Goal: Task Accomplishment & Management: Use online tool/utility

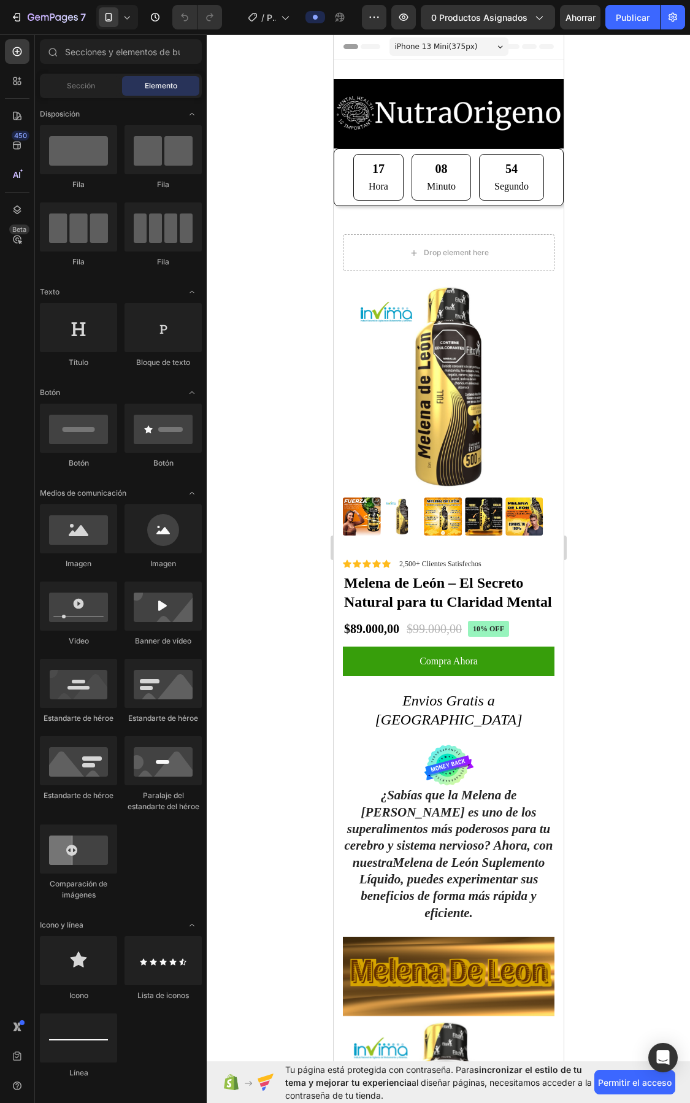
click at [258, 190] on div at bounding box center [449, 568] width 484 height 1069
click at [17, 152] on div "450" at bounding box center [17, 145] width 25 height 25
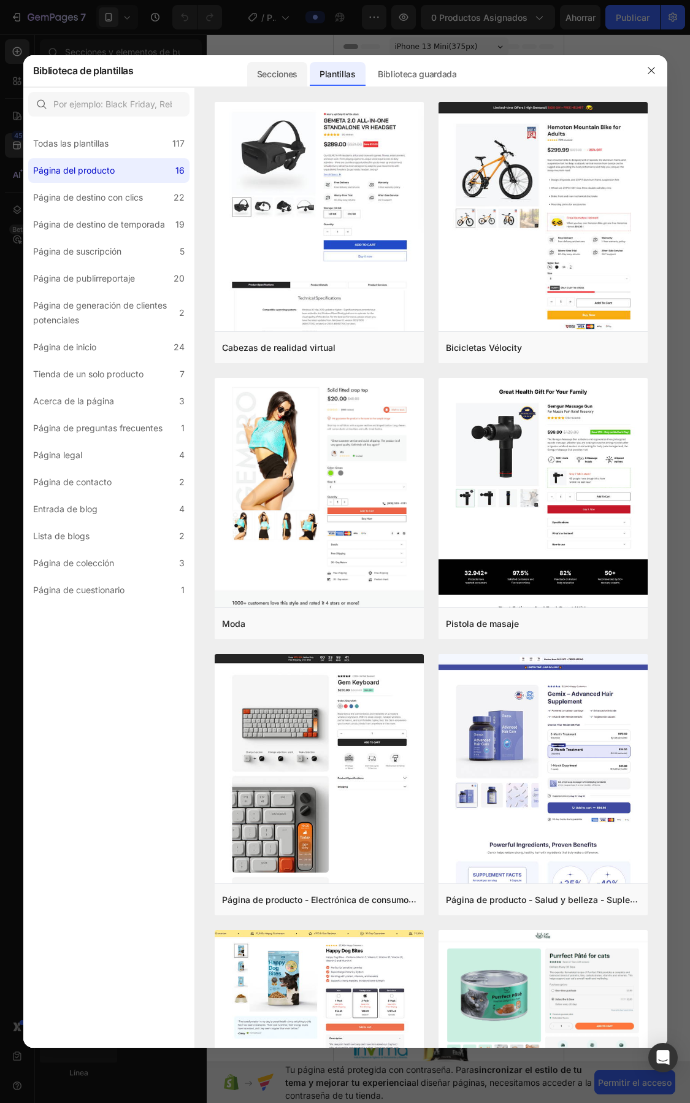
click at [291, 74] on font "Secciones" at bounding box center [277, 74] width 40 height 10
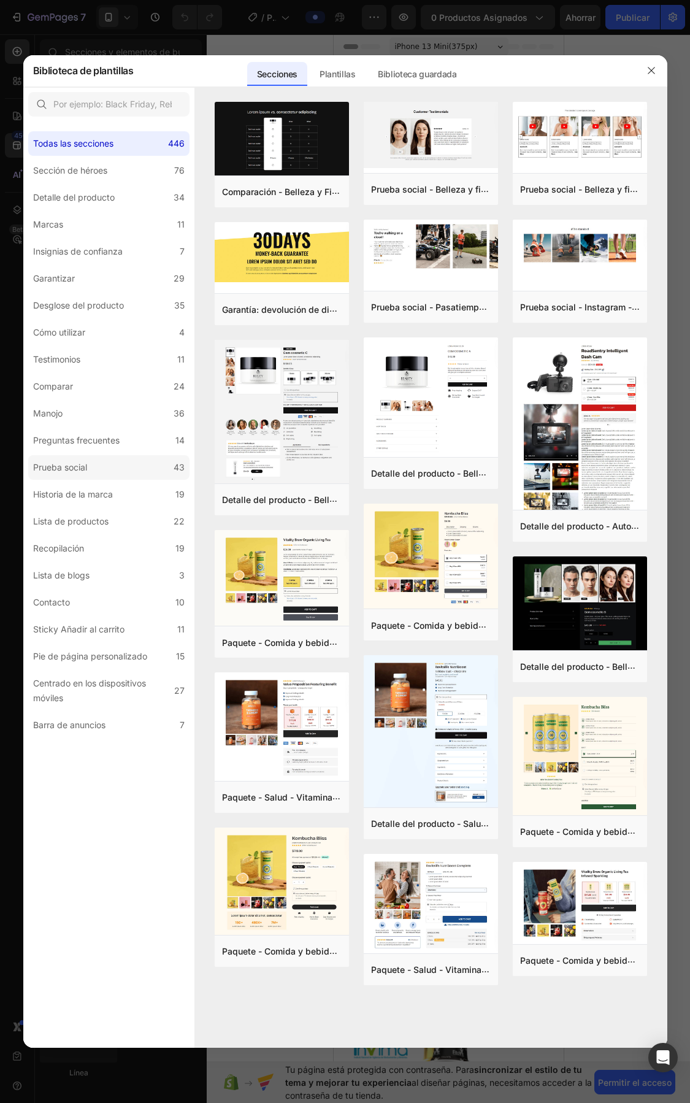
click at [94, 462] on label "Prueba social 43" at bounding box center [108, 467] width 161 height 25
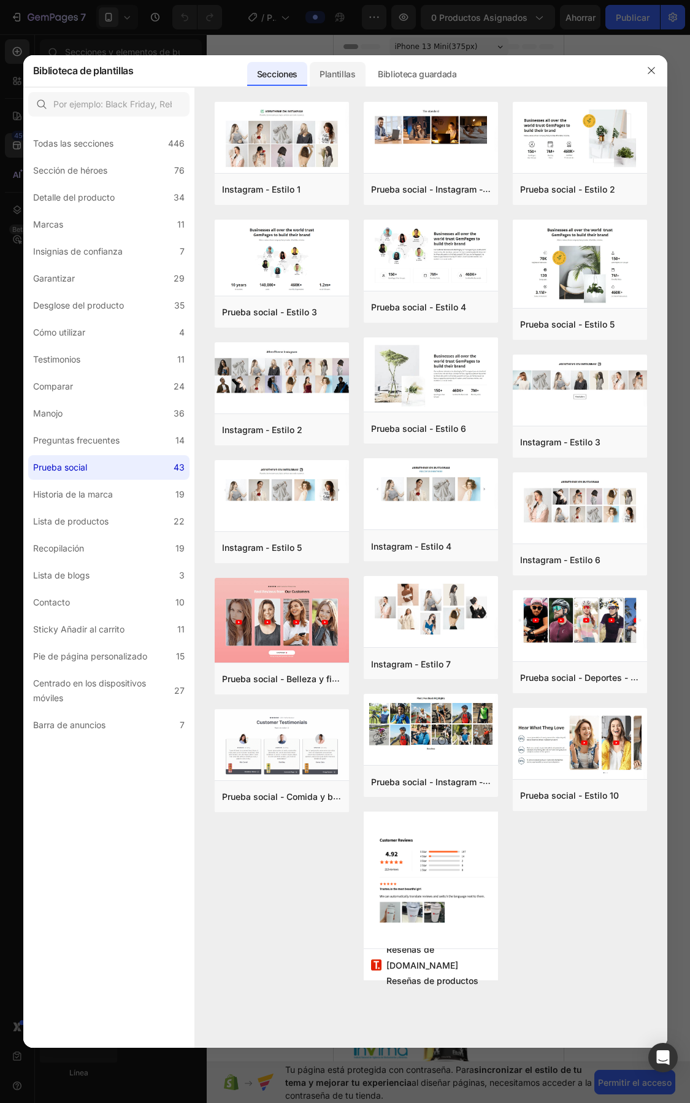
click at [345, 75] on font "Plantillas" at bounding box center [338, 74] width 36 height 10
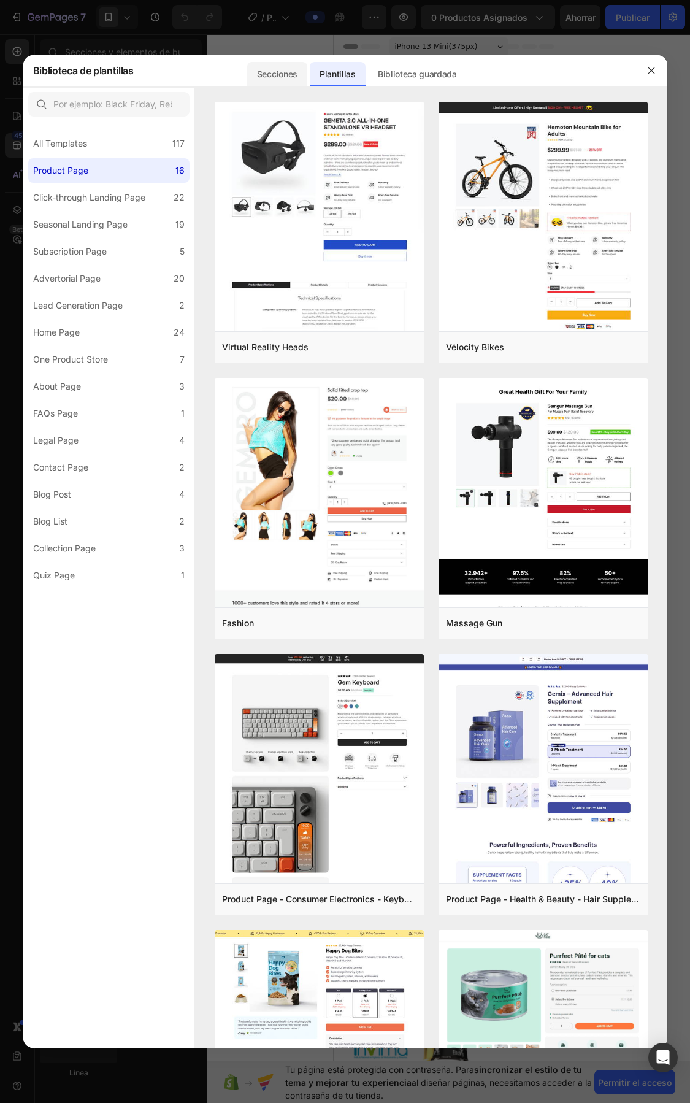
click at [260, 69] on font "Secciones" at bounding box center [277, 74] width 40 height 10
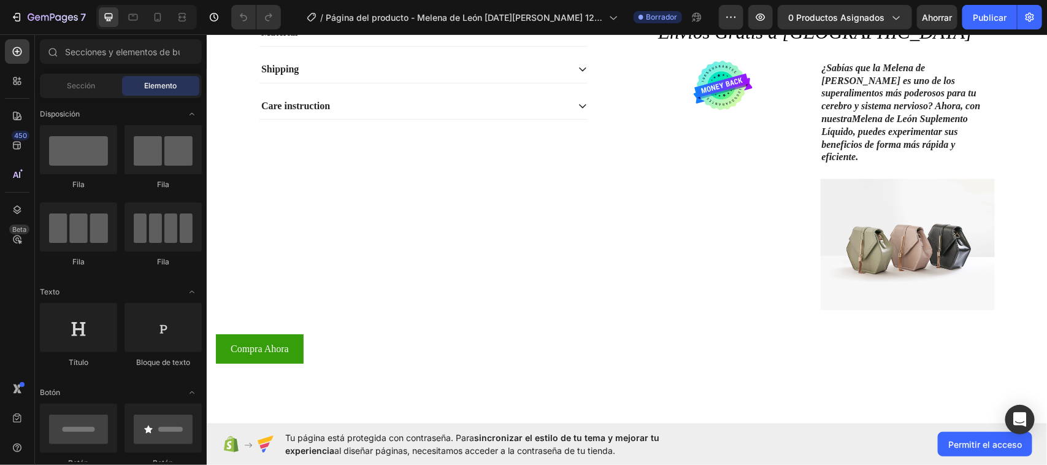
scroll to position [306, 0]
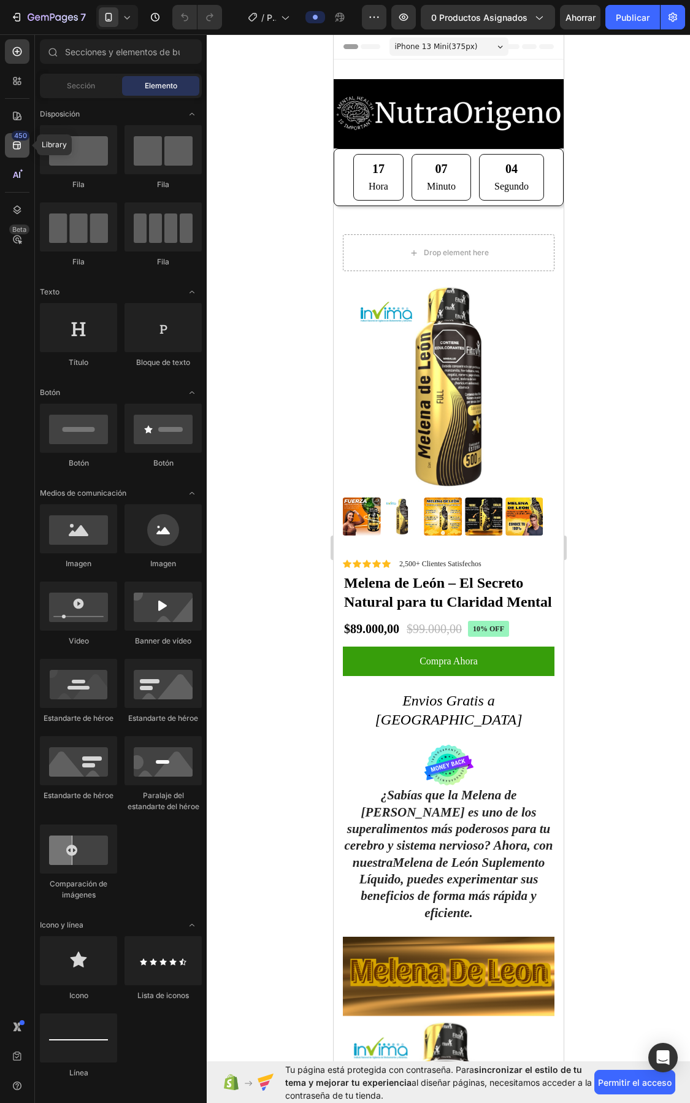
click at [13, 148] on icon at bounding box center [17, 145] width 12 height 12
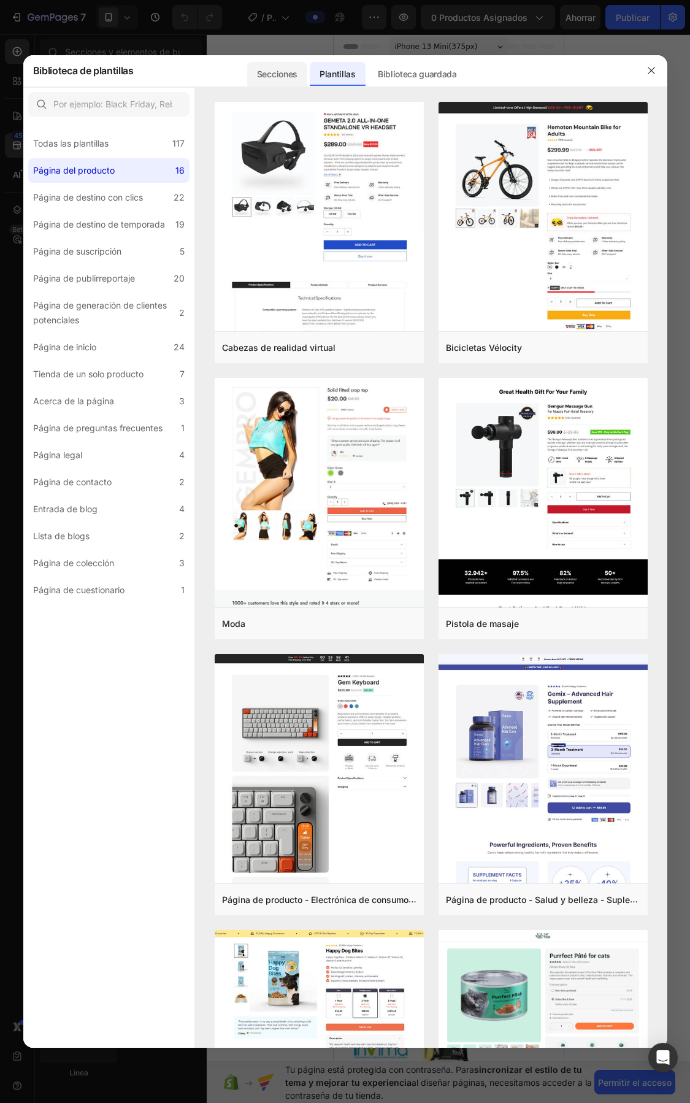
click at [310, 59] on div "Secciones" at bounding box center [338, 71] width 56 height 32
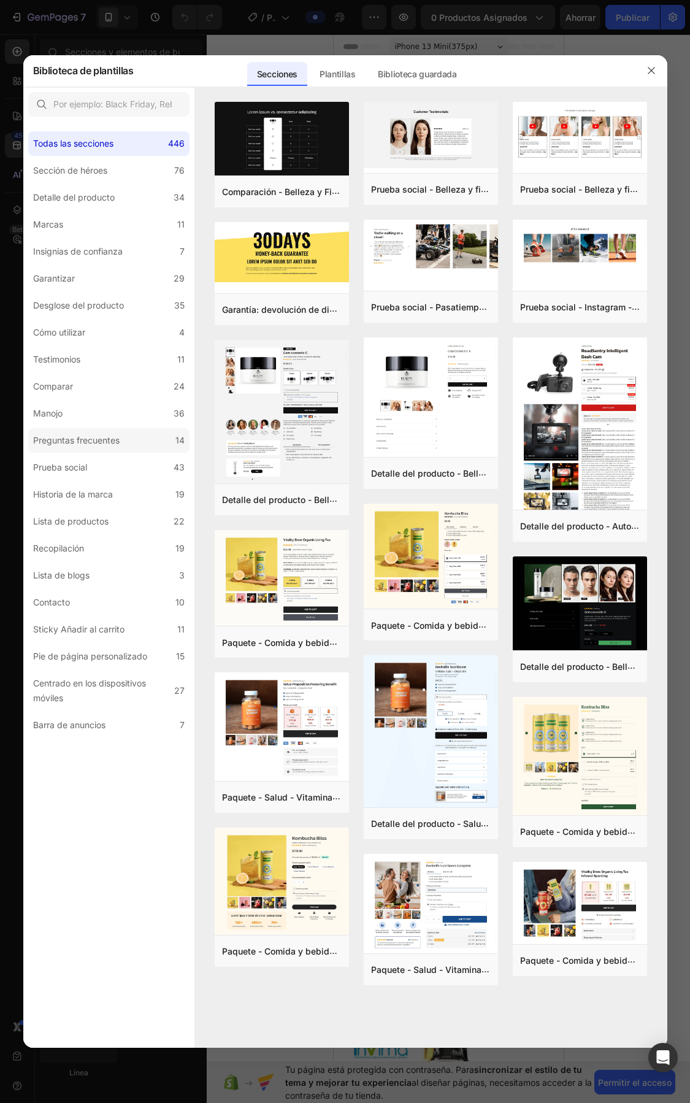
click at [108, 436] on font "Preguntas frecuentes" at bounding box center [76, 440] width 87 height 10
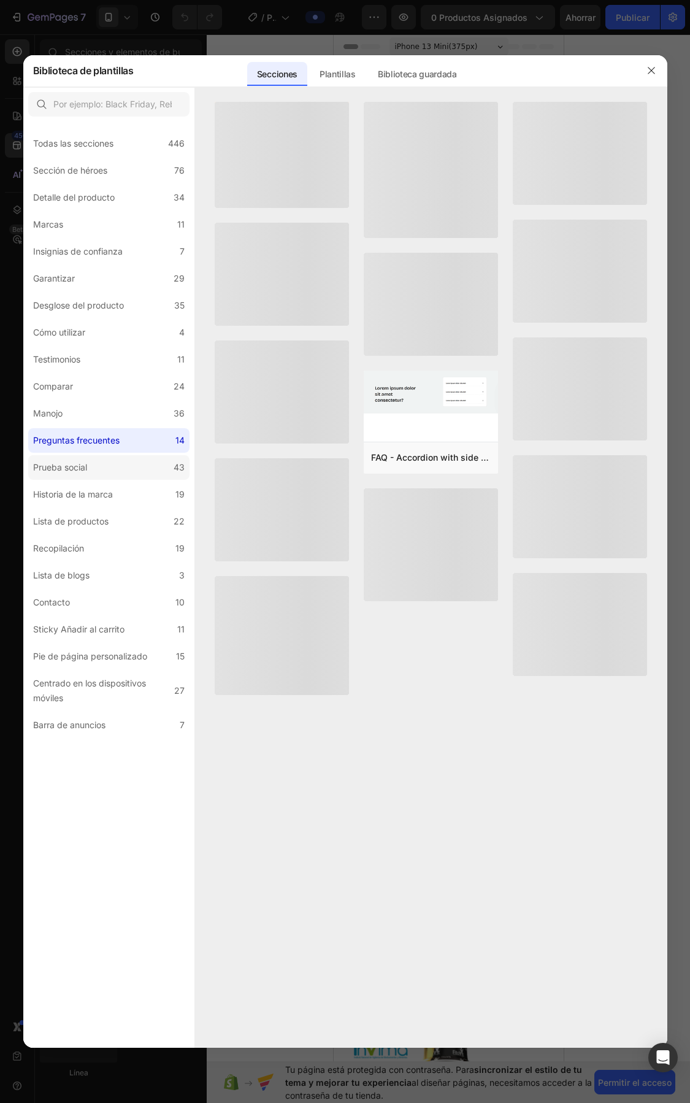
click at [97, 468] on label "Prueba social 43" at bounding box center [108, 467] width 161 height 25
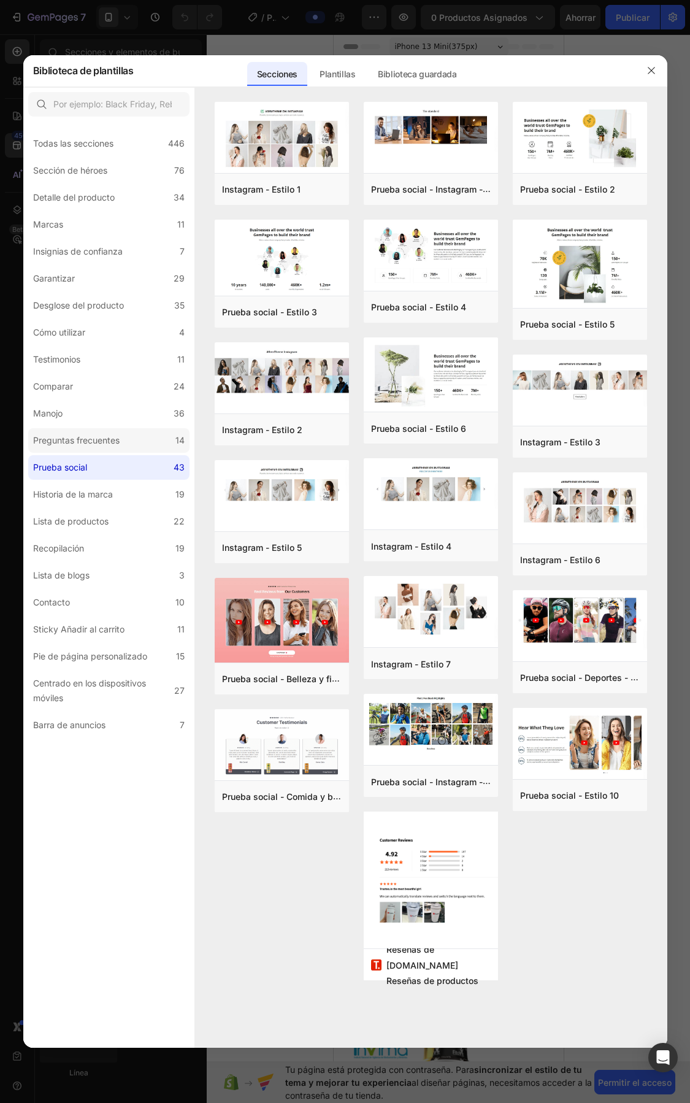
click at [97, 435] on font "Preguntas frecuentes" at bounding box center [76, 440] width 87 height 10
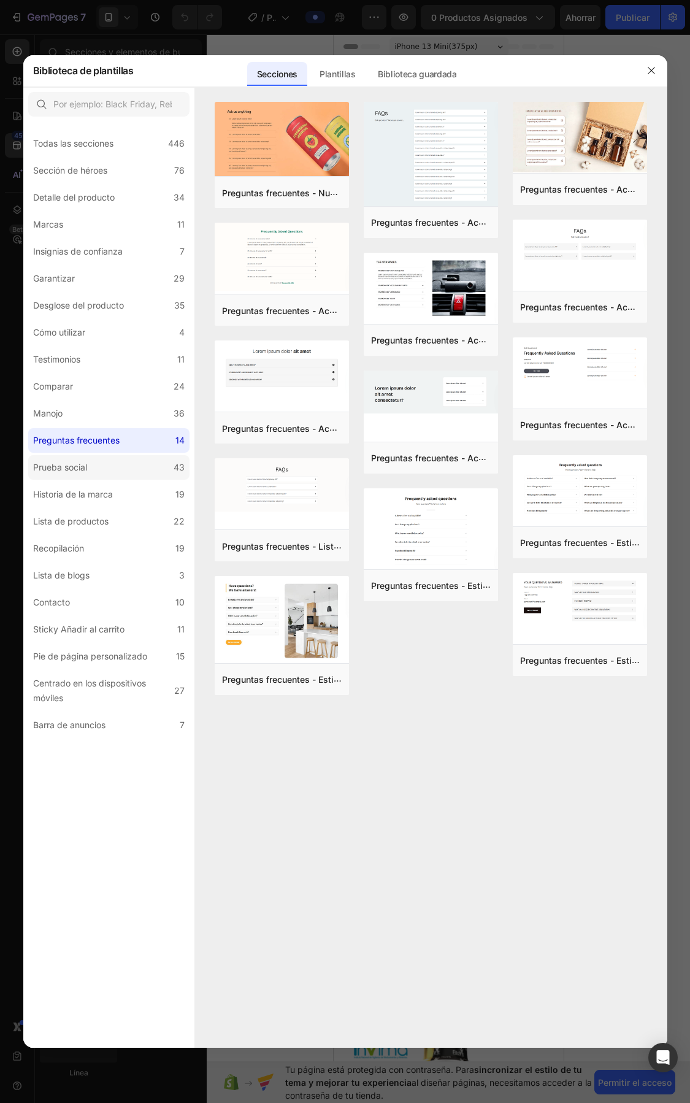
click at [98, 462] on label "Prueba social 43" at bounding box center [108, 467] width 161 height 25
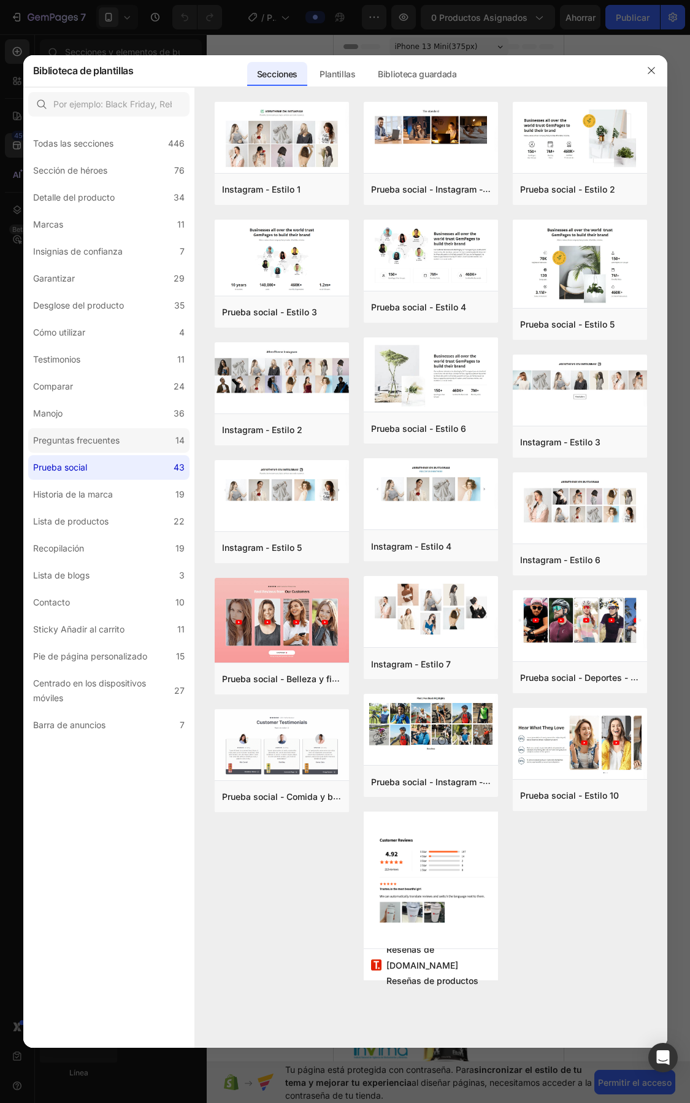
click at [88, 449] on label "Preguntas frecuentes 14" at bounding box center [108, 440] width 161 height 25
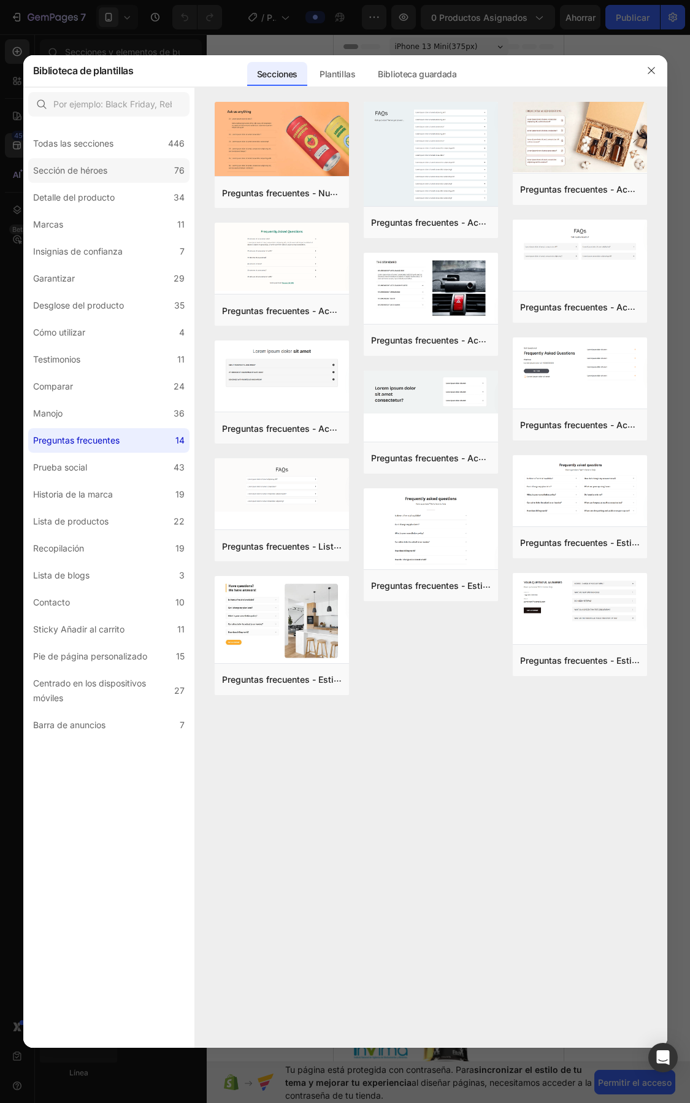
click at [96, 171] on font "Sección de héroes" at bounding box center [70, 170] width 74 height 10
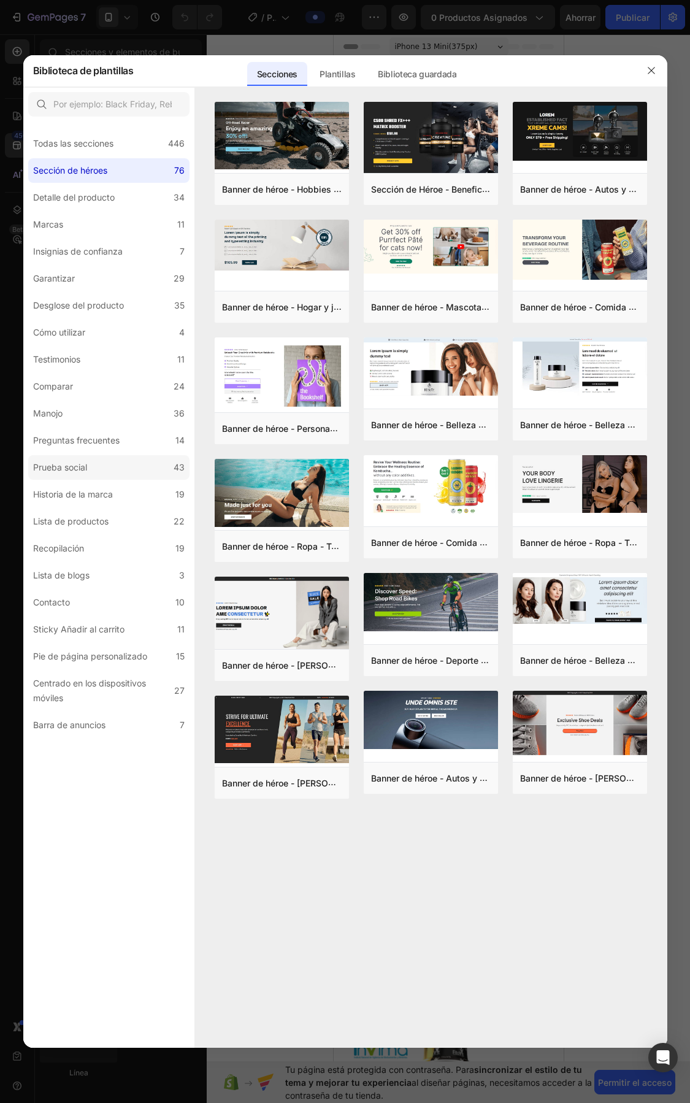
click at [77, 458] on label "Prueba social 43" at bounding box center [108, 467] width 161 height 25
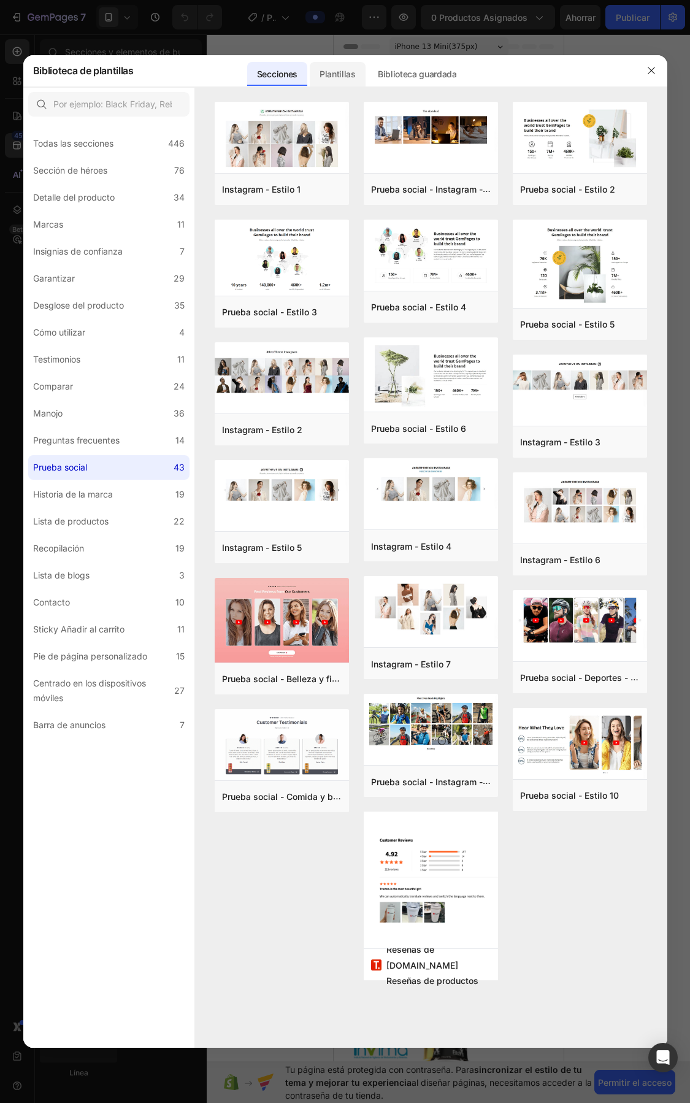
click at [332, 75] on font "Plantillas" at bounding box center [338, 74] width 36 height 10
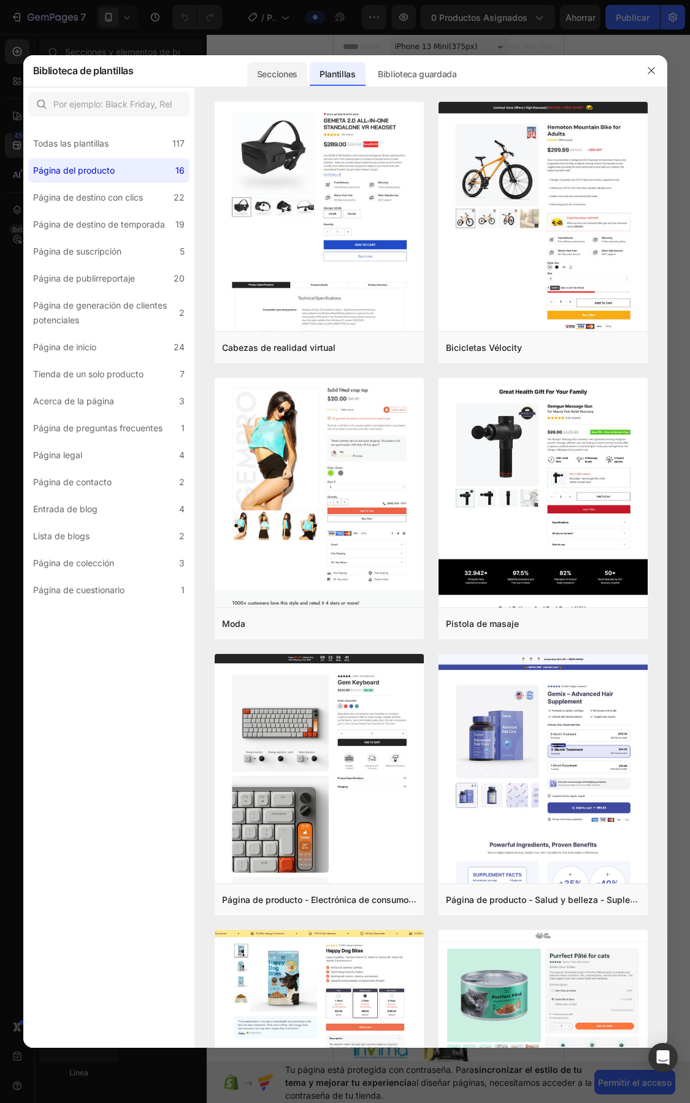
click at [271, 74] on font "Secciones" at bounding box center [277, 74] width 40 height 10
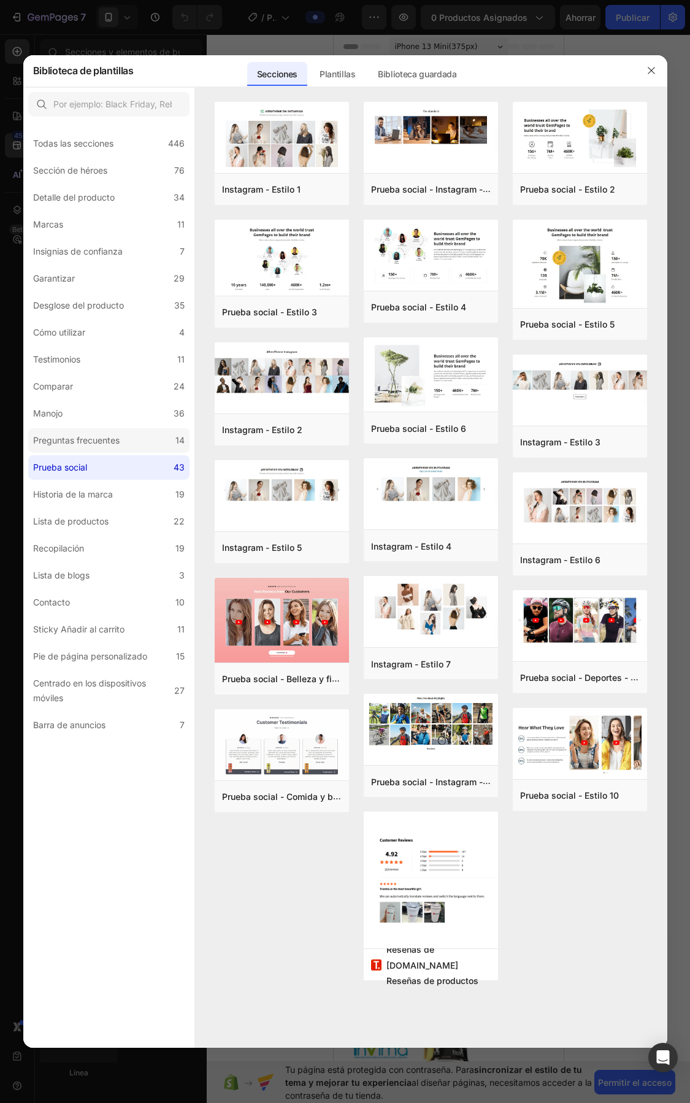
click at [105, 441] on font "Preguntas frecuentes" at bounding box center [76, 440] width 87 height 10
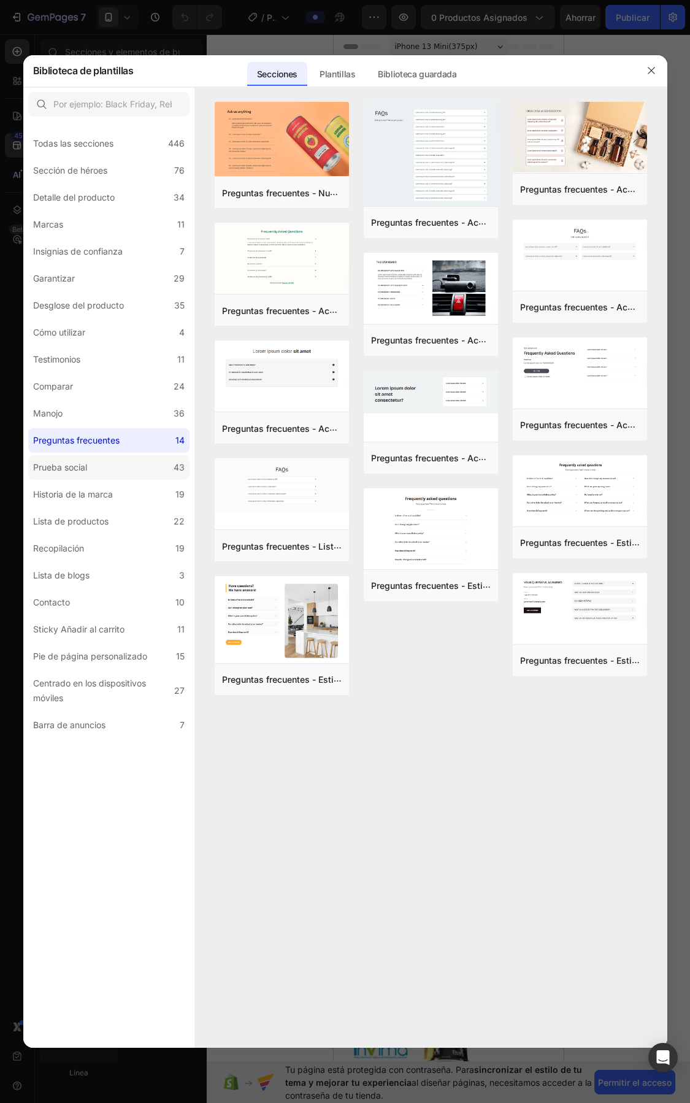
click at [109, 464] on label "Prueba social 43" at bounding box center [108, 467] width 161 height 25
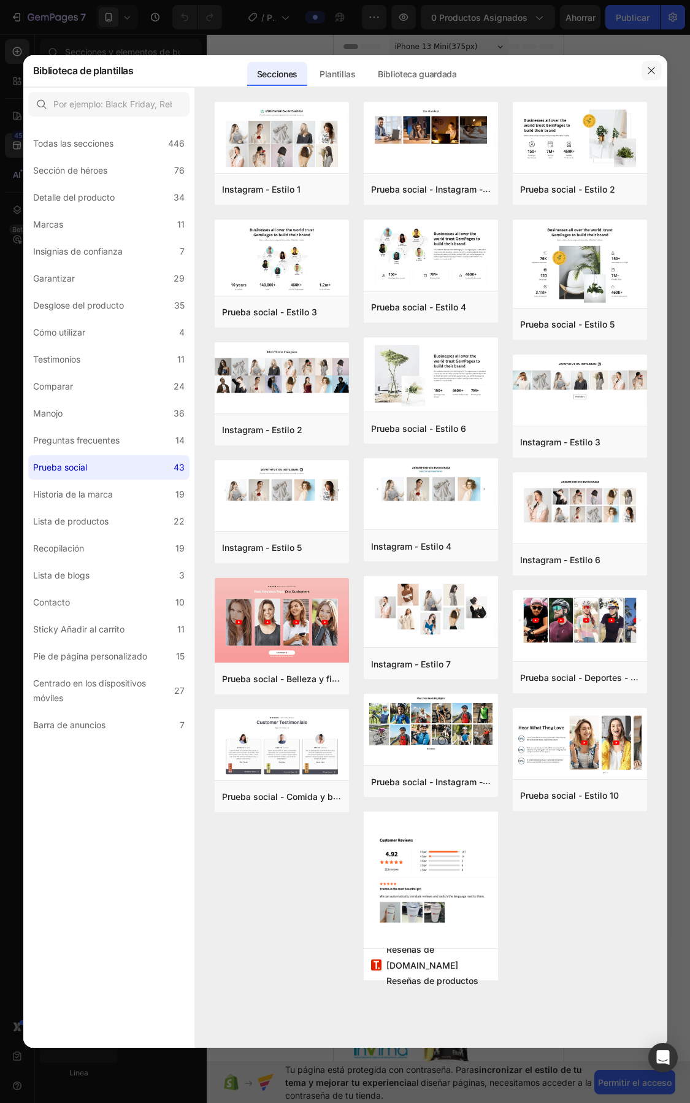
click at [648, 69] on icon "button" at bounding box center [652, 71] width 10 height 10
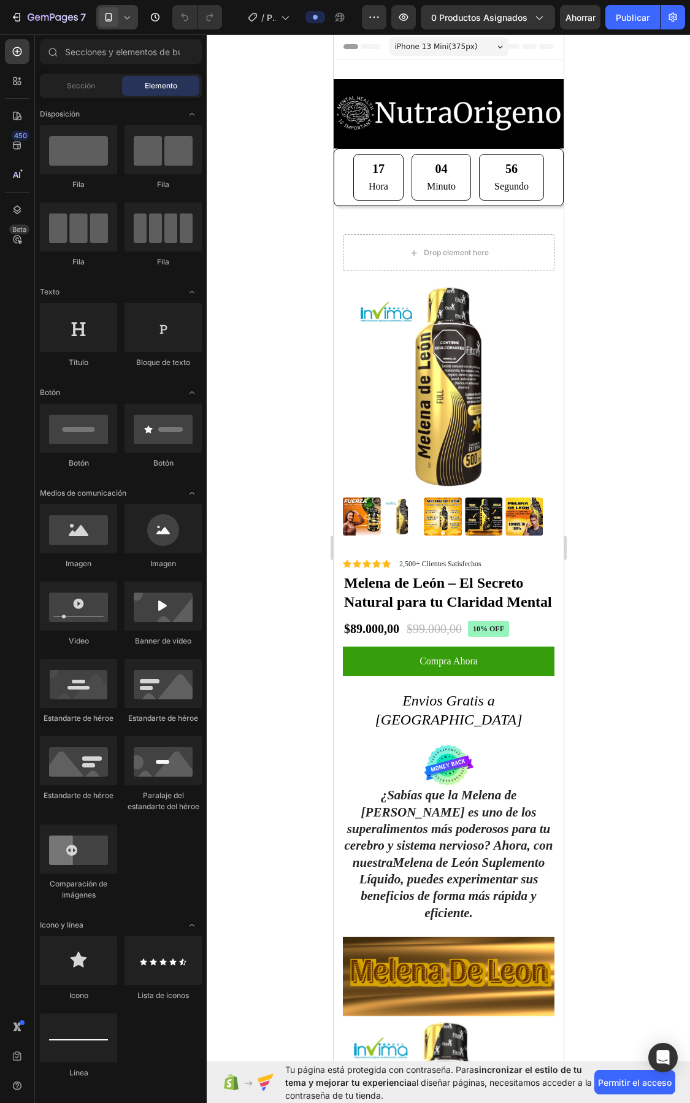
click at [129, 21] on icon at bounding box center [127, 17] width 12 height 12
click at [129, 60] on font "Tableta" at bounding box center [134, 63] width 26 height 9
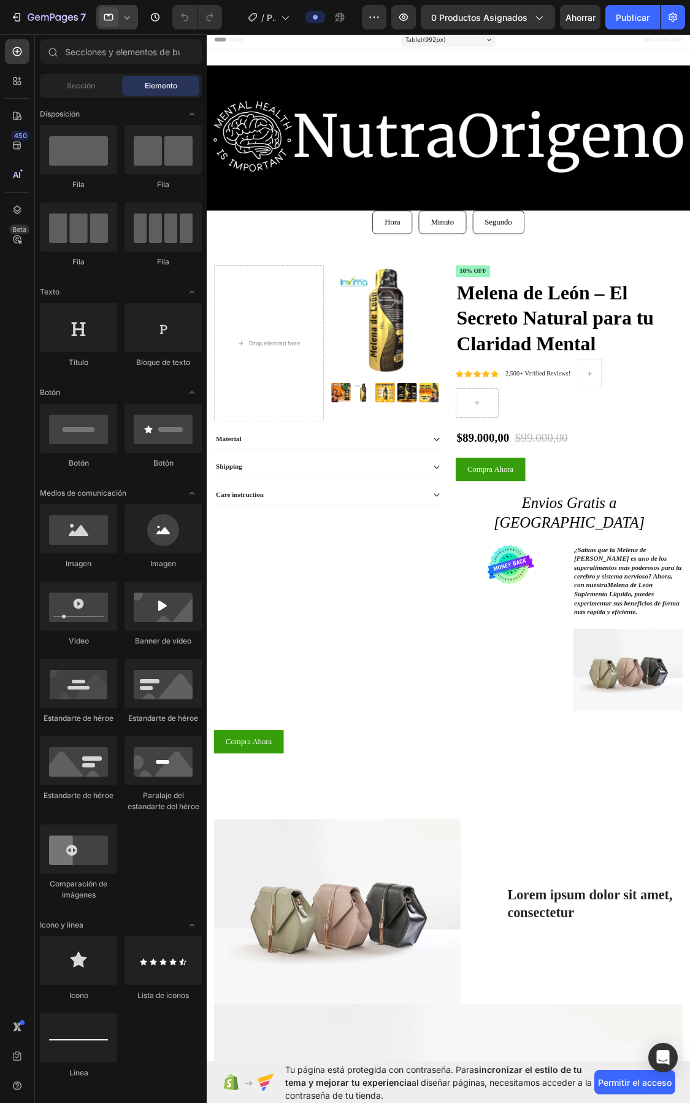
click at [124, 7] on div at bounding box center [117, 17] width 42 height 25
click at [133, 44] on font "De oficina" at bounding box center [138, 43] width 35 height 9
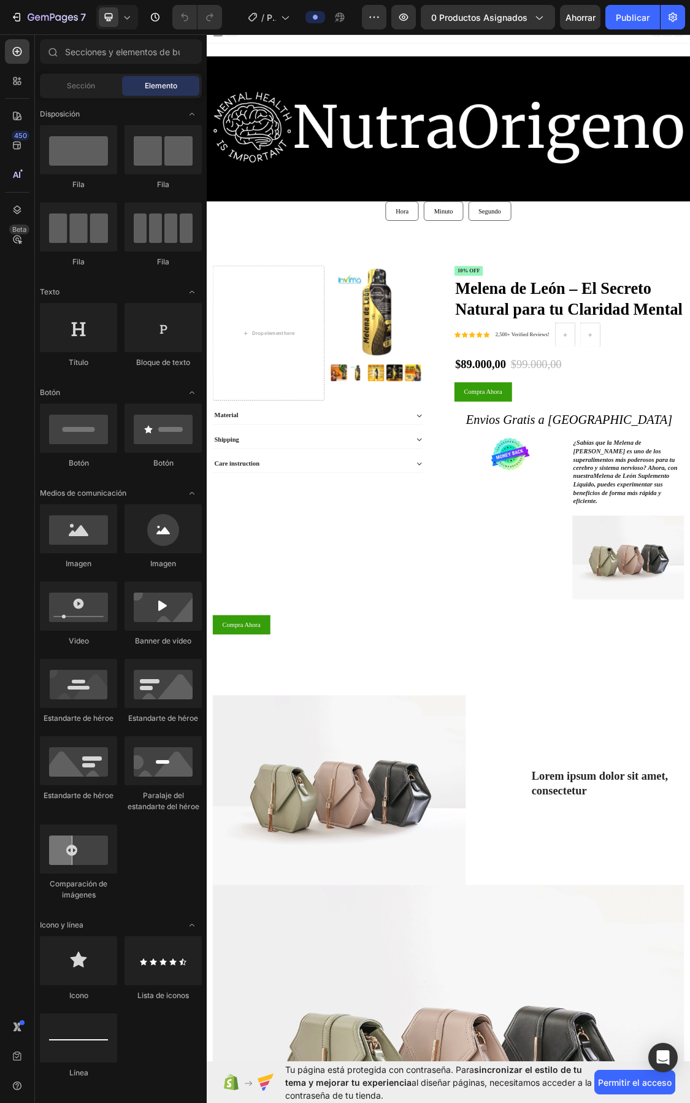
click at [126, 19] on icon at bounding box center [127, 17] width 12 height 12
click at [135, 89] on span "Móvil" at bounding box center [130, 83] width 19 height 12
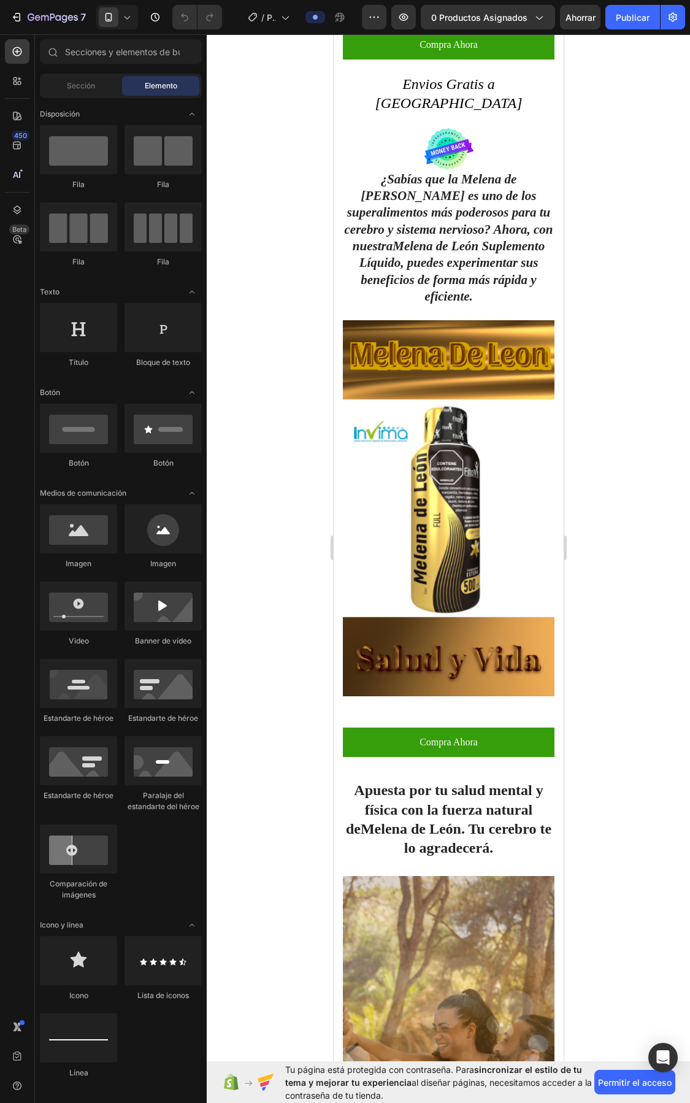
scroll to position [690, 0]
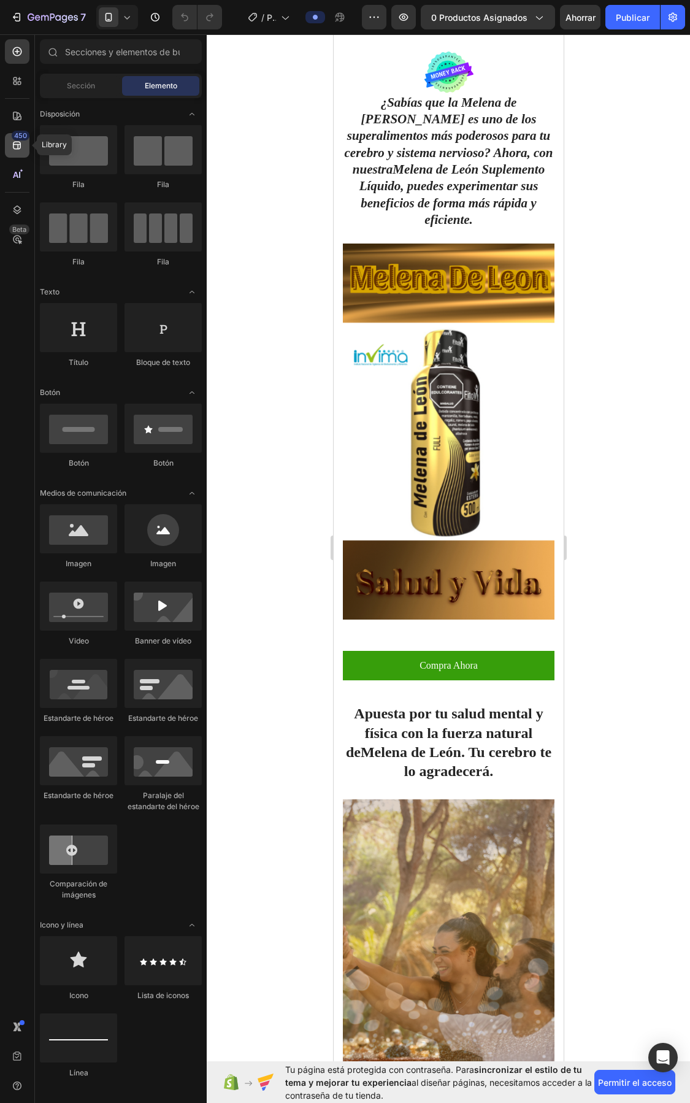
click at [16, 152] on div "450" at bounding box center [17, 145] width 25 height 25
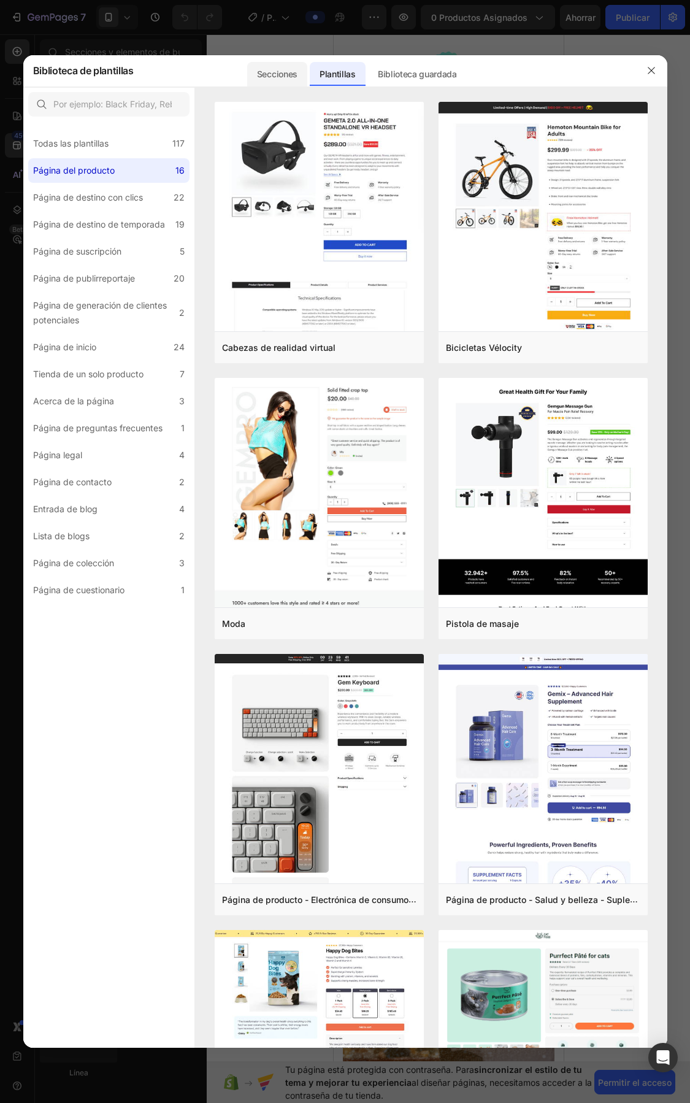
click at [261, 72] on font "Secciones" at bounding box center [277, 74] width 40 height 10
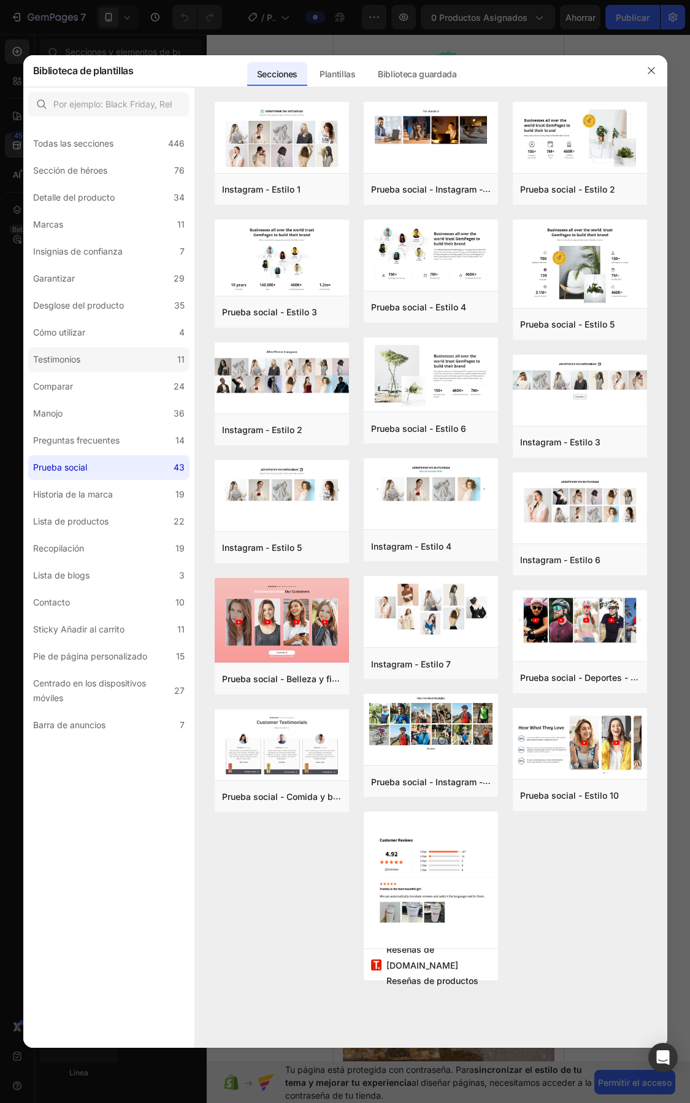
click at [83, 350] on label "Testimonios 11" at bounding box center [108, 359] width 161 height 25
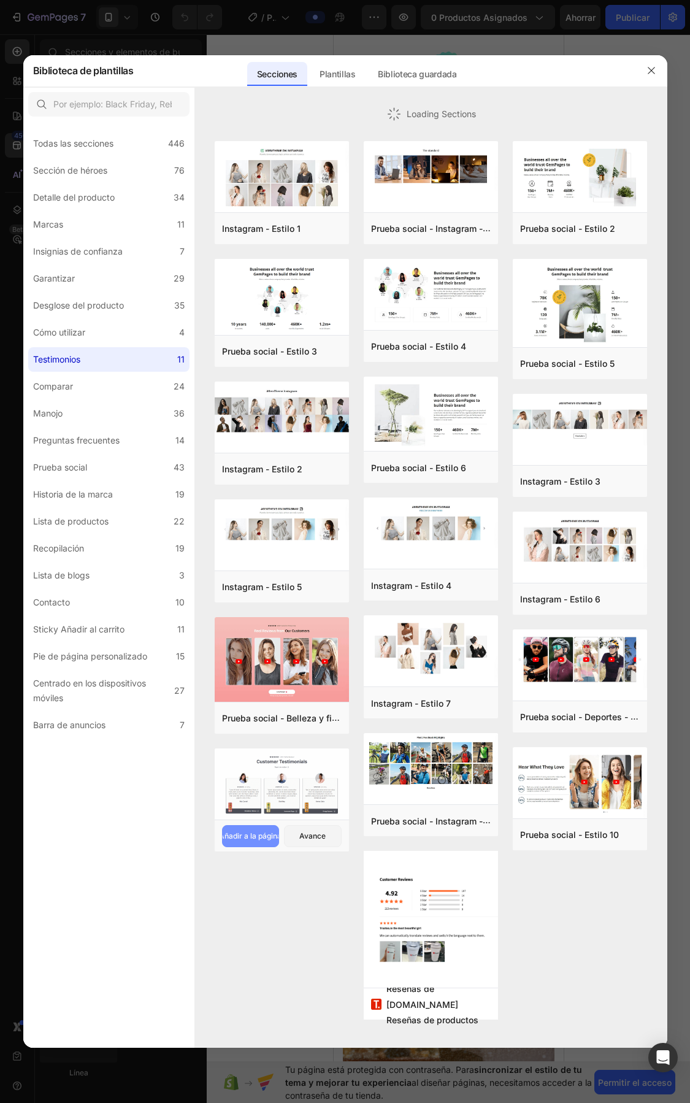
click at [253, 835] on font "Añadir a la página" at bounding box center [250, 835] width 63 height 9
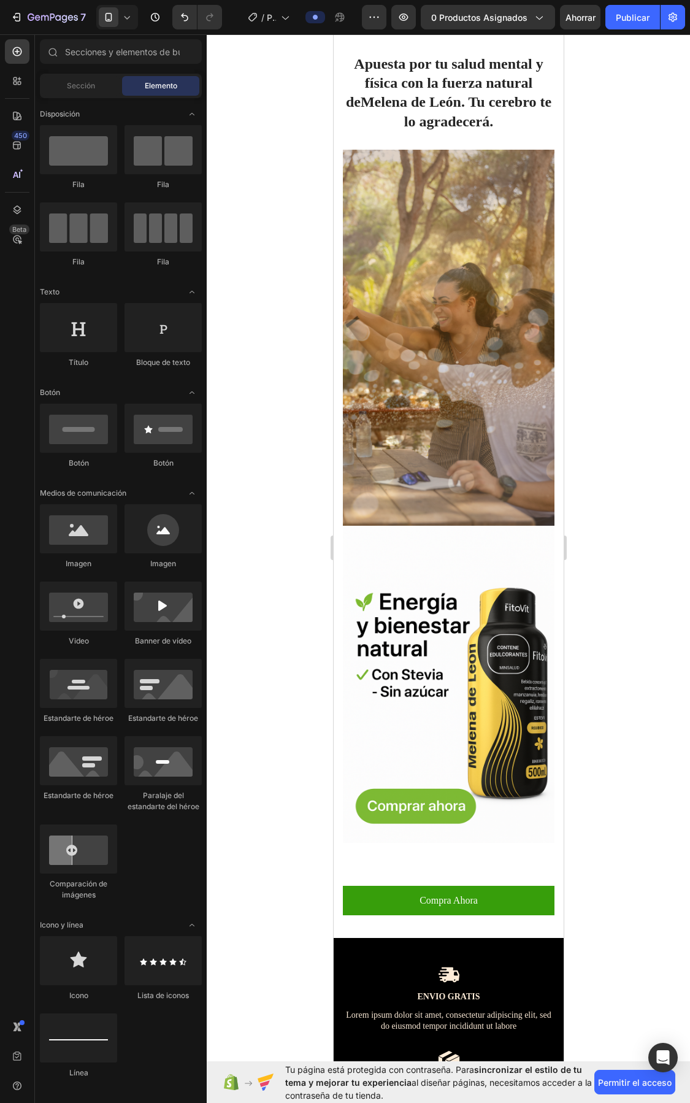
scroll to position [2062, 0]
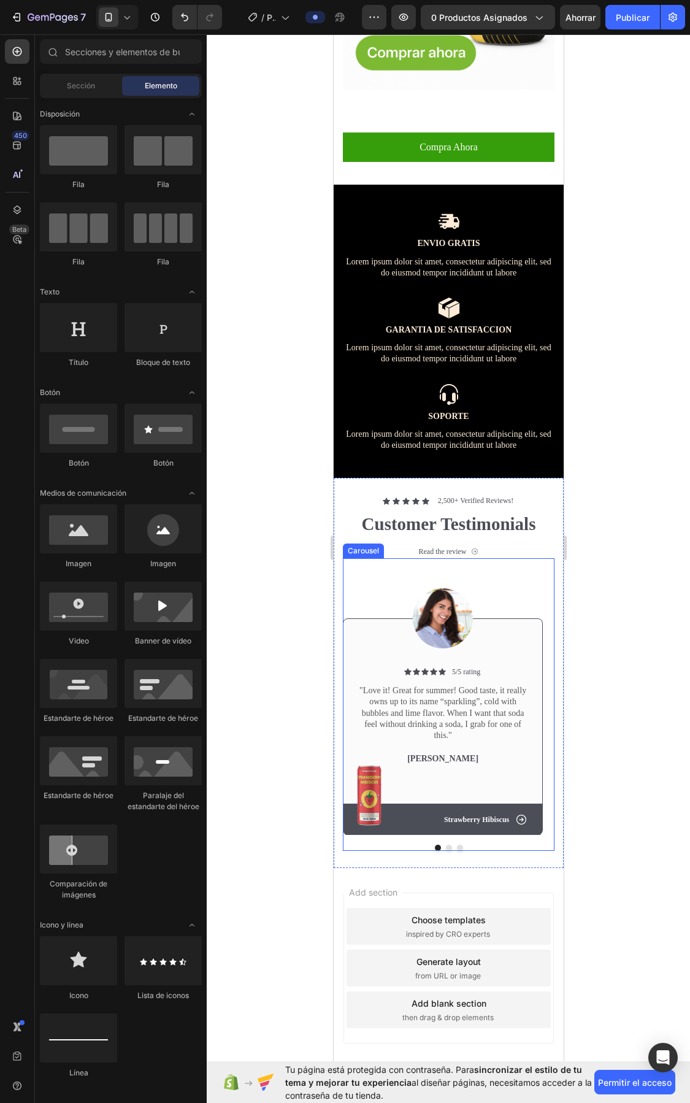
click at [446, 845] on div at bounding box center [448, 848] width 212 height 6
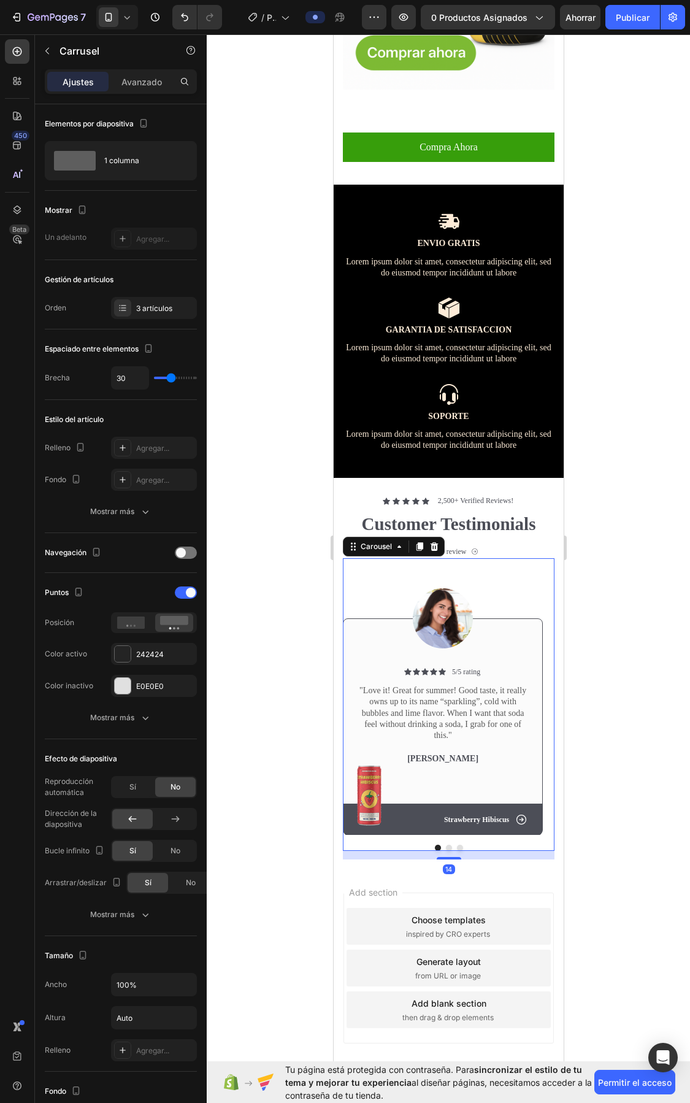
click at [635, 587] on div at bounding box center [449, 568] width 484 height 1069
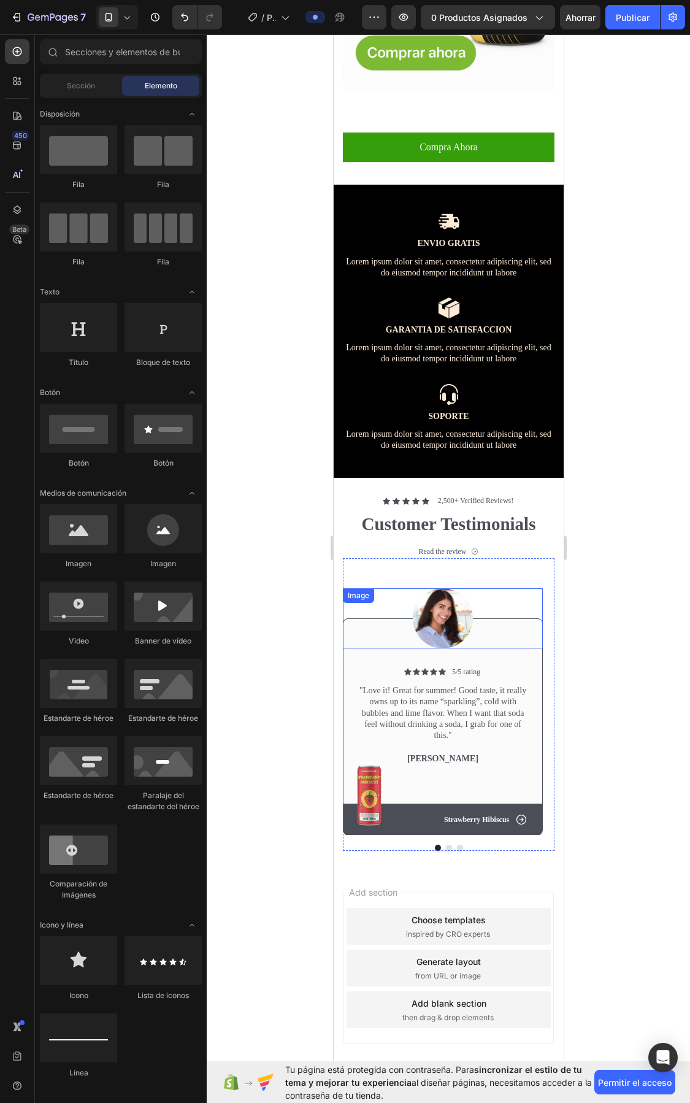
click at [420, 592] on img at bounding box center [442, 618] width 60 height 60
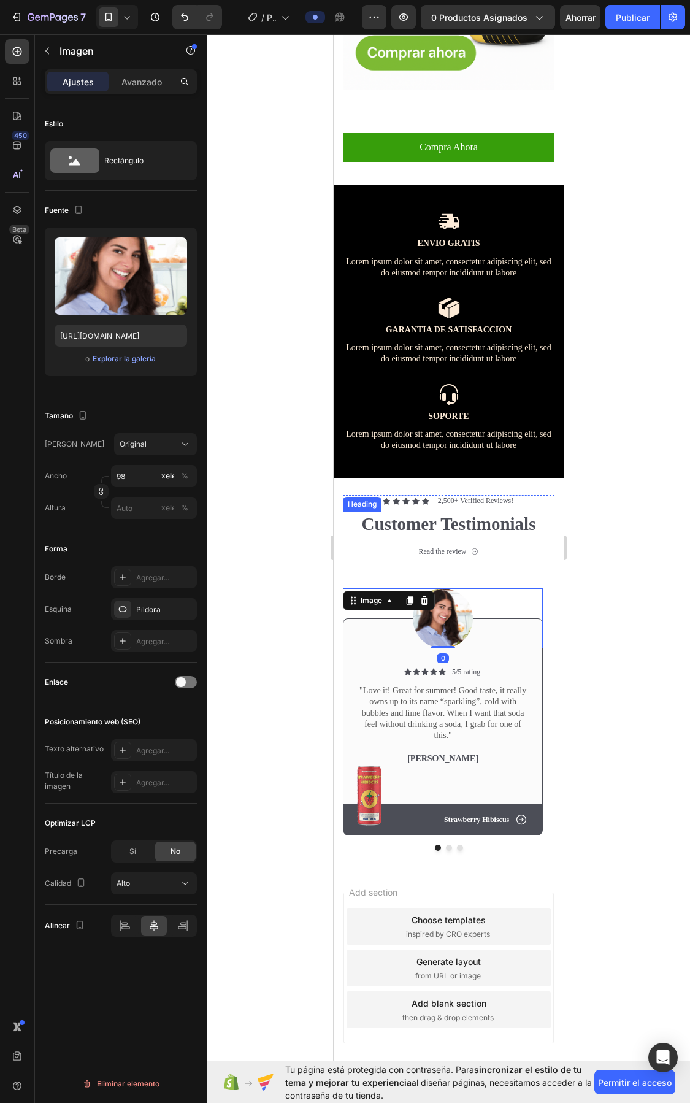
click at [404, 512] on h2 "Customer Testimonials" at bounding box center [448, 525] width 212 height 26
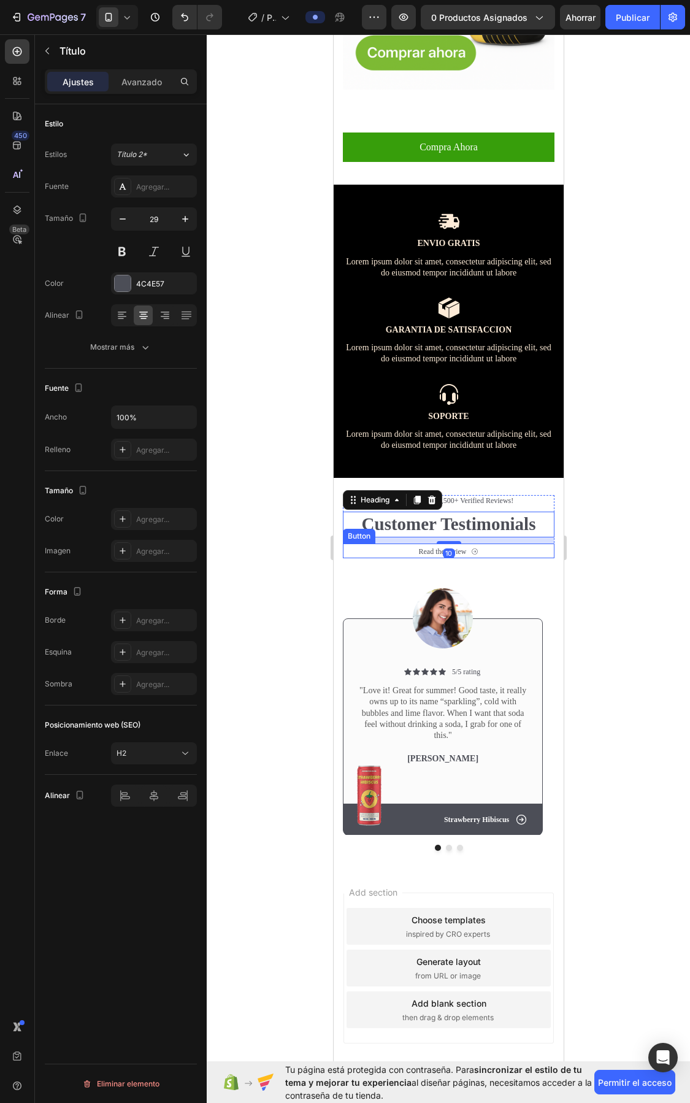
click at [398, 544] on div "Read the review Button" at bounding box center [448, 551] width 212 height 15
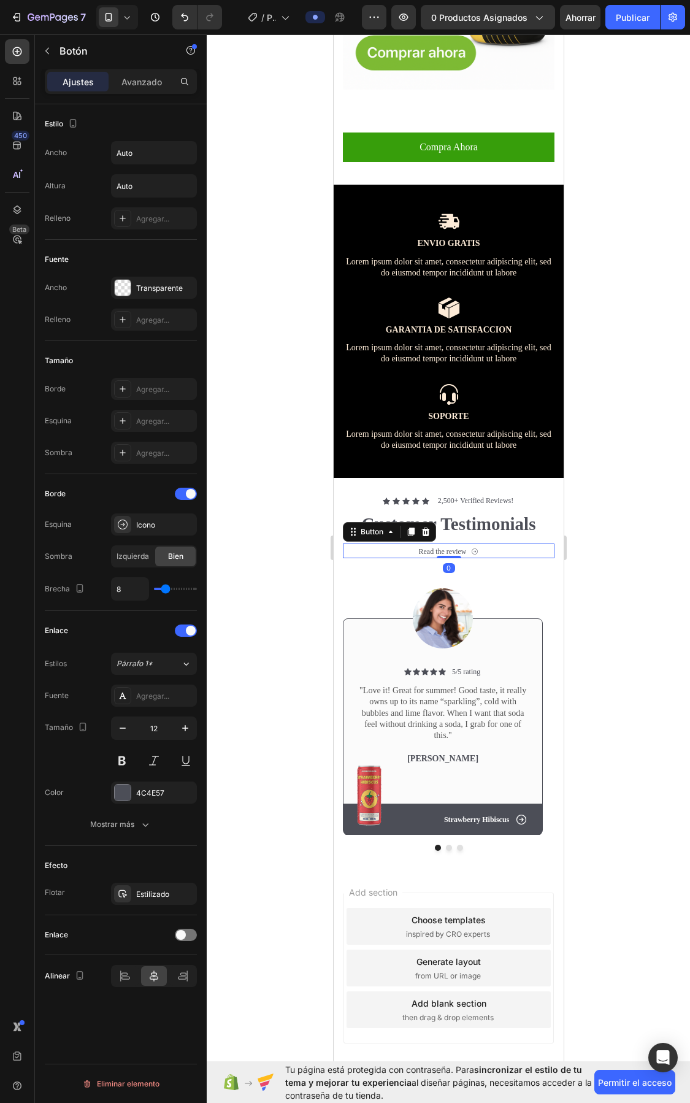
click at [401, 512] on h2 "Customer Testimonials" at bounding box center [448, 525] width 212 height 26
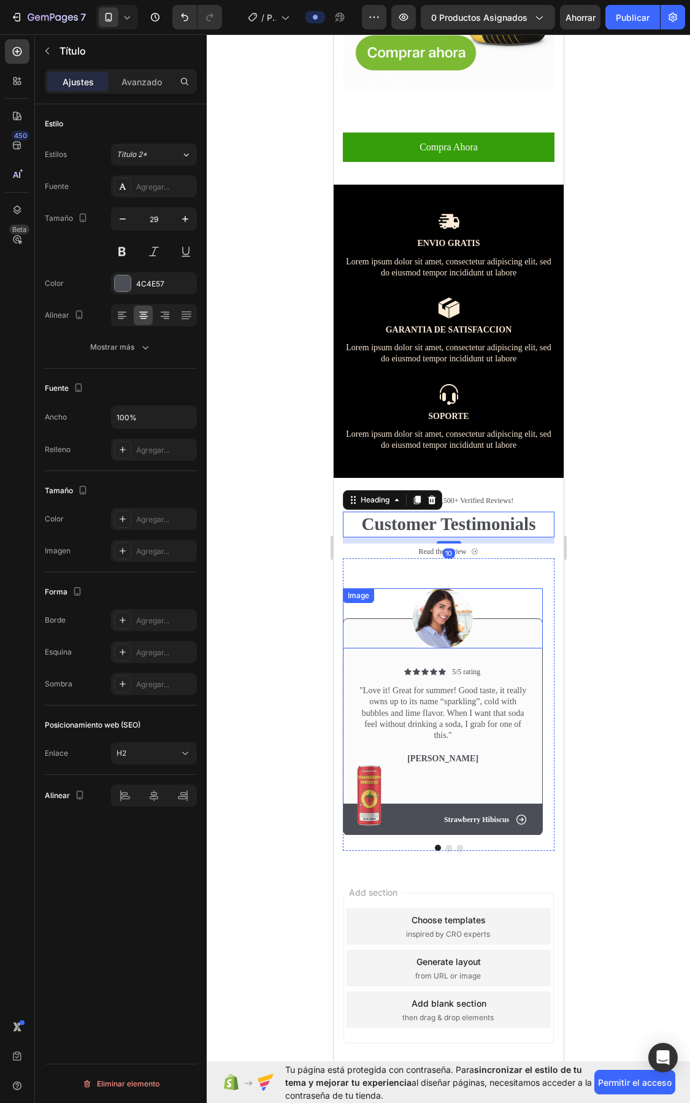
click at [400, 588] on div at bounding box center [442, 618] width 200 height 60
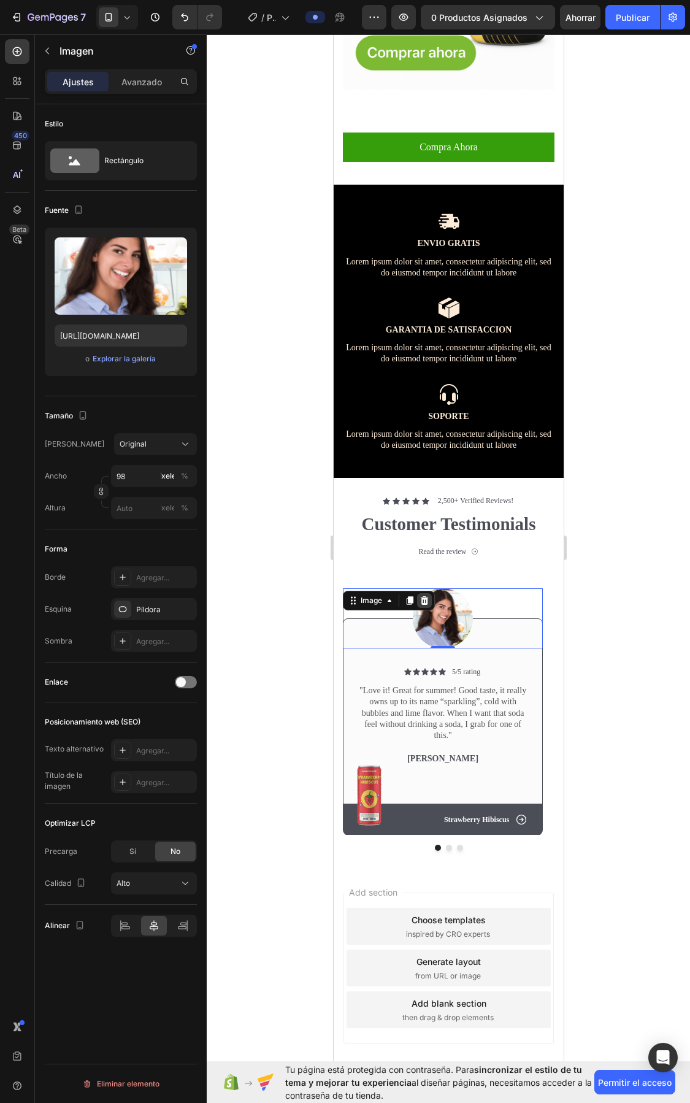
click at [420, 596] on icon at bounding box center [424, 601] width 10 height 10
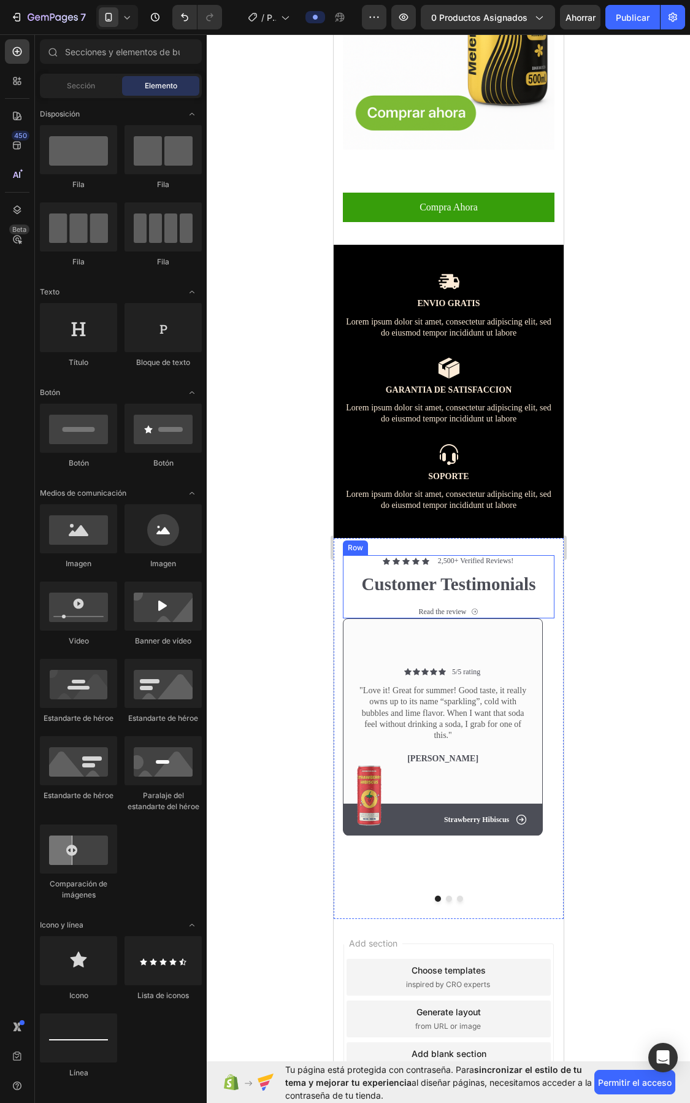
click at [420, 555] on div "Icon Icon Icon Icon Icon Icon List 2,500+ Verified Reviews! Text Block Row Cust…" at bounding box center [448, 586] width 212 height 63
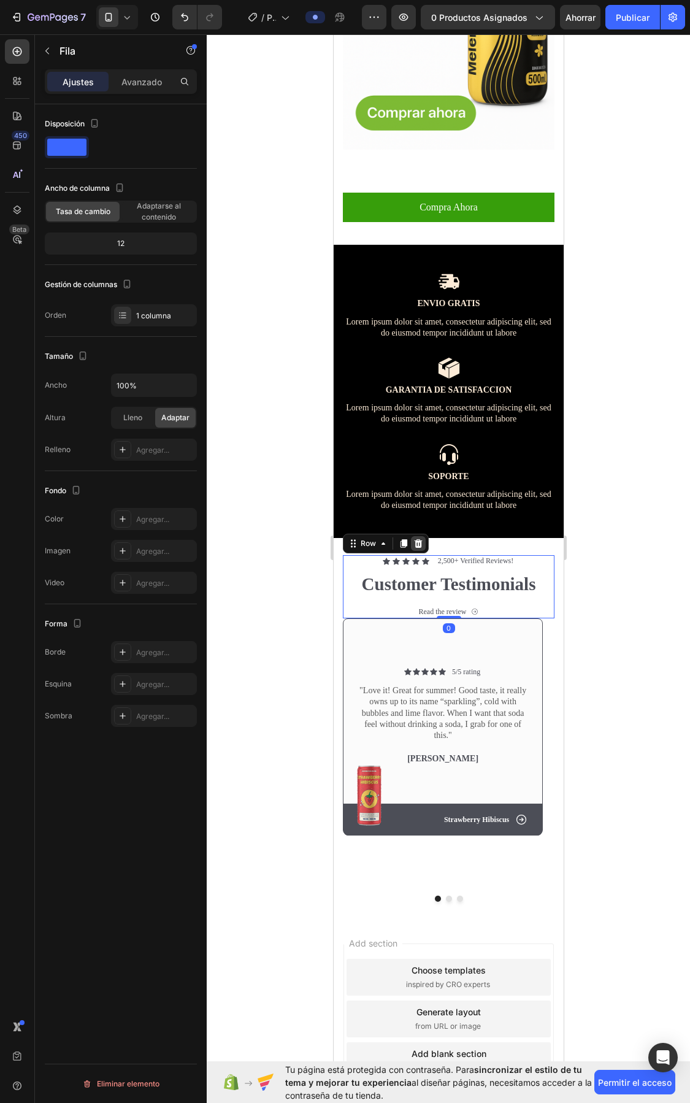
click at [417, 536] on div at bounding box center [417, 543] width 15 height 15
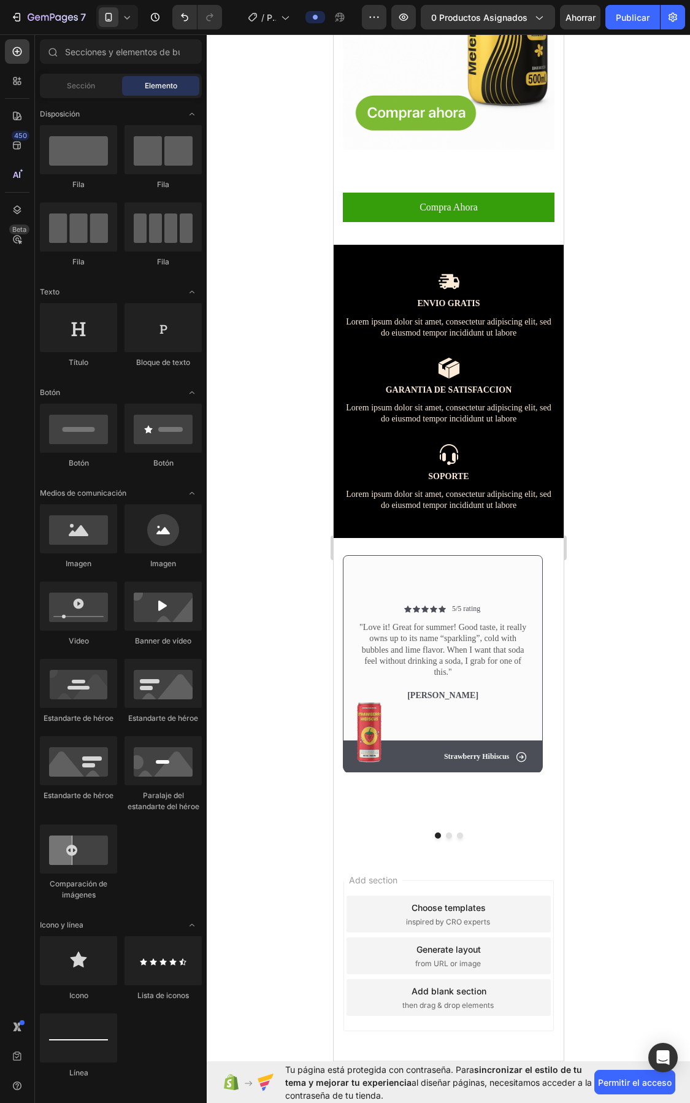
scroll to position [1939, 0]
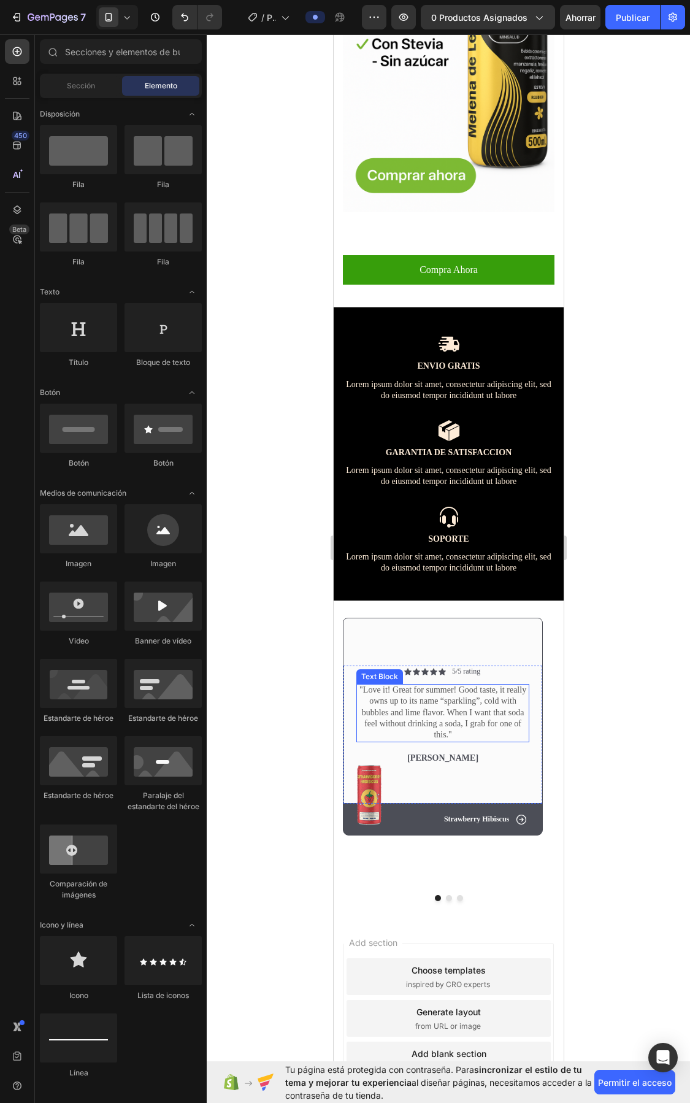
click at [435, 685] on p ""Love it! Great for summer! Good taste, it really owns up to its name “sparklin…" at bounding box center [442, 713] width 171 height 56
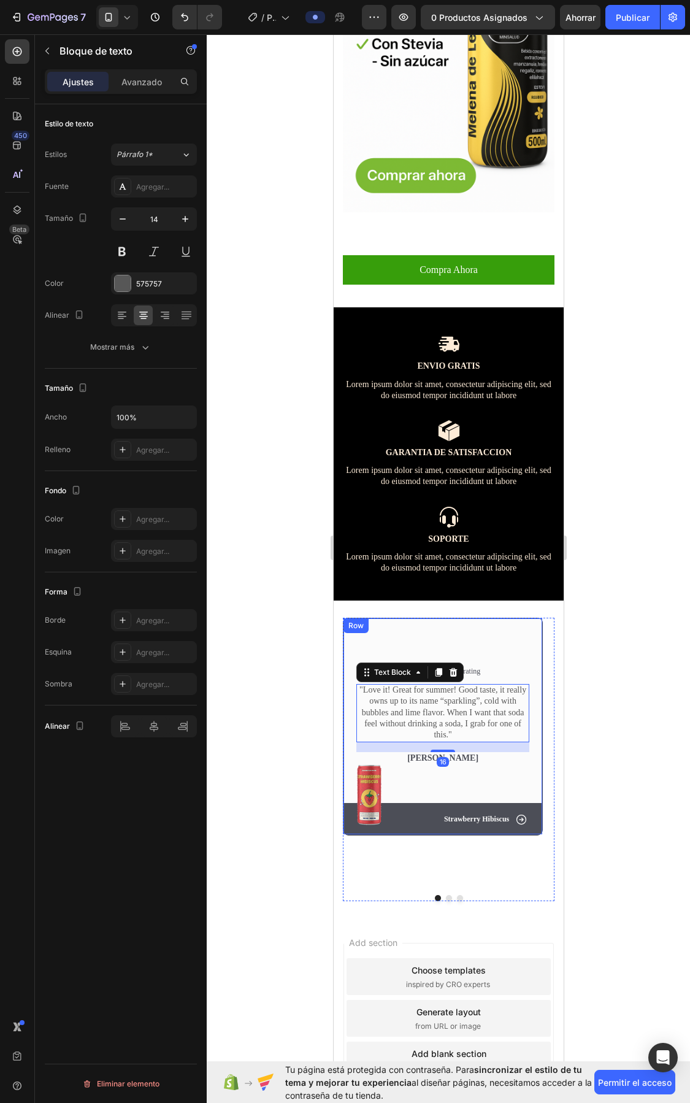
click at [429, 618] on div "Icon Icon Icon Icon Icon Icon List 5/5 rating Text Block Row "Love it! Great fo…" at bounding box center [442, 726] width 200 height 217
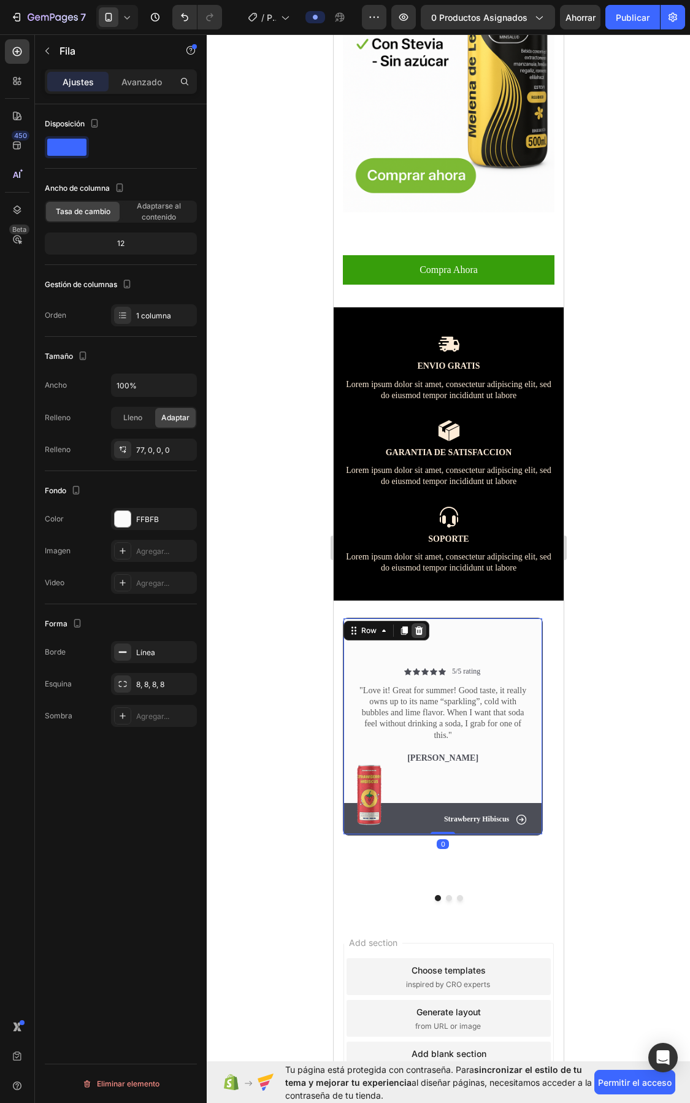
click at [417, 626] on icon at bounding box center [419, 630] width 8 height 9
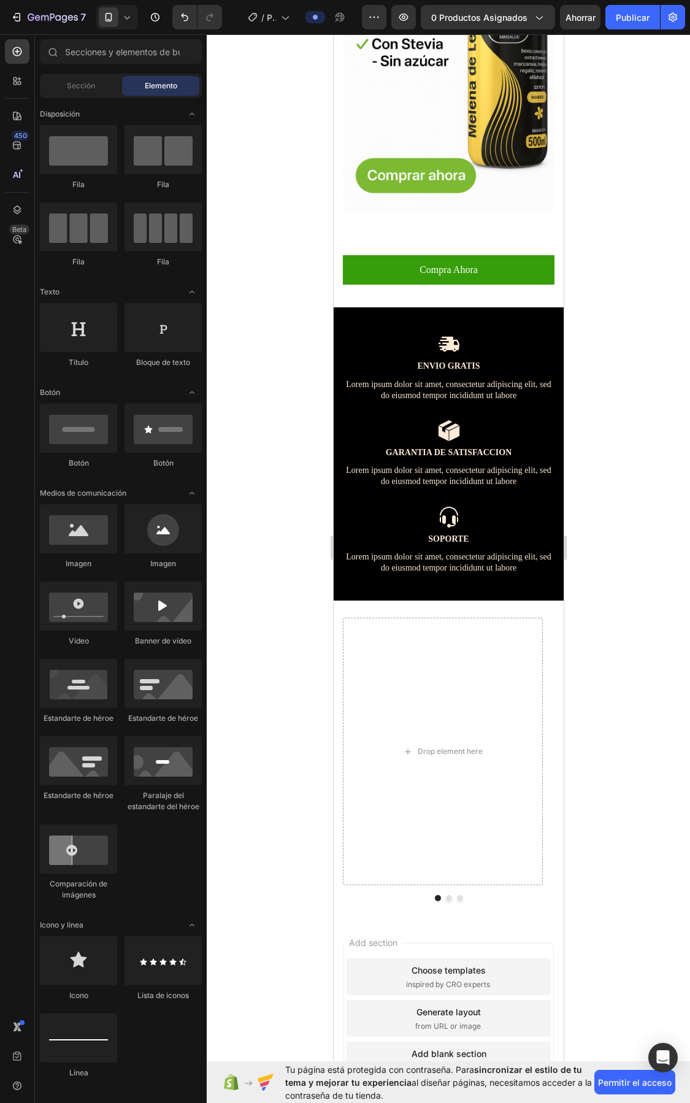
scroll to position [1867, 0]
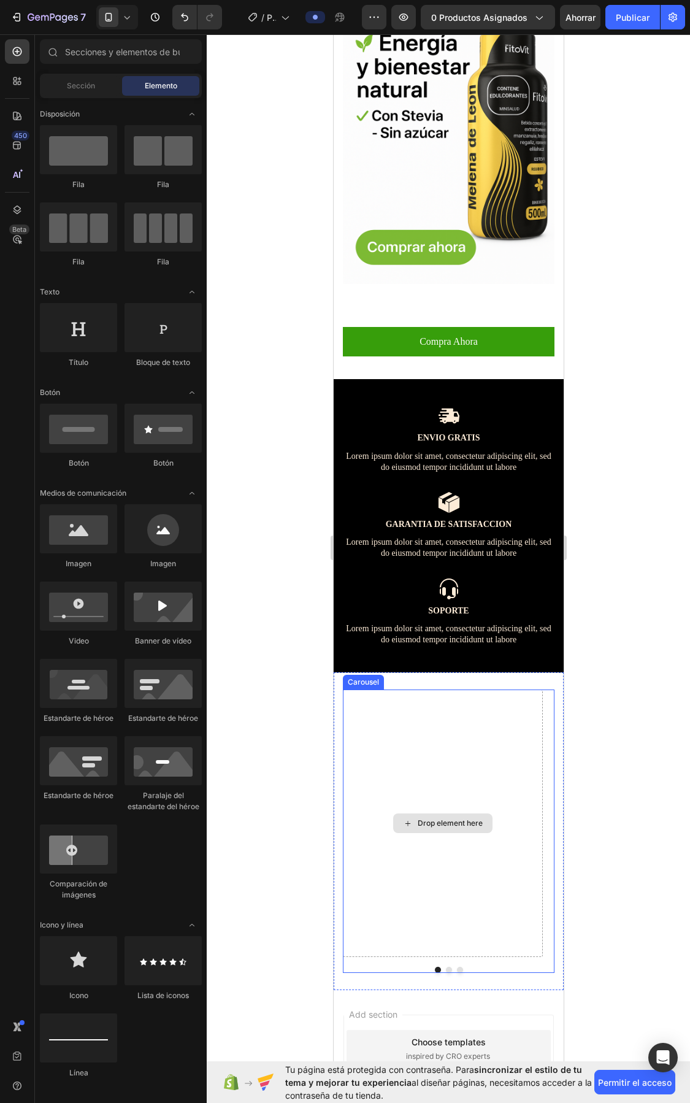
click at [439, 698] on div "Drop element here" at bounding box center [442, 824] width 200 height 268
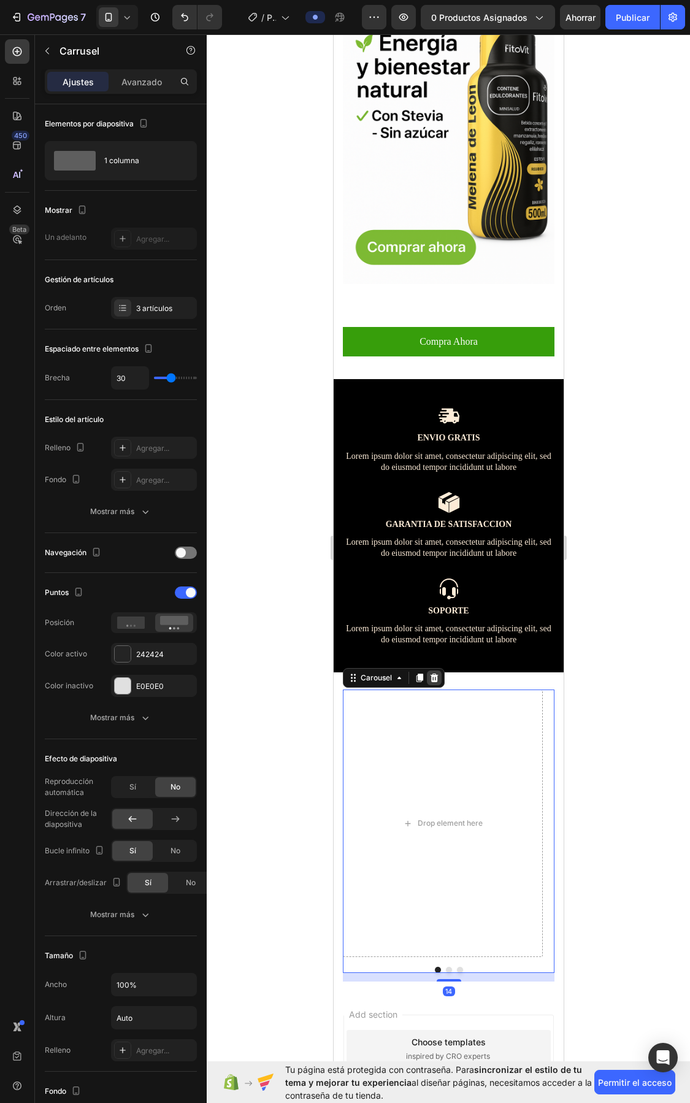
click at [434, 674] on icon at bounding box center [434, 678] width 8 height 9
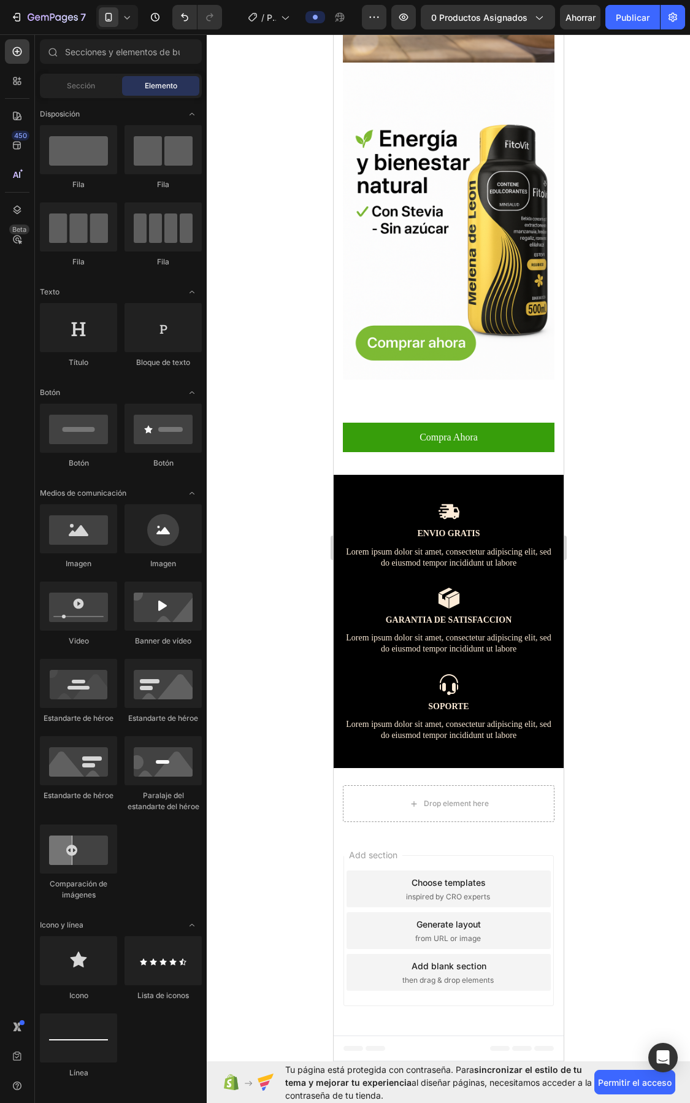
scroll to position [1733, 0]
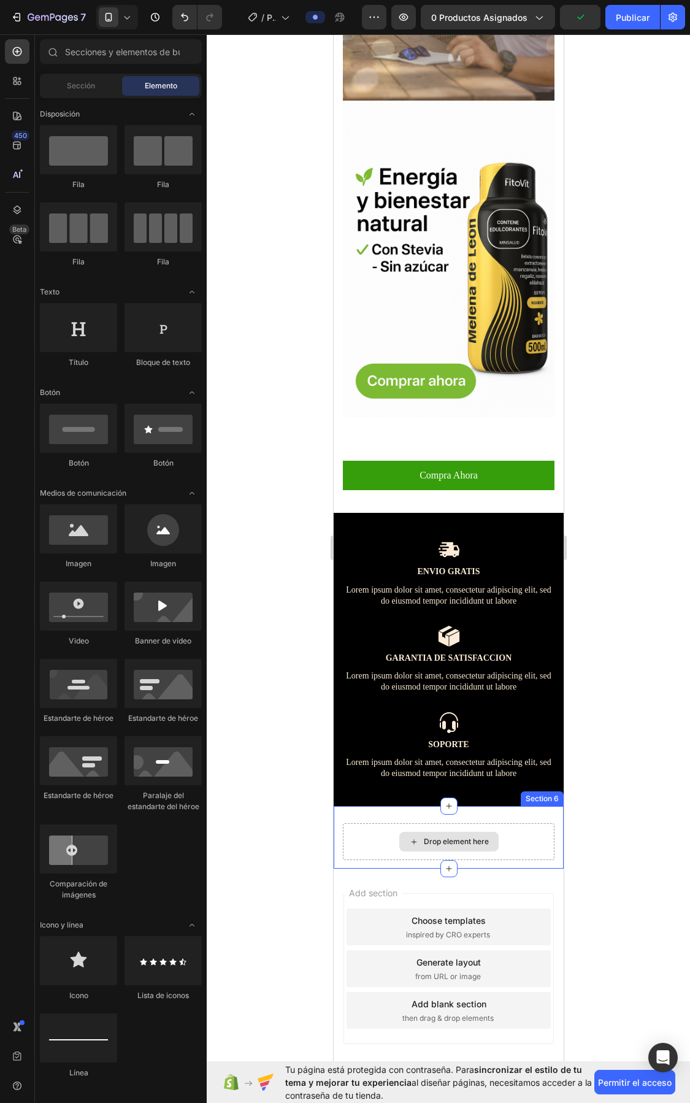
click at [451, 837] on div "Drop element here" at bounding box center [455, 842] width 65 height 10
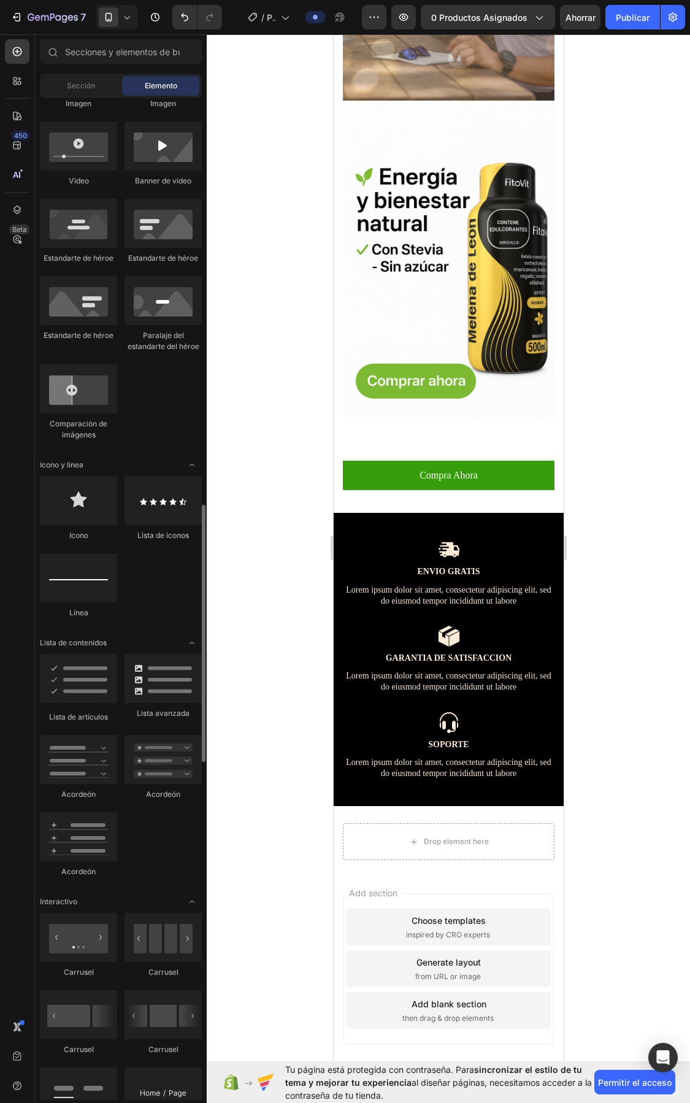
scroll to position [844, 0]
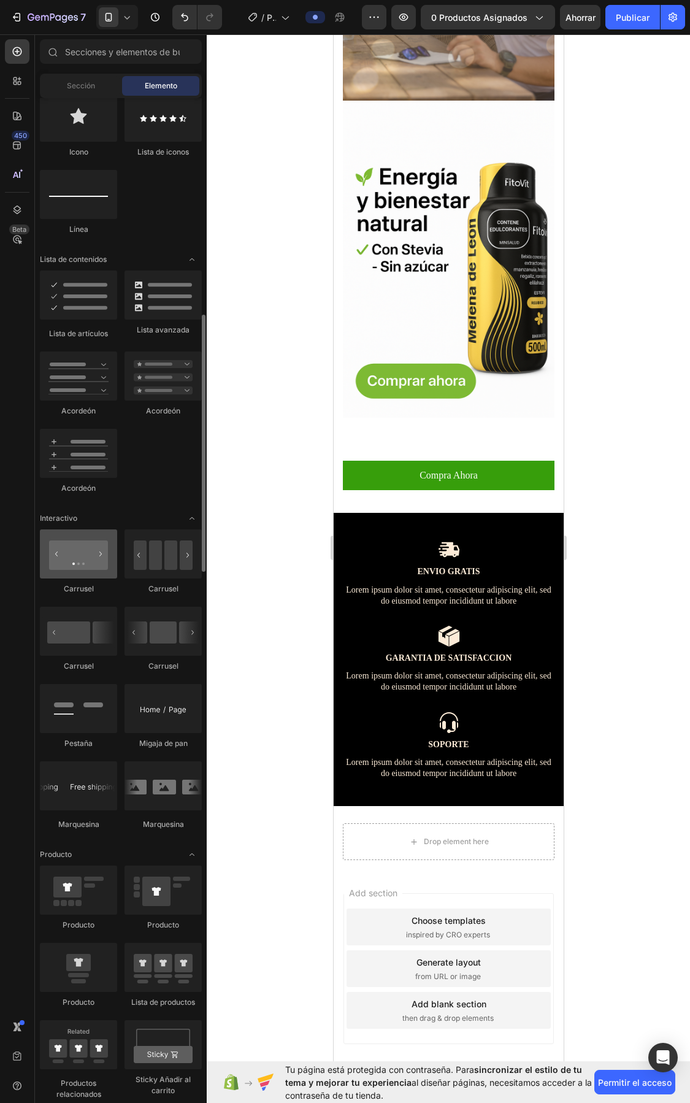
click at [103, 561] on div at bounding box center [78, 554] width 77 height 49
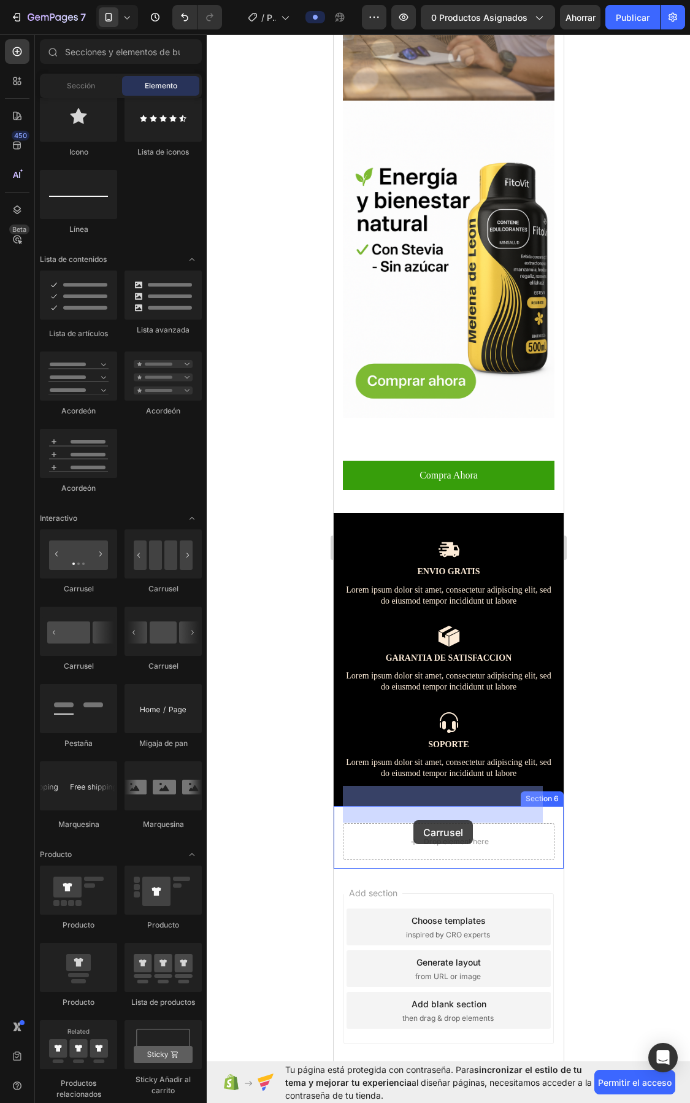
drag, startPoint x: 406, startPoint y: 590, endPoint x: 414, endPoint y: 820, distance: 230.2
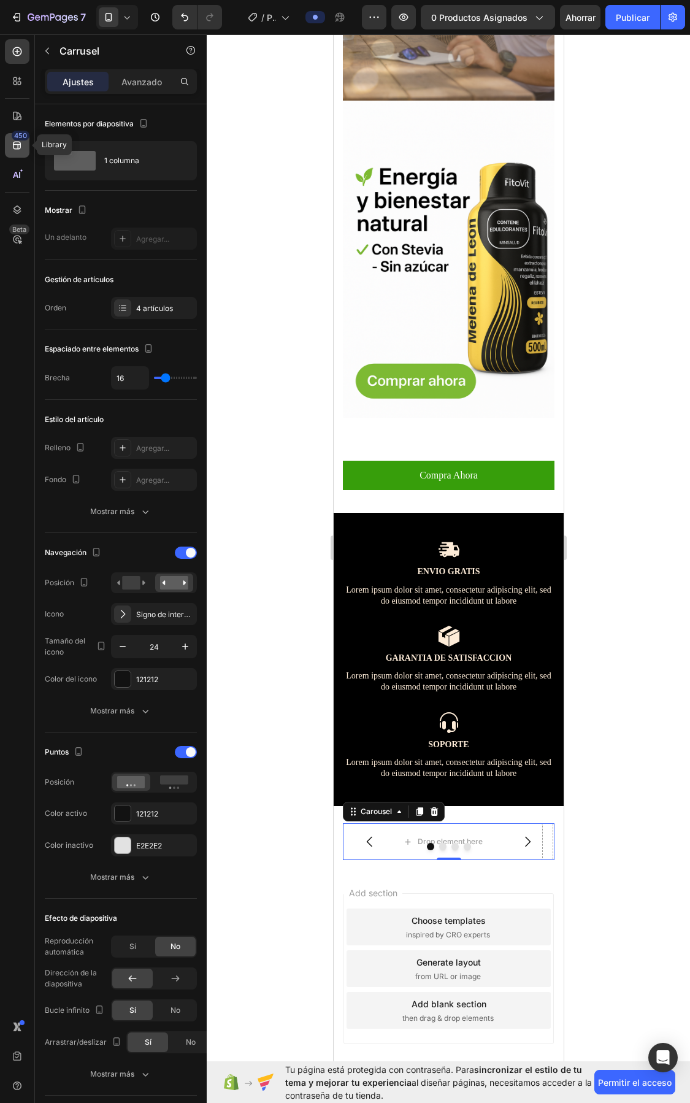
click at [20, 143] on icon at bounding box center [17, 146] width 8 height 8
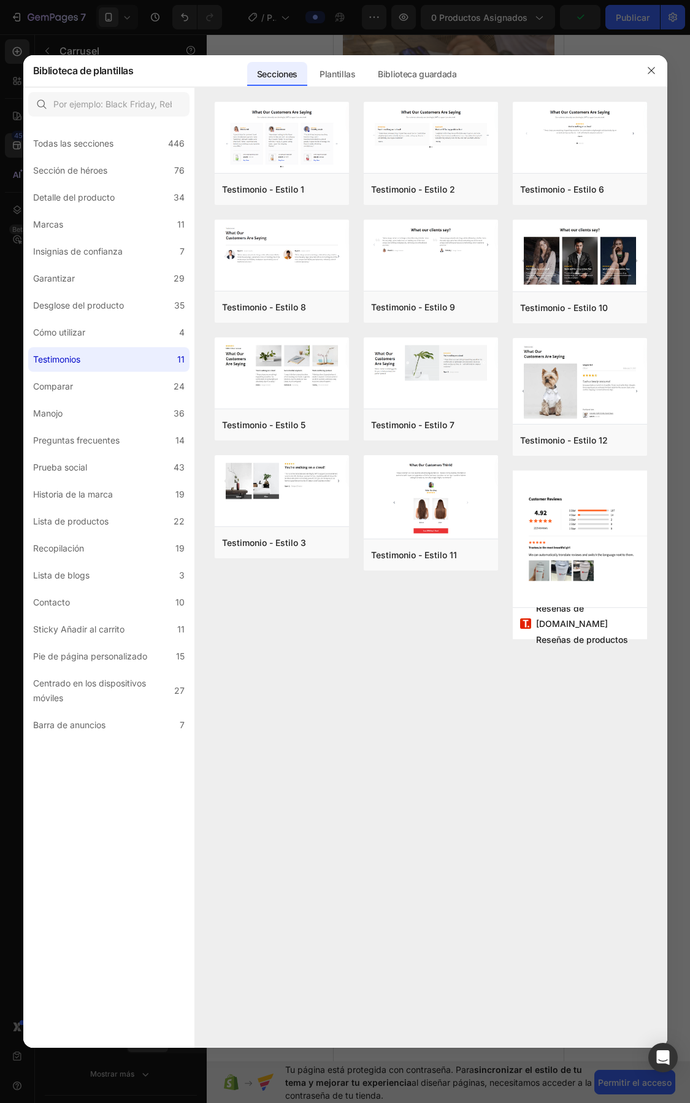
click at [109, 353] on label "Testimonios 11" at bounding box center [108, 359] width 161 height 25
click at [353, 71] on font "Plantillas" at bounding box center [338, 74] width 36 height 10
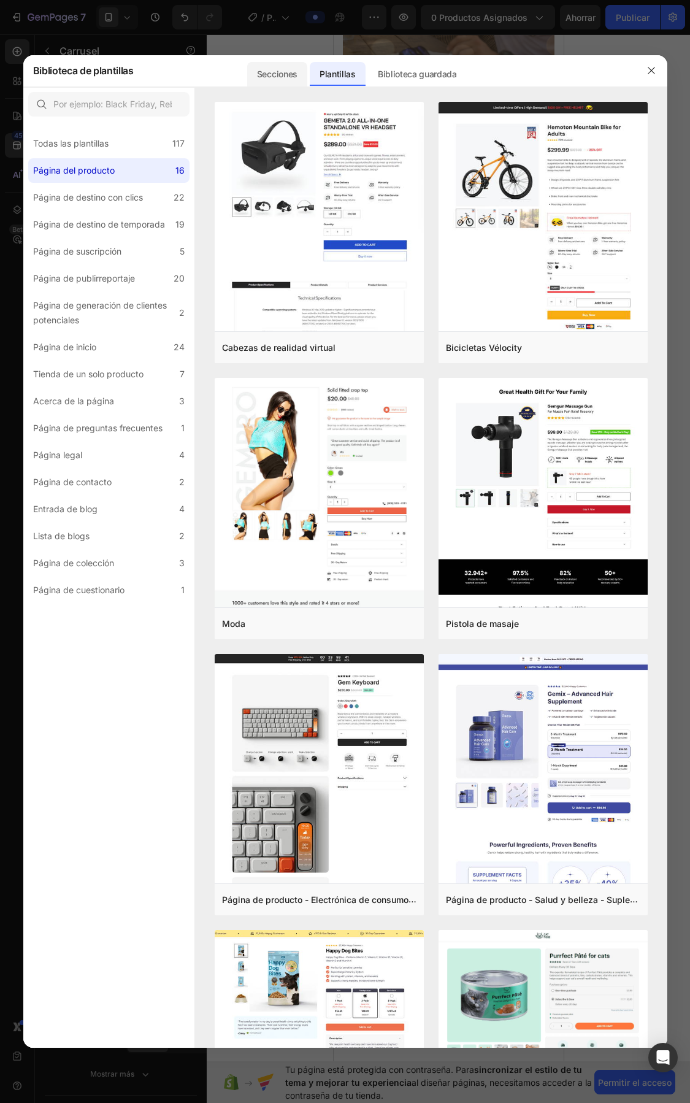
click at [291, 65] on div "Secciones" at bounding box center [277, 74] width 60 height 25
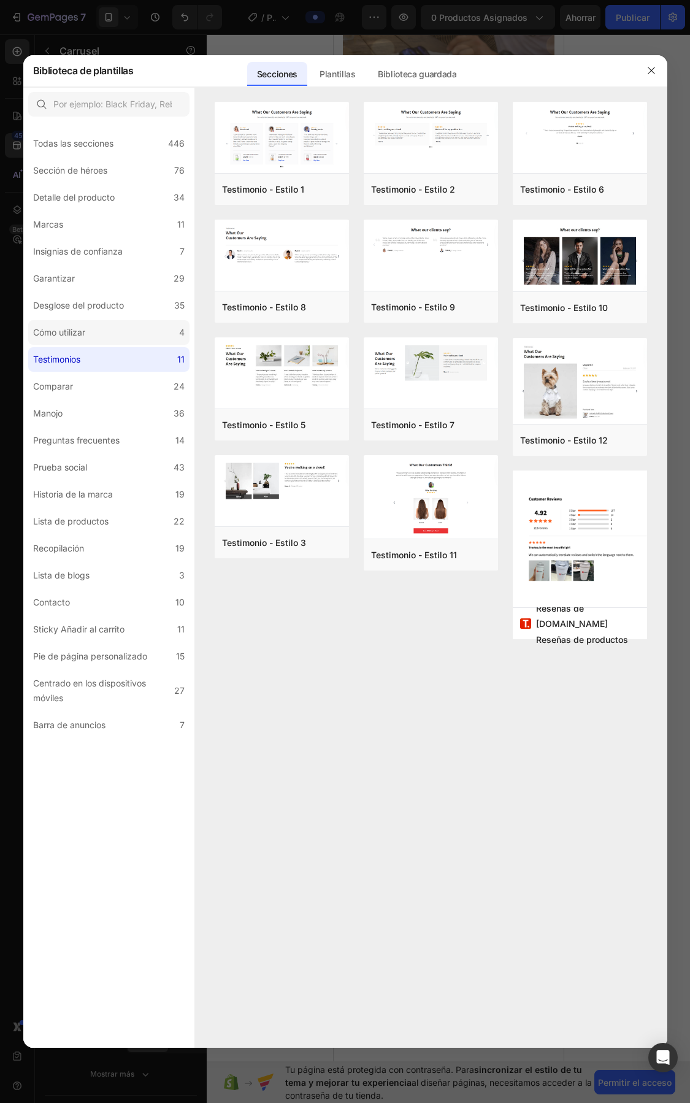
click at [84, 337] on div "Cómo utilizar" at bounding box center [59, 332] width 52 height 15
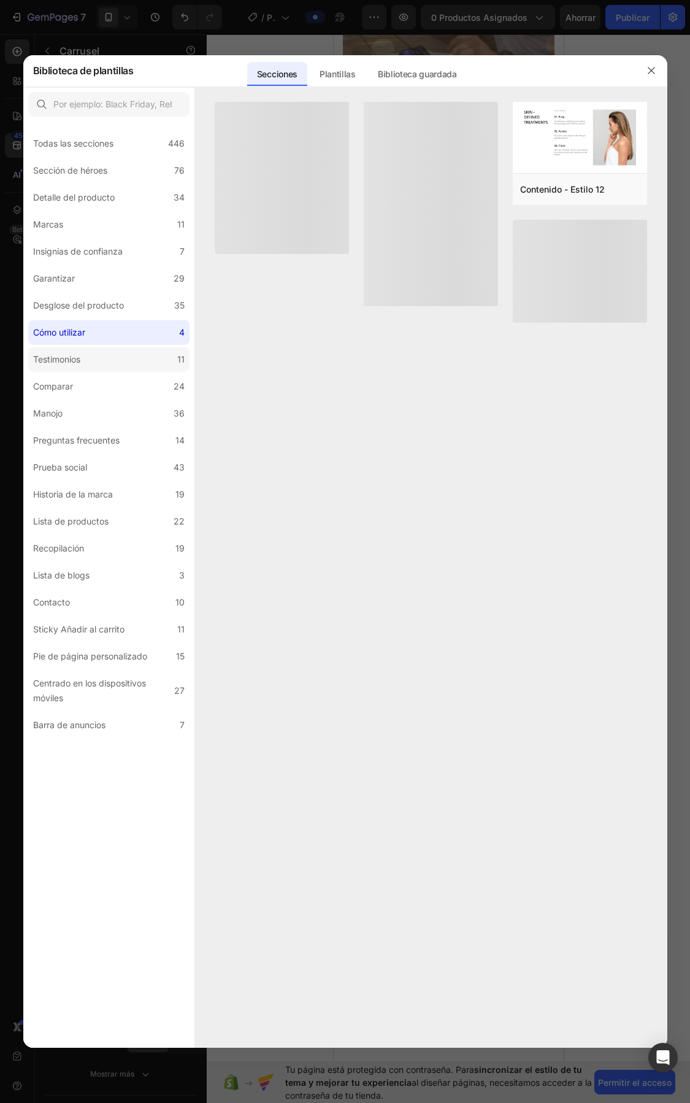
click at [88, 350] on label "Testimonios 11" at bounding box center [108, 359] width 161 height 25
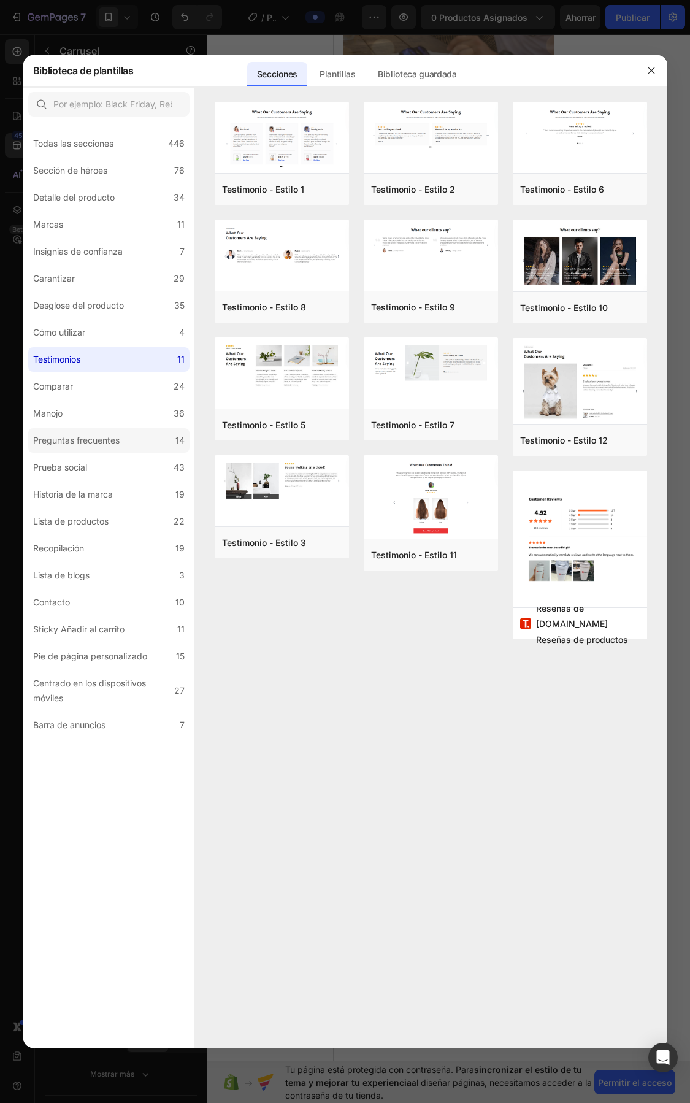
click at [108, 439] on font "Preguntas frecuentes" at bounding box center [76, 440] width 87 height 10
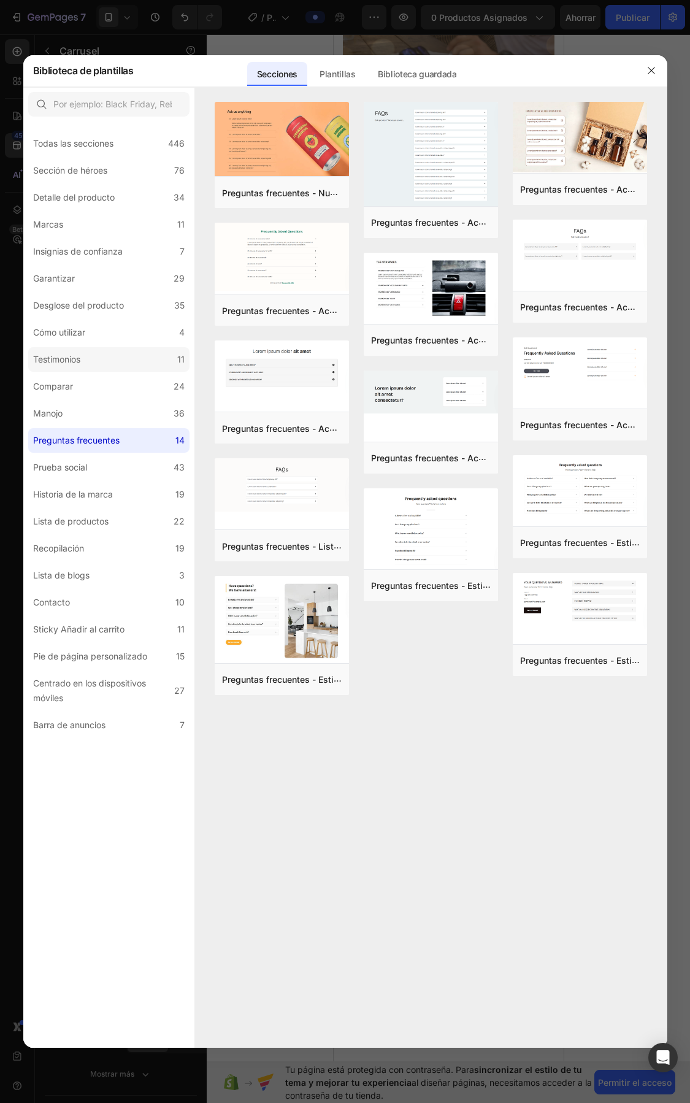
click at [100, 360] on label "Testimonios 11" at bounding box center [108, 359] width 161 height 25
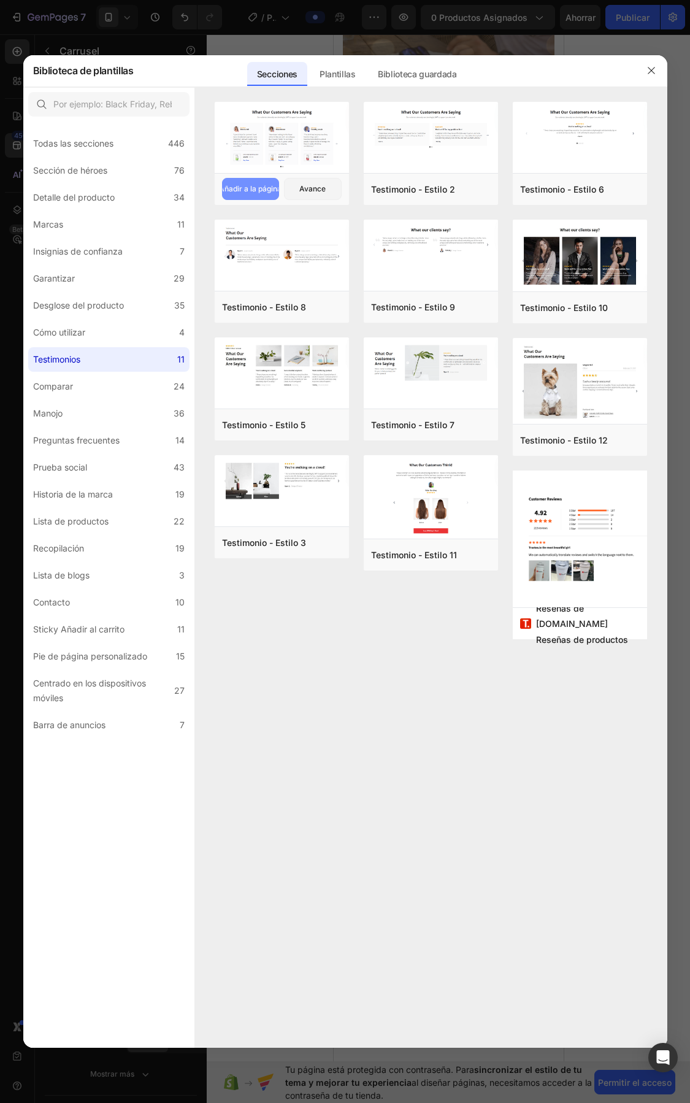
click at [244, 183] on font "Añadir a la página" at bounding box center [250, 188] width 63 height 11
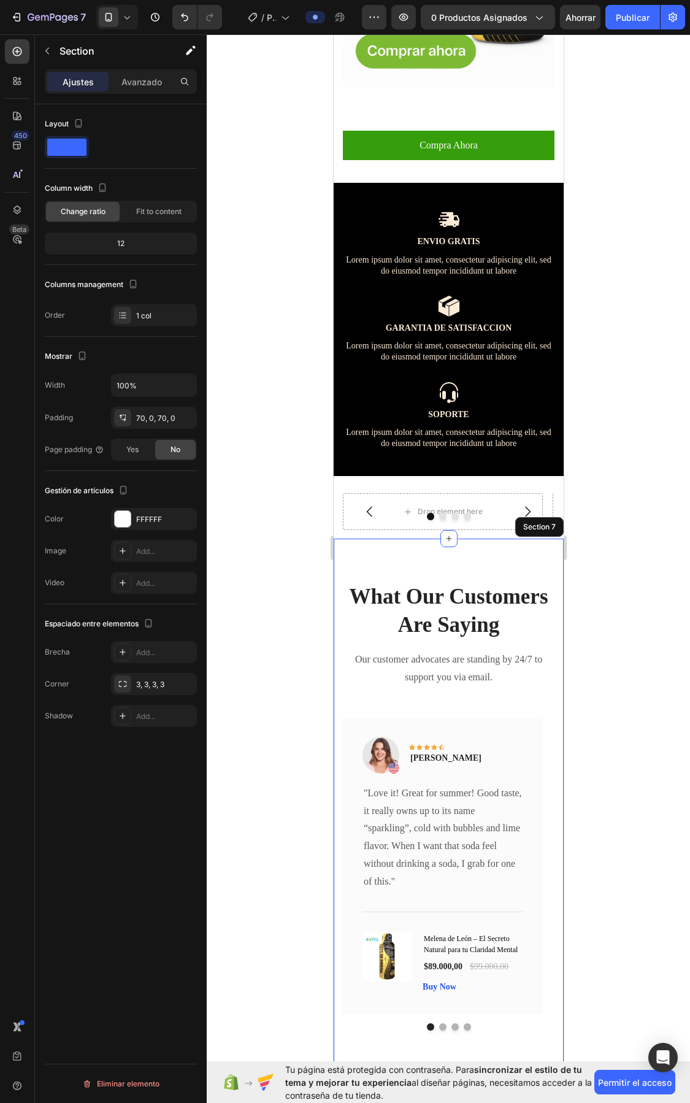
scroll to position [2244, 0]
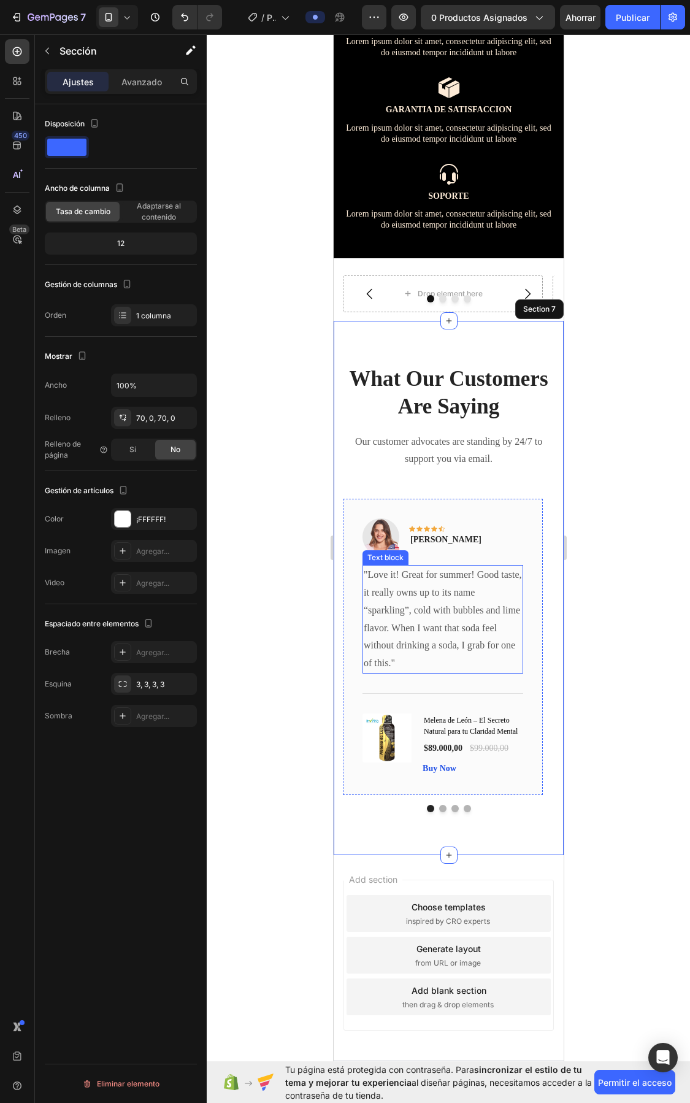
click at [450, 601] on p ""Love it! Great for summer! Good taste, it really owns up to its name “sparklin…" at bounding box center [442, 619] width 158 height 106
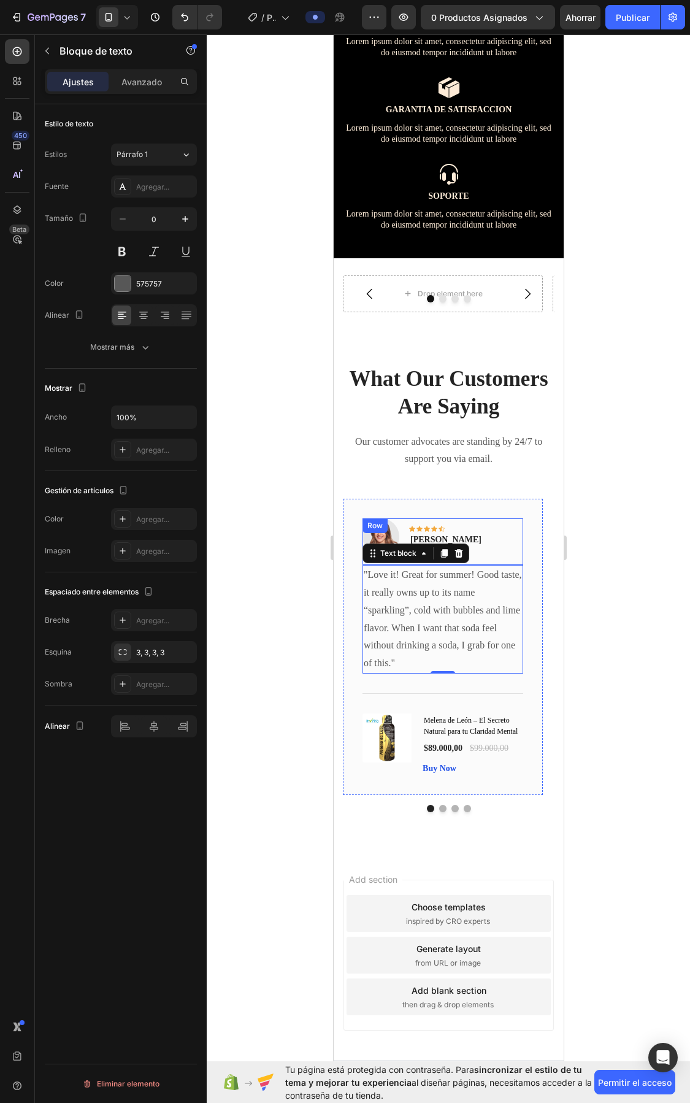
click at [420, 549] on div "Icon Icon Icon Icon Icon Row [PERSON_NAME] Text block" at bounding box center [446, 536] width 74 height 37
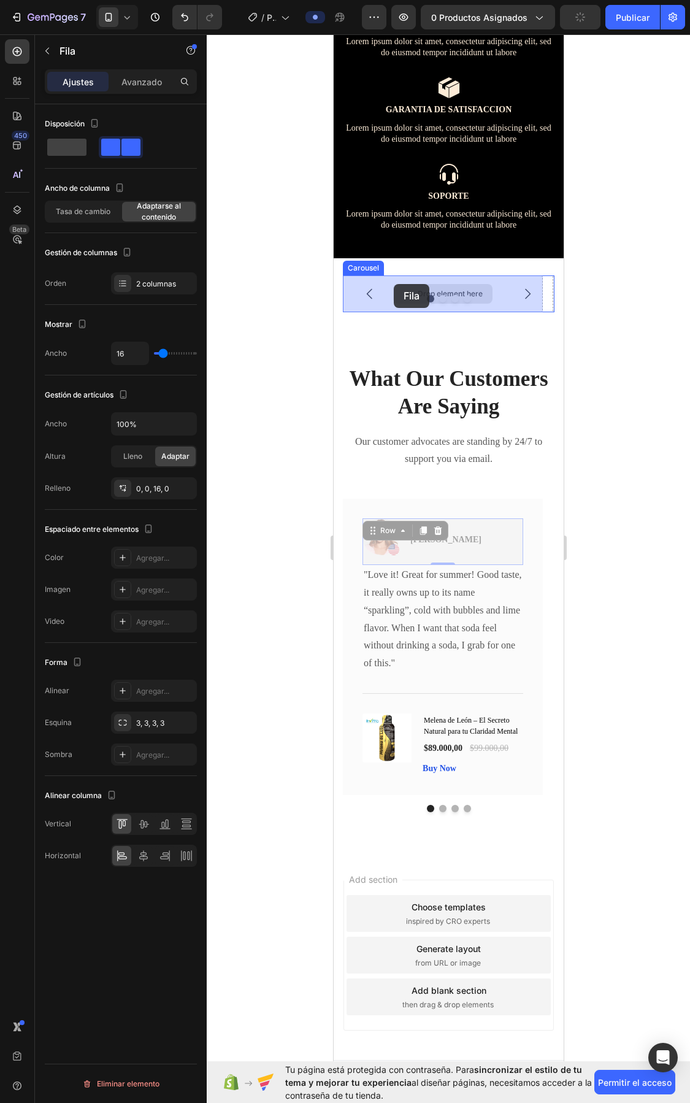
drag, startPoint x: 372, startPoint y: 561, endPoint x: 394, endPoint y: 284, distance: 278.2
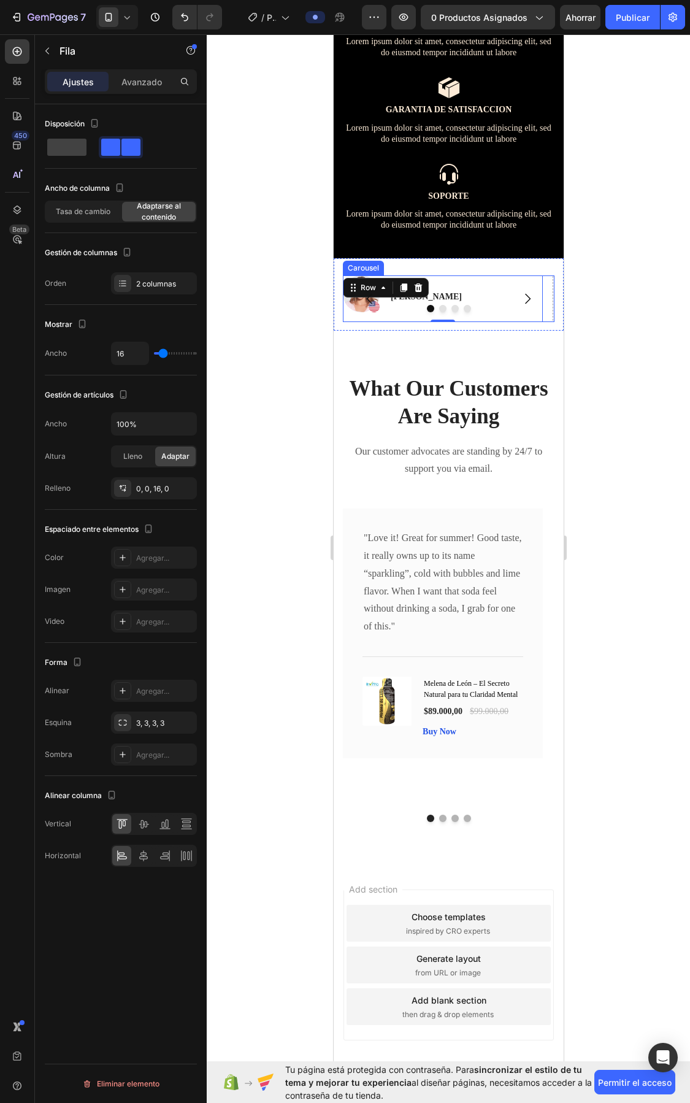
click at [520, 299] on icon "Carousel Next Arrow" at bounding box center [527, 298] width 15 height 15
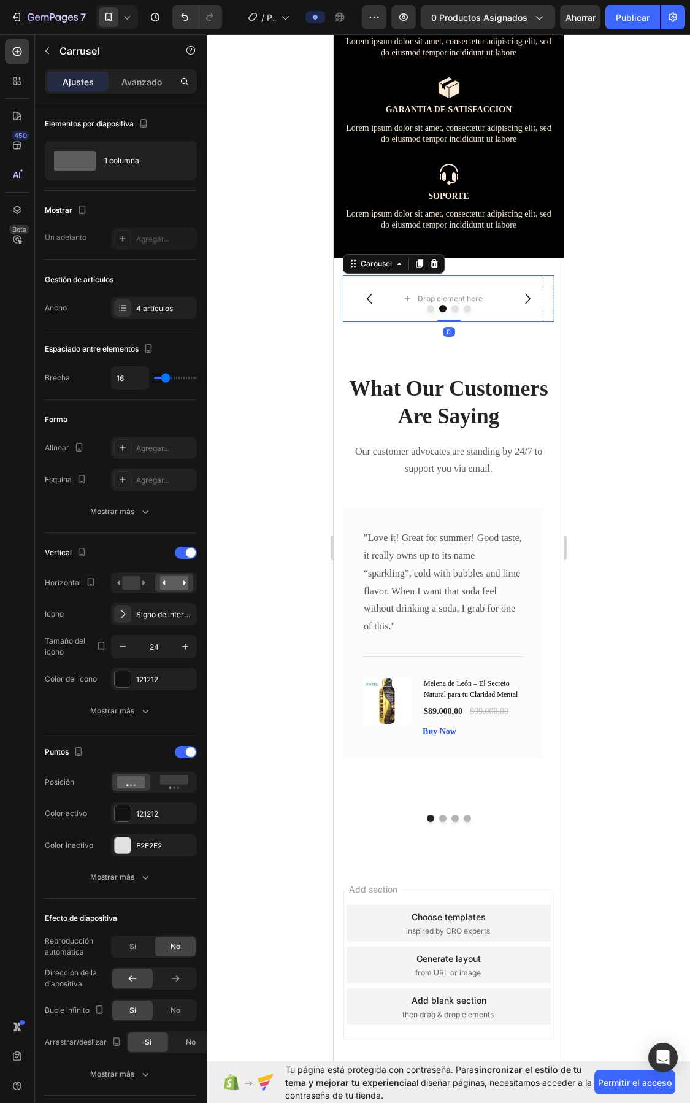
click at [520, 299] on icon "Carousel Next Arrow" at bounding box center [527, 298] width 15 height 15
click at [418, 603] on p ""Love it! Great for summer! Good taste, it really owns up to its name “sparklin…" at bounding box center [442, 583] width 158 height 106
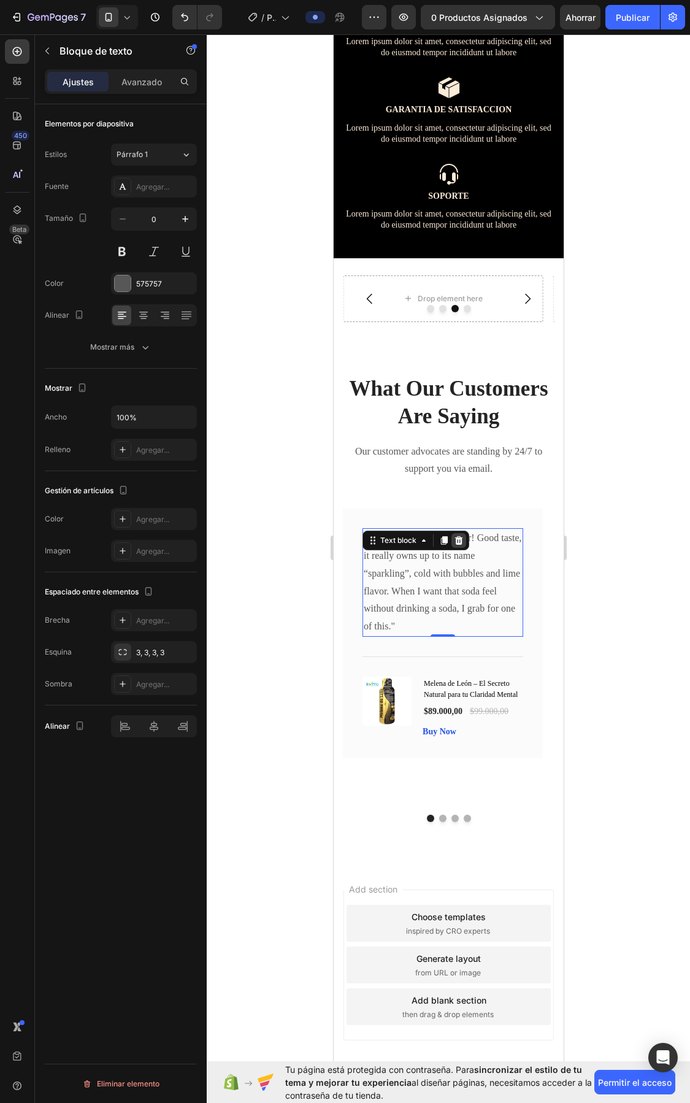
click at [459, 545] on icon at bounding box center [459, 540] width 8 height 9
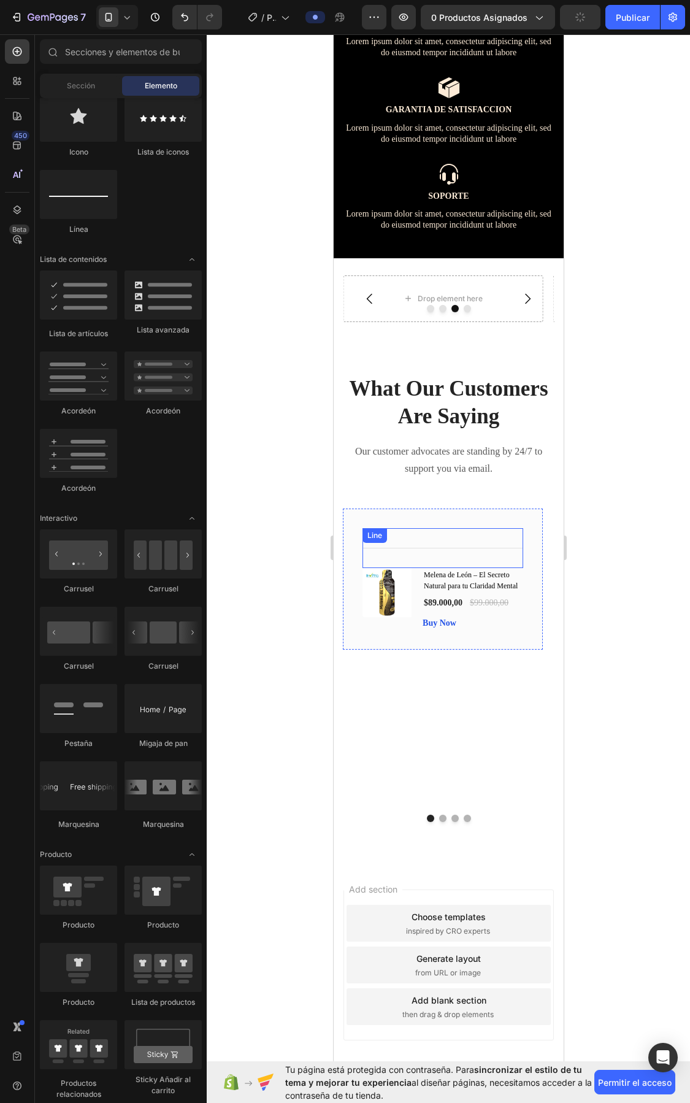
click at [453, 568] on div "Title Line" at bounding box center [442, 548] width 161 height 40
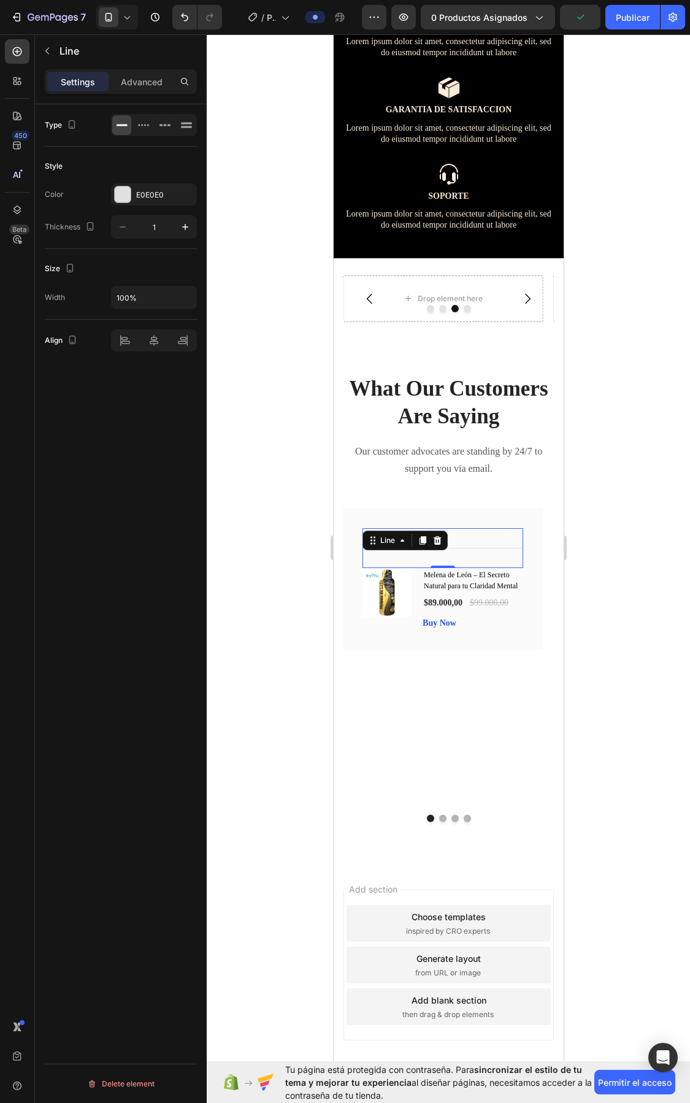
click at [433, 545] on icon at bounding box center [437, 541] width 10 height 10
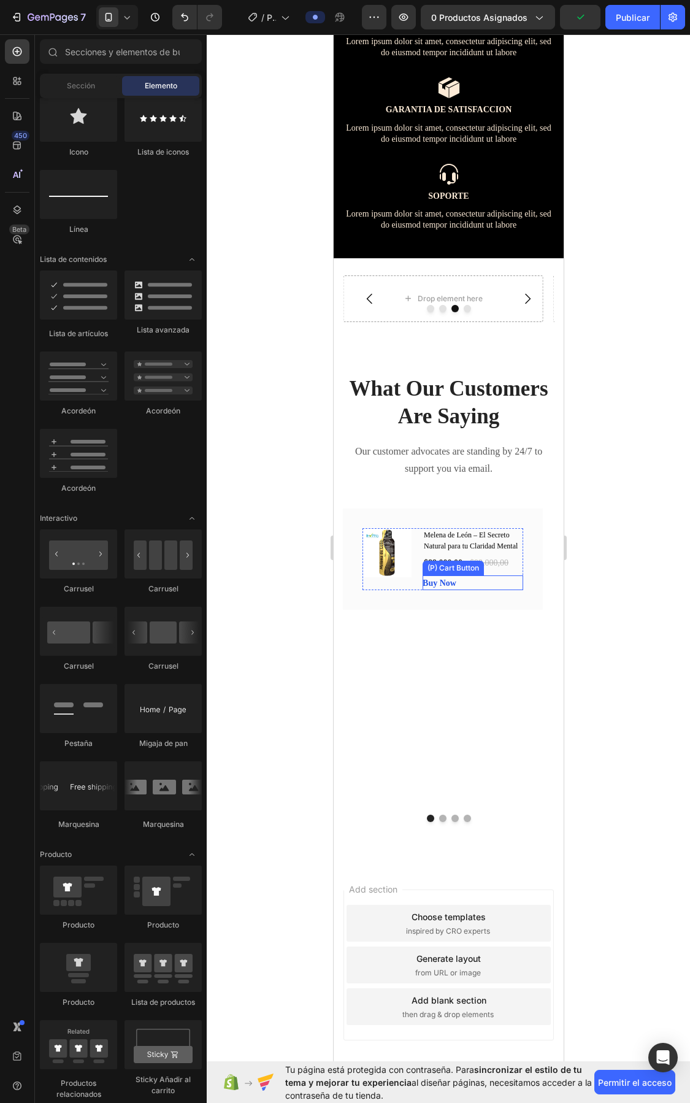
click at [434, 571] on div "$89.000,00" at bounding box center [442, 562] width 41 height 15
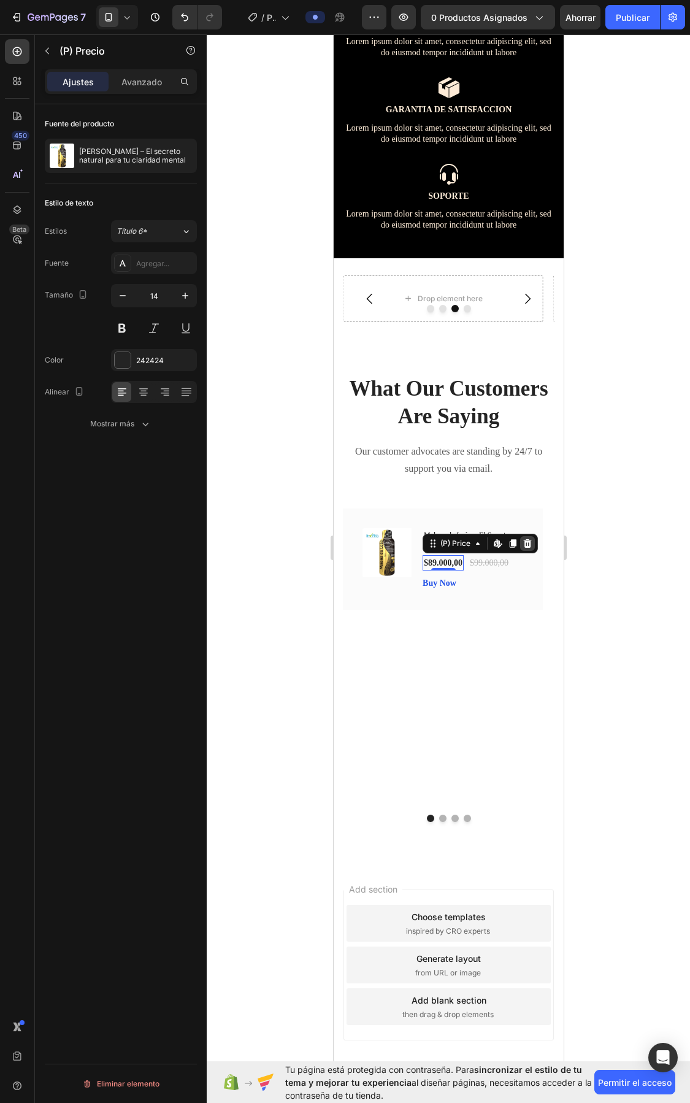
click at [531, 551] on div at bounding box center [527, 543] width 15 height 15
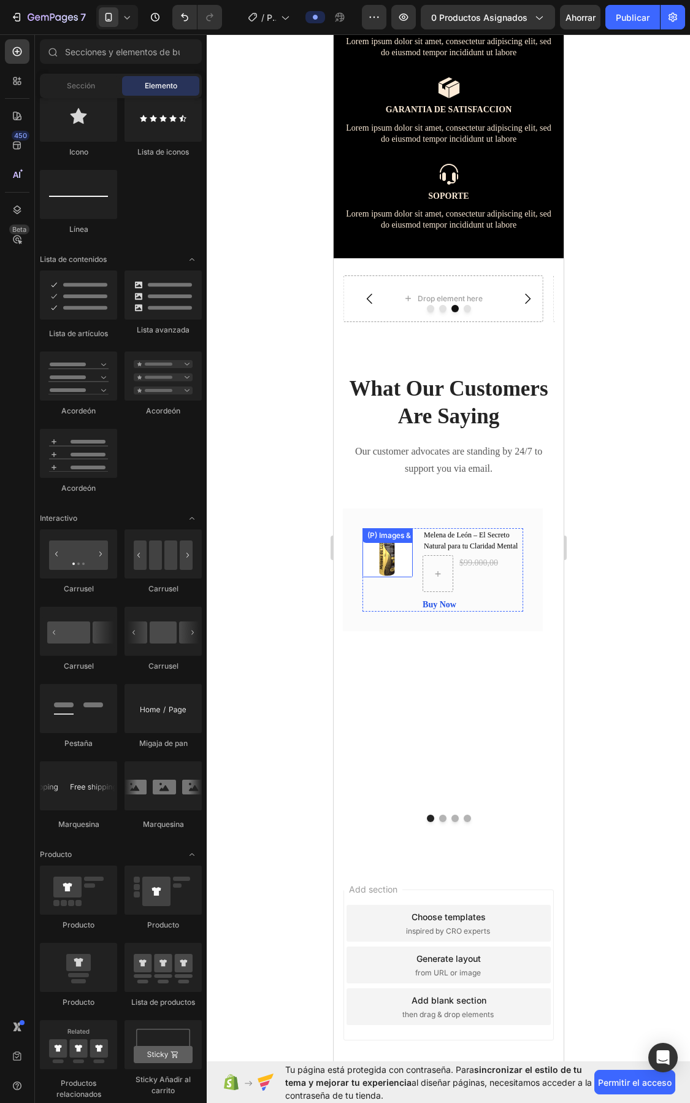
click at [374, 543] on div "(P) Images & Gallery" at bounding box center [402, 535] width 80 height 15
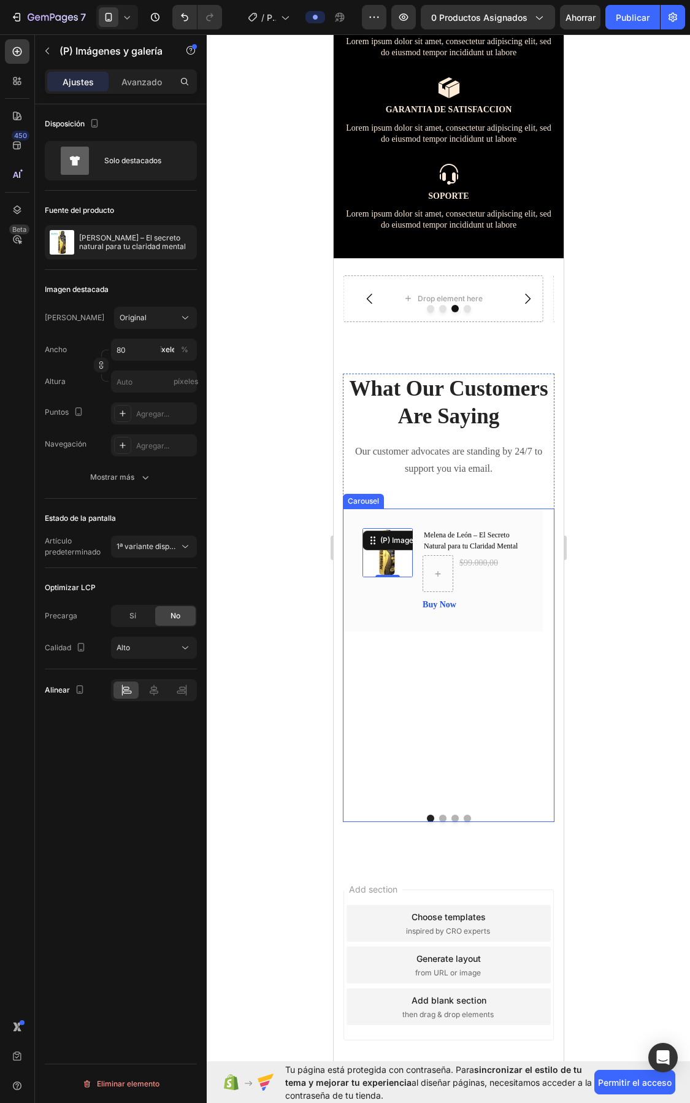
click at [449, 684] on div "(P) Images & Gallery 0 Melena de León – El Secreto Natural para tu Claridad Men…" at bounding box center [442, 657] width 200 height 296
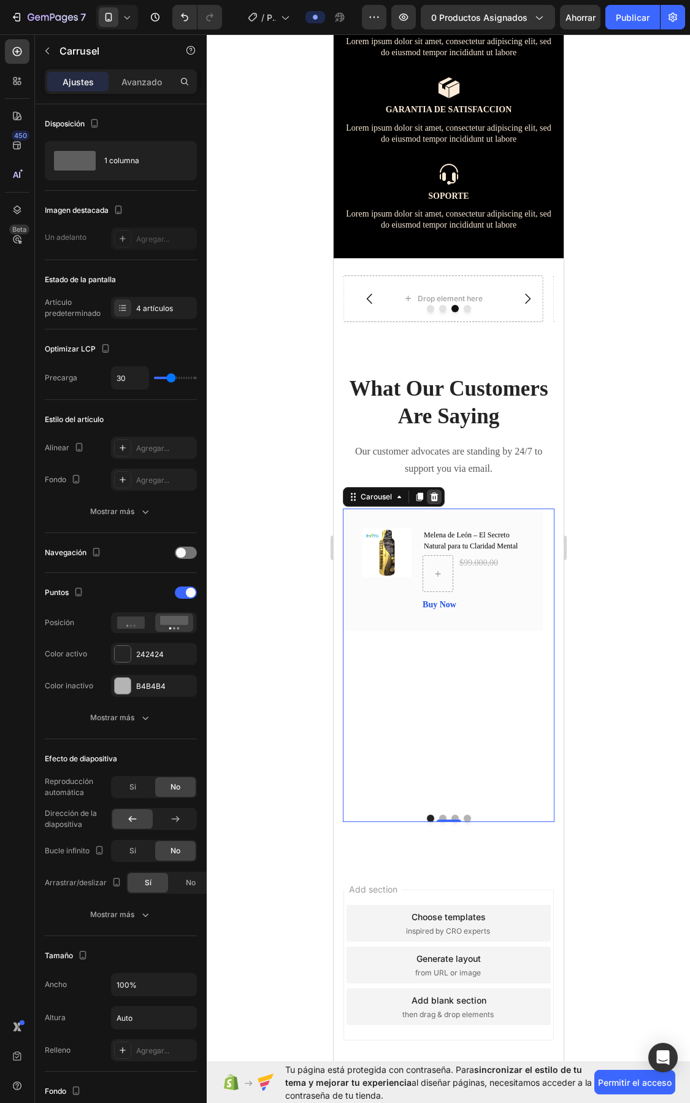
click at [431, 502] on icon at bounding box center [434, 497] width 10 height 10
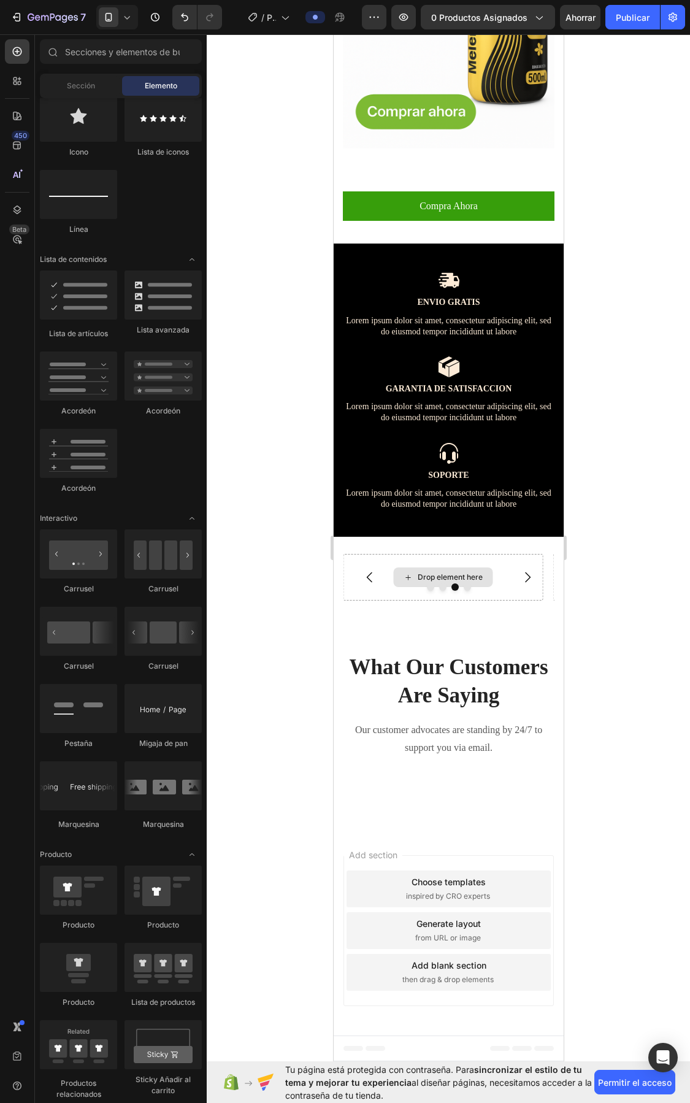
scroll to position [1992, 0]
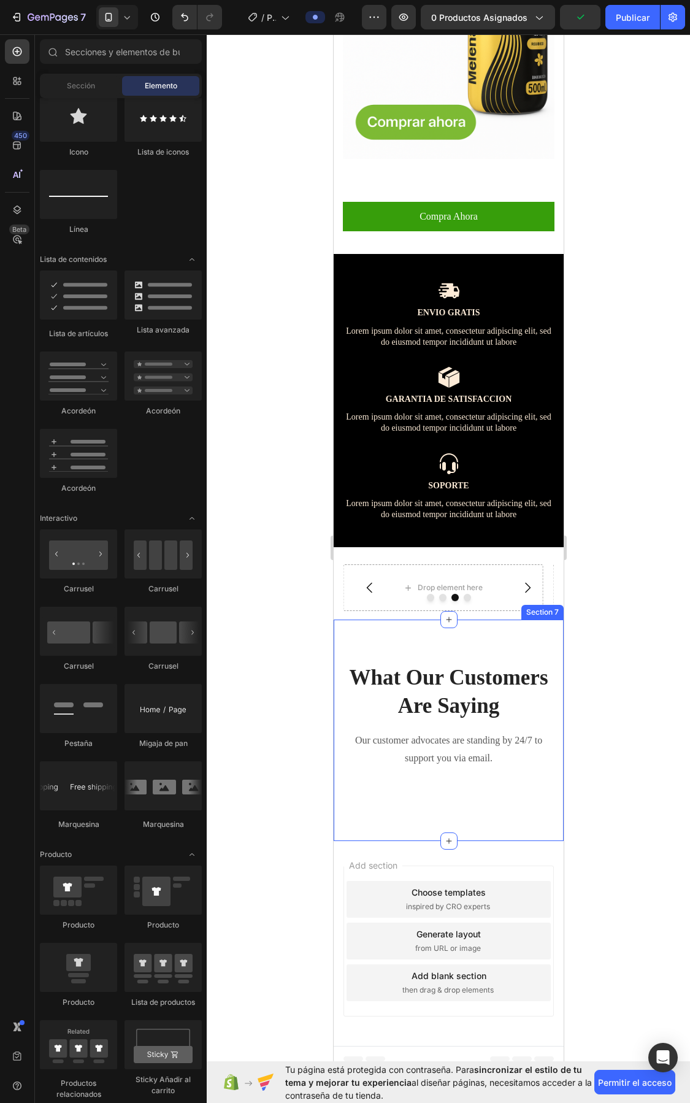
click at [387, 620] on div "What Our Customers Are Saying Heading Our customer advocates are standing by 24…" at bounding box center [448, 731] width 230 height 222
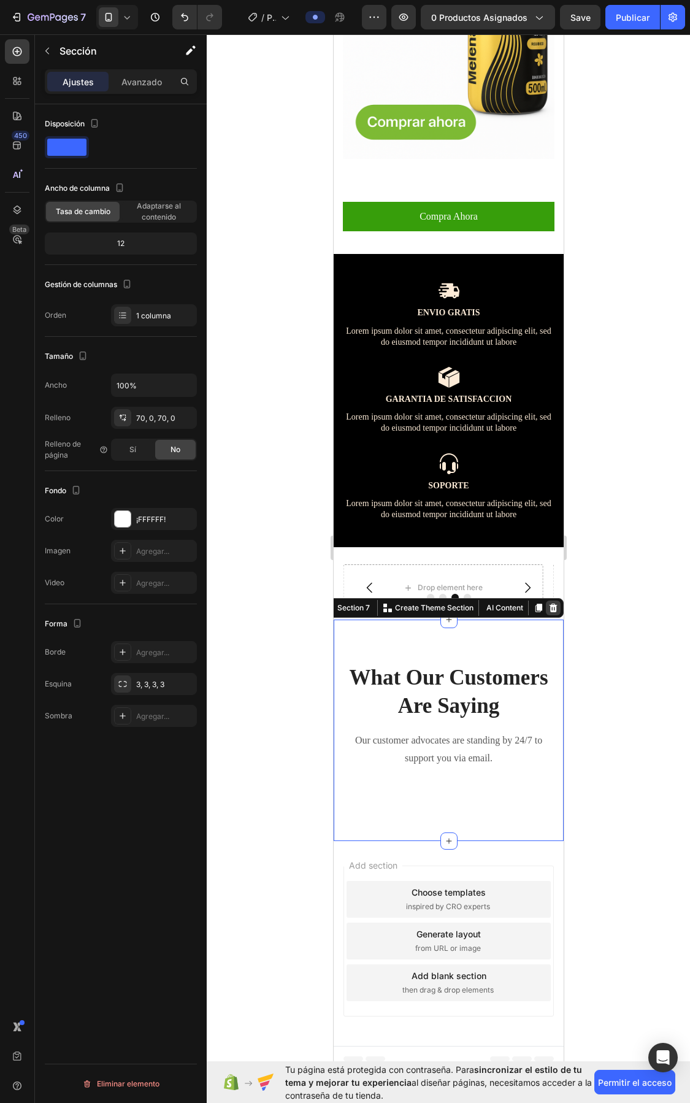
click at [549, 604] on icon at bounding box center [553, 608] width 8 height 9
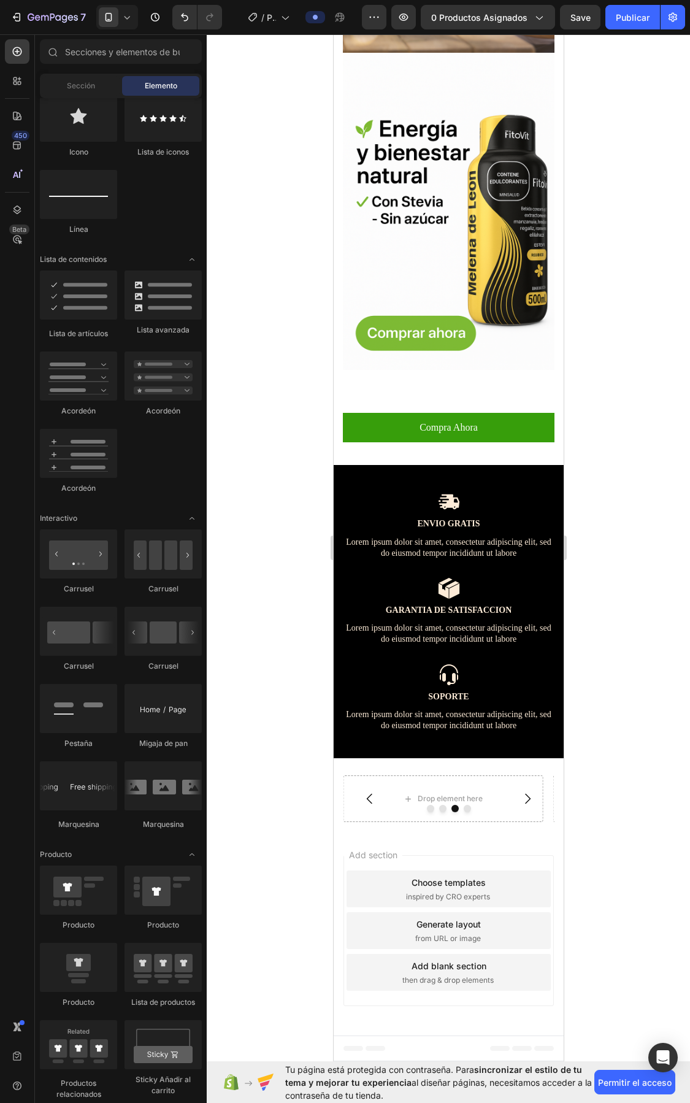
scroll to position [1743, 0]
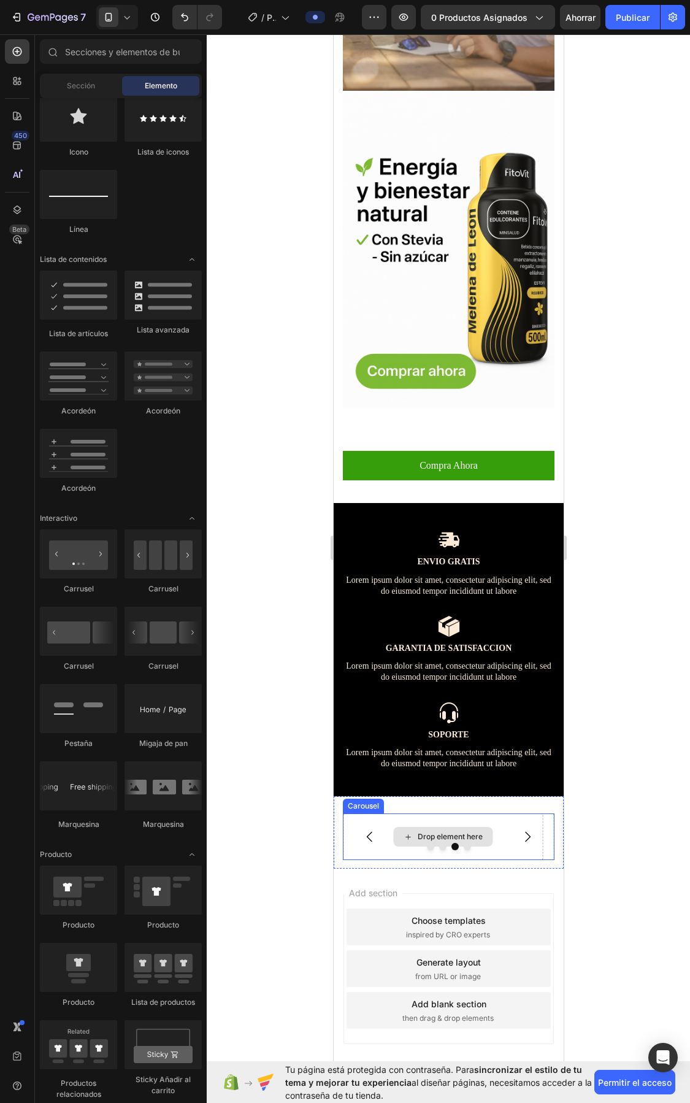
click at [471, 832] on div "Drop element here" at bounding box center [449, 837] width 65 height 10
click at [377, 796] on div "Image Icon Icon Icon Icon Icon Row [PERSON_NAME] Text block Row Drop element he…" at bounding box center [448, 832] width 230 height 72
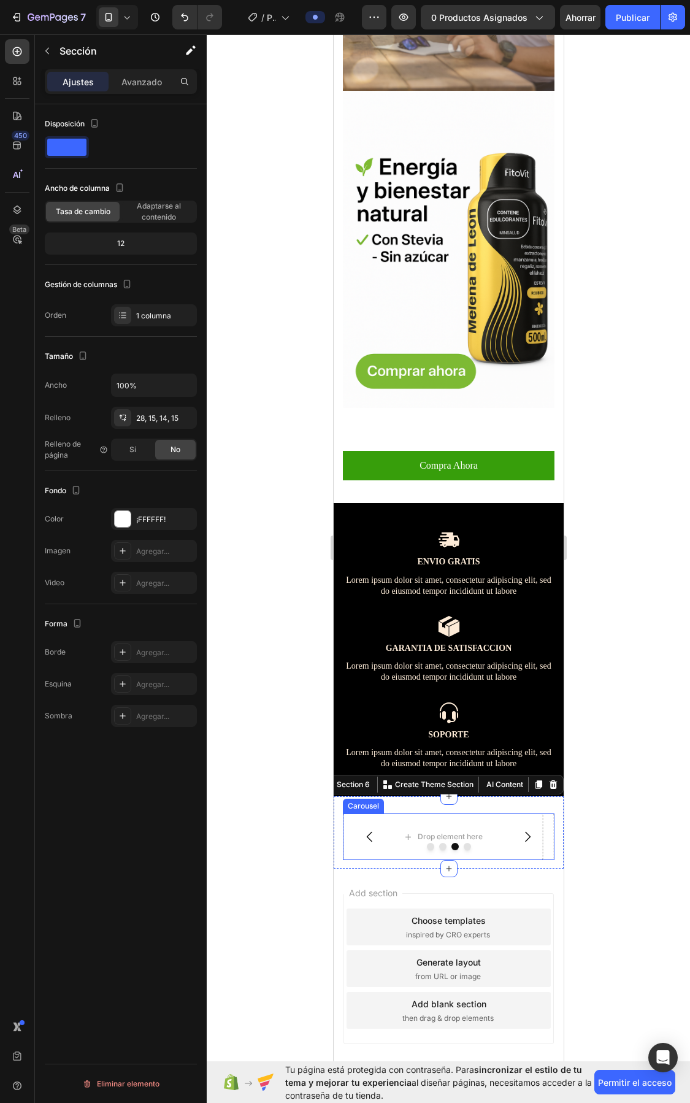
click at [523, 843] on div at bounding box center [448, 846] width 212 height 7
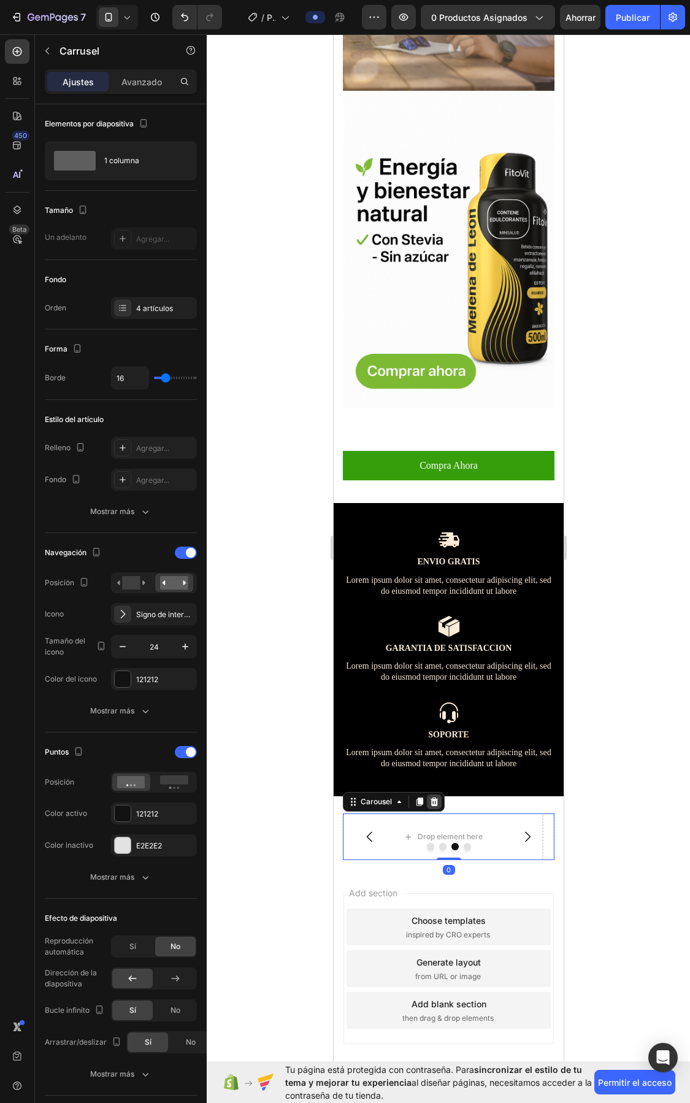
click at [429, 797] on icon at bounding box center [434, 802] width 10 height 10
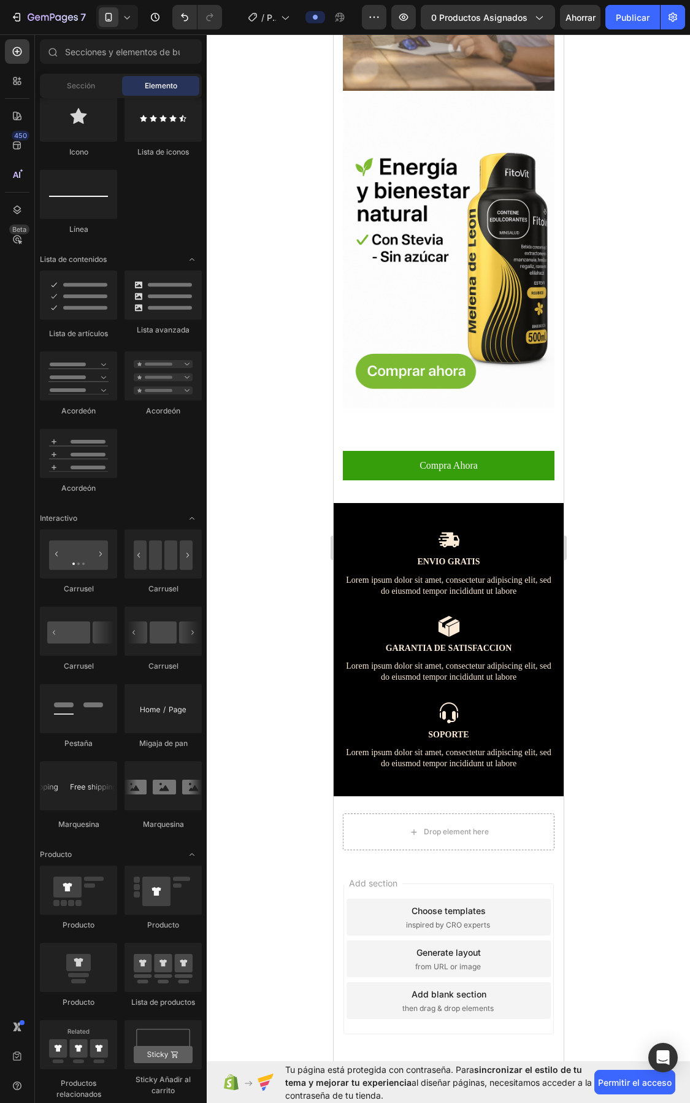
scroll to position [1733, 0]
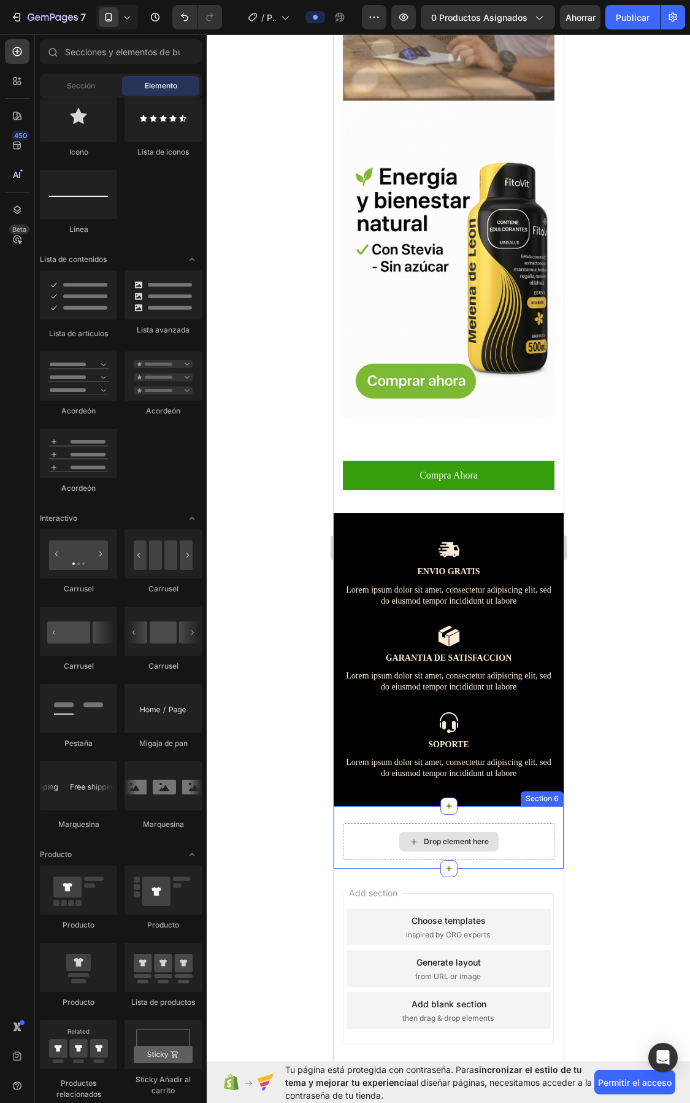
click at [431, 837] on div "Drop element here" at bounding box center [455, 842] width 65 height 10
click at [402, 806] on div "Drop element here Section 6" at bounding box center [448, 837] width 230 height 63
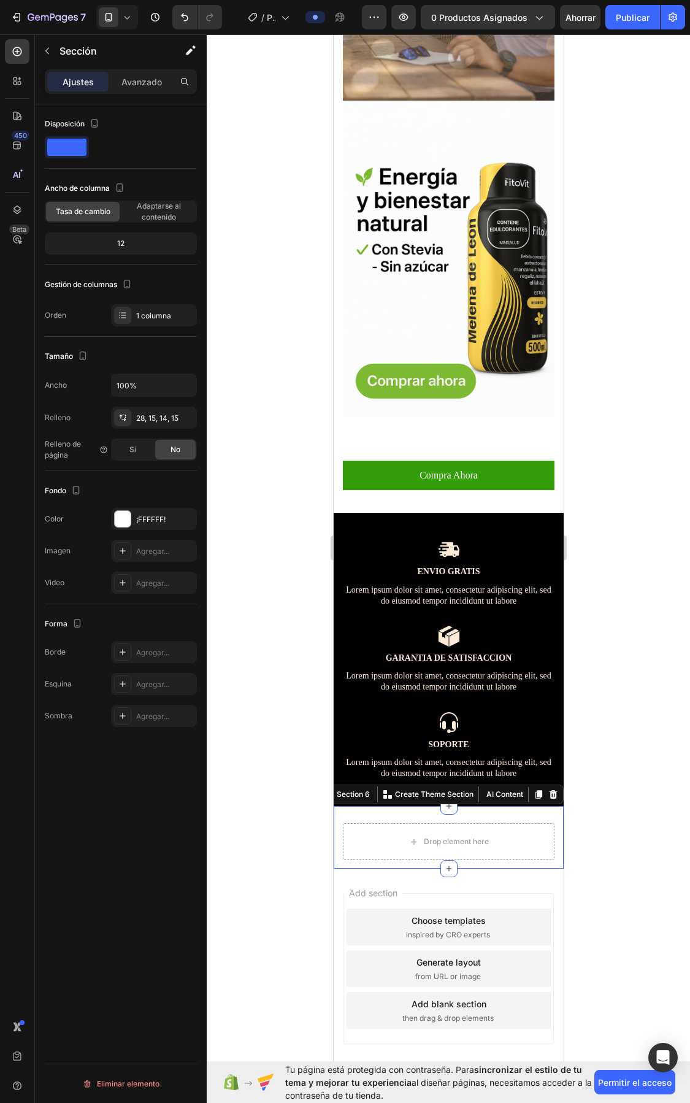
click at [672, 755] on div at bounding box center [449, 568] width 484 height 1069
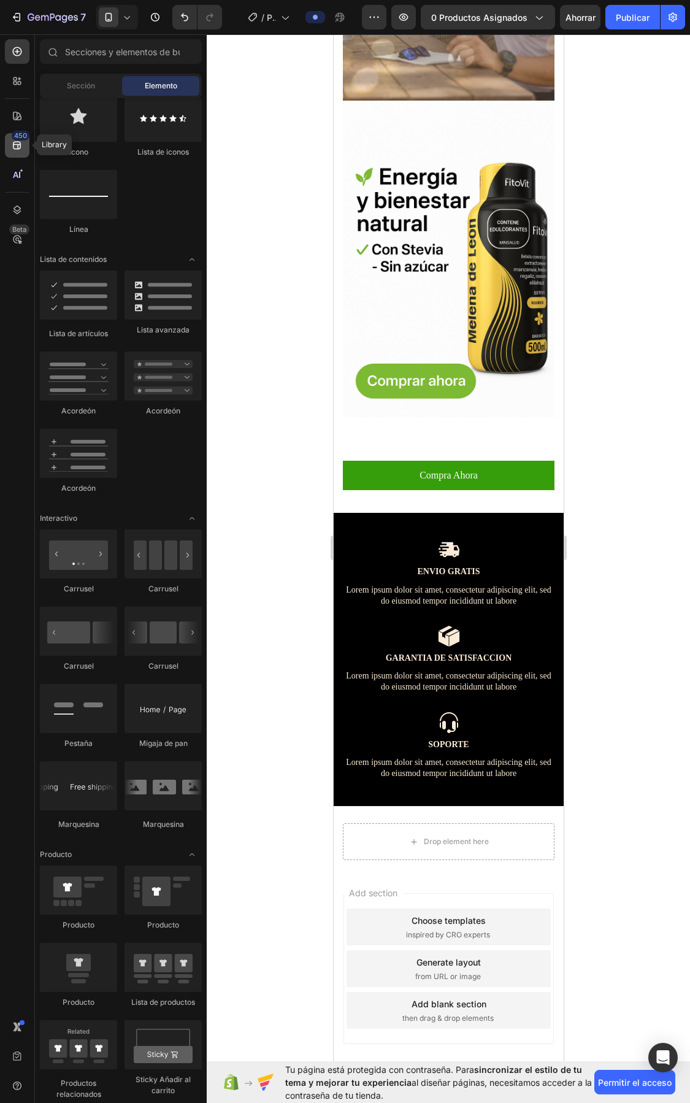
click at [23, 146] on icon at bounding box center [17, 145] width 12 height 12
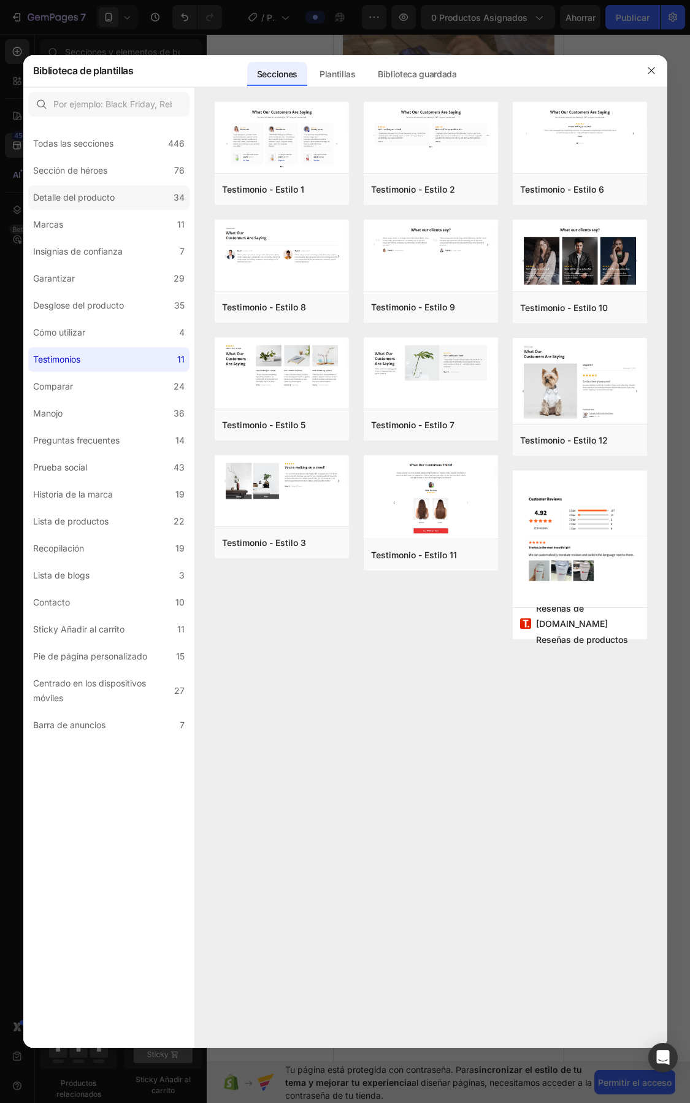
click at [90, 197] on font "Detalle del producto" at bounding box center [74, 197] width 82 height 10
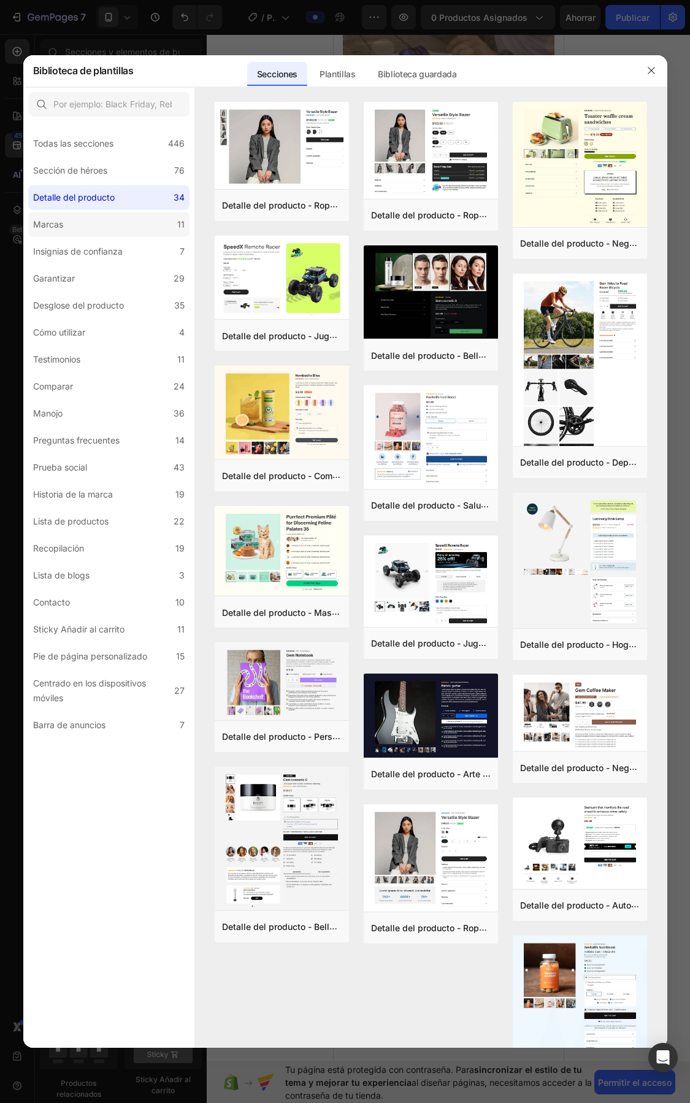
click at [51, 215] on label "Marcas 11" at bounding box center [108, 224] width 161 height 25
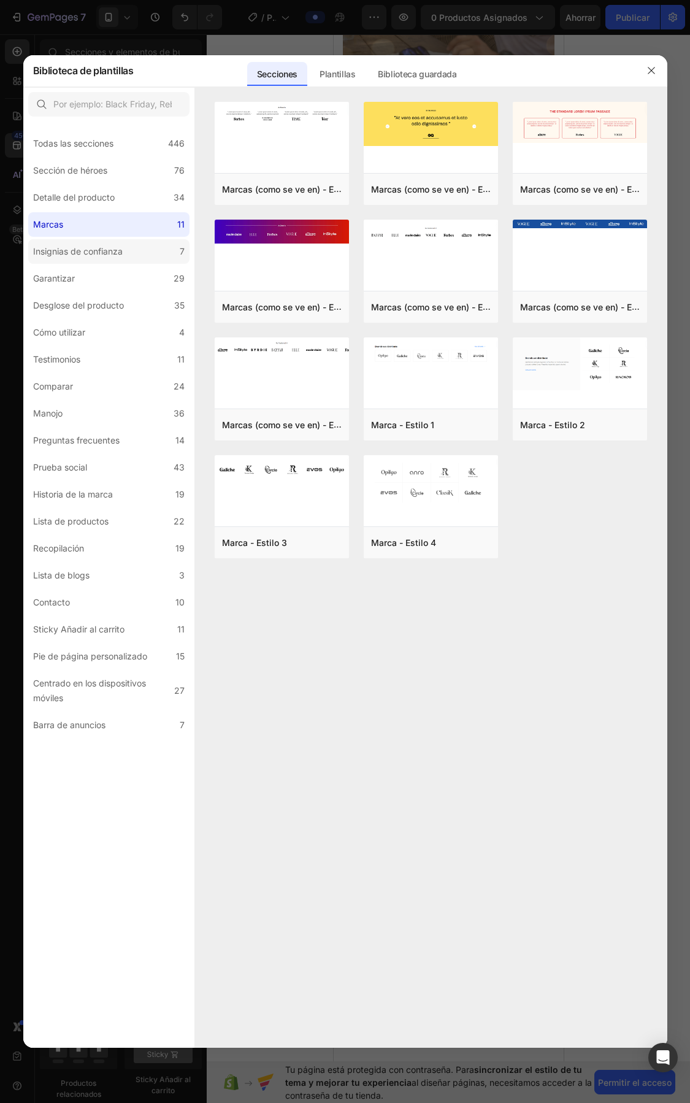
click at [59, 246] on font "Insignias de confianza" at bounding box center [78, 251] width 90 height 10
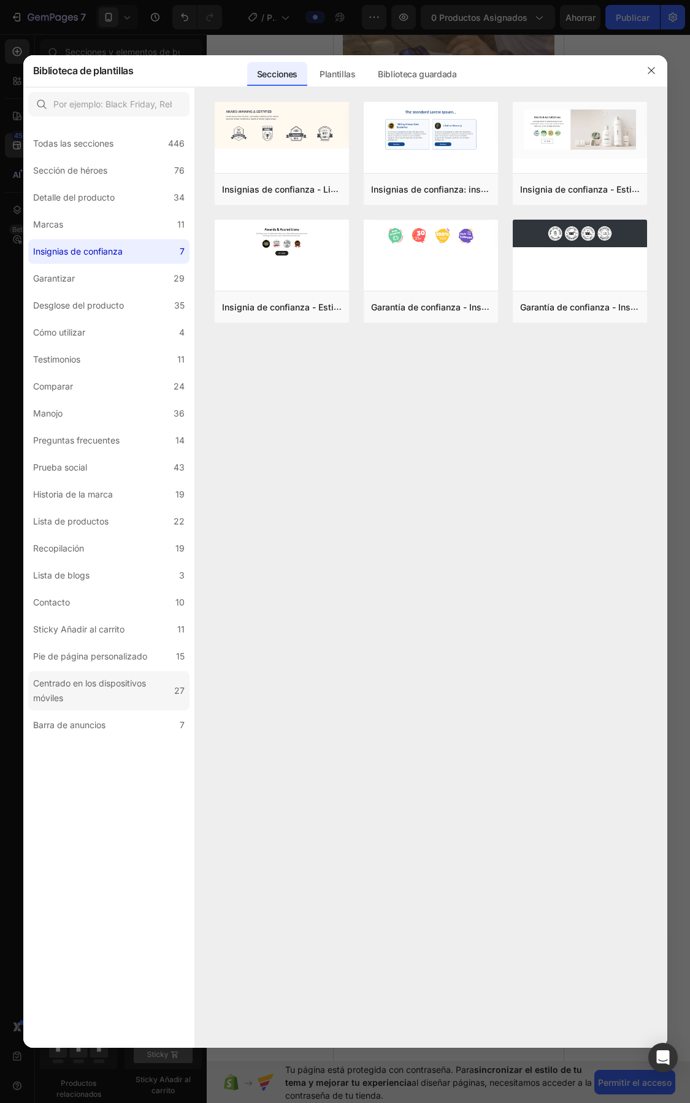
click at [80, 685] on font "Centrado en los dispositivos móviles" at bounding box center [89, 690] width 113 height 25
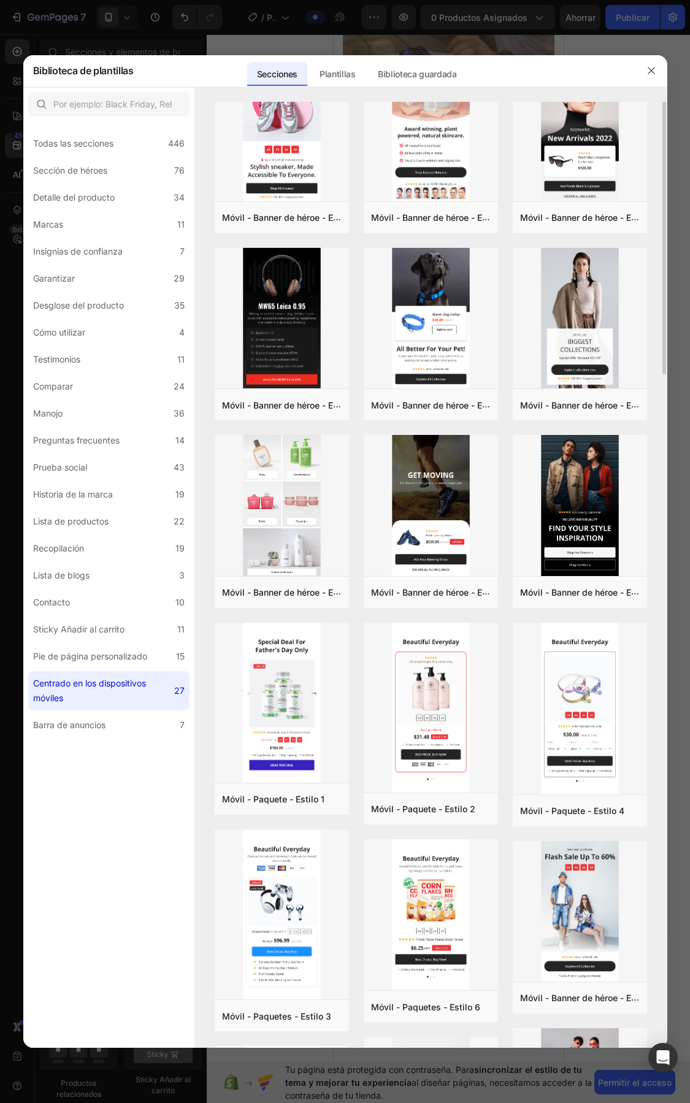
scroll to position [0, 0]
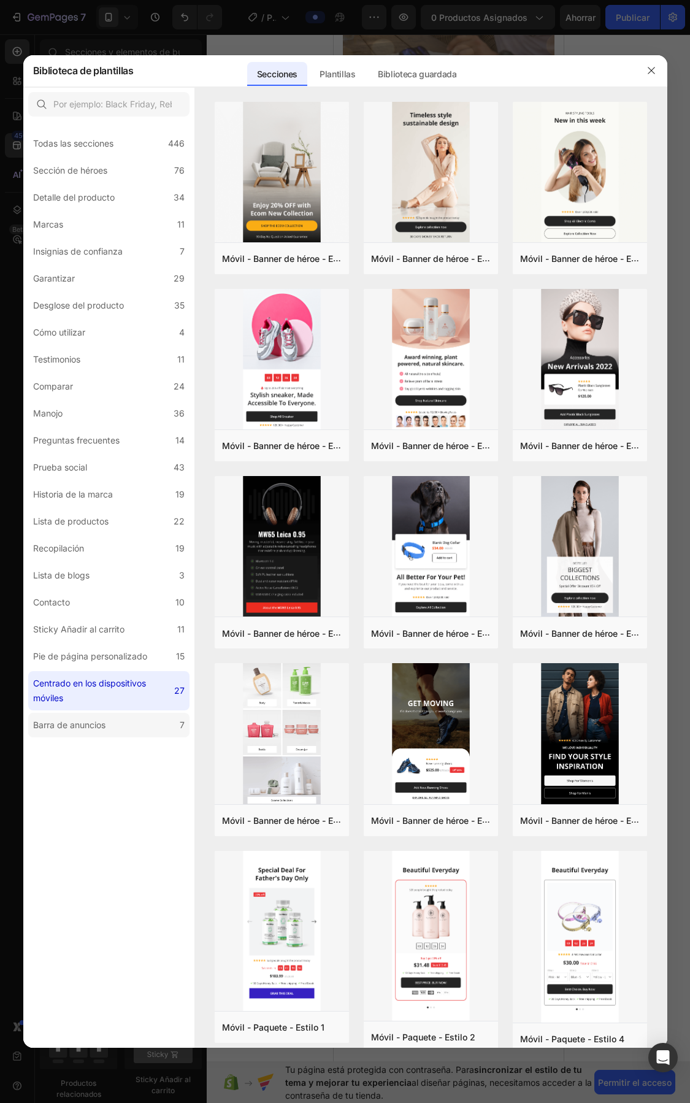
click at [99, 720] on font "Barra de anuncios" at bounding box center [69, 725] width 72 height 10
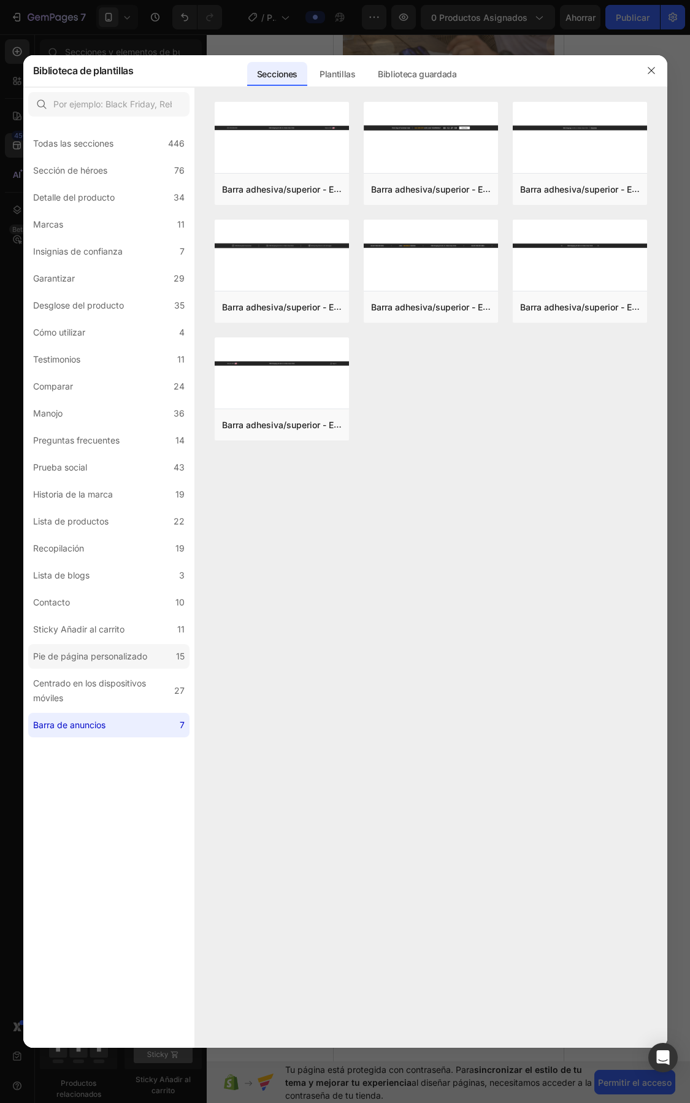
click at [87, 657] on font "Pie de página personalizado" at bounding box center [90, 656] width 114 height 10
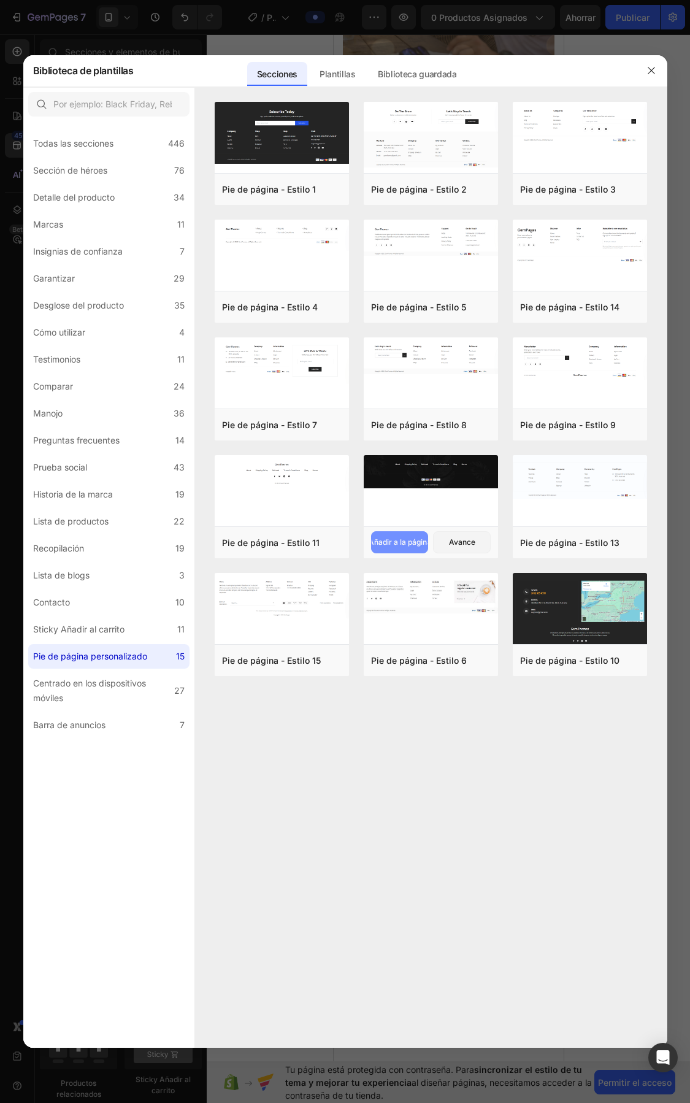
click at [397, 534] on button "Añadir a la página" at bounding box center [400, 542] width 58 height 22
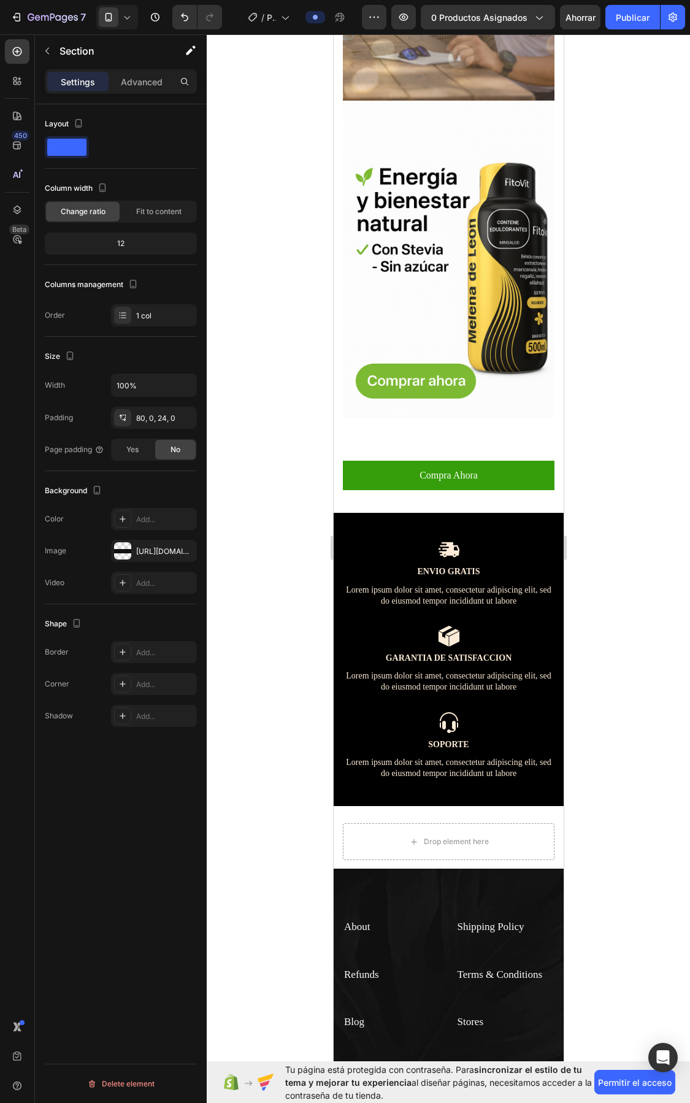
scroll to position [2042, 0]
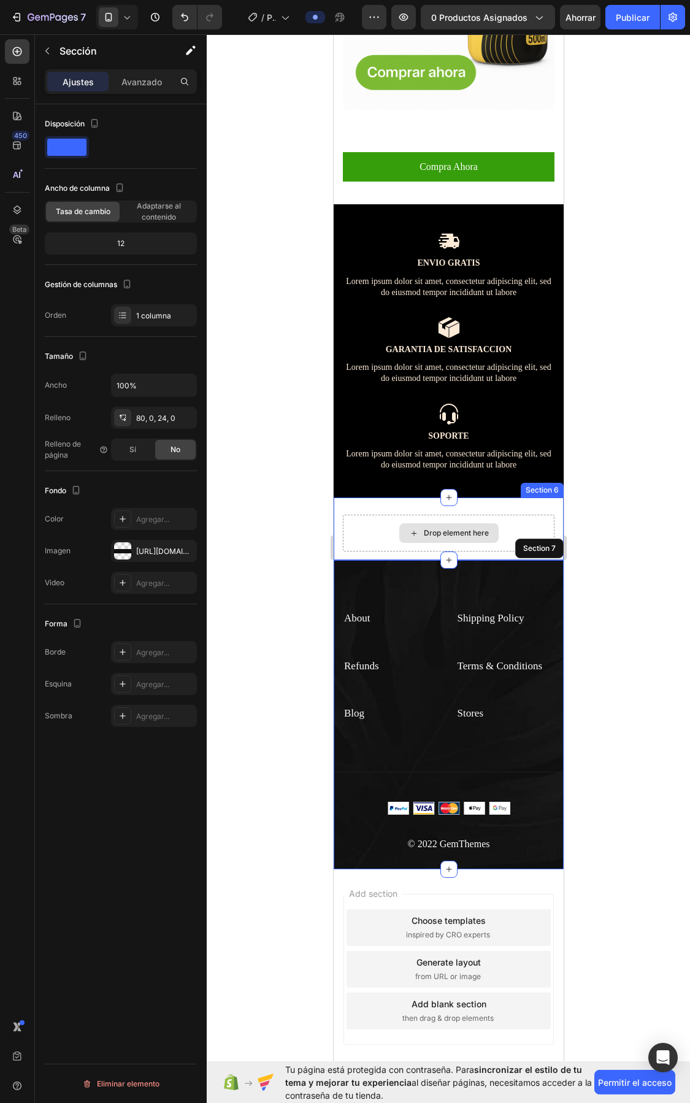
click at [447, 515] on div "Drop element here" at bounding box center [448, 533] width 212 height 37
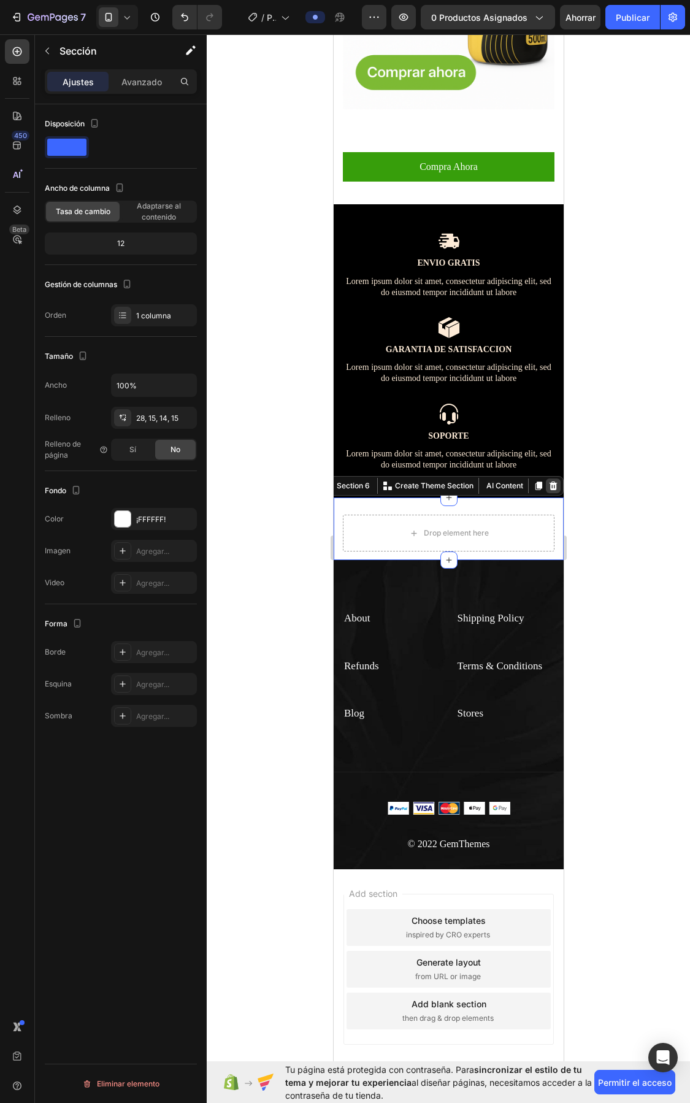
click at [549, 482] on icon at bounding box center [553, 486] width 8 height 9
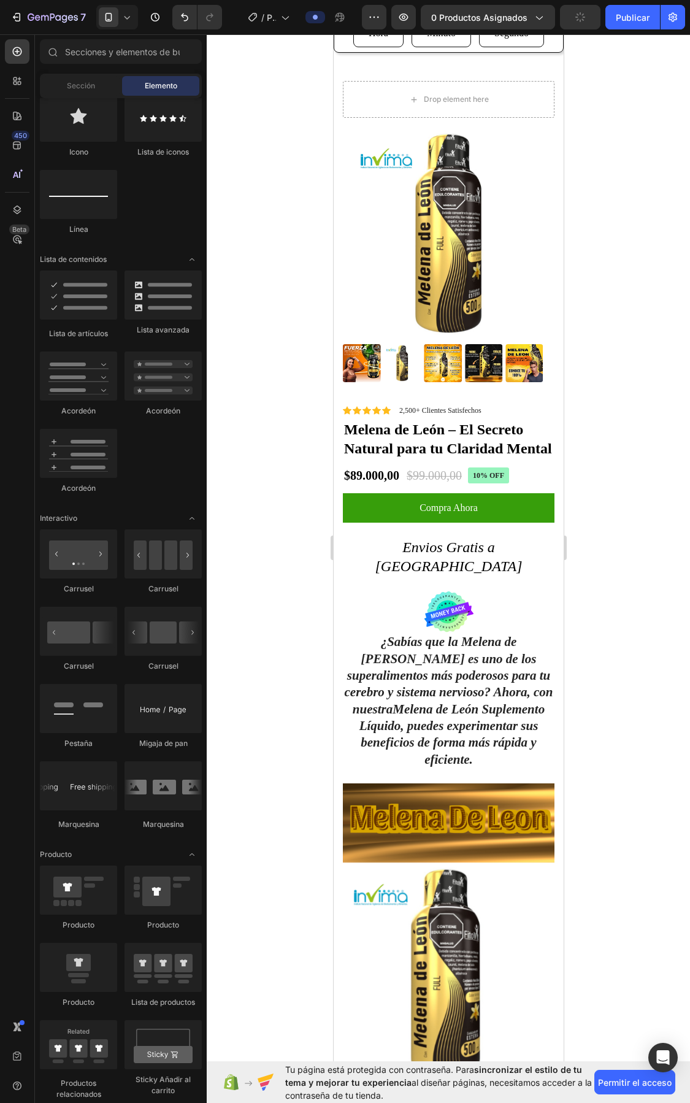
scroll to position [77, 0]
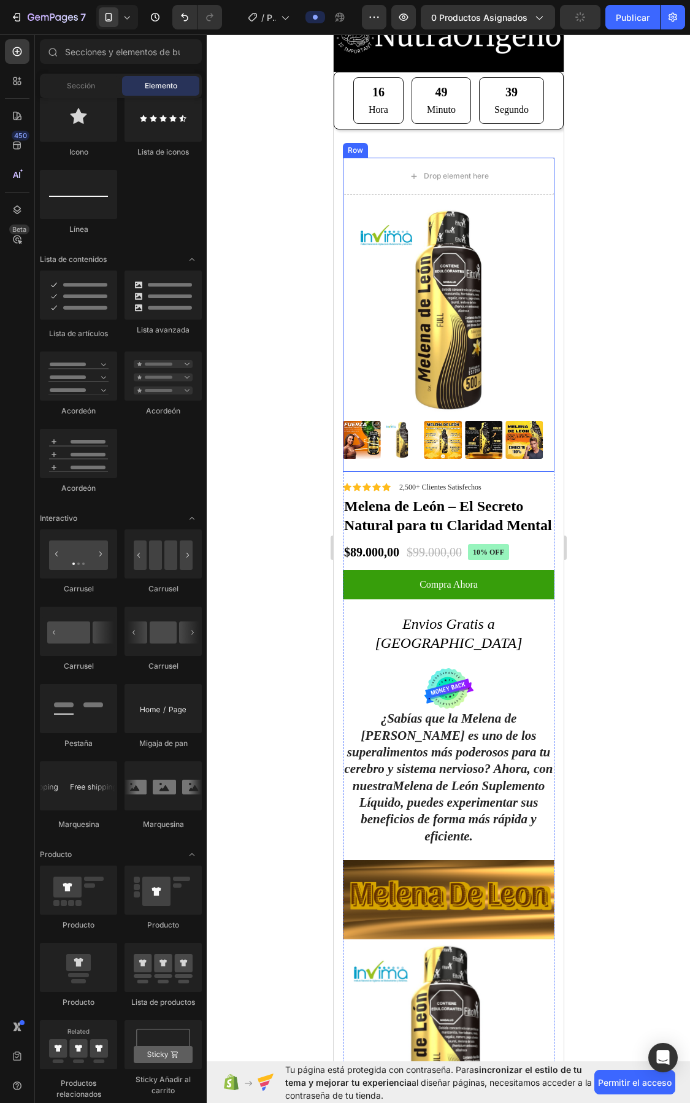
click at [362, 204] on img at bounding box center [448, 310] width 212 height 212
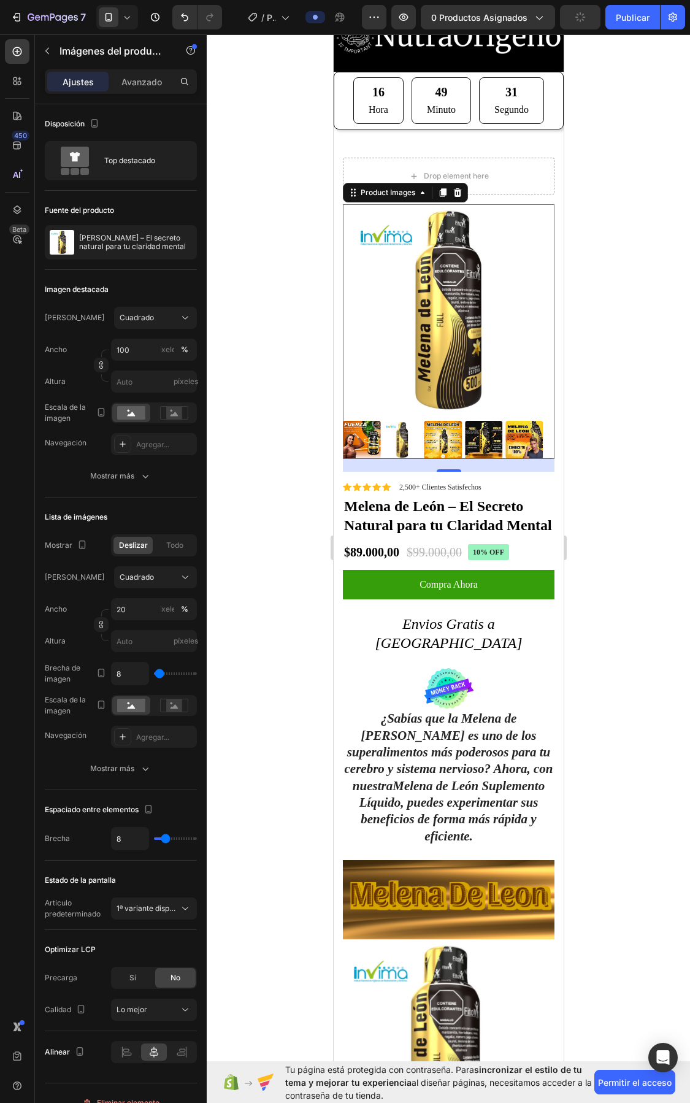
click at [671, 309] on div at bounding box center [449, 568] width 484 height 1069
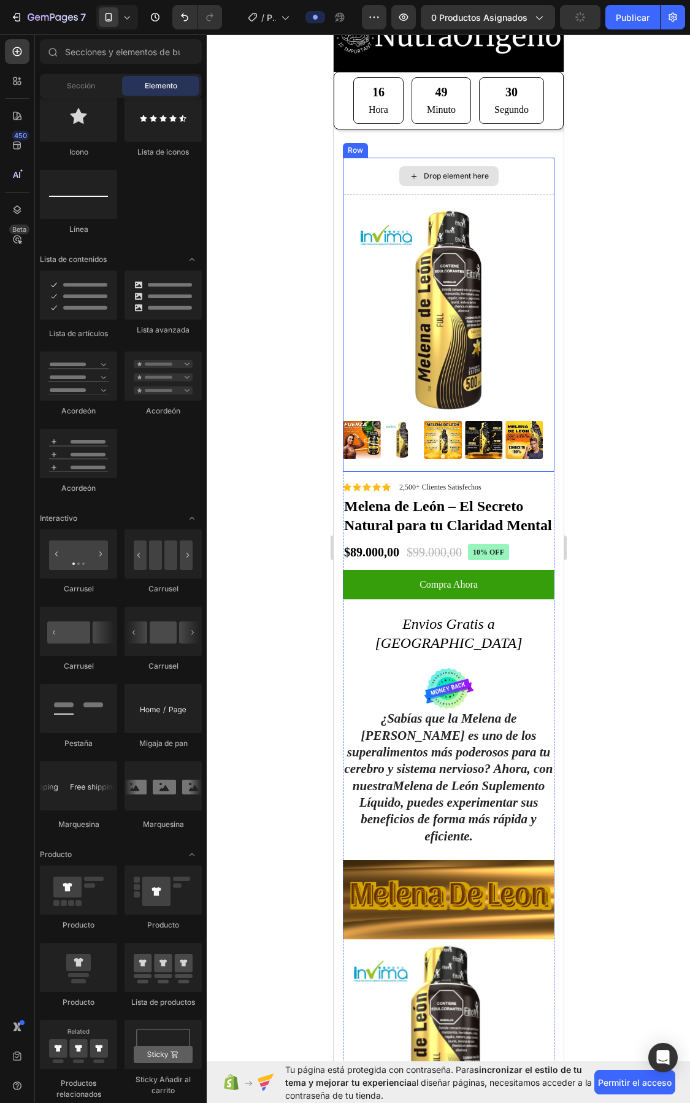
click at [440, 171] on div "Drop element here" at bounding box center [455, 176] width 65 height 10
click at [509, 185] on div "Drop element here" at bounding box center [448, 176] width 212 height 37
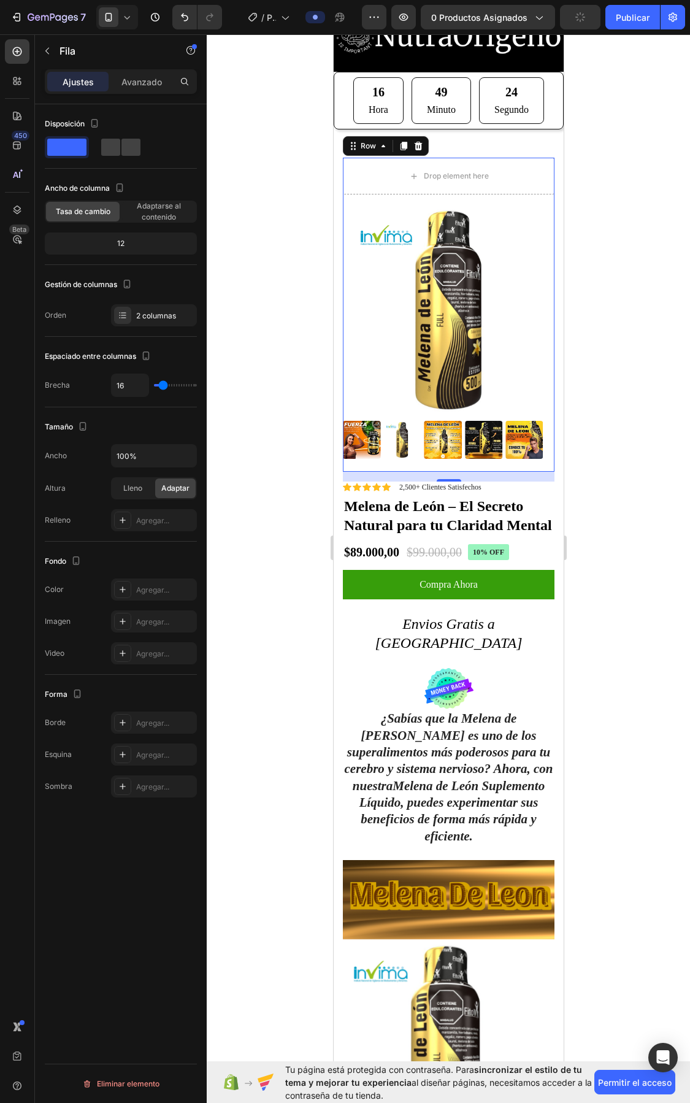
click at [671, 161] on div at bounding box center [449, 568] width 484 height 1069
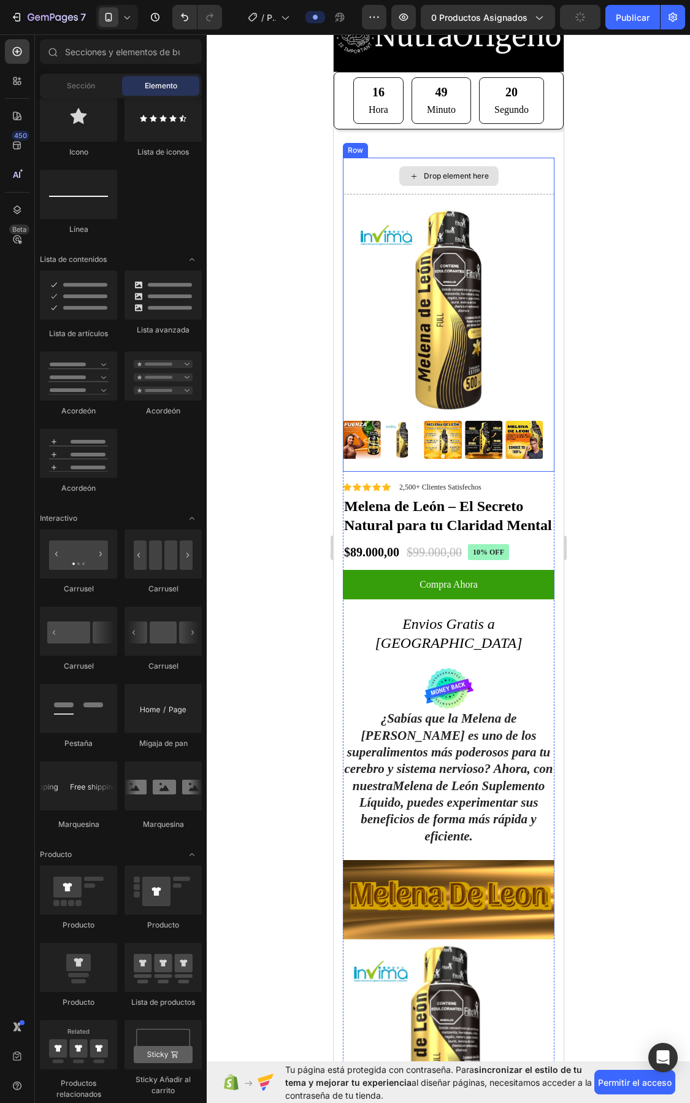
click at [434, 172] on div "Drop element here" at bounding box center [455, 176] width 65 height 10
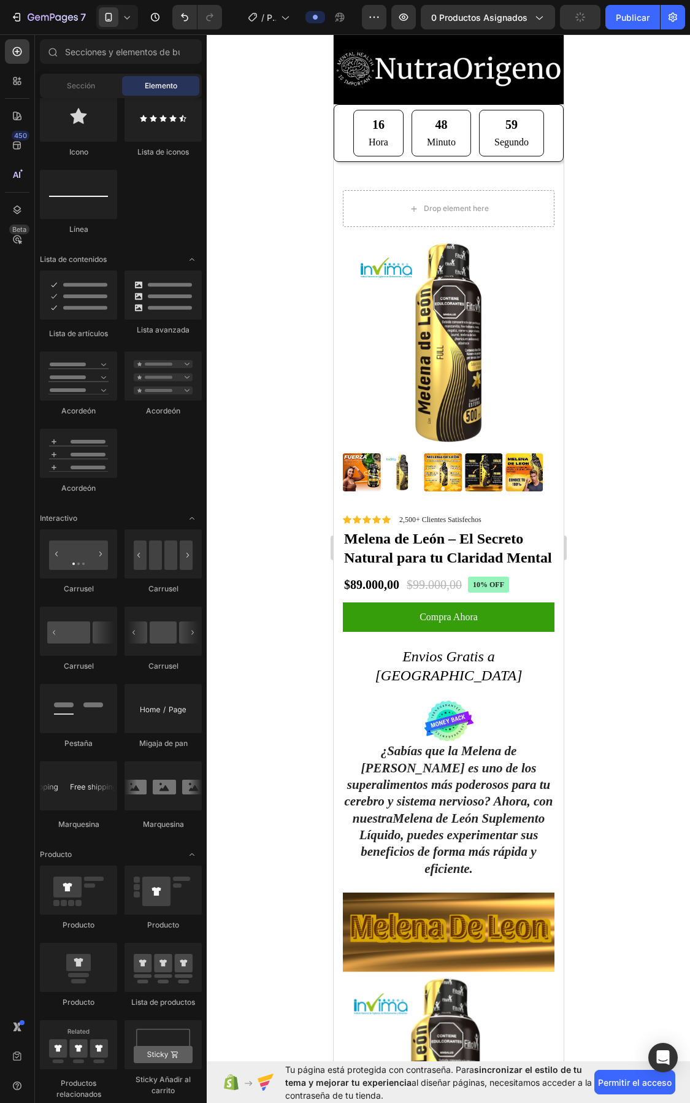
scroll to position [0, 0]
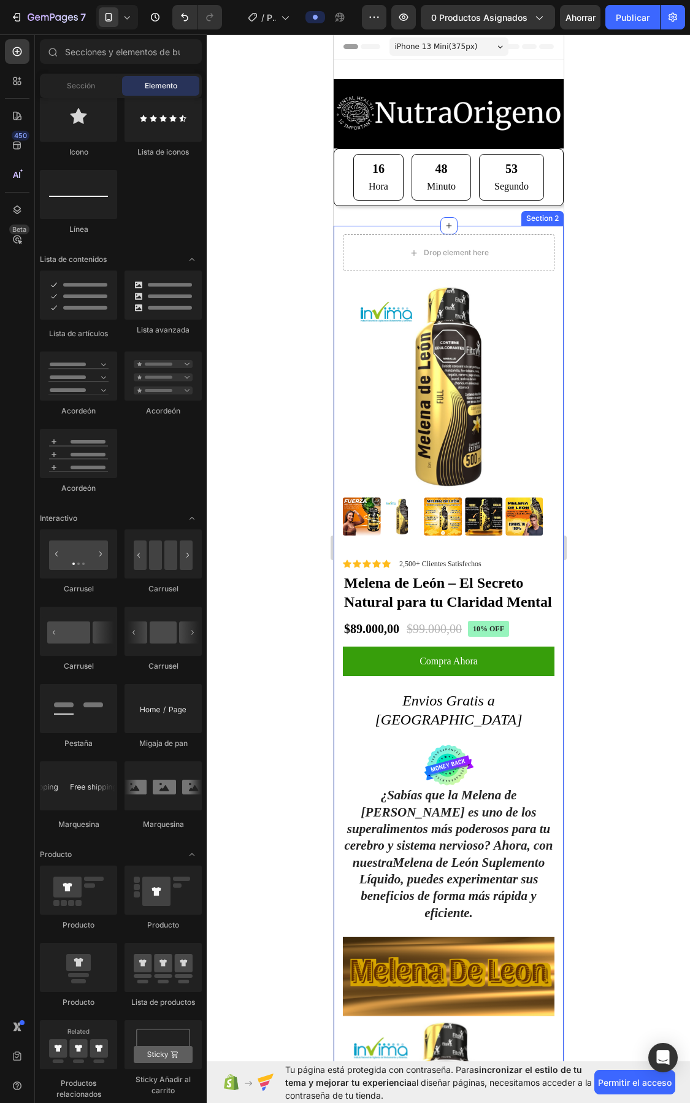
click at [538, 221] on div "Section 2" at bounding box center [542, 218] width 42 height 15
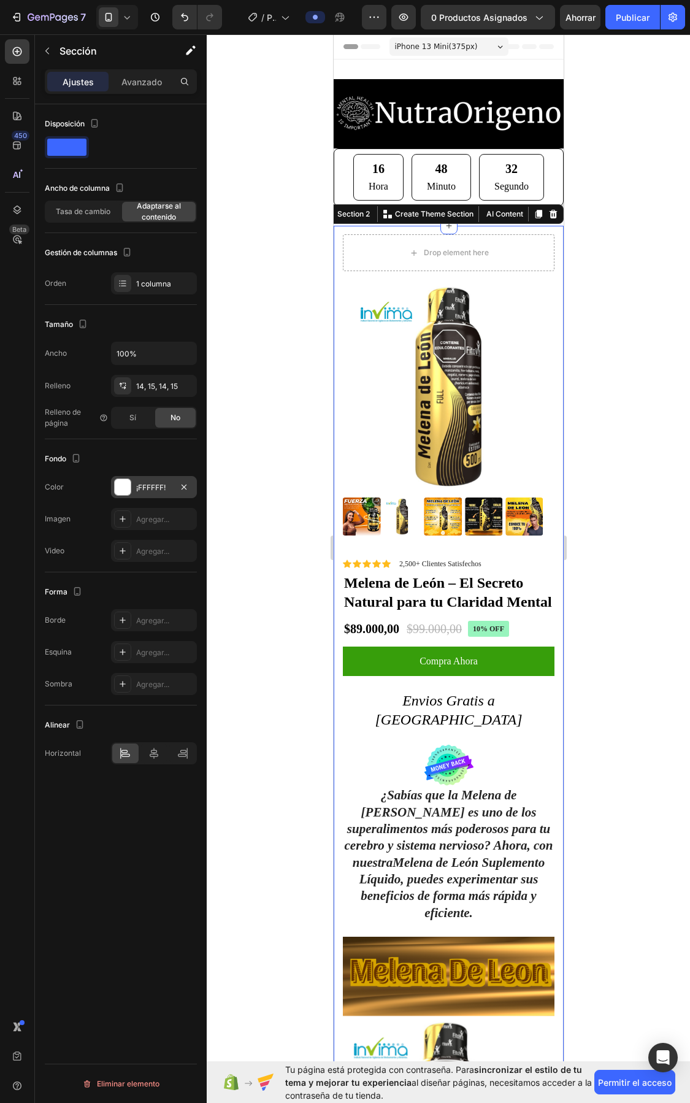
click at [118, 489] on div at bounding box center [123, 487] width 16 height 16
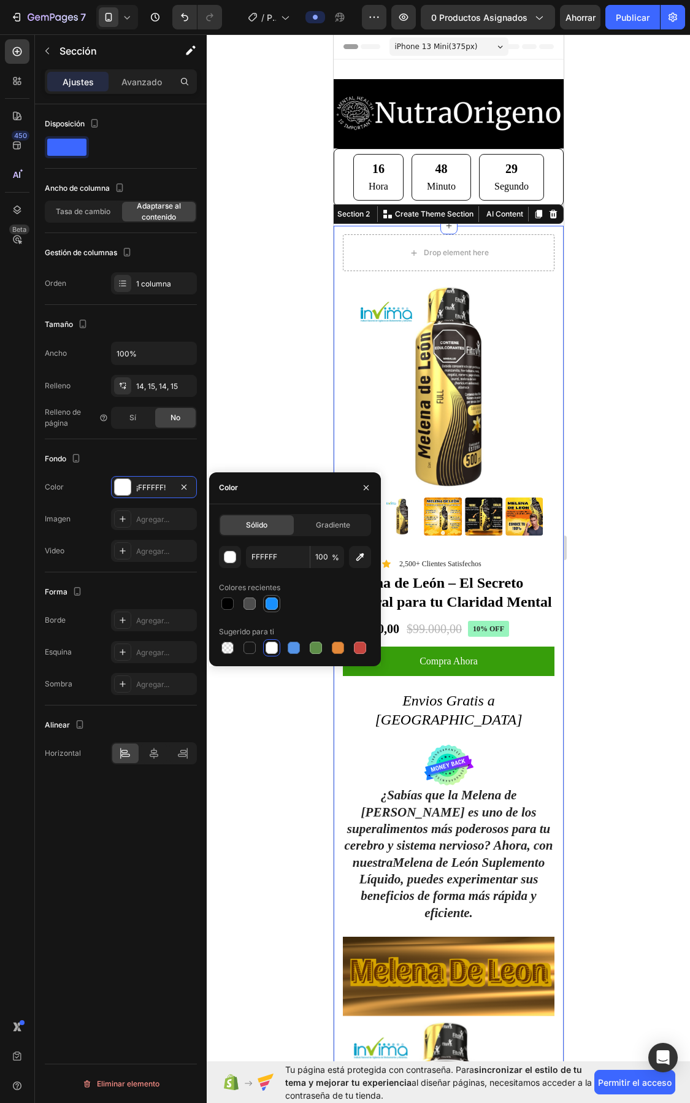
click at [269, 606] on div at bounding box center [272, 604] width 12 height 12
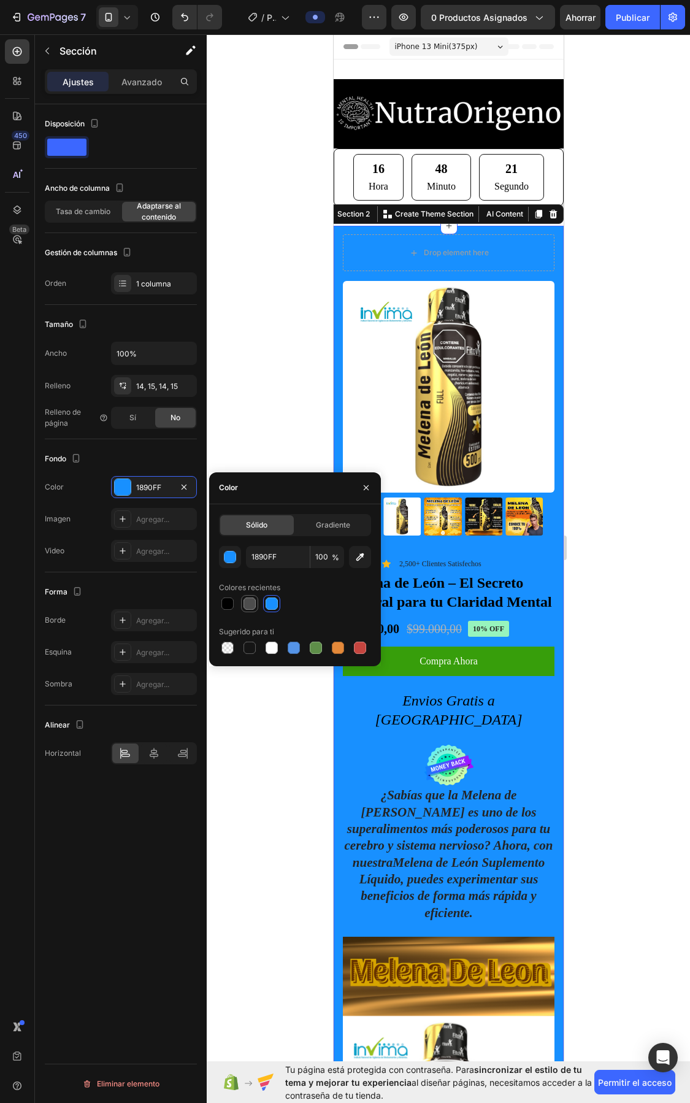
click at [253, 602] on div at bounding box center [250, 604] width 12 height 12
type input "4D4D4D"
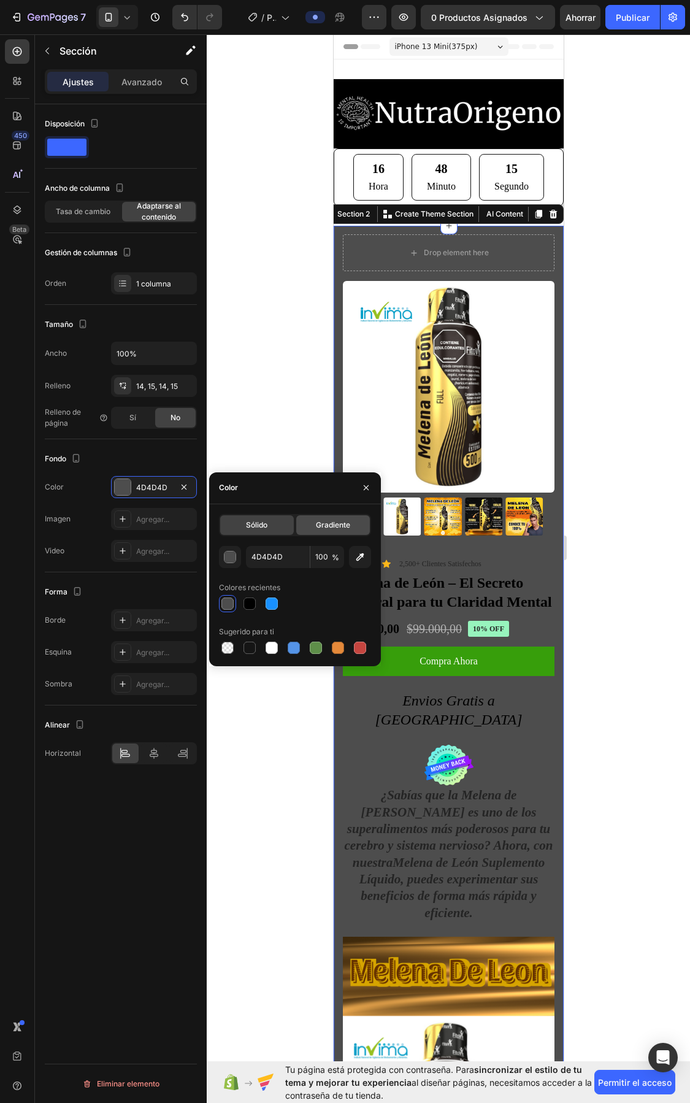
click at [326, 526] on font "Gradiente" at bounding box center [333, 524] width 34 height 9
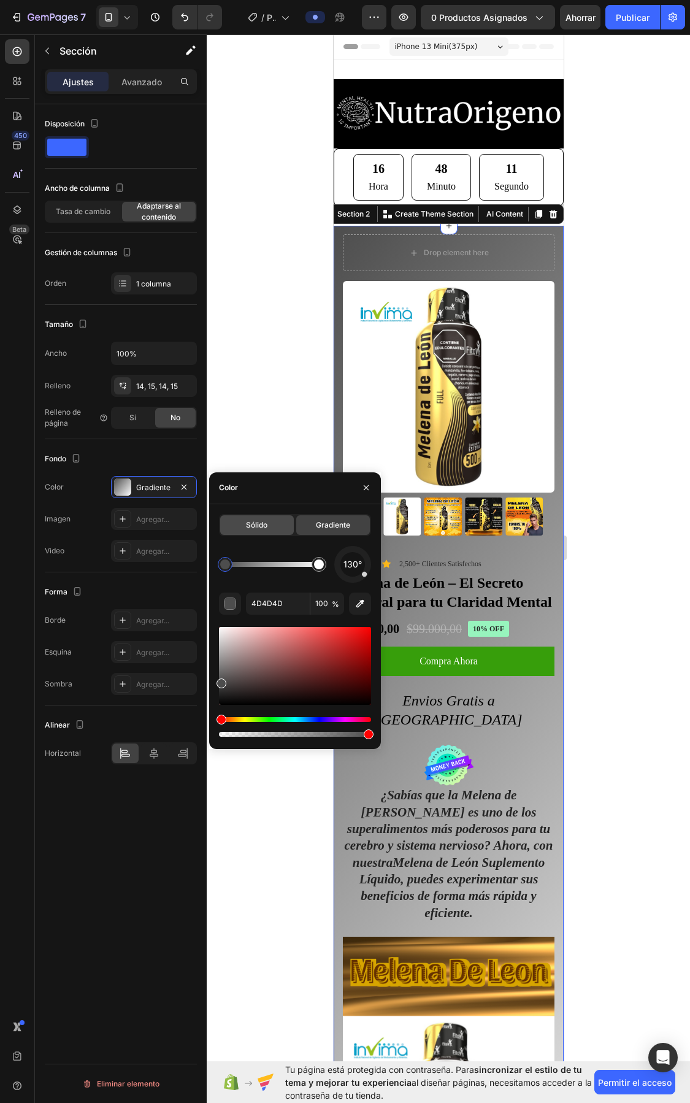
click at [247, 515] on div "Sólido" at bounding box center [257, 525] width 74 height 20
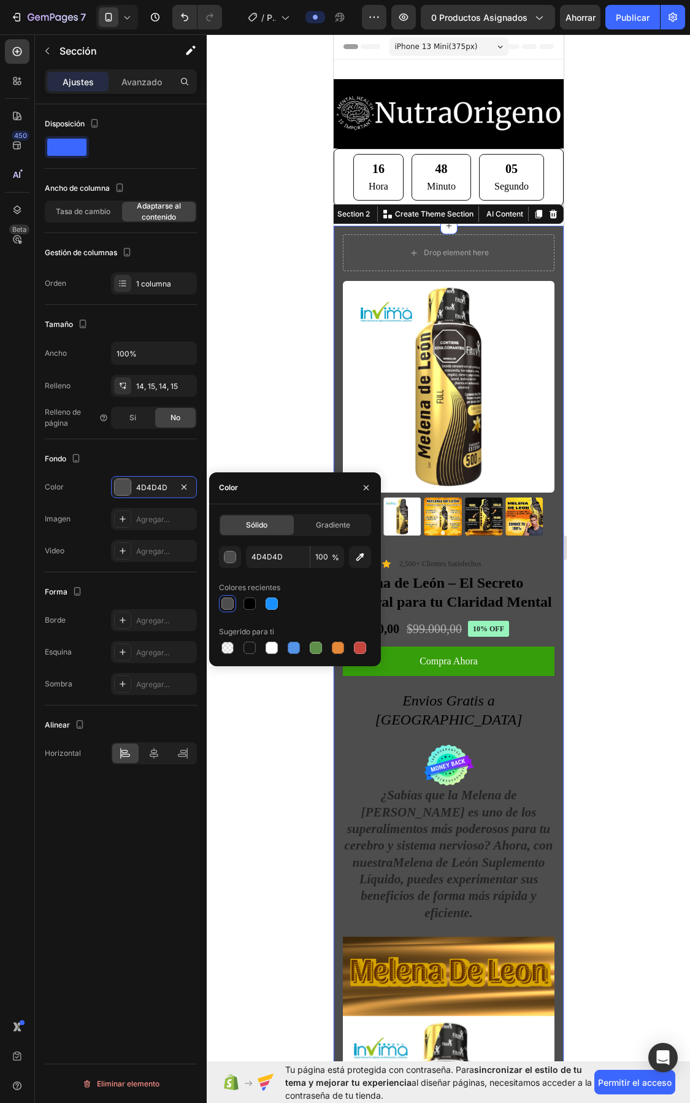
click at [280, 648] on div at bounding box center [295, 647] width 152 height 17
click at [276, 648] on div at bounding box center [272, 648] width 12 height 12
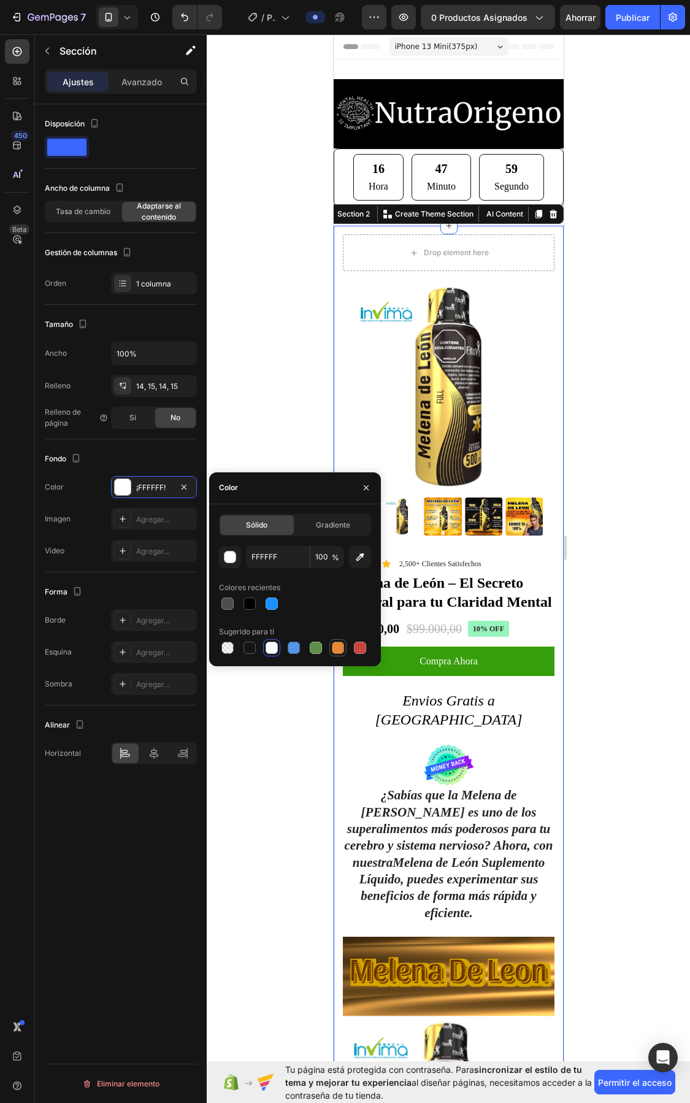
click at [339, 645] on div at bounding box center [338, 648] width 12 height 12
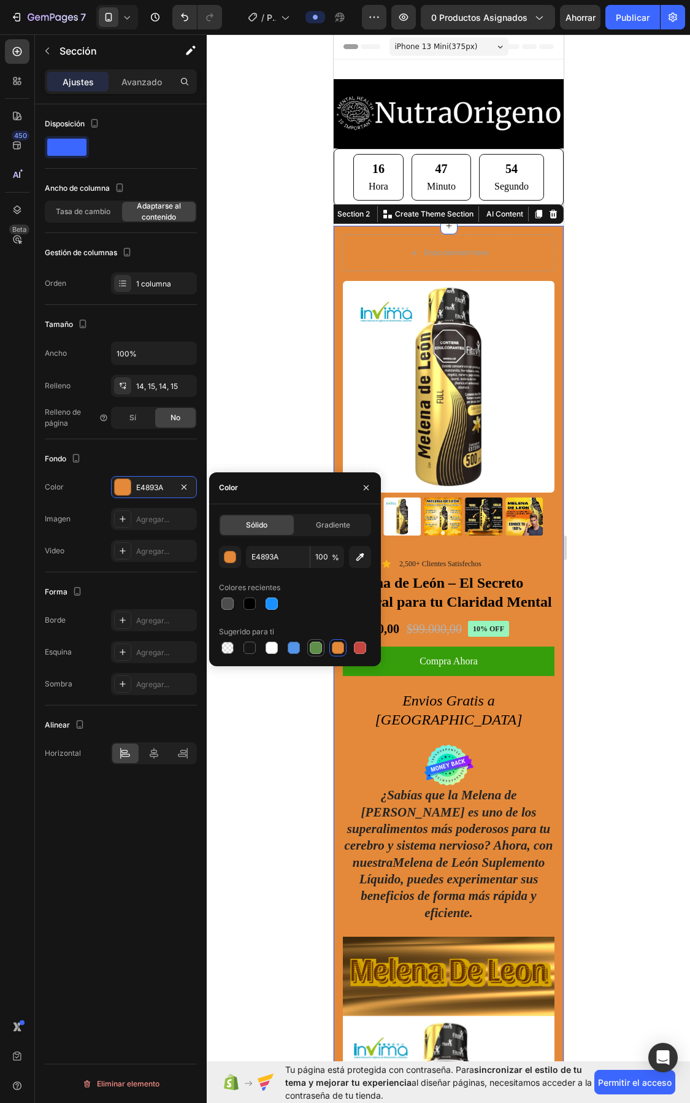
click at [320, 645] on div at bounding box center [316, 648] width 12 height 12
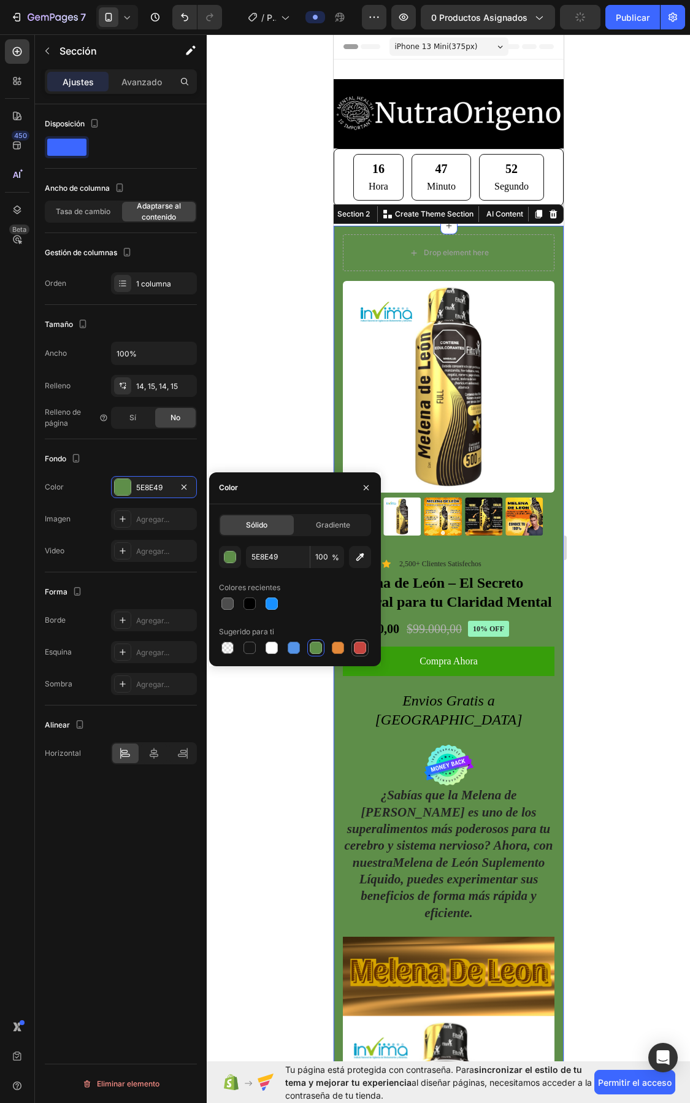
click at [365, 645] on div at bounding box center [360, 648] width 12 height 12
type input "C5453F"
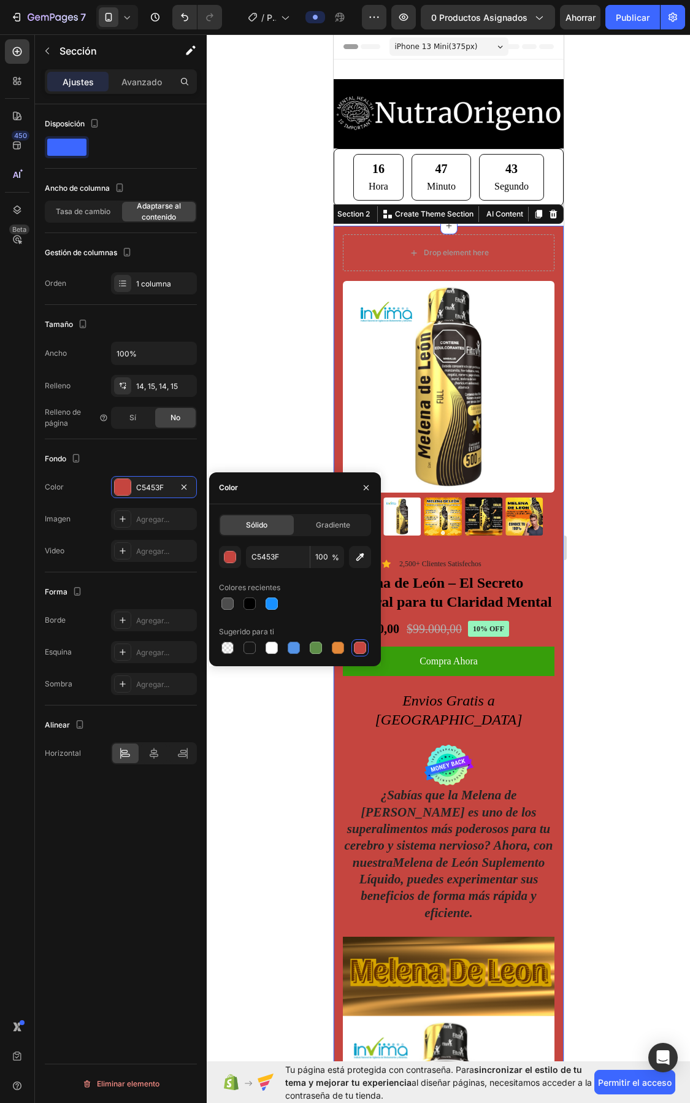
click at [667, 626] on div at bounding box center [449, 568] width 484 height 1069
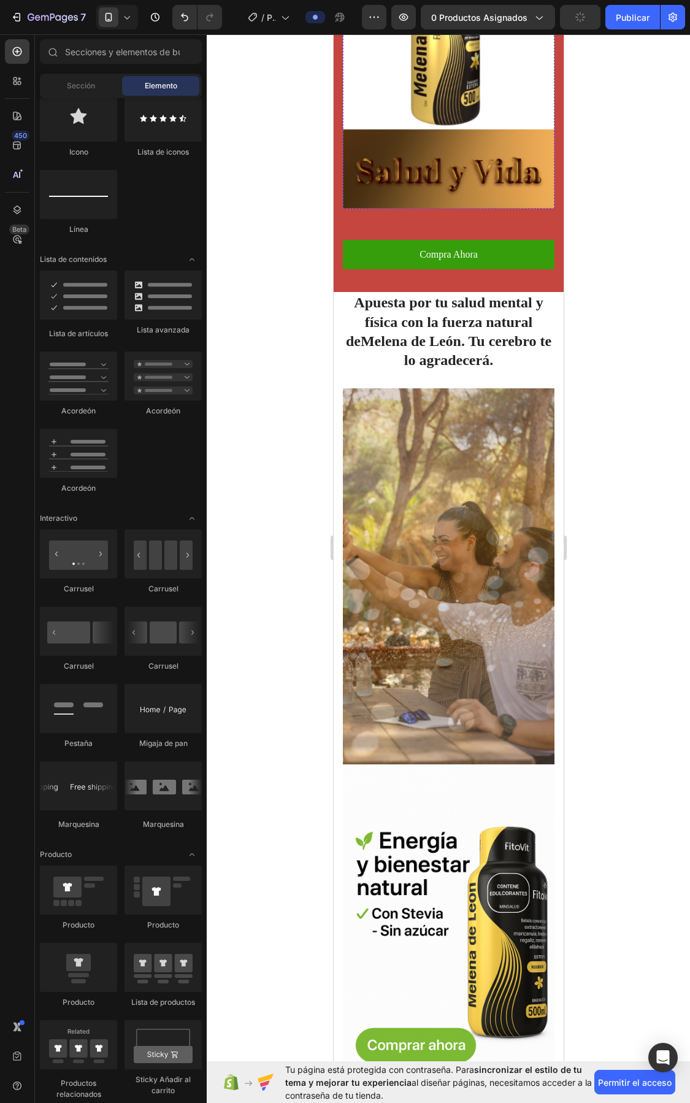
scroll to position [920, 0]
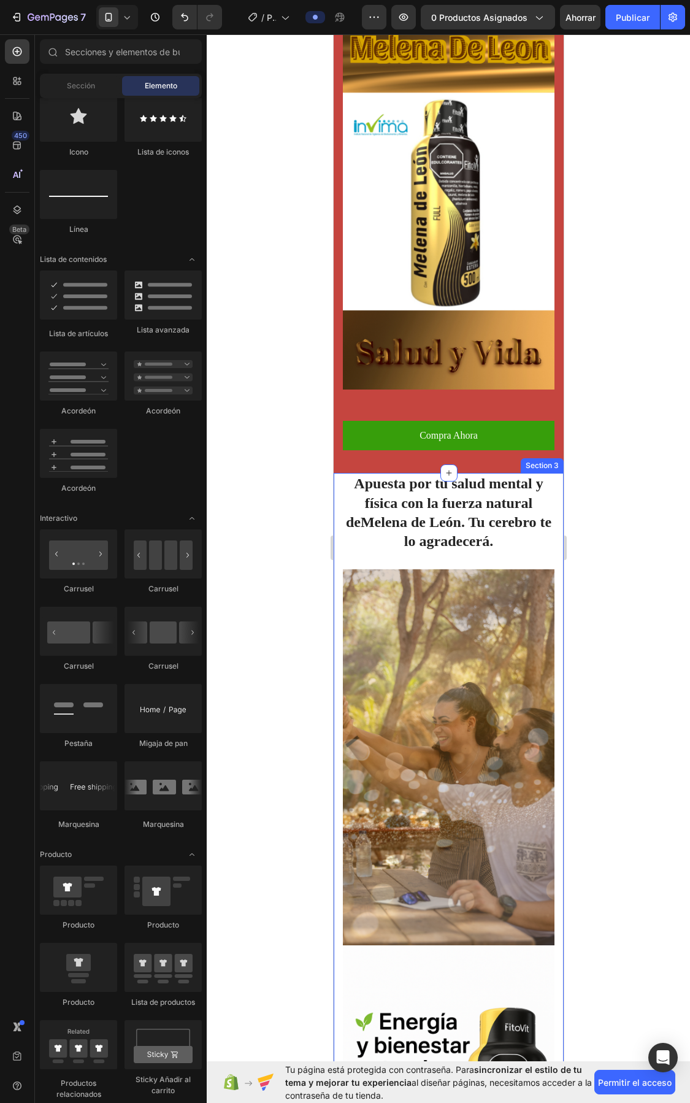
click at [537, 460] on div "Section 3" at bounding box center [542, 465] width 38 height 11
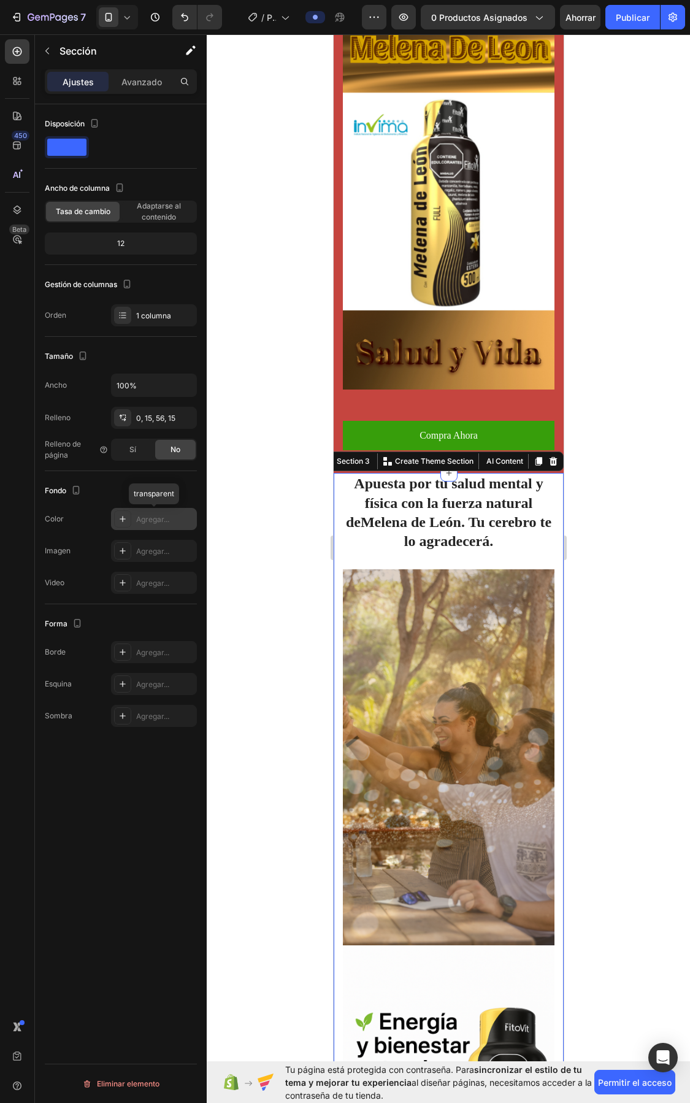
click at [149, 518] on font "Agregar..." at bounding box center [152, 519] width 33 height 9
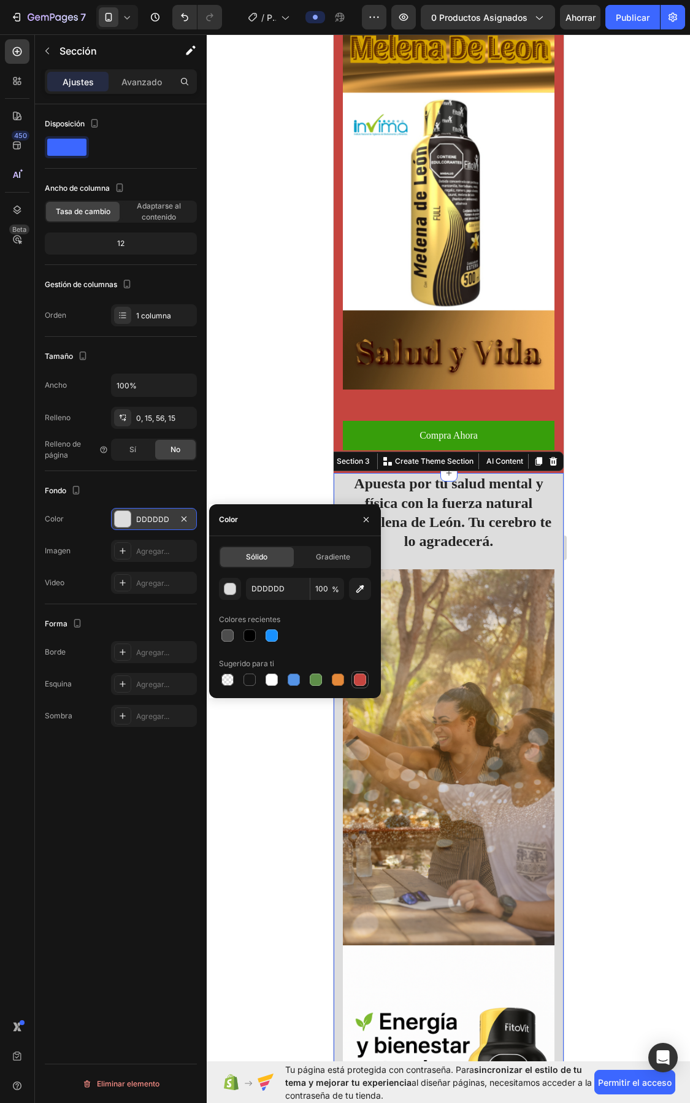
click at [359, 679] on div at bounding box center [360, 680] width 12 height 12
type input "C5453F"
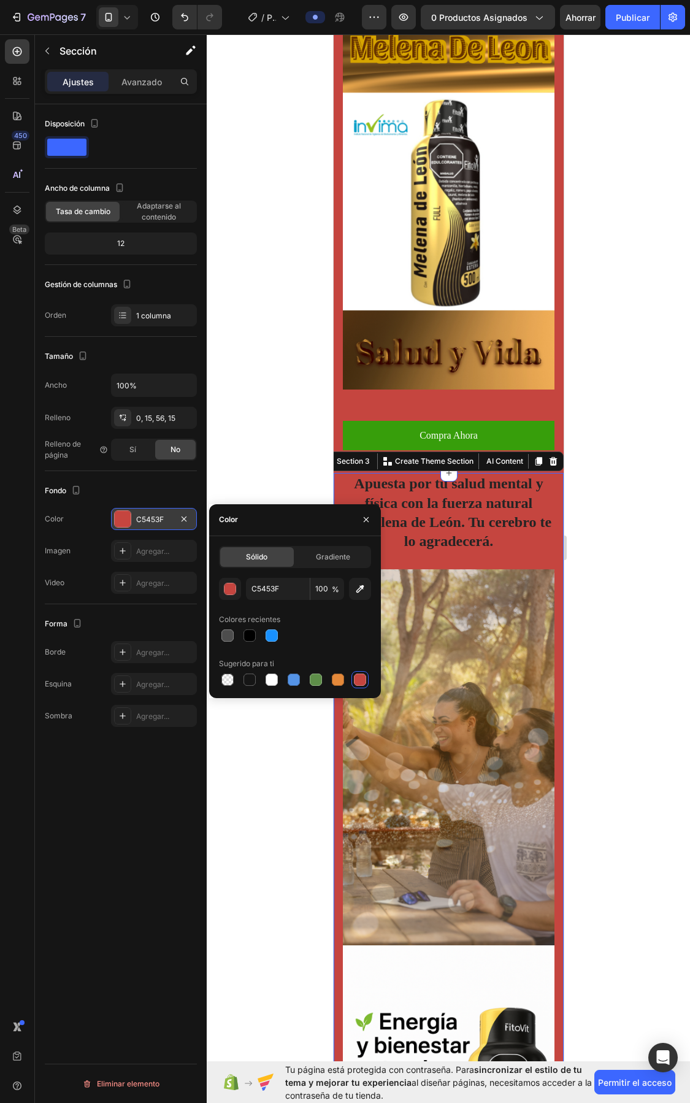
click at [639, 494] on div at bounding box center [449, 568] width 484 height 1069
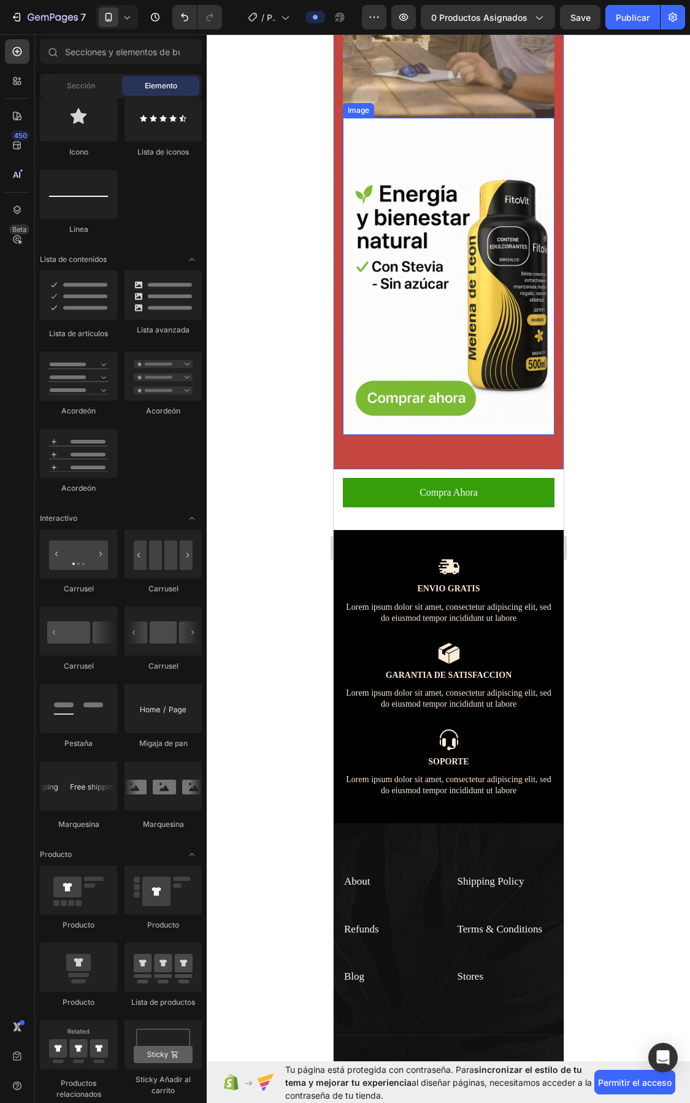
scroll to position [1687, 0]
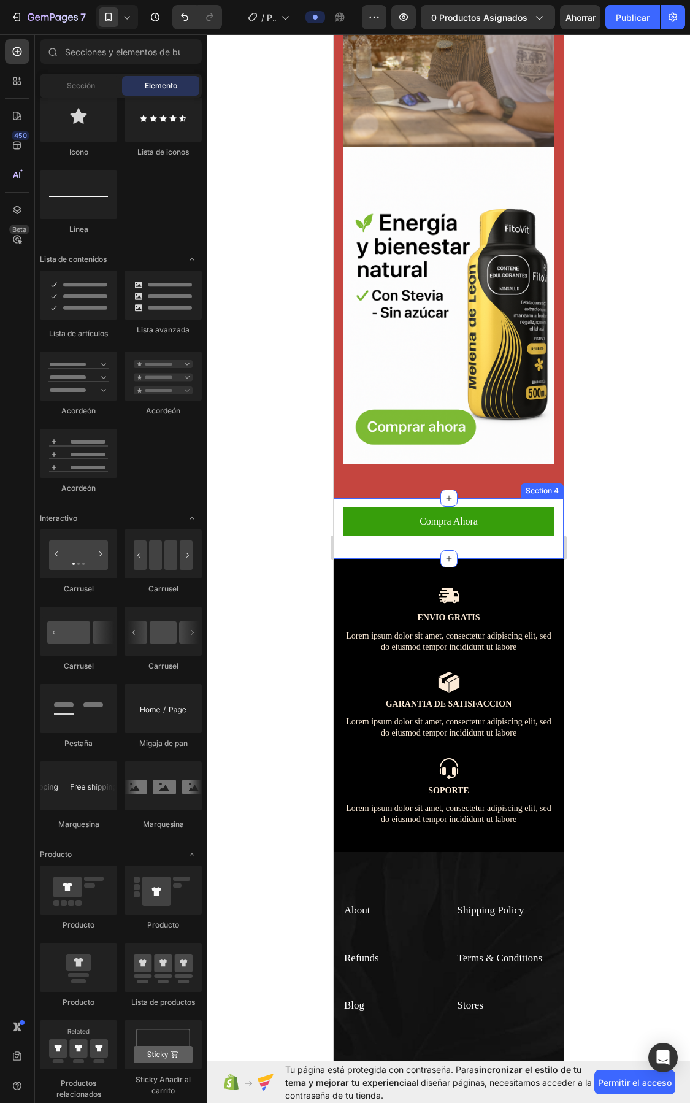
click at [534, 485] on div "Section 4" at bounding box center [542, 490] width 38 height 11
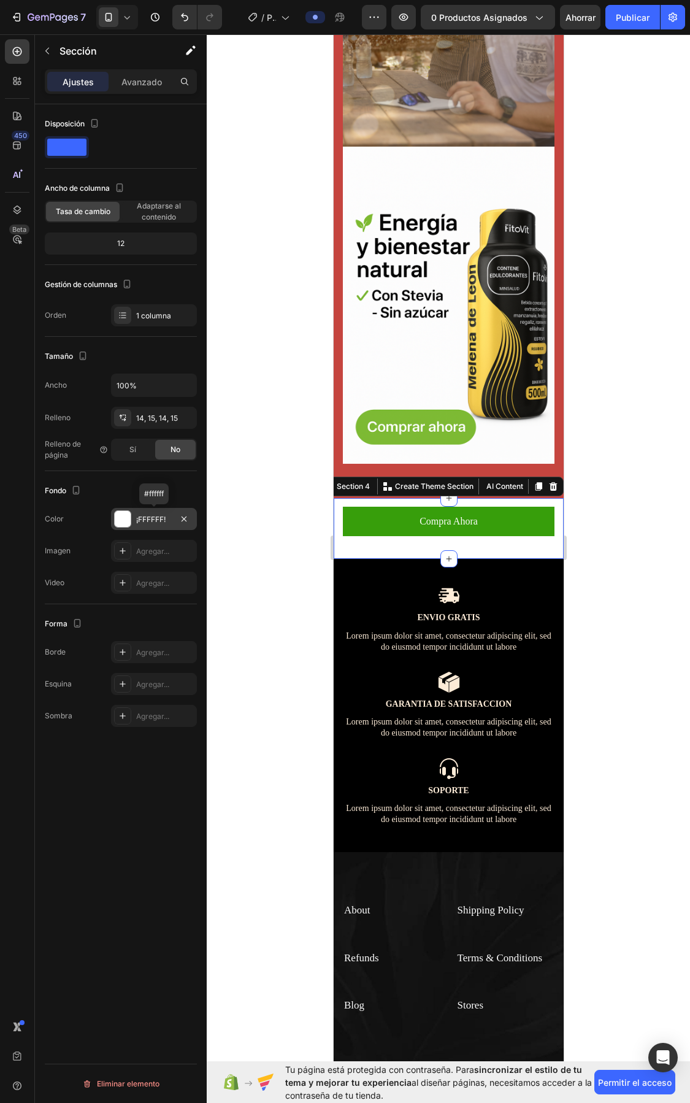
click at [118, 525] on div at bounding box center [123, 519] width 16 height 16
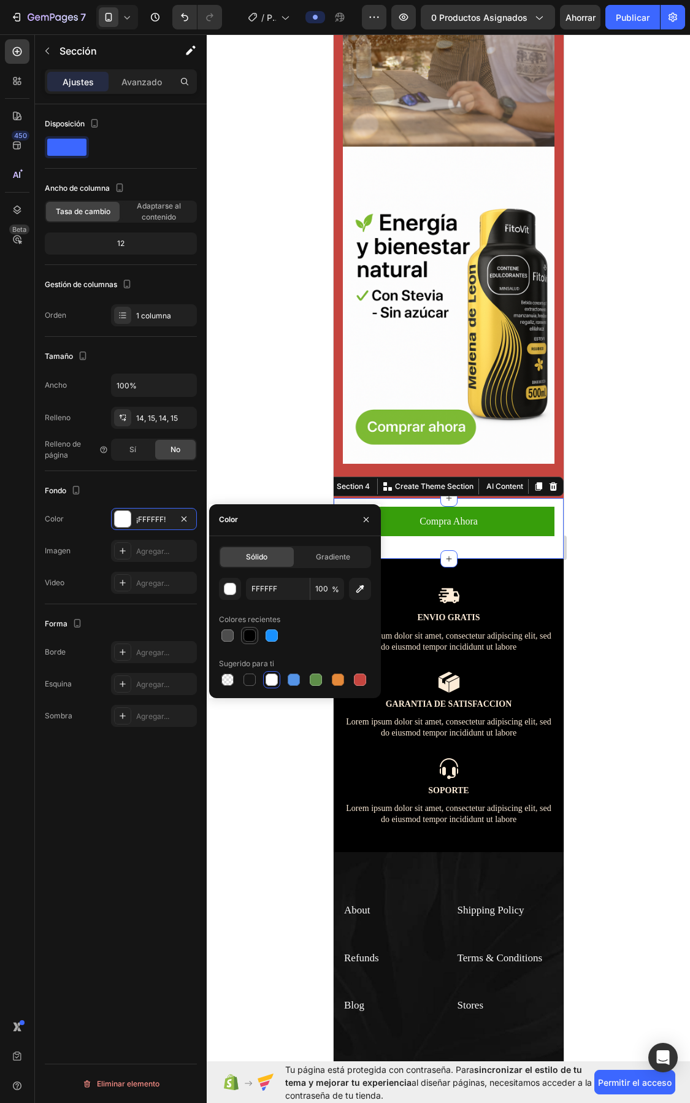
click at [250, 635] on div at bounding box center [250, 636] width 12 height 12
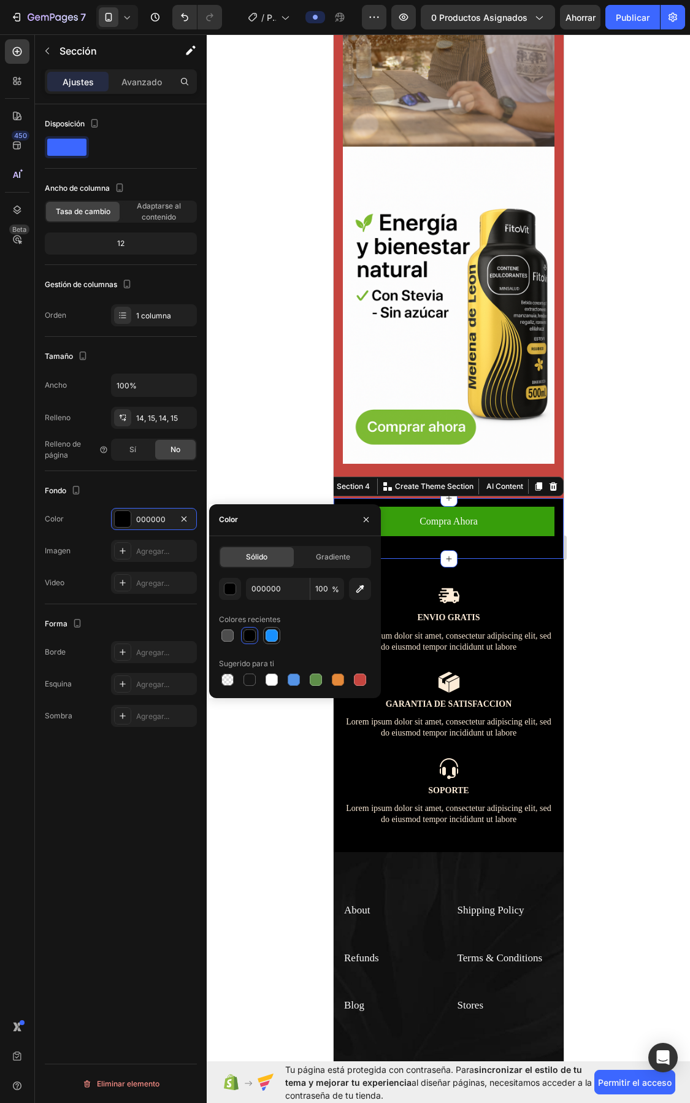
click at [275, 635] on div at bounding box center [272, 636] width 12 height 12
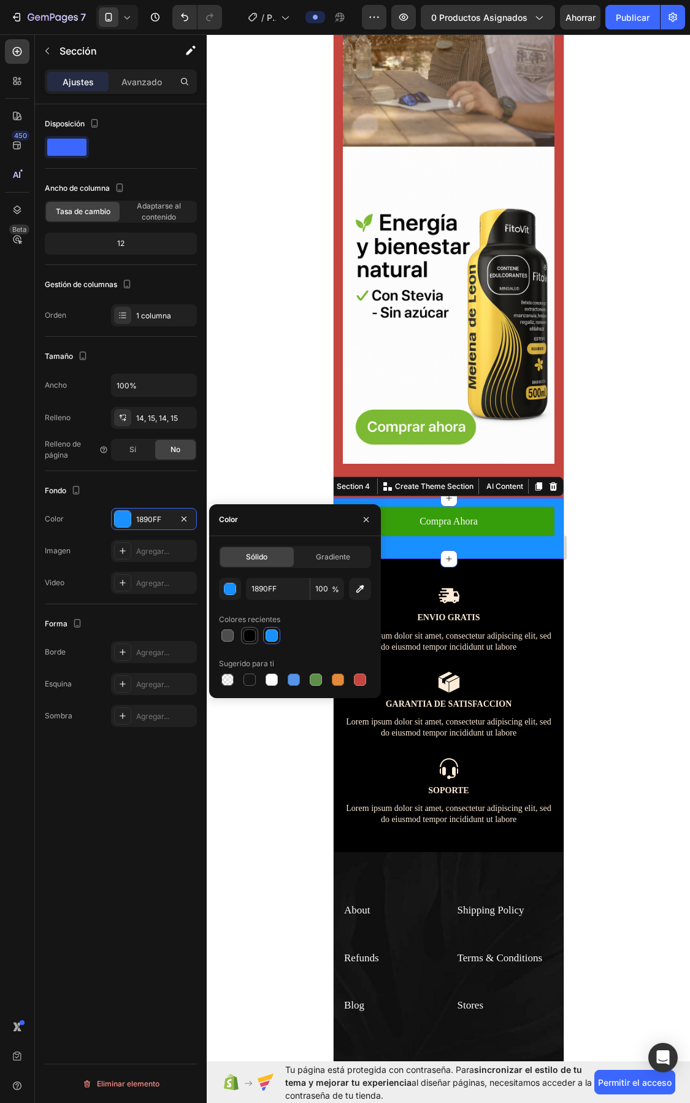
click at [256, 635] on div at bounding box center [249, 635] width 15 height 15
type input "000000"
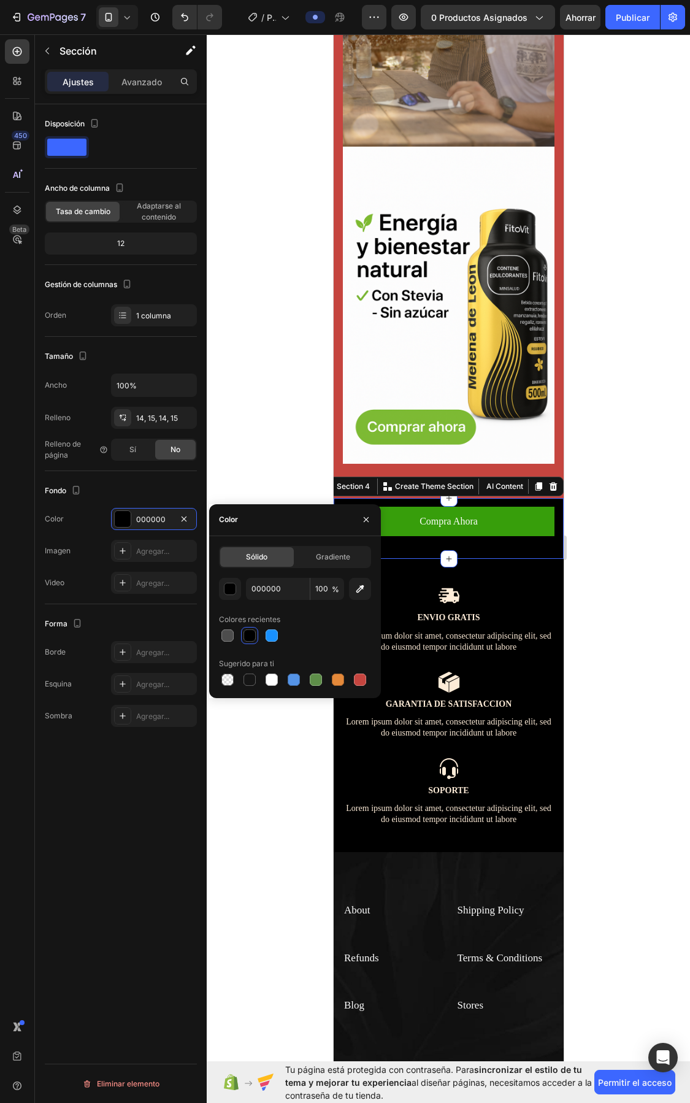
click at [688, 565] on div at bounding box center [449, 568] width 484 height 1069
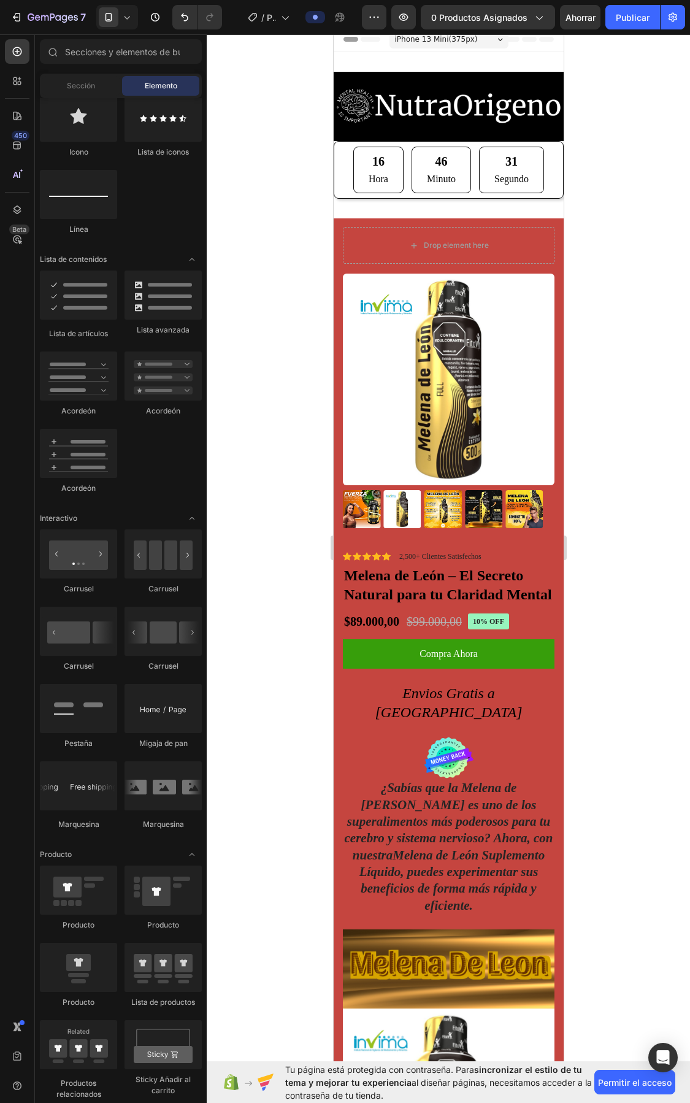
scroll to position [0, 0]
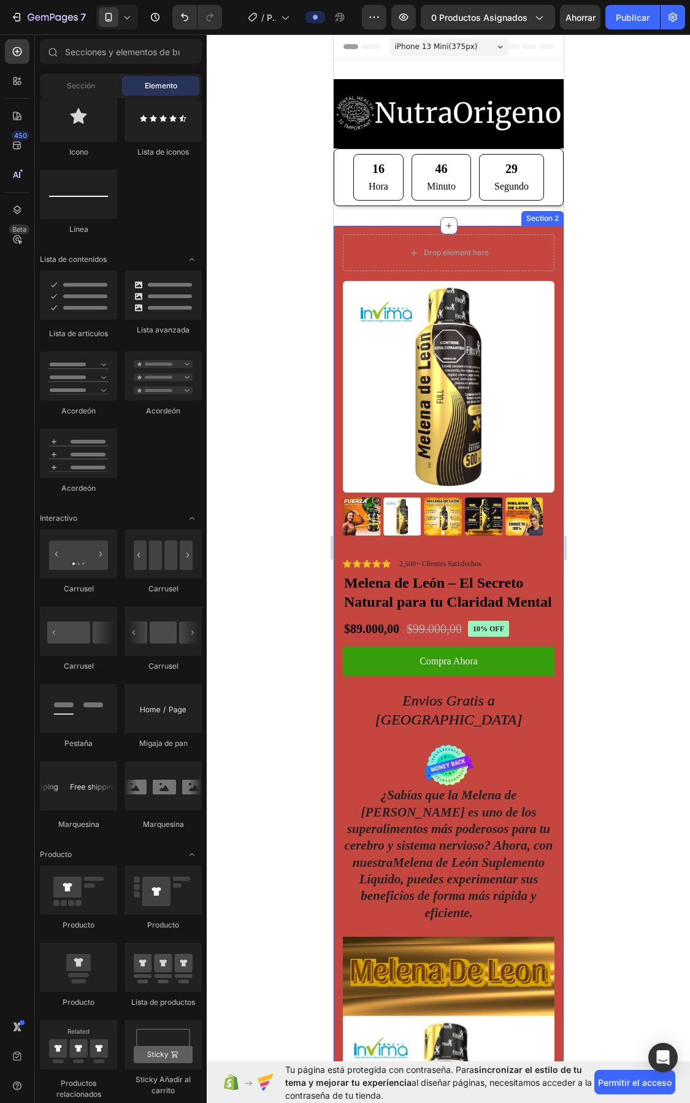
click at [532, 215] on div "Section 2" at bounding box center [541, 218] width 37 height 11
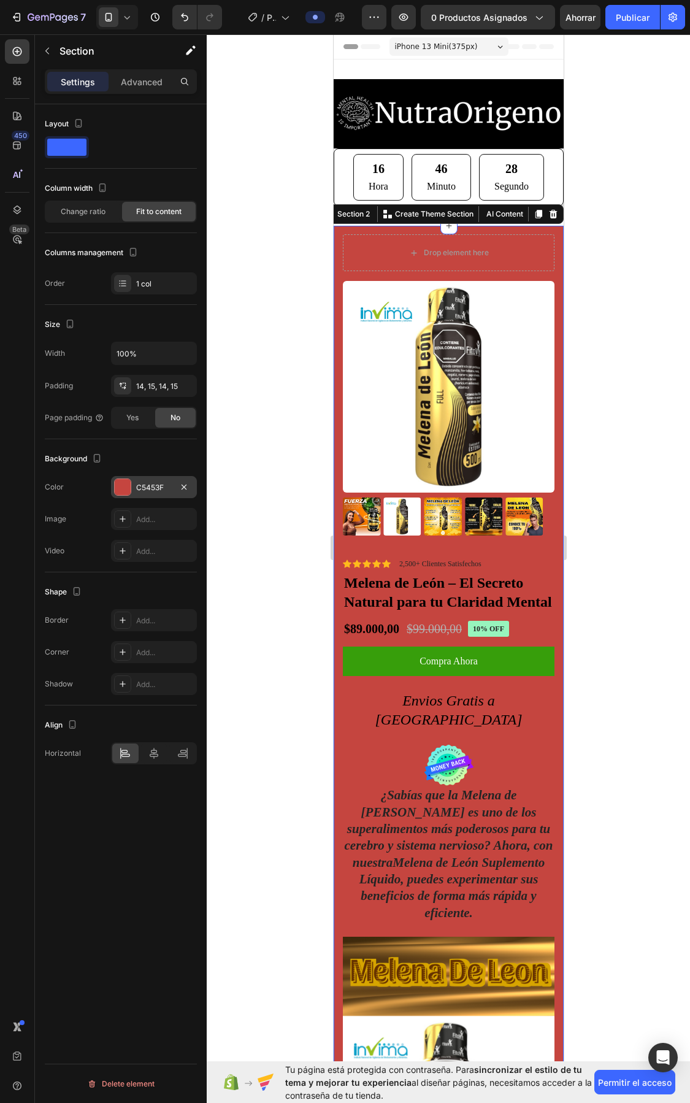
click at [121, 486] on div at bounding box center [123, 487] width 16 height 16
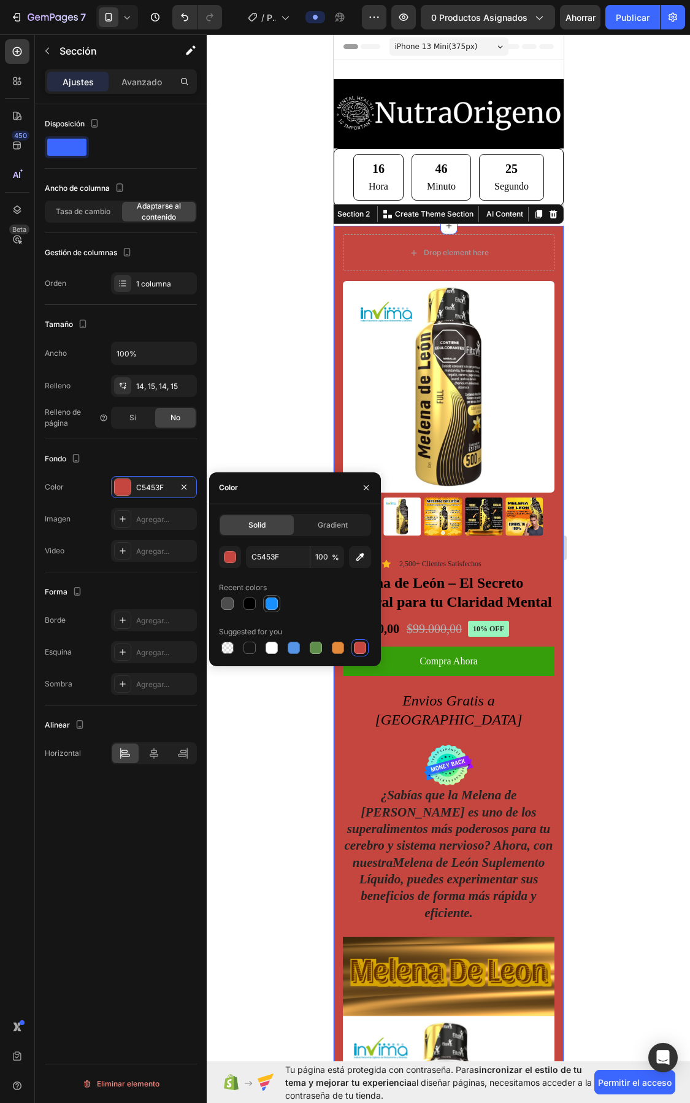
click at [277, 603] on div at bounding box center [272, 604] width 12 height 12
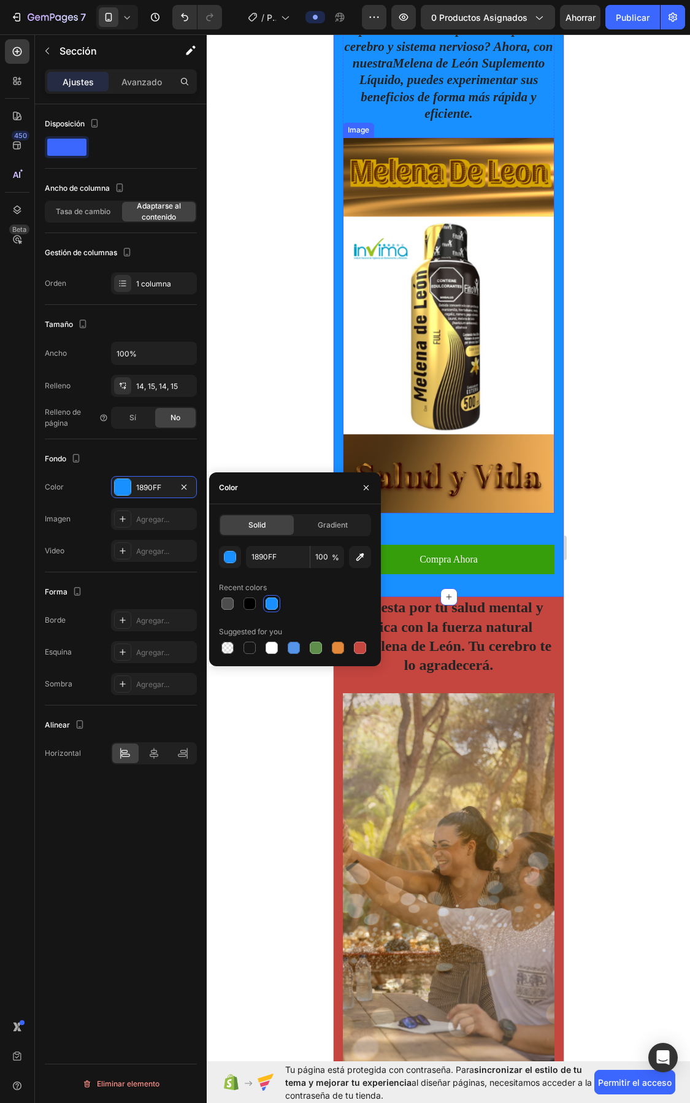
scroll to position [920, 0]
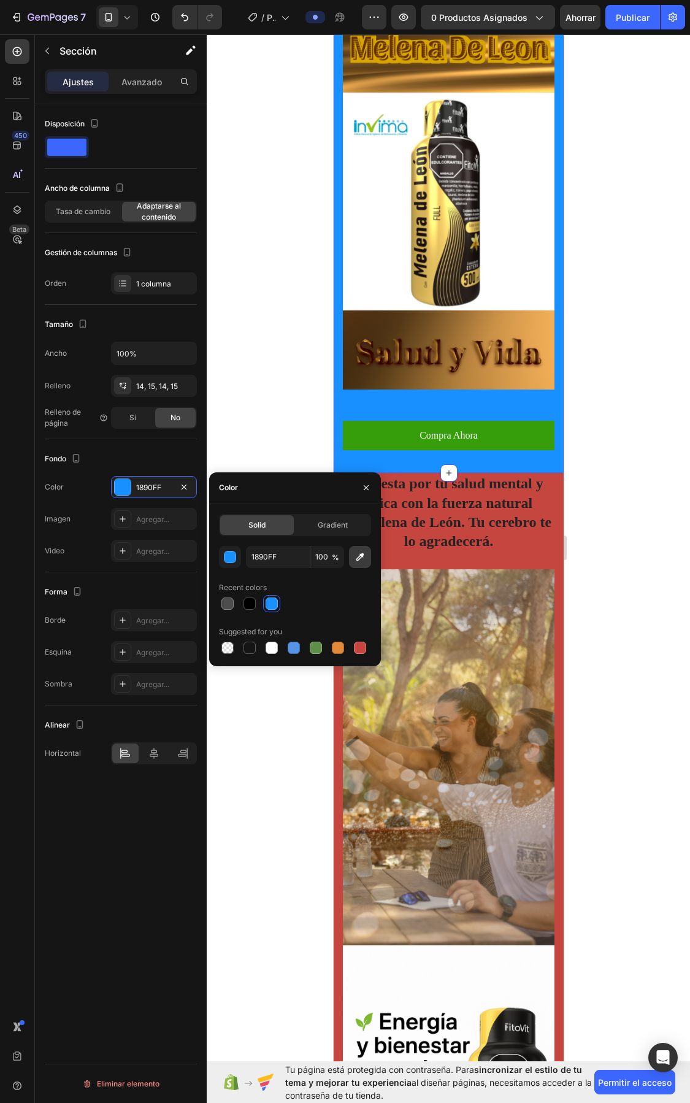
click at [354, 554] on icon "button" at bounding box center [360, 557] width 12 height 12
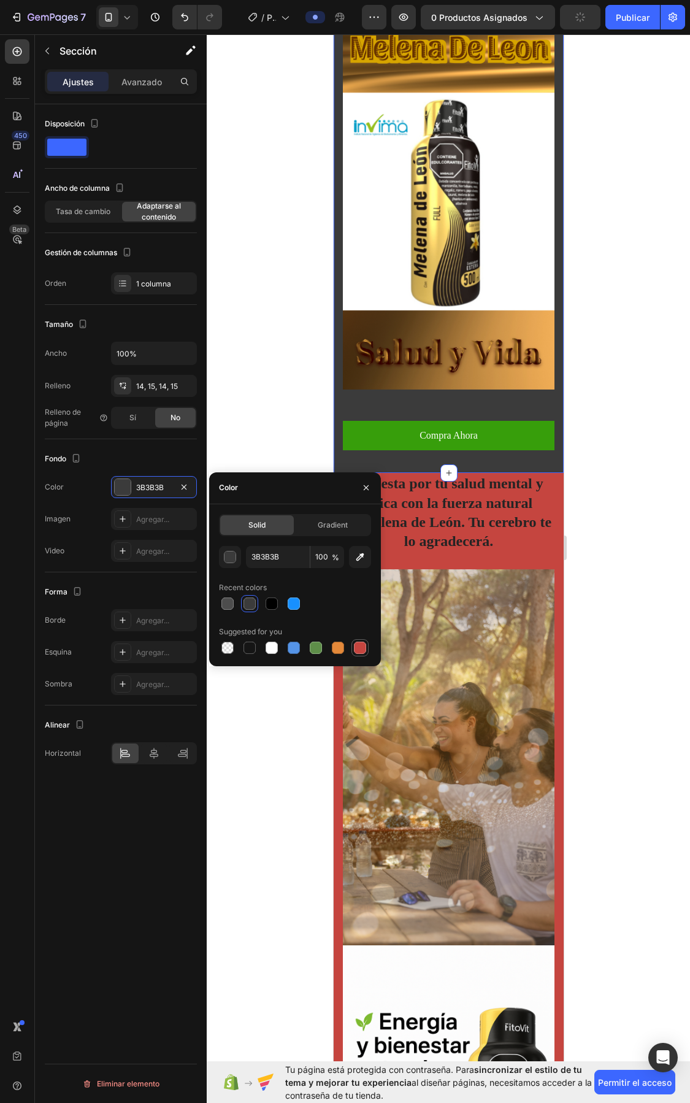
click at [356, 650] on div at bounding box center [360, 648] width 12 height 12
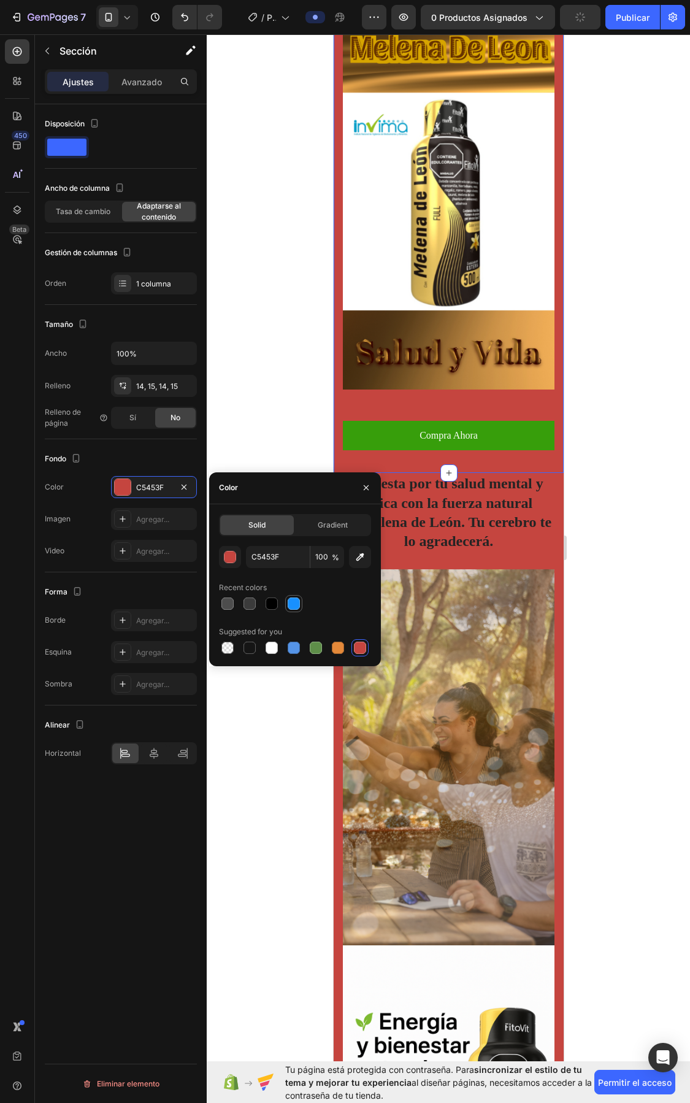
click at [298, 599] on div at bounding box center [294, 604] width 12 height 12
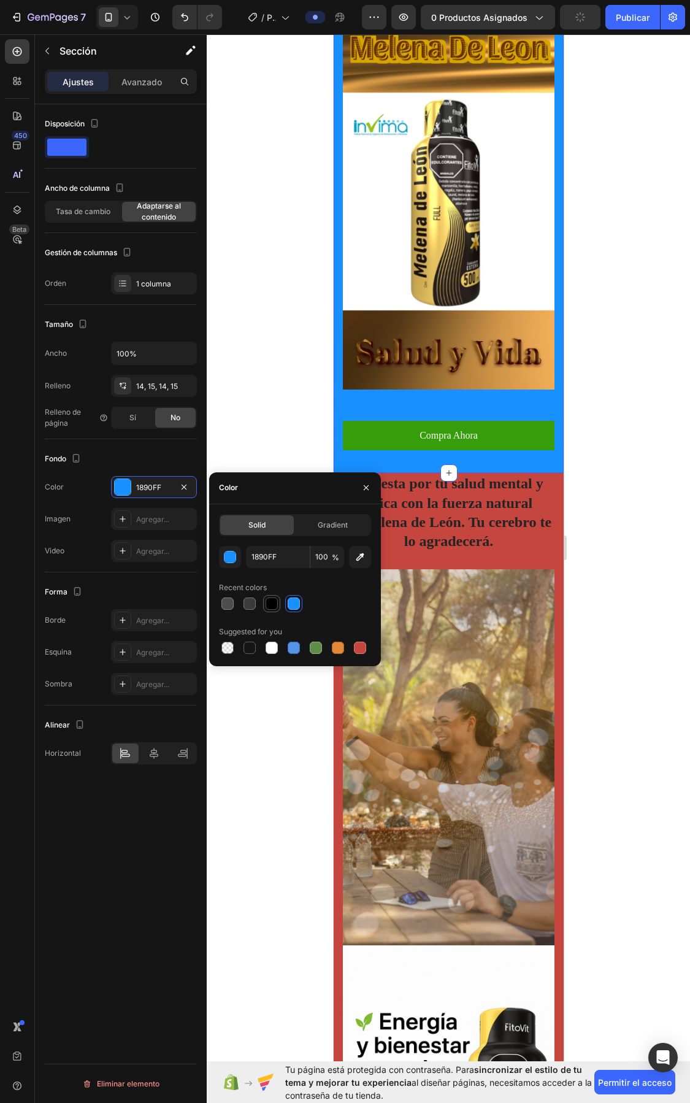
click at [266, 599] on div at bounding box center [272, 604] width 12 height 12
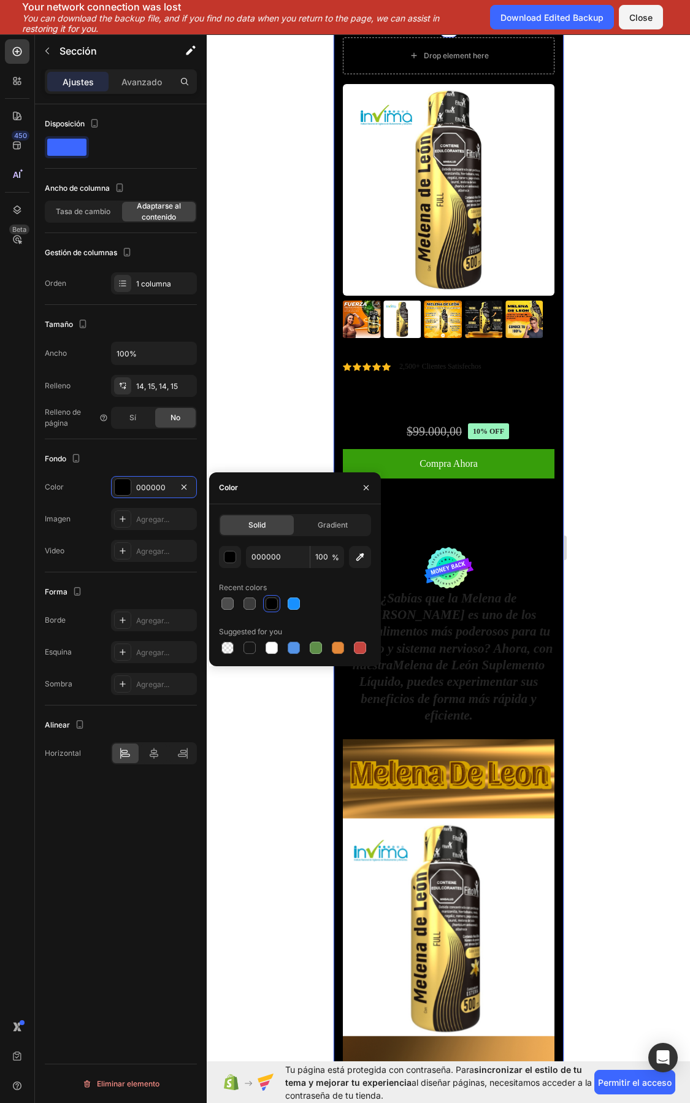
scroll to position [383, 0]
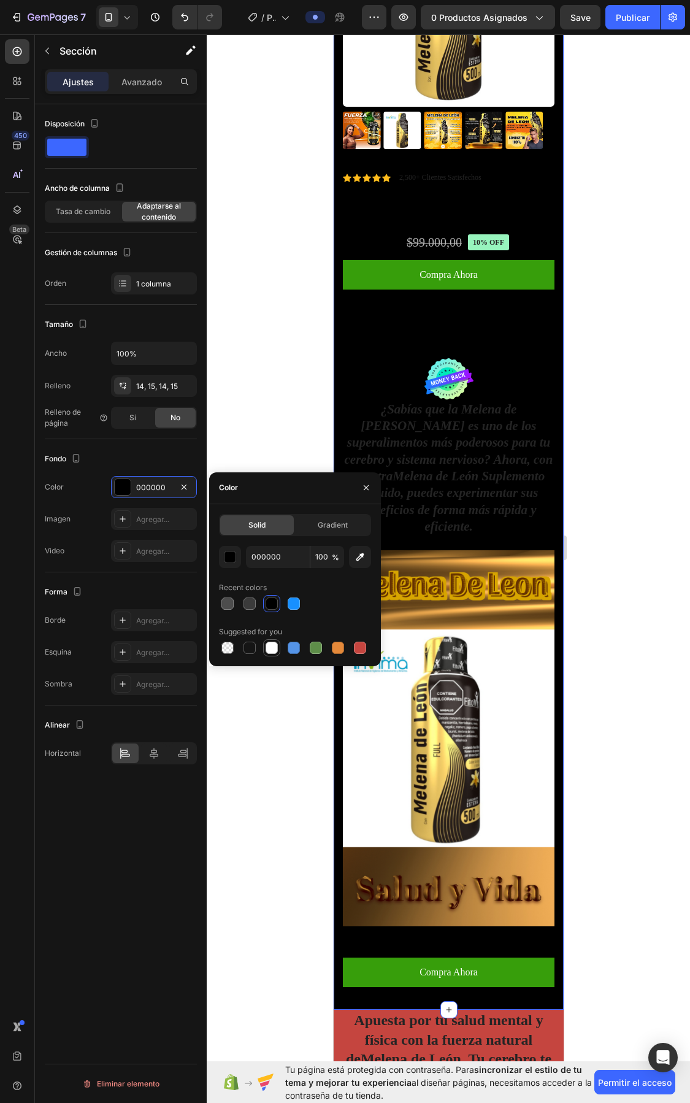
click at [274, 650] on div at bounding box center [272, 648] width 12 height 12
type input "FFFFFF"
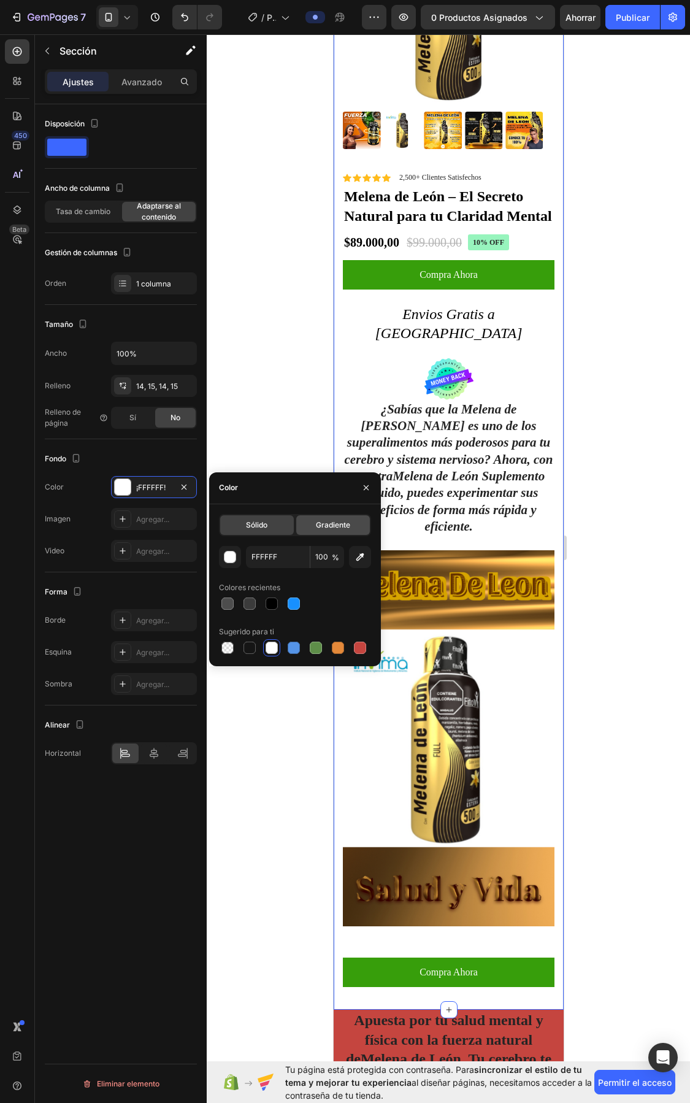
click at [324, 528] on font "Gradiente" at bounding box center [333, 524] width 34 height 9
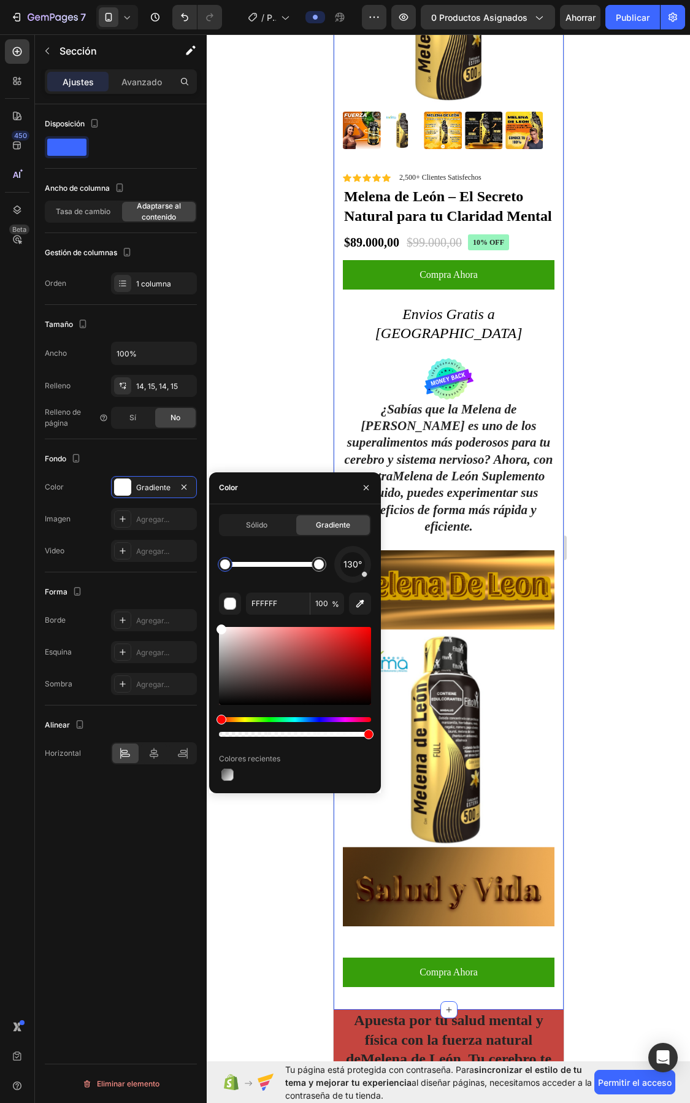
drag, startPoint x: 217, startPoint y: 718, endPoint x: 314, endPoint y: 709, distance: 97.9
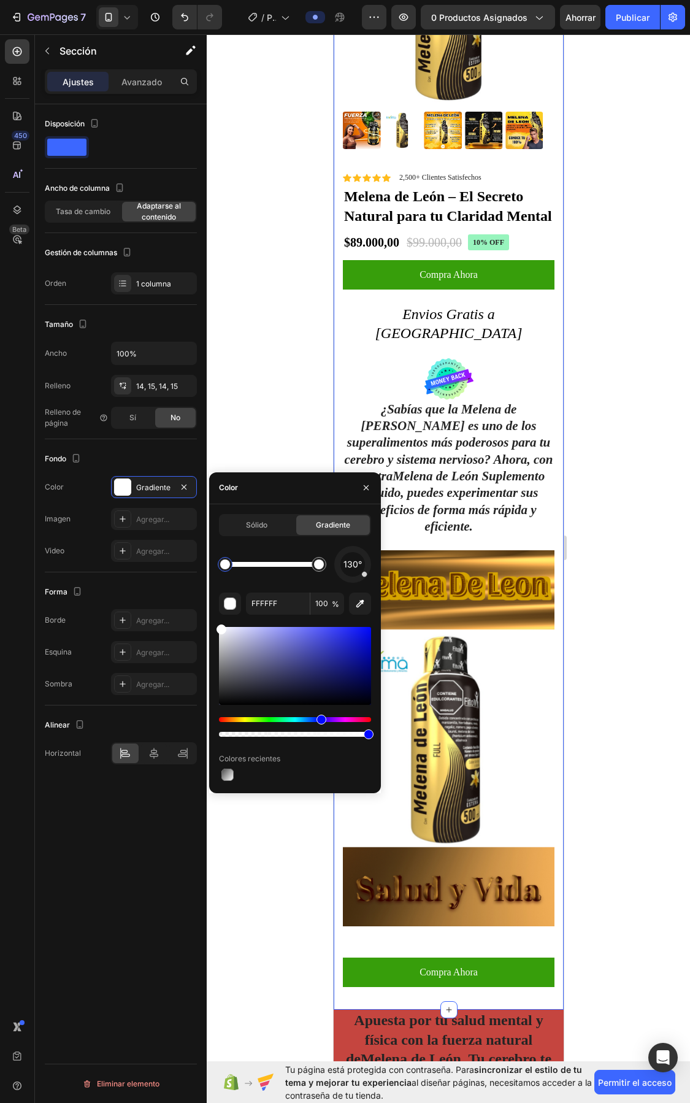
drag, startPoint x: 222, startPoint y: 715, endPoint x: 320, endPoint y: 709, distance: 99.0
click at [320, 709] on div at bounding box center [295, 682] width 152 height 115
click at [335, 660] on div at bounding box center [295, 666] width 152 height 78
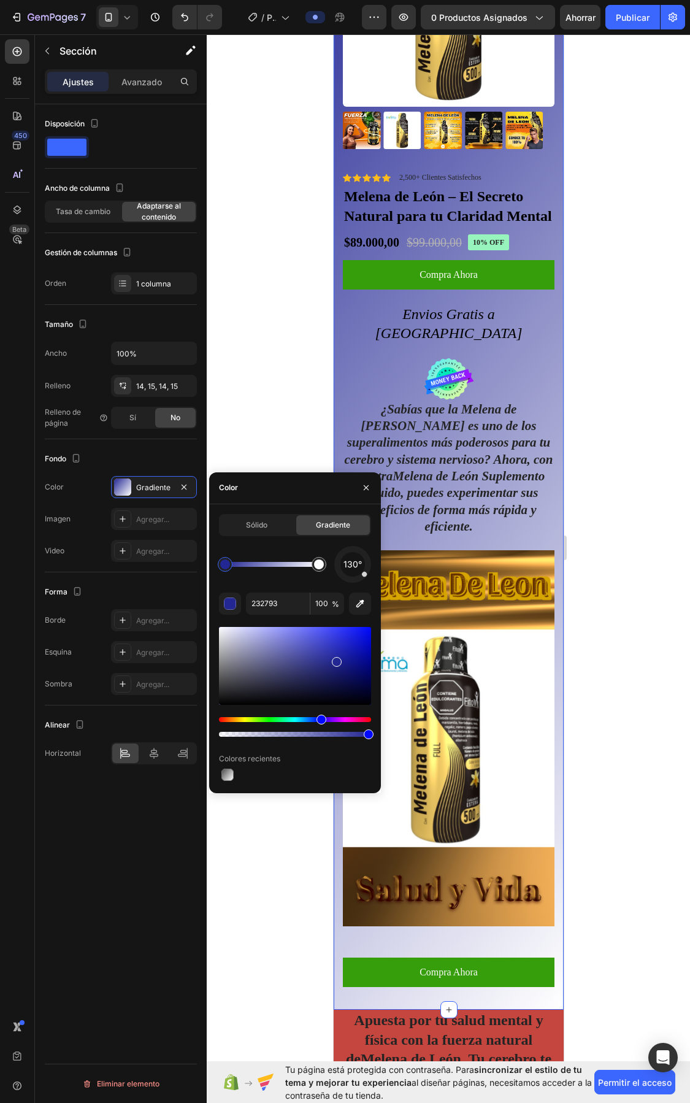
click at [358, 645] on div at bounding box center [295, 666] width 152 height 78
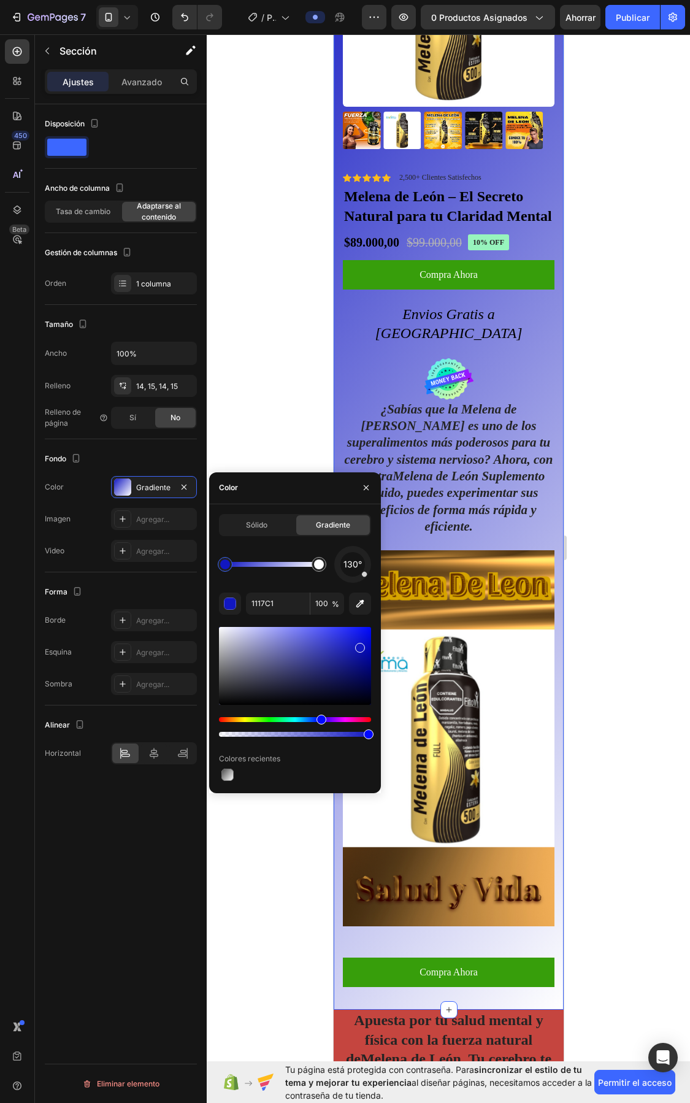
click at [360, 633] on div at bounding box center [295, 666] width 152 height 78
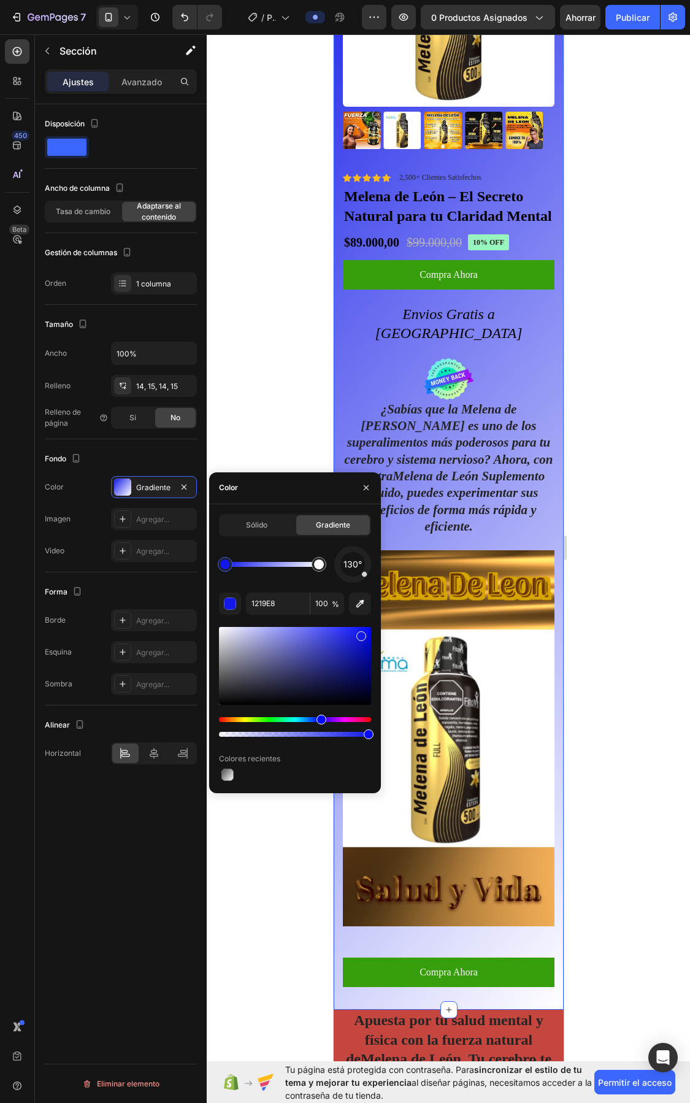
click at [363, 676] on div at bounding box center [295, 666] width 152 height 78
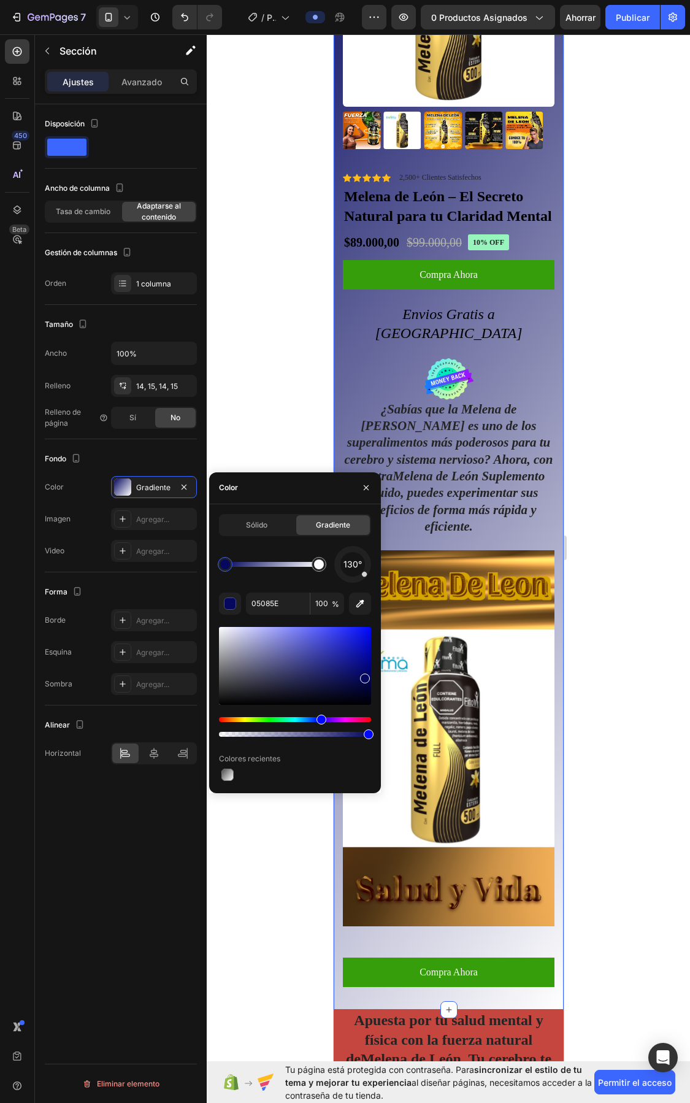
click at [364, 694] on div at bounding box center [295, 666] width 152 height 78
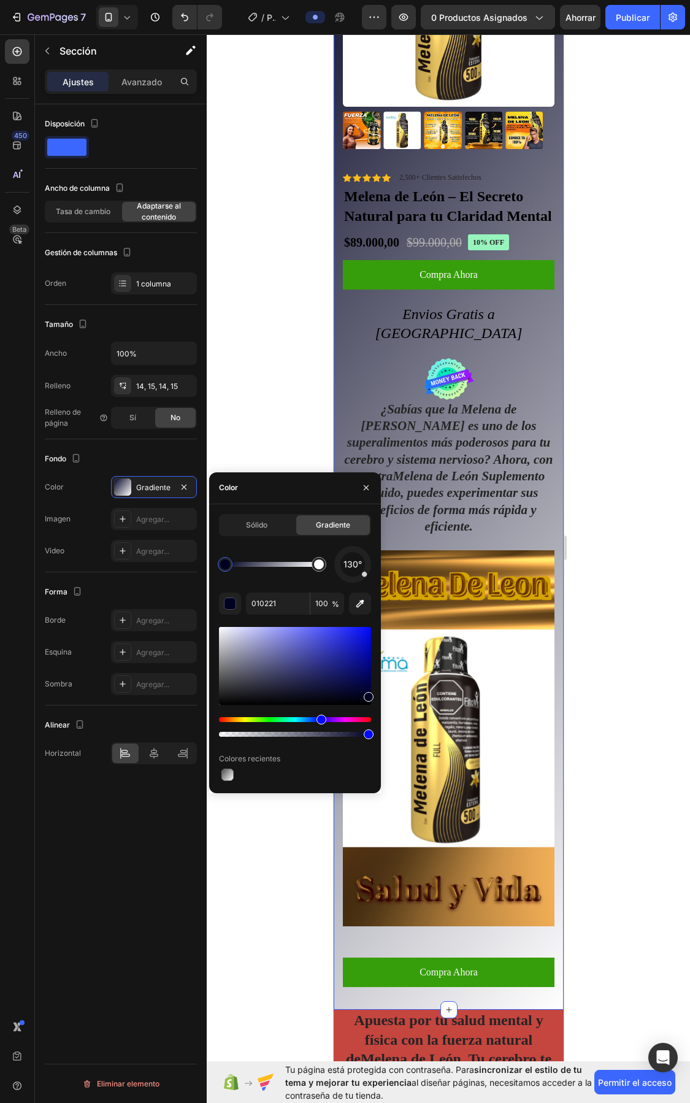
click at [360, 658] on div at bounding box center [295, 666] width 152 height 78
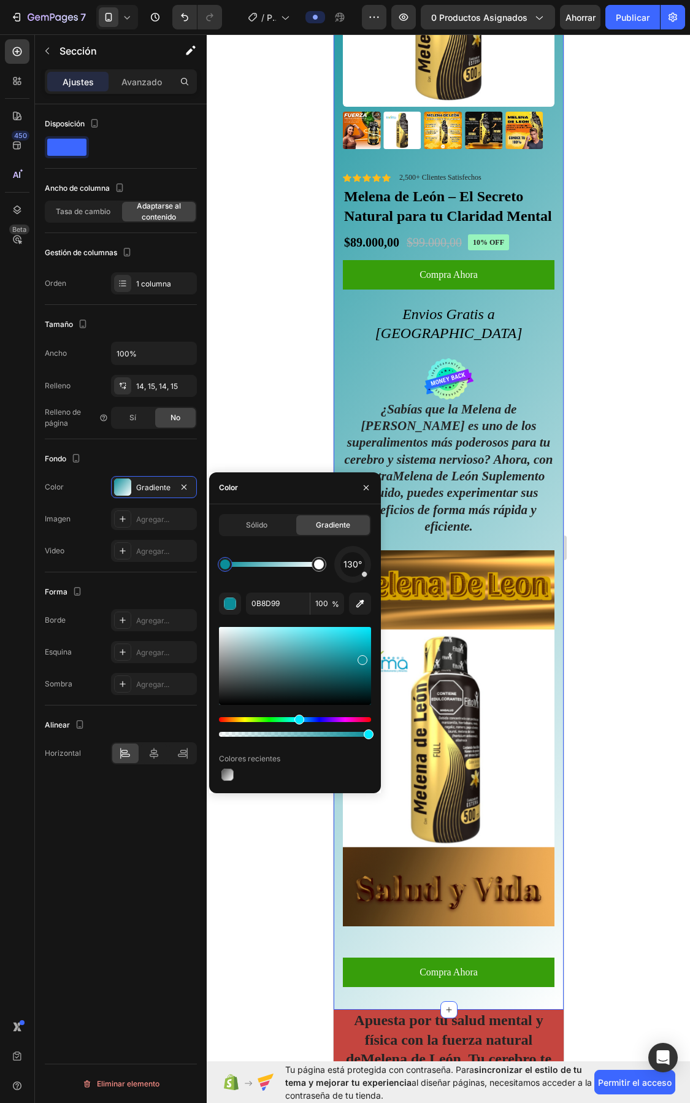
drag, startPoint x: 320, startPoint y: 720, endPoint x: 314, endPoint y: 715, distance: 7.5
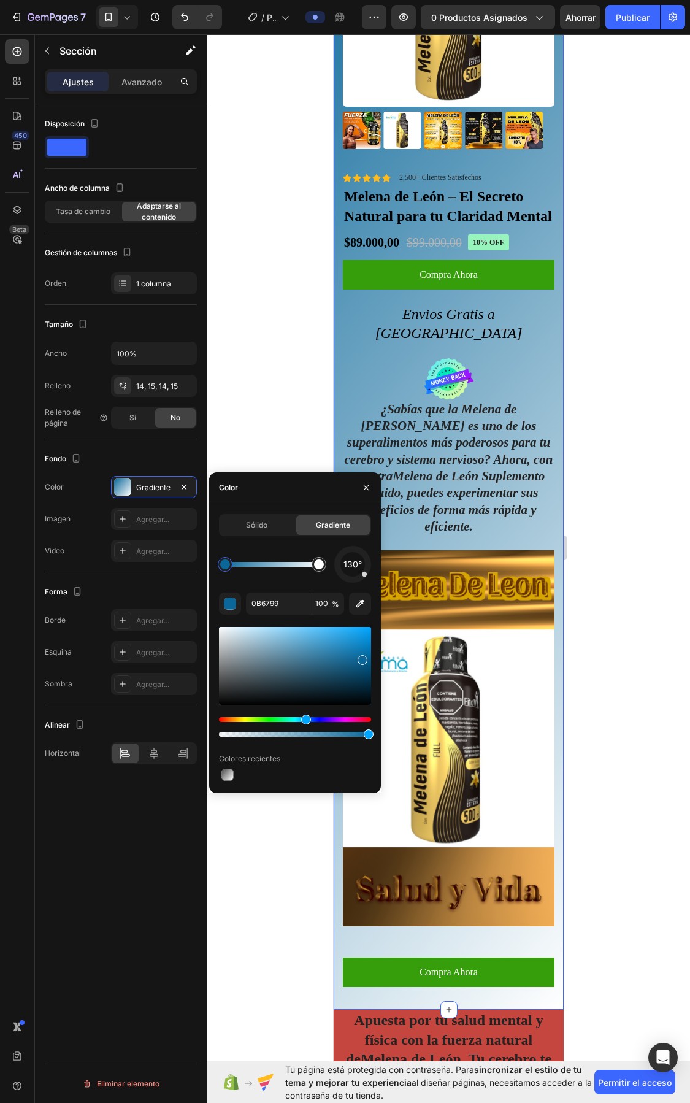
drag, startPoint x: 296, startPoint y: 718, endPoint x: 310, endPoint y: 718, distance: 13.5
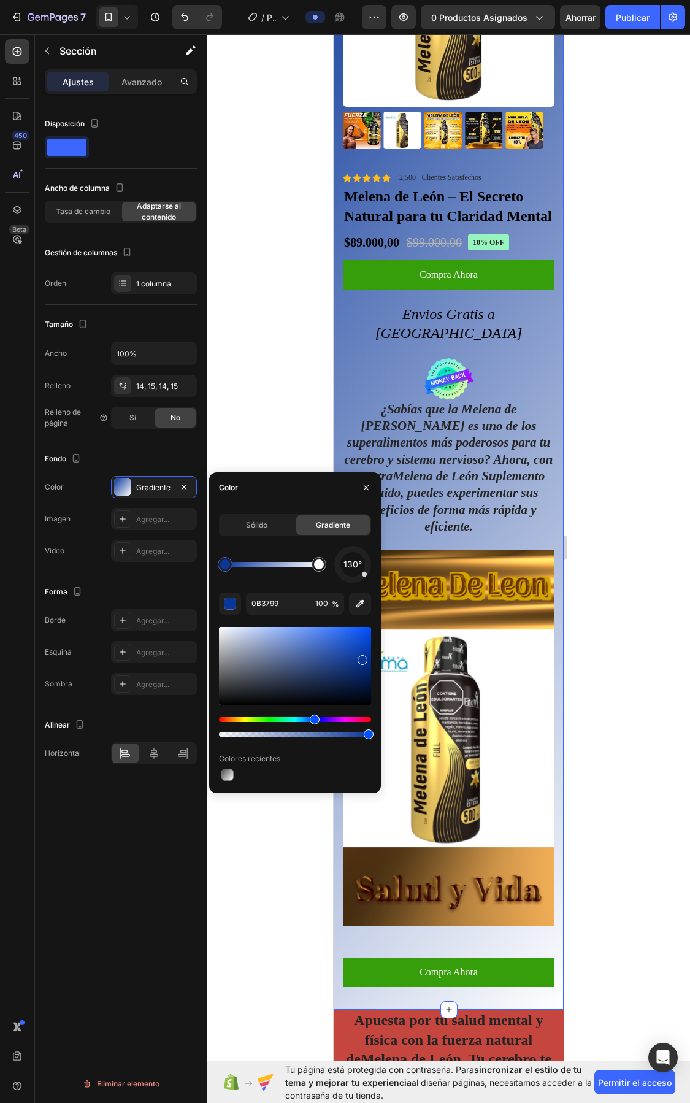
drag, startPoint x: 307, startPoint y: 718, endPoint x: 329, endPoint y: 718, distance: 22.7
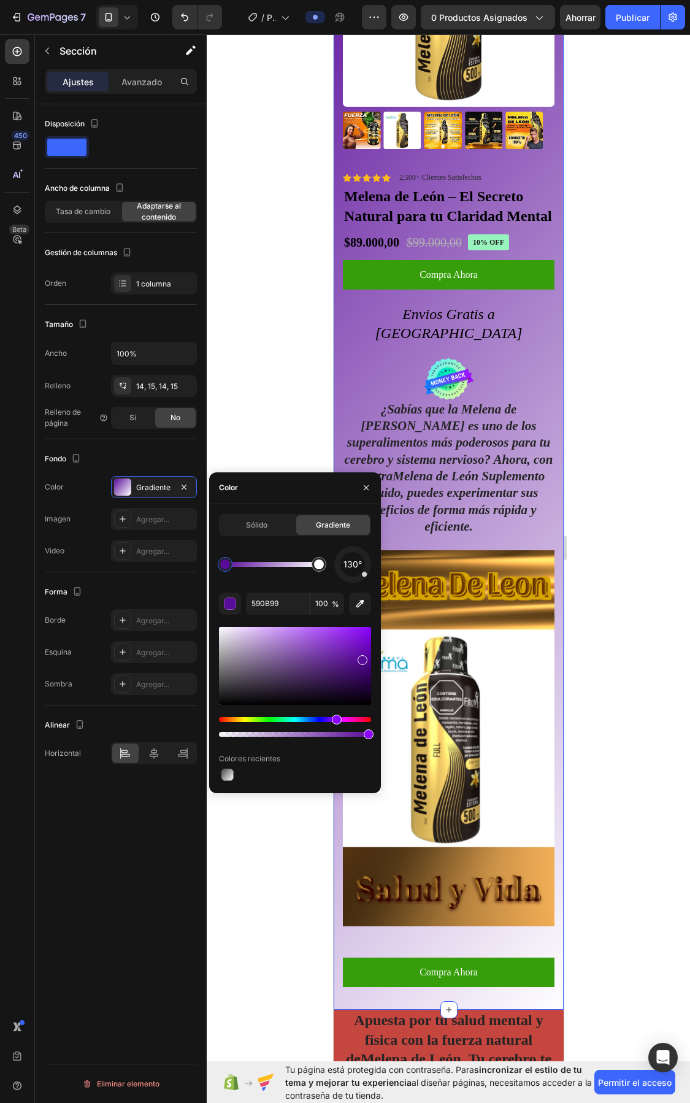
drag, startPoint x: 311, startPoint y: 715, endPoint x: 293, endPoint y: 717, distance: 18.4
click at [330, 713] on div at bounding box center [295, 682] width 152 height 115
drag, startPoint x: 335, startPoint y: 713, endPoint x: 317, endPoint y: 713, distance: 18.4
click at [317, 713] on div at bounding box center [295, 682] width 152 height 115
click at [342, 722] on div at bounding box center [295, 727] width 152 height 20
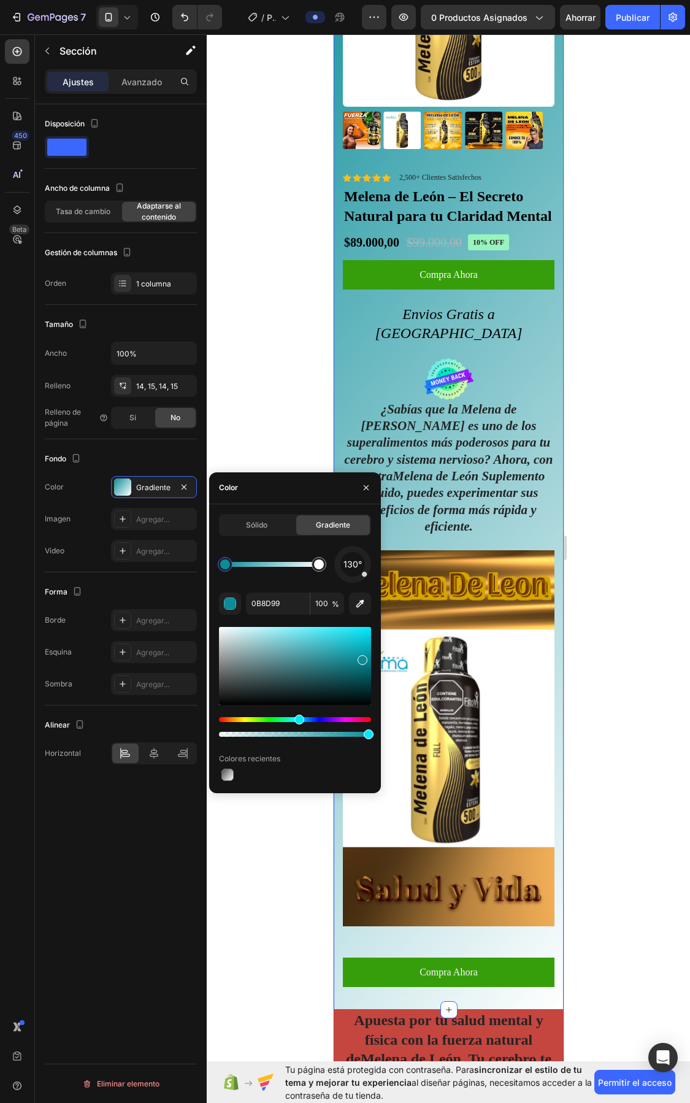
drag, startPoint x: 339, startPoint y: 719, endPoint x: 280, endPoint y: 719, distance: 58.3
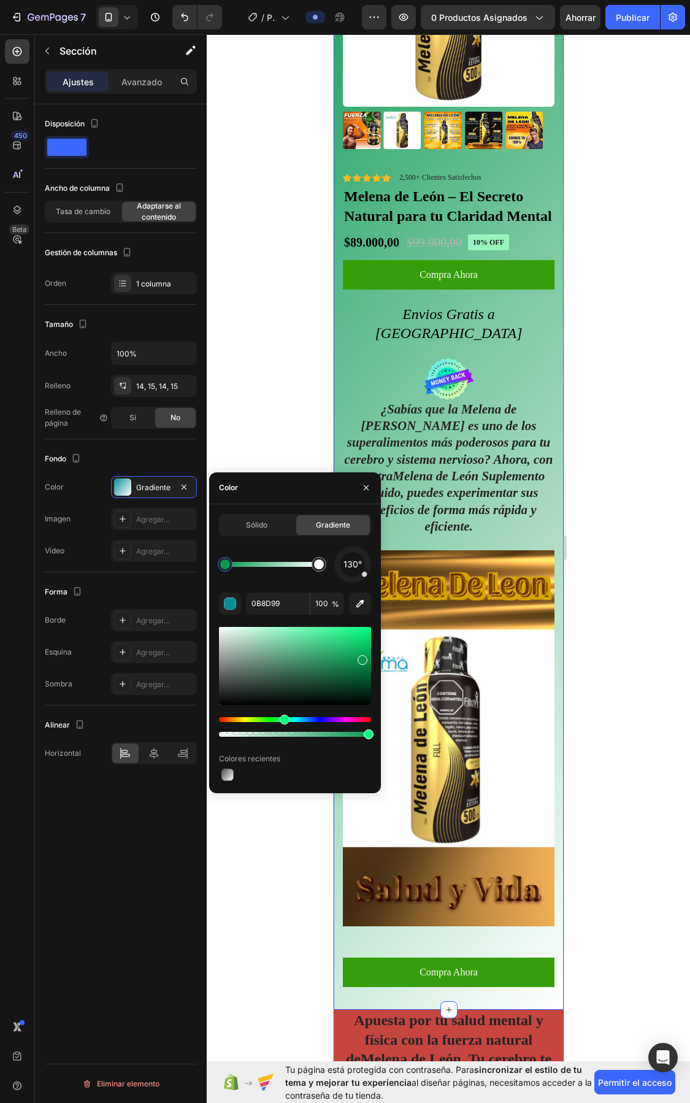
type input "0B9952"
drag, startPoint x: 296, startPoint y: 715, endPoint x: 283, endPoint y: 715, distance: 13.5
click at [600, 595] on div at bounding box center [449, 568] width 484 height 1069
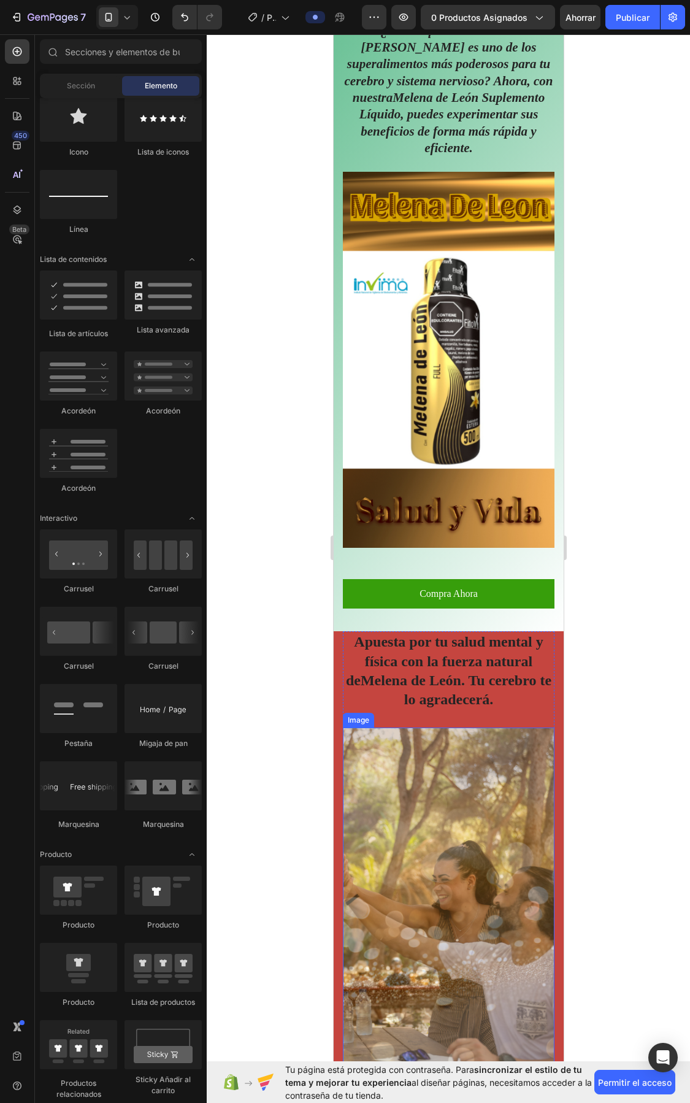
scroll to position [767, 0]
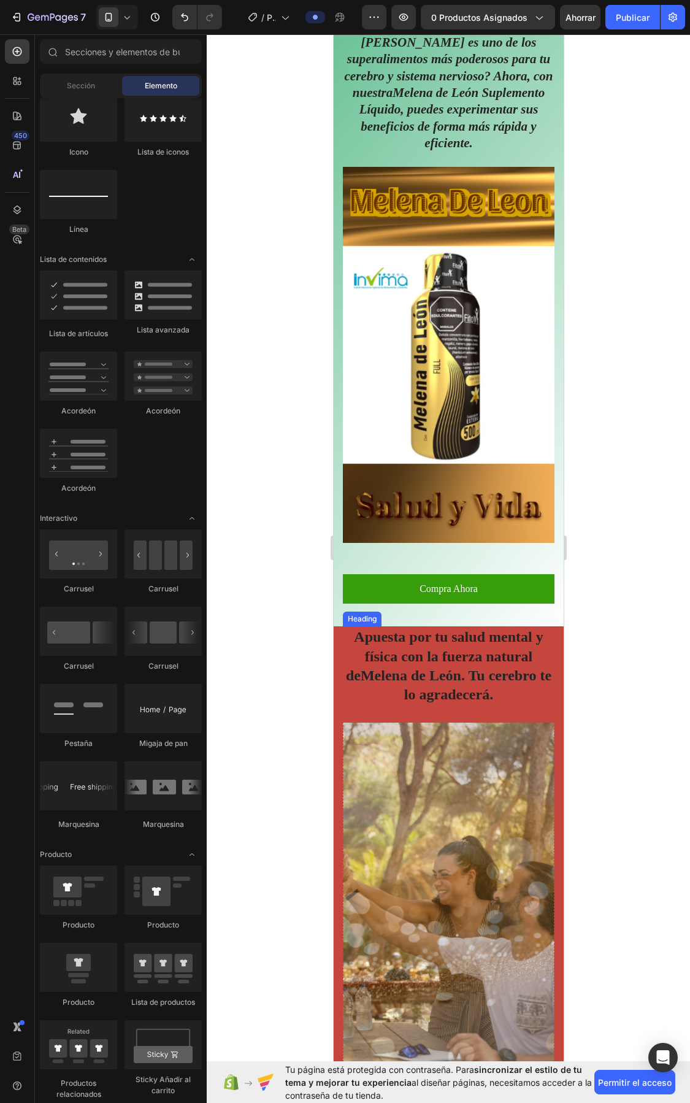
click at [444, 626] on h2 "Apuesta por tu salud mental y física con la fuerza natural de [PERSON_NAME] . T…" at bounding box center [448, 665] width 212 height 79
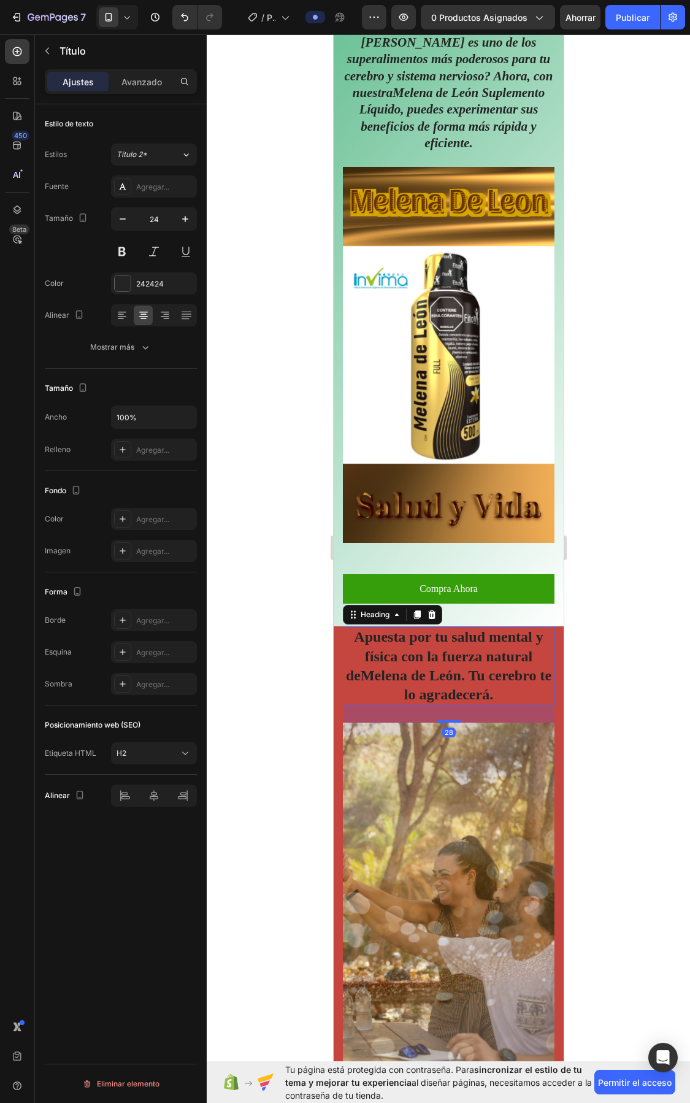
click at [636, 639] on div at bounding box center [449, 568] width 484 height 1069
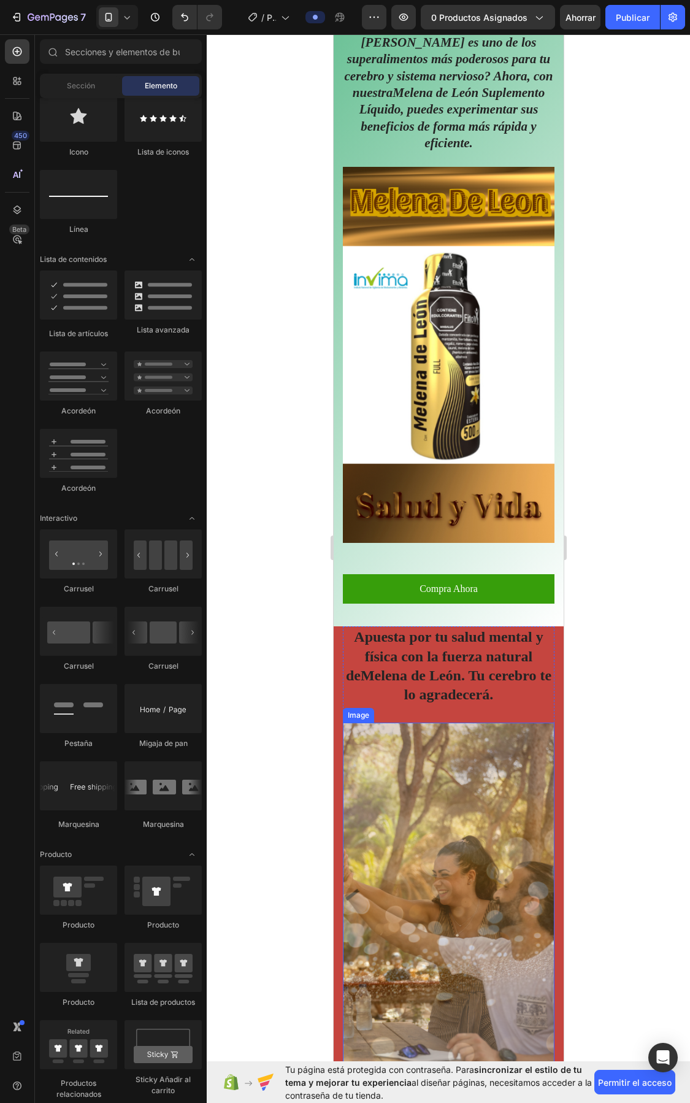
click at [461, 723] on img at bounding box center [448, 911] width 212 height 376
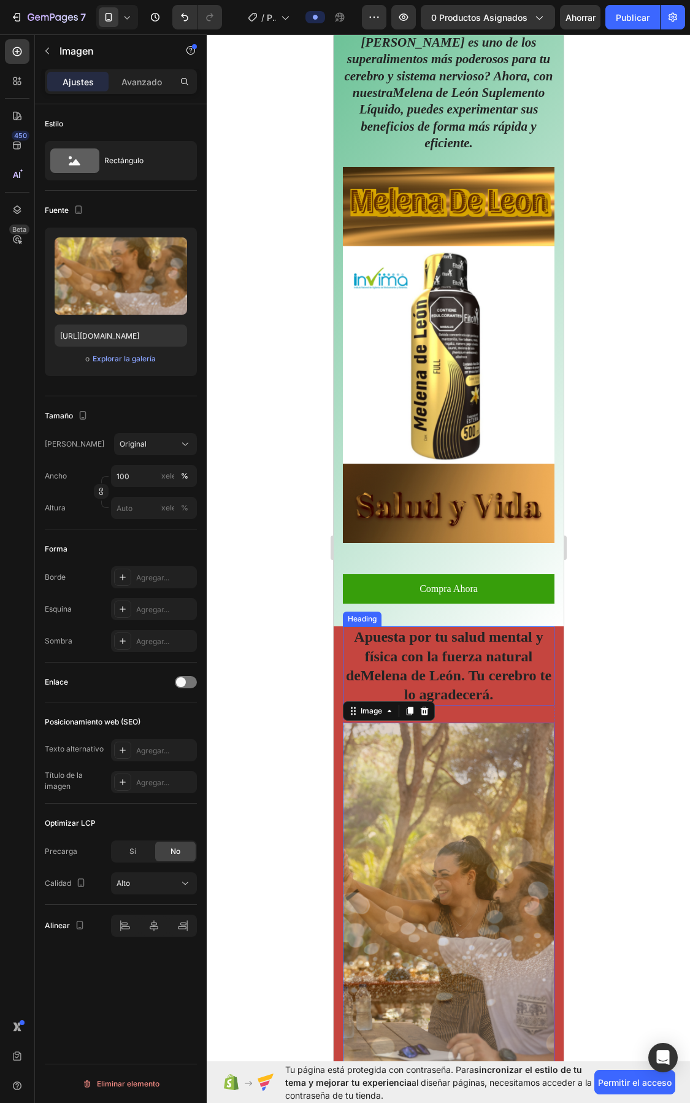
click at [505, 626] on h2 "Apuesta por tu salud mental y física con la fuerza natural de [PERSON_NAME] . T…" at bounding box center [448, 665] width 212 height 79
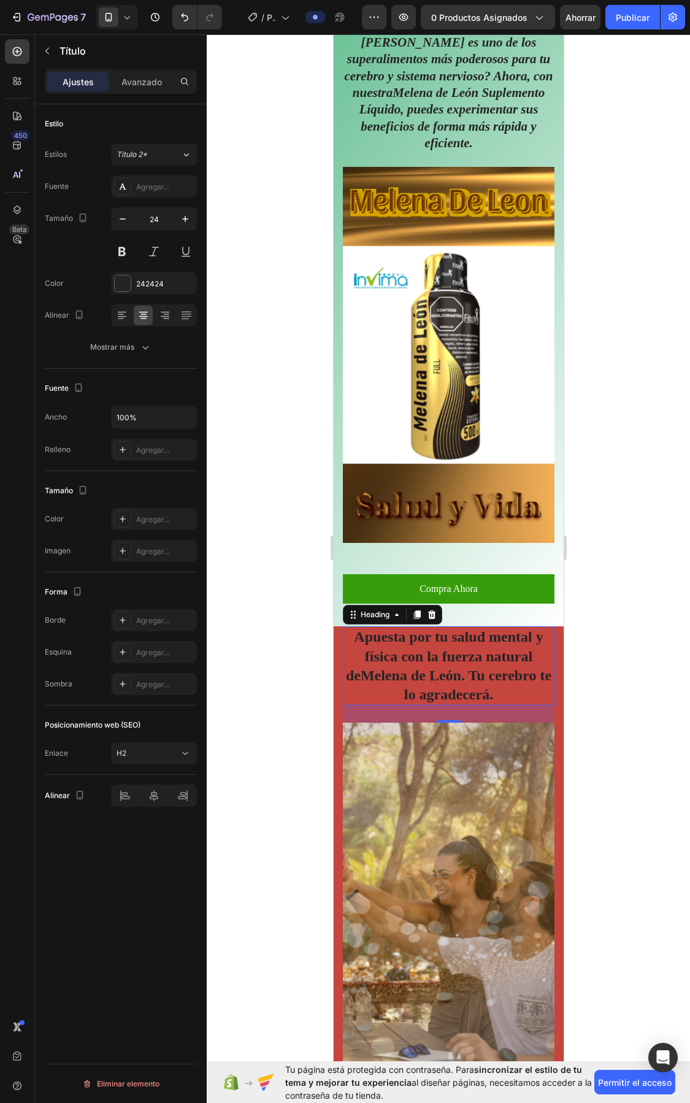
click at [527, 629] on h2 "Apuesta por tu salud mental y física con la fuerza natural de [PERSON_NAME] . T…" at bounding box center [448, 665] width 212 height 79
click at [488, 771] on img at bounding box center [448, 911] width 212 height 376
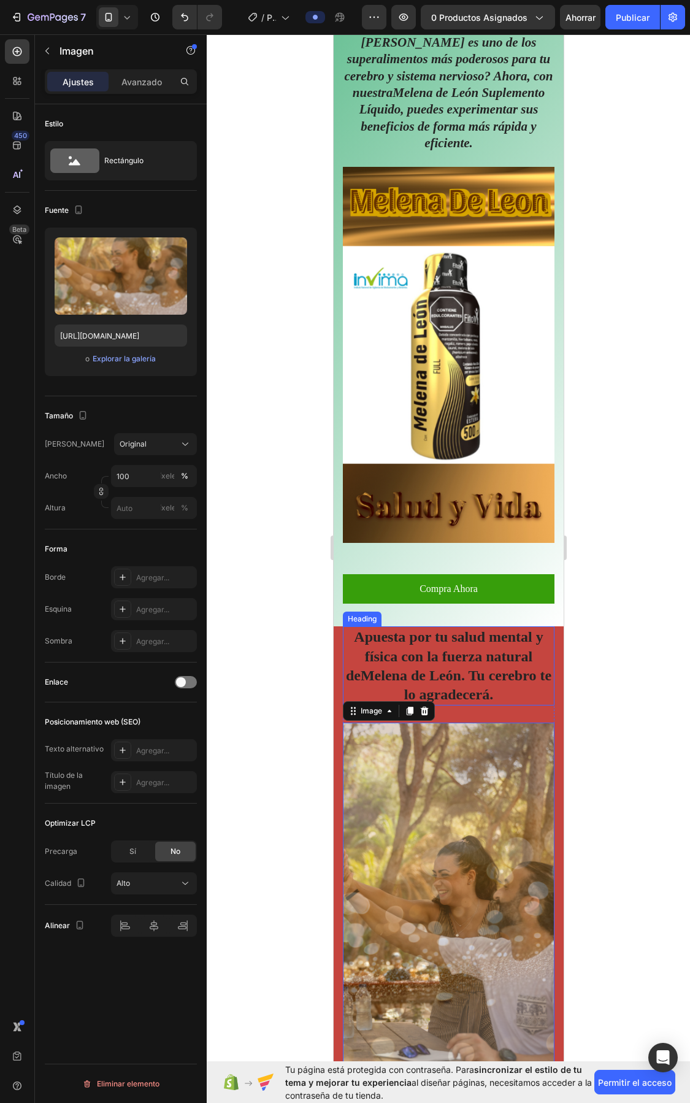
click at [450, 628] on p "Apuesta por tu salud mental y física con la fuerza natural de [PERSON_NAME] . T…" at bounding box center [448, 666] width 209 height 77
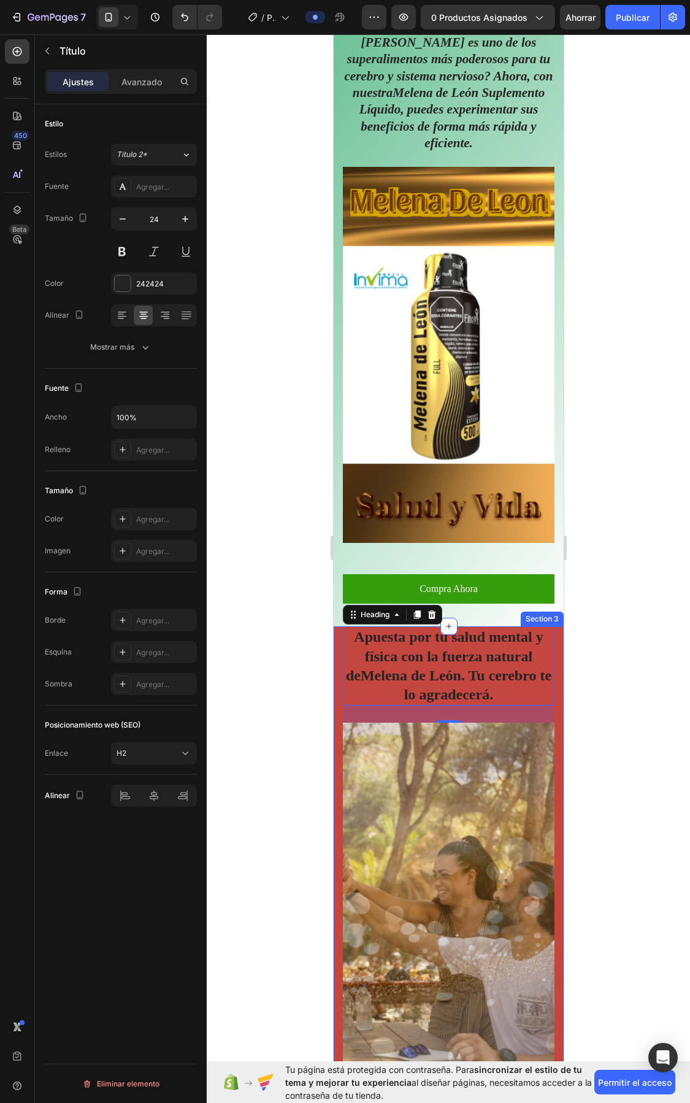
click at [527, 614] on div "Section 3" at bounding box center [542, 619] width 38 height 11
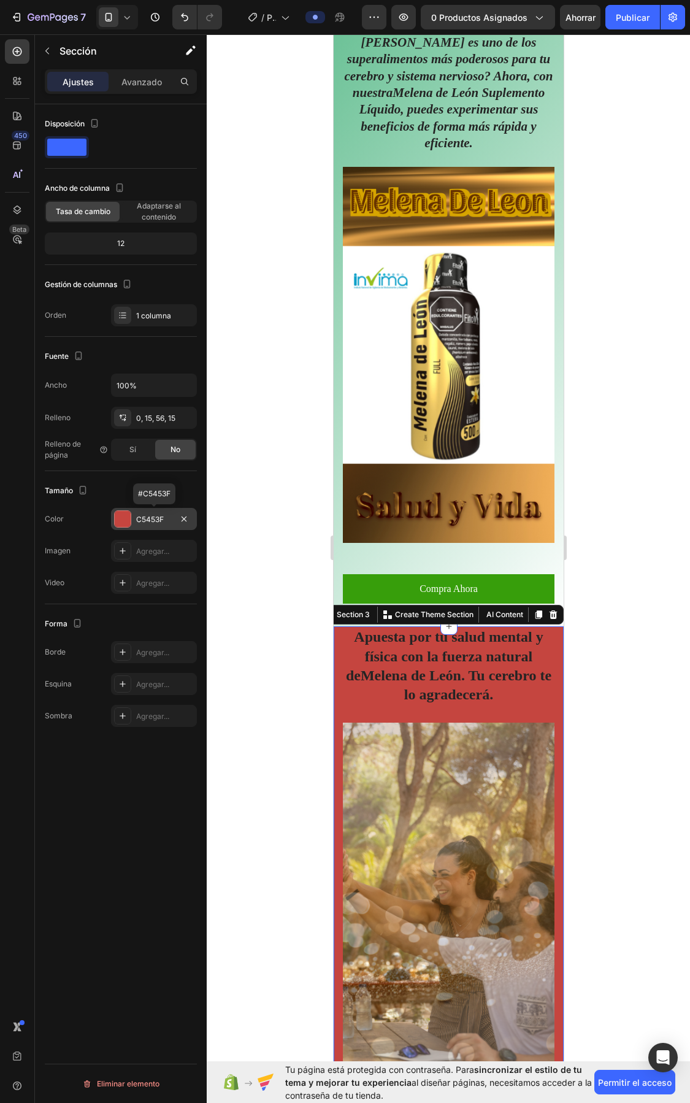
click at [126, 523] on div at bounding box center [123, 519] width 16 height 16
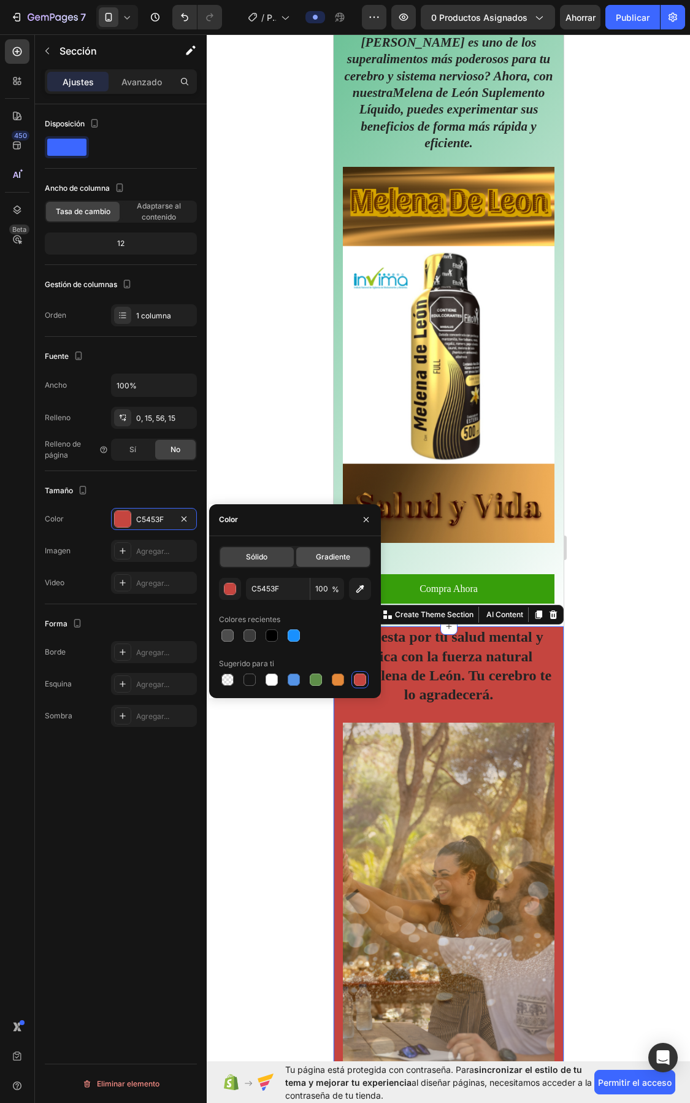
click at [342, 560] on span "Gradiente" at bounding box center [333, 557] width 34 height 11
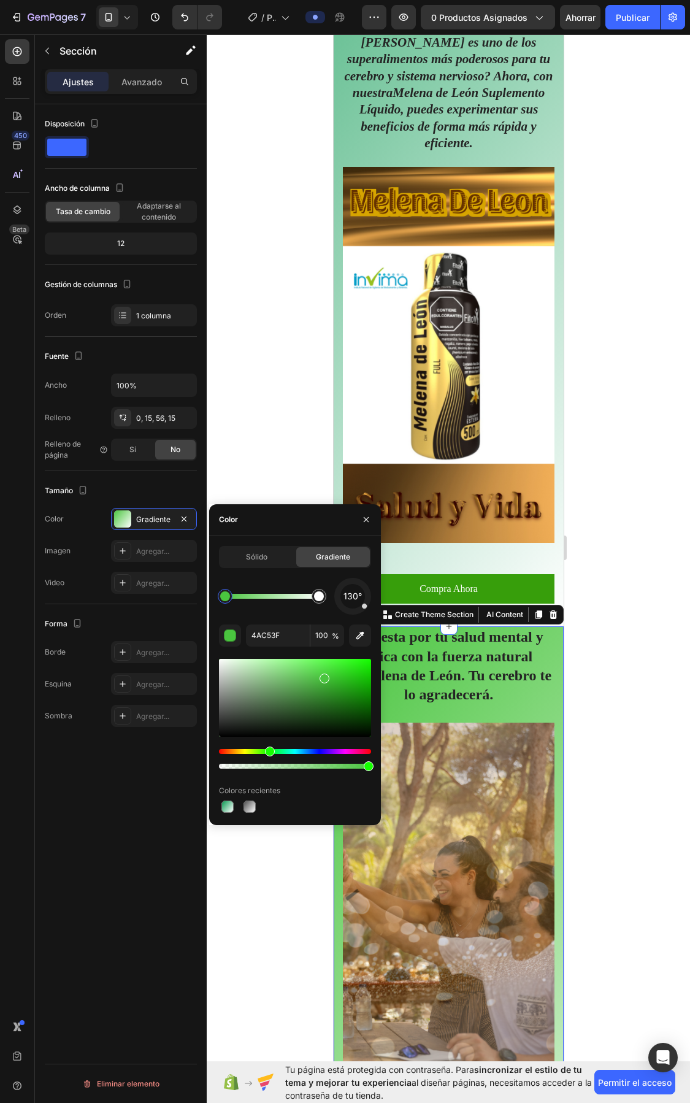
drag, startPoint x: 220, startPoint y: 749, endPoint x: 296, endPoint y: 744, distance: 76.2
click at [272, 746] on div at bounding box center [295, 714] width 152 height 115
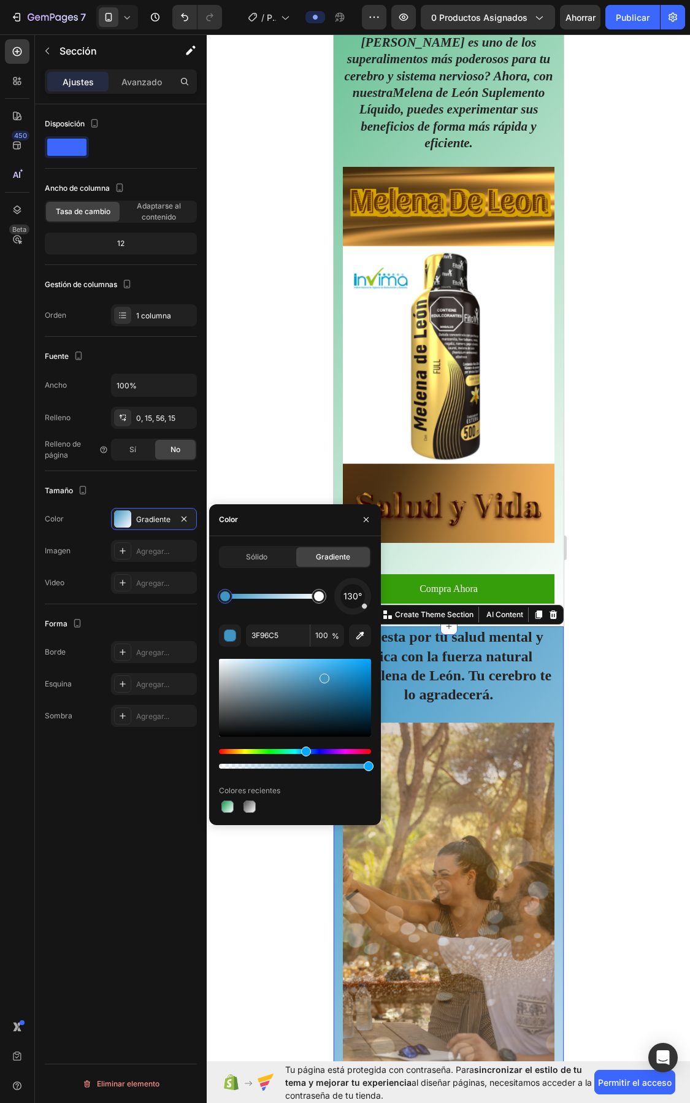
drag, startPoint x: 267, startPoint y: 750, endPoint x: 289, endPoint y: 750, distance: 22.1
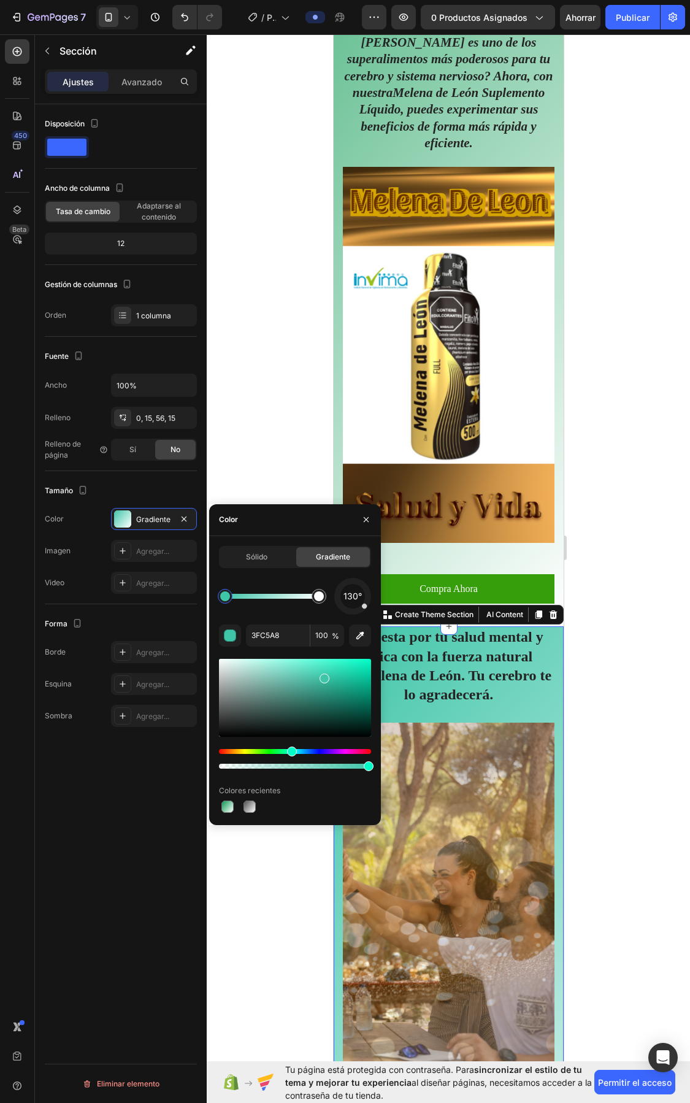
drag, startPoint x: 304, startPoint y: 747, endPoint x: 284, endPoint y: 750, distance: 20.4
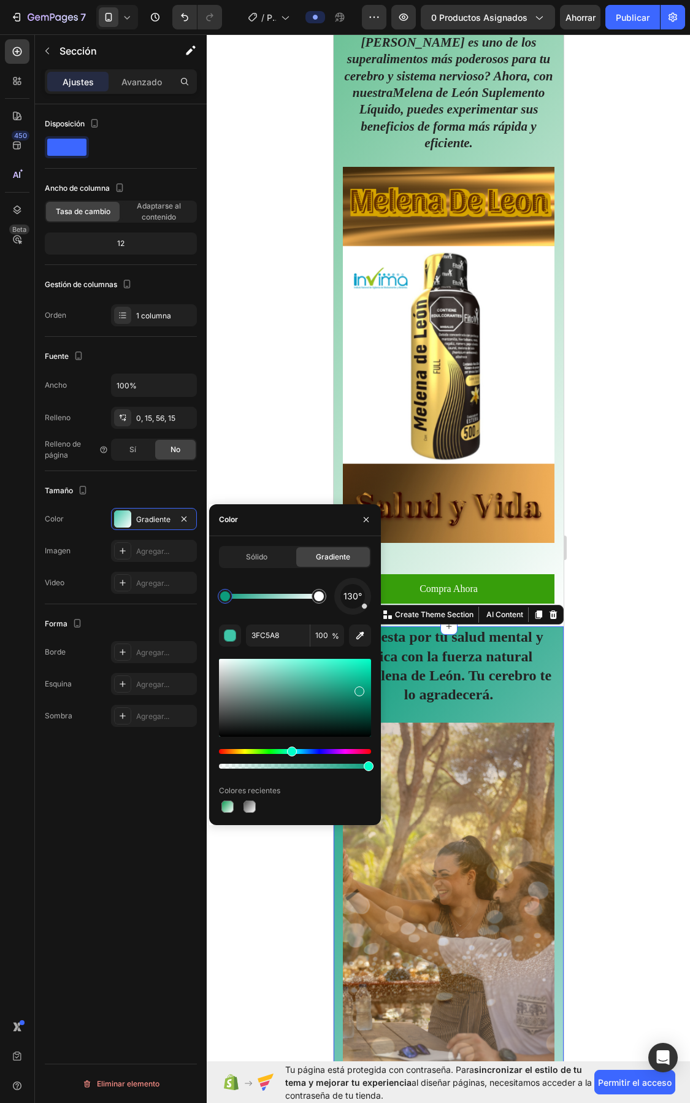
drag, startPoint x: 325, startPoint y: 677, endPoint x: 359, endPoint y: 688, distance: 35.7
click at [359, 688] on div at bounding box center [360, 692] width 10 height 10
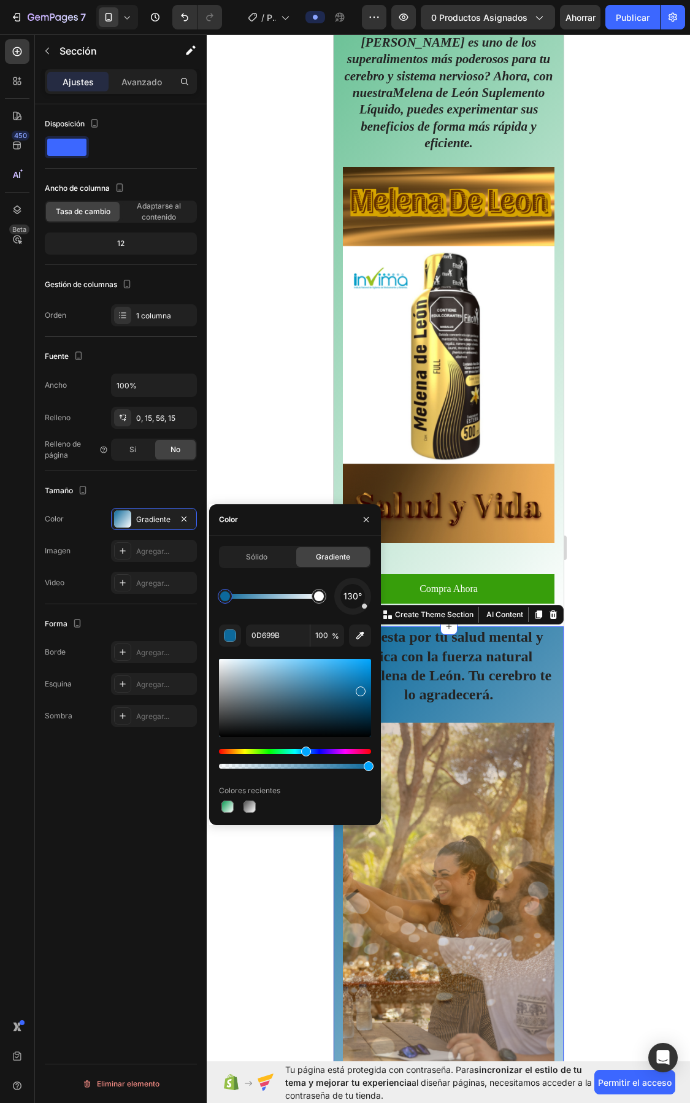
drag, startPoint x: 291, startPoint y: 749, endPoint x: 255, endPoint y: 749, distance: 36.8
click at [304, 746] on div at bounding box center [295, 714] width 152 height 115
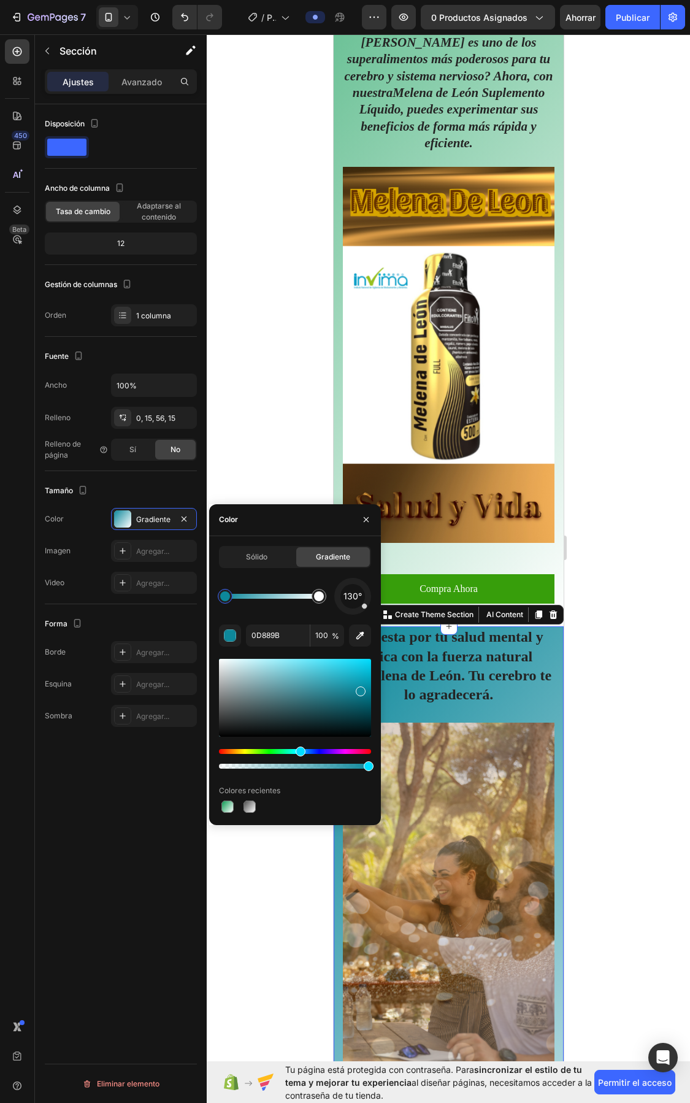
drag, startPoint x: 307, startPoint y: 749, endPoint x: 286, endPoint y: 749, distance: 20.9
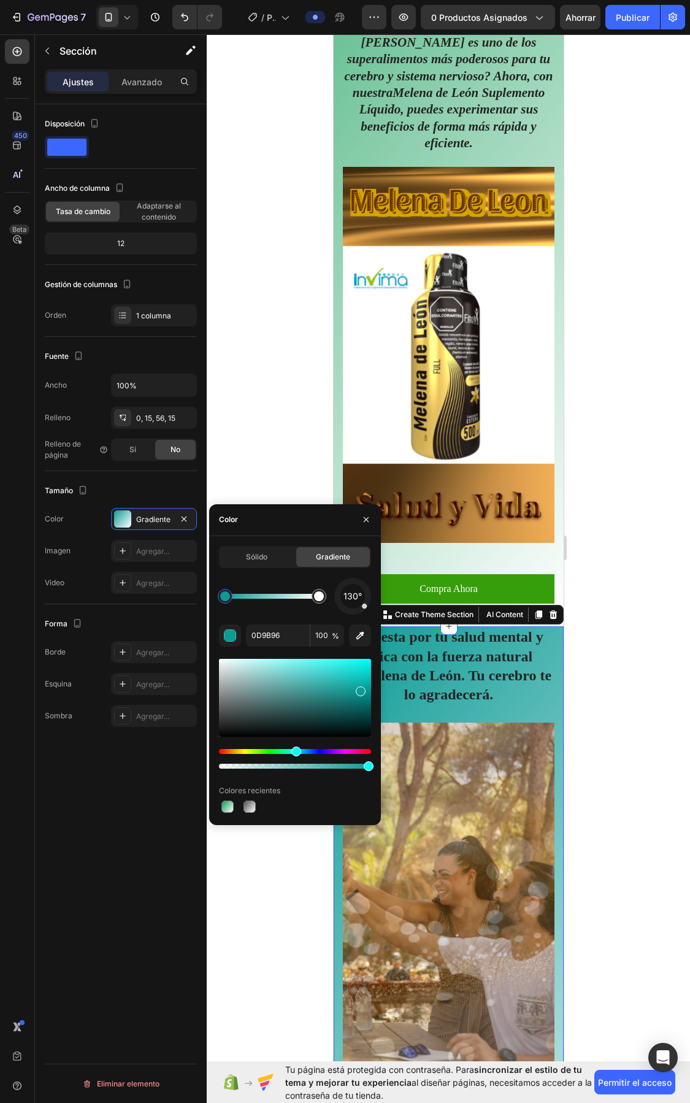
drag, startPoint x: 301, startPoint y: 749, endPoint x: 282, endPoint y: 749, distance: 19.0
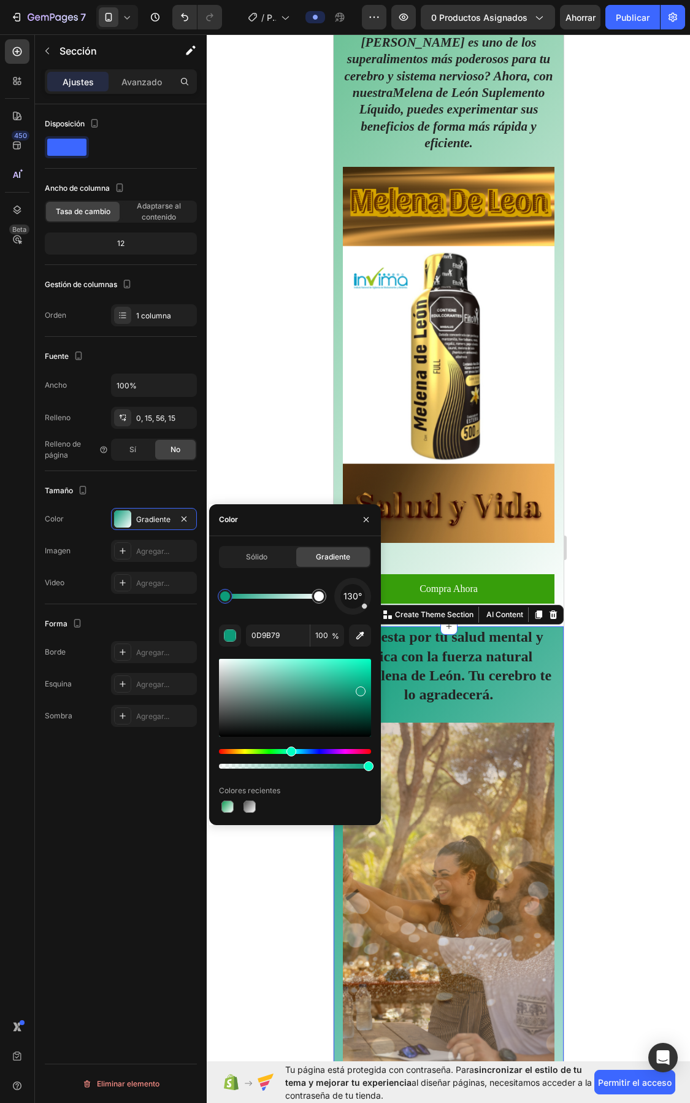
drag, startPoint x: 293, startPoint y: 747, endPoint x: 279, endPoint y: 747, distance: 14.1
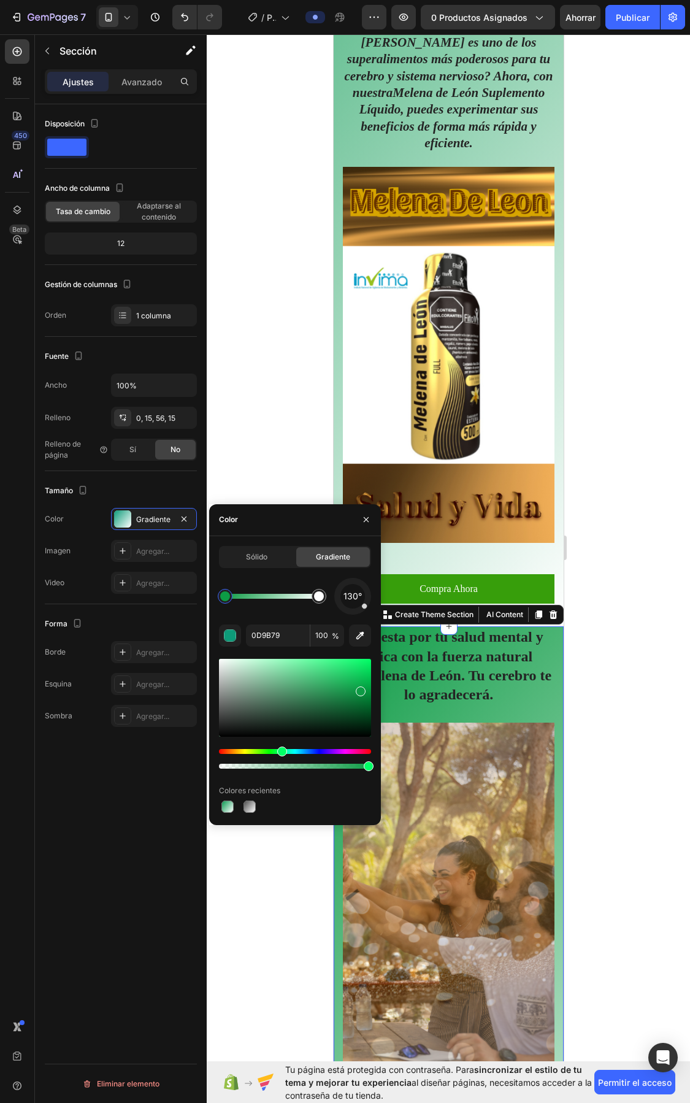
drag, startPoint x: 288, startPoint y: 747, endPoint x: 280, endPoint y: 747, distance: 8.0
click at [280, 747] on div "Hue" at bounding box center [282, 752] width 10 height 10
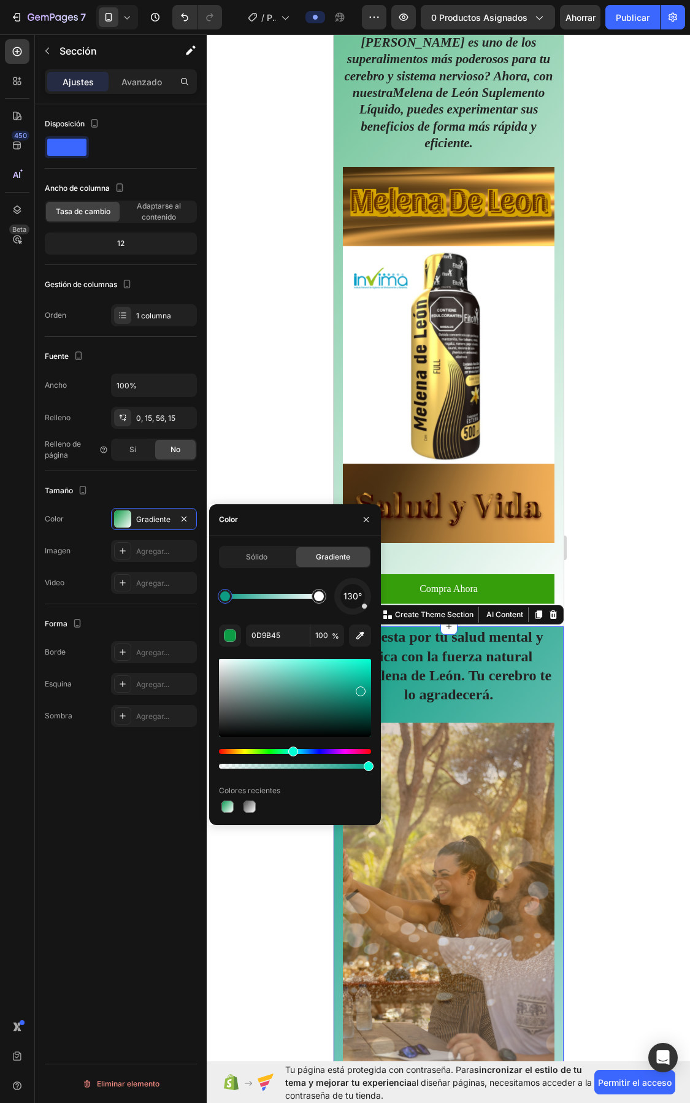
drag, startPoint x: 283, startPoint y: 747, endPoint x: 291, endPoint y: 747, distance: 8.6
click at [291, 747] on div "Hue" at bounding box center [293, 752] width 10 height 10
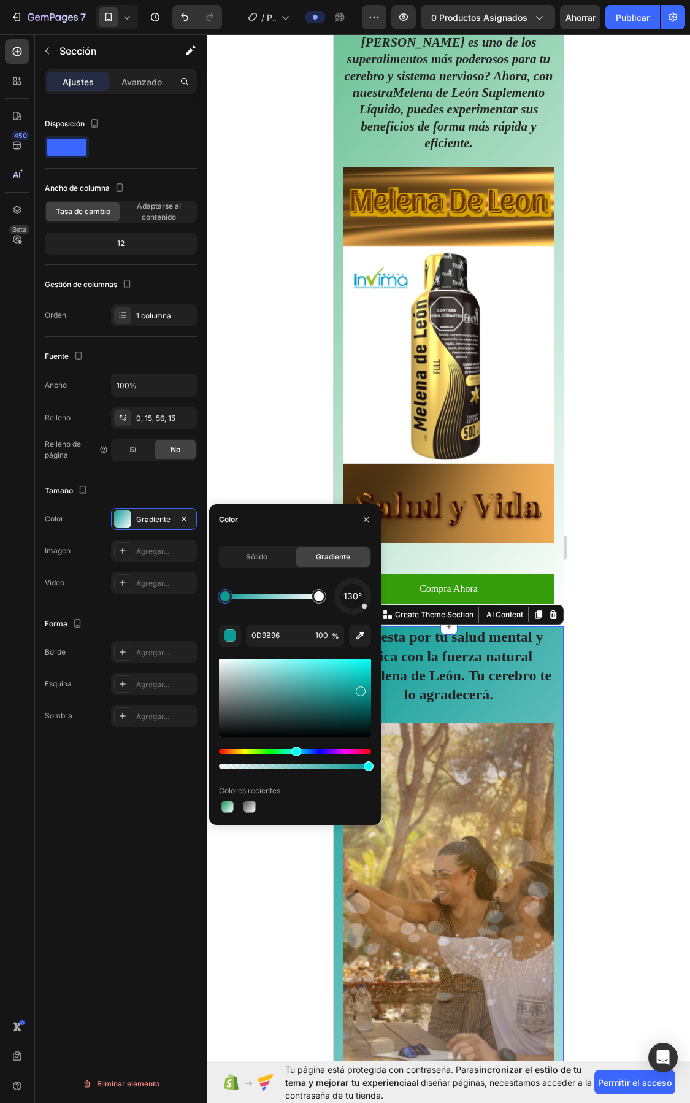
drag, startPoint x: 291, startPoint y: 747, endPoint x: 278, endPoint y: 747, distance: 13.5
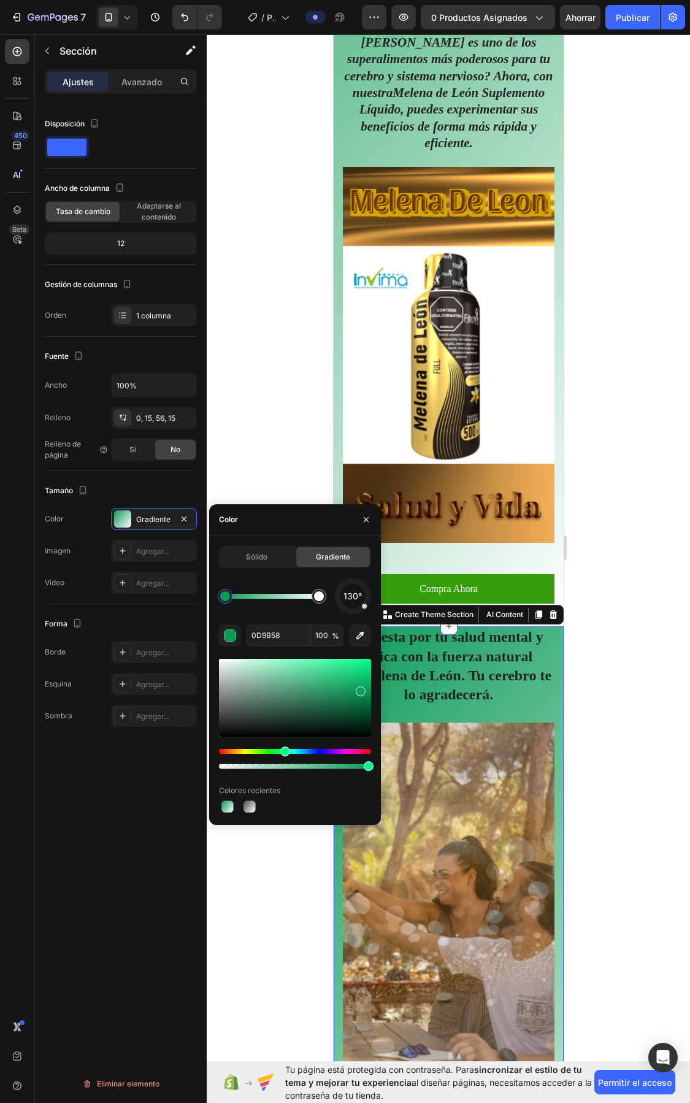
drag, startPoint x: 296, startPoint y: 750, endPoint x: 281, endPoint y: 750, distance: 14.7
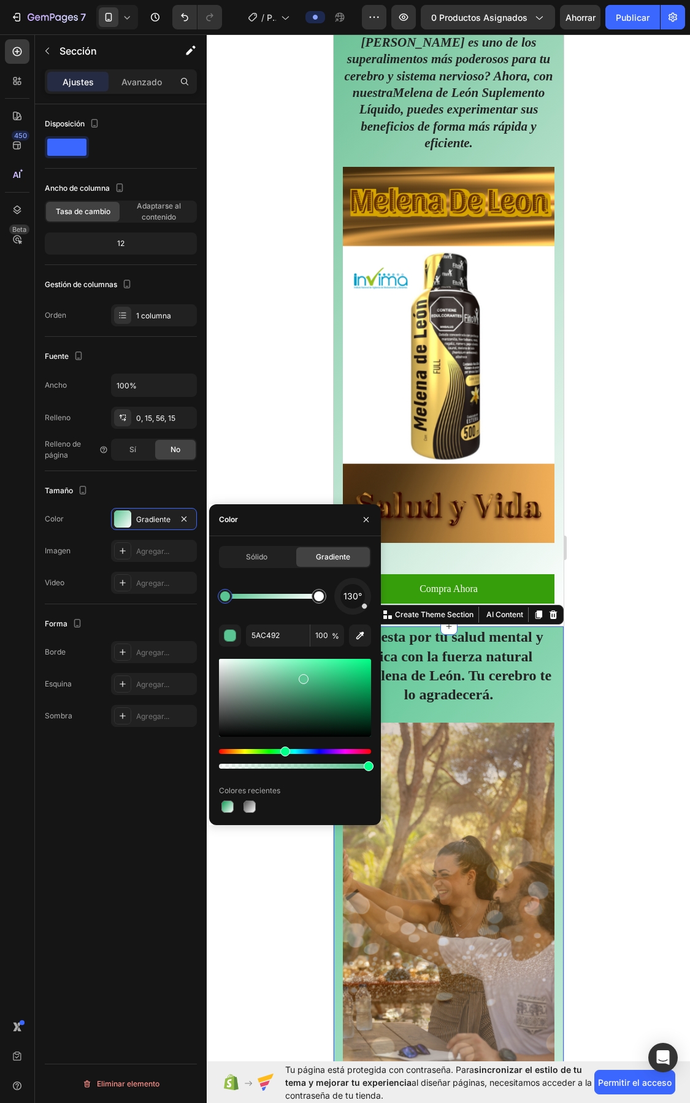
drag, startPoint x: 361, startPoint y: 688, endPoint x: 298, endPoint y: 676, distance: 64.4
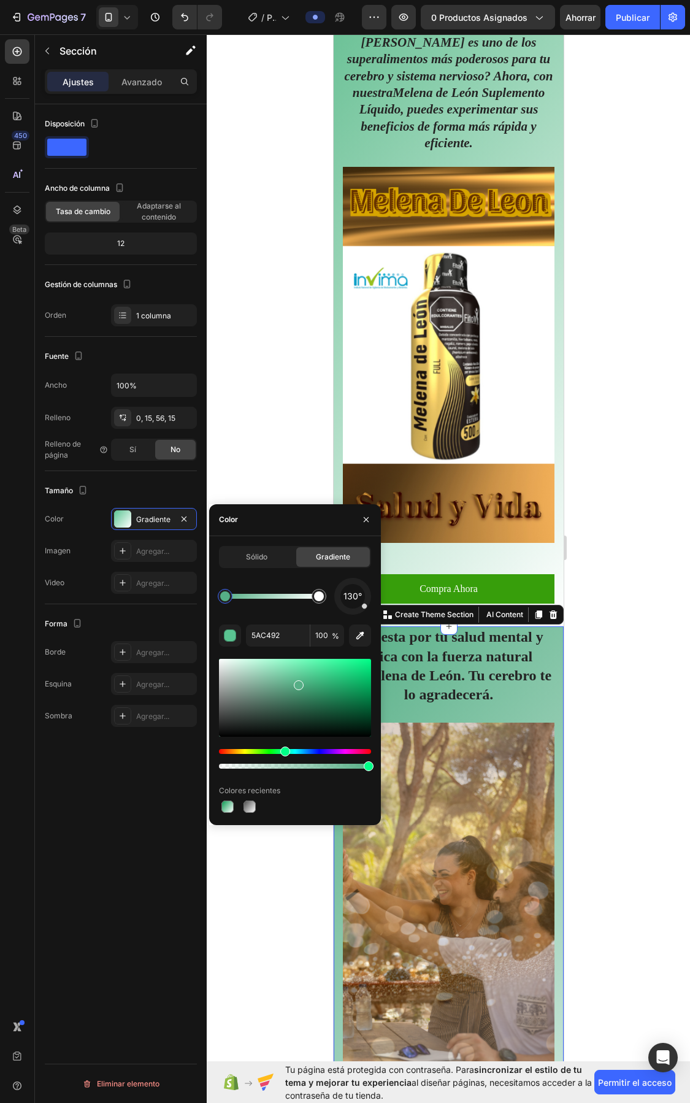
drag, startPoint x: 302, startPoint y: 678, endPoint x: 298, endPoint y: 683, distance: 6.5
click at [298, 683] on div at bounding box center [299, 685] width 10 height 10
type input "56AF86"
click at [635, 663] on div at bounding box center [449, 568] width 484 height 1069
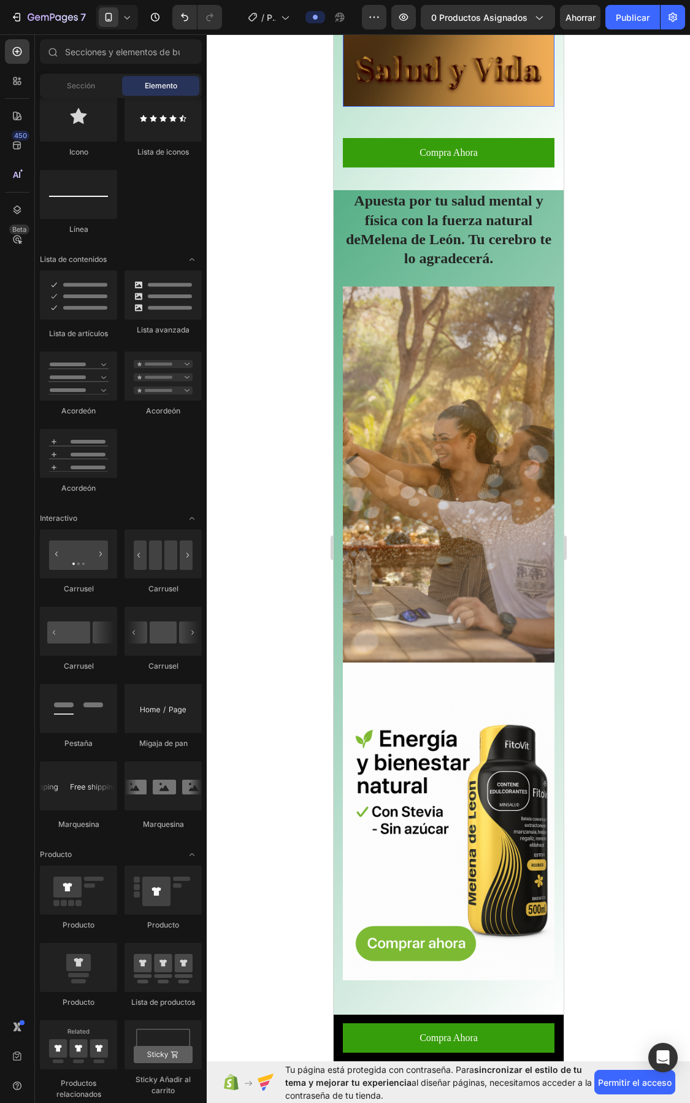
scroll to position [1227, 0]
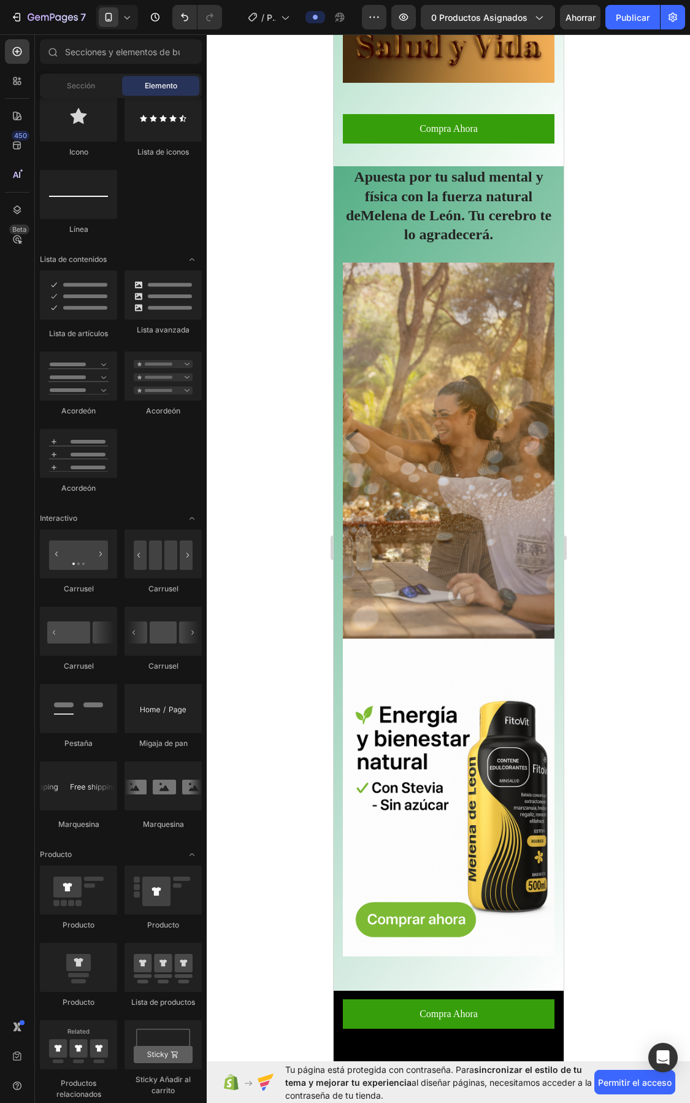
drag, startPoint x: 681, startPoint y: 401, endPoint x: 667, endPoint y: 399, distance: 14.2
click at [681, 400] on div at bounding box center [449, 568] width 484 height 1069
click at [660, 399] on div at bounding box center [449, 568] width 484 height 1069
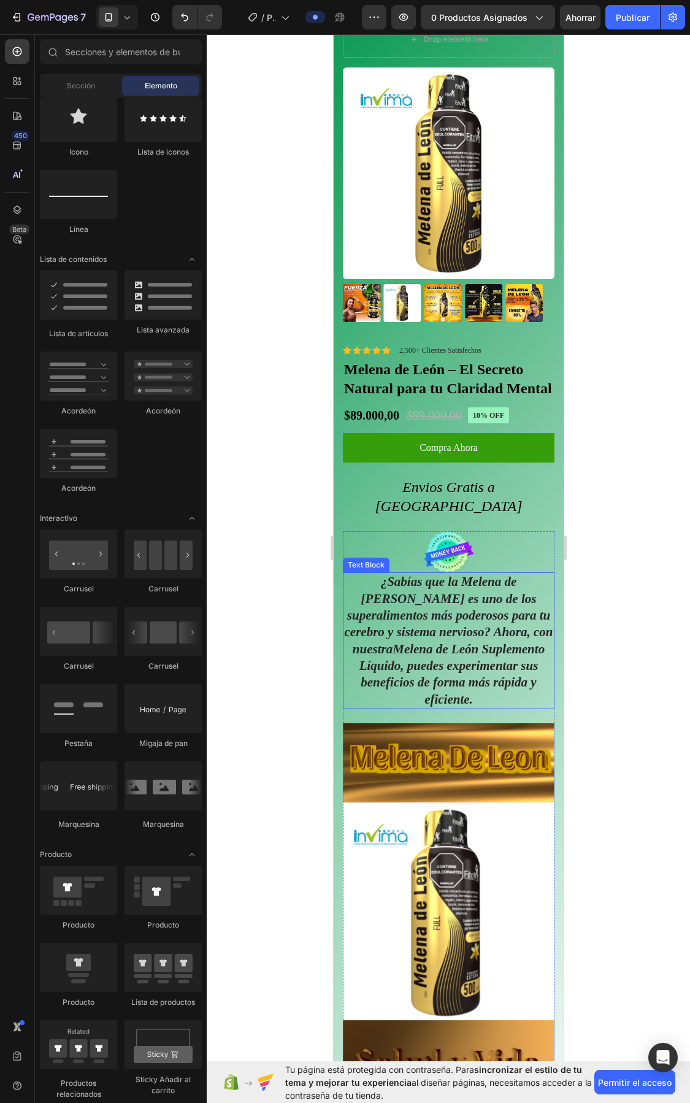
scroll to position [153, 0]
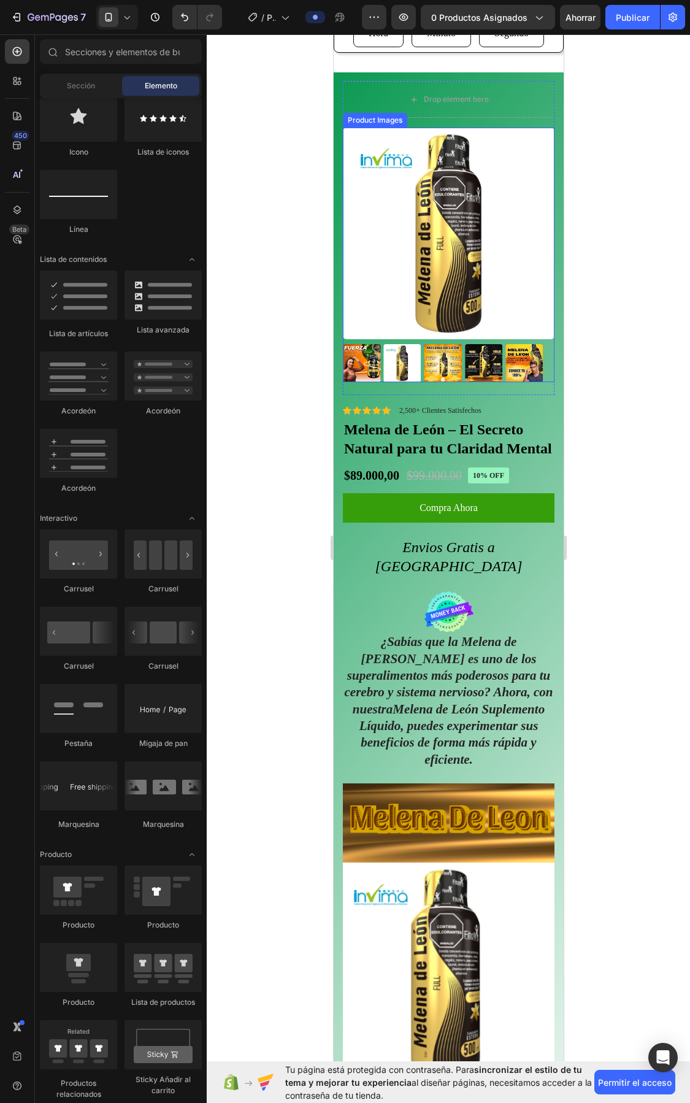
click at [523, 356] on img at bounding box center [523, 362] width 37 height 37
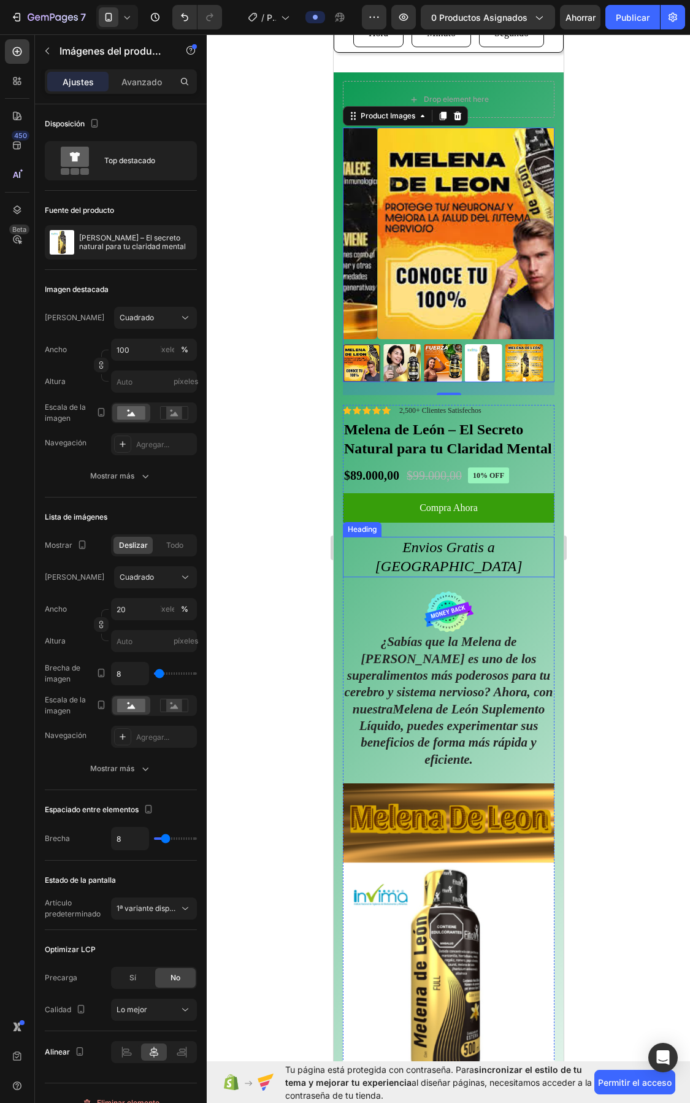
scroll to position [77, 0]
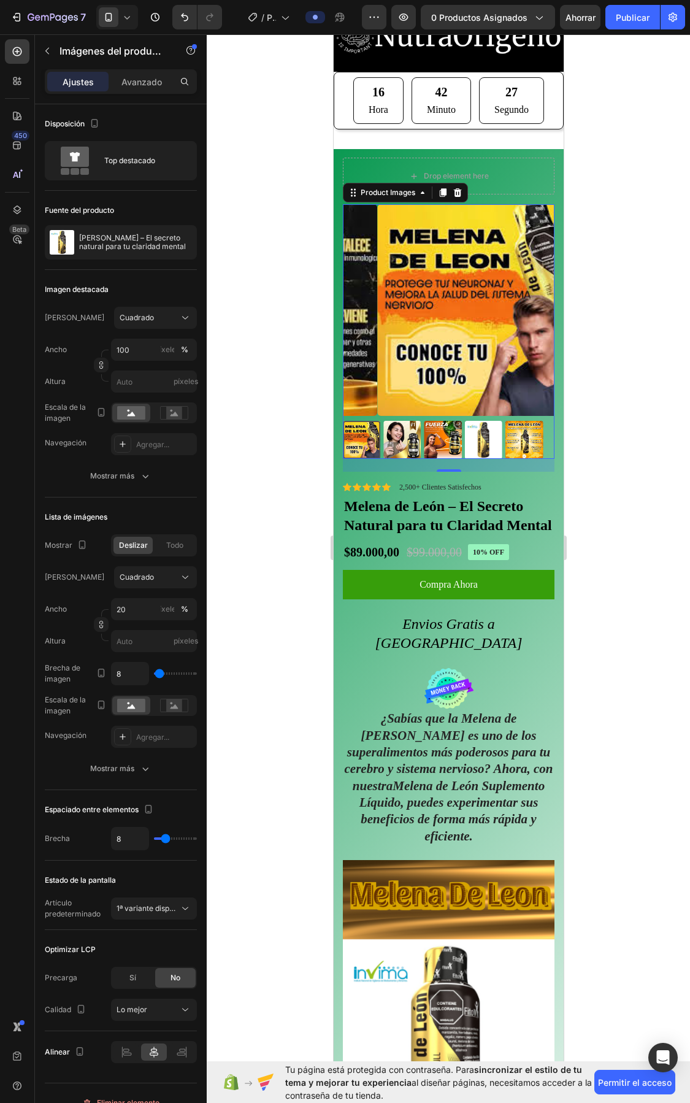
click at [452, 421] on img at bounding box center [442, 439] width 37 height 37
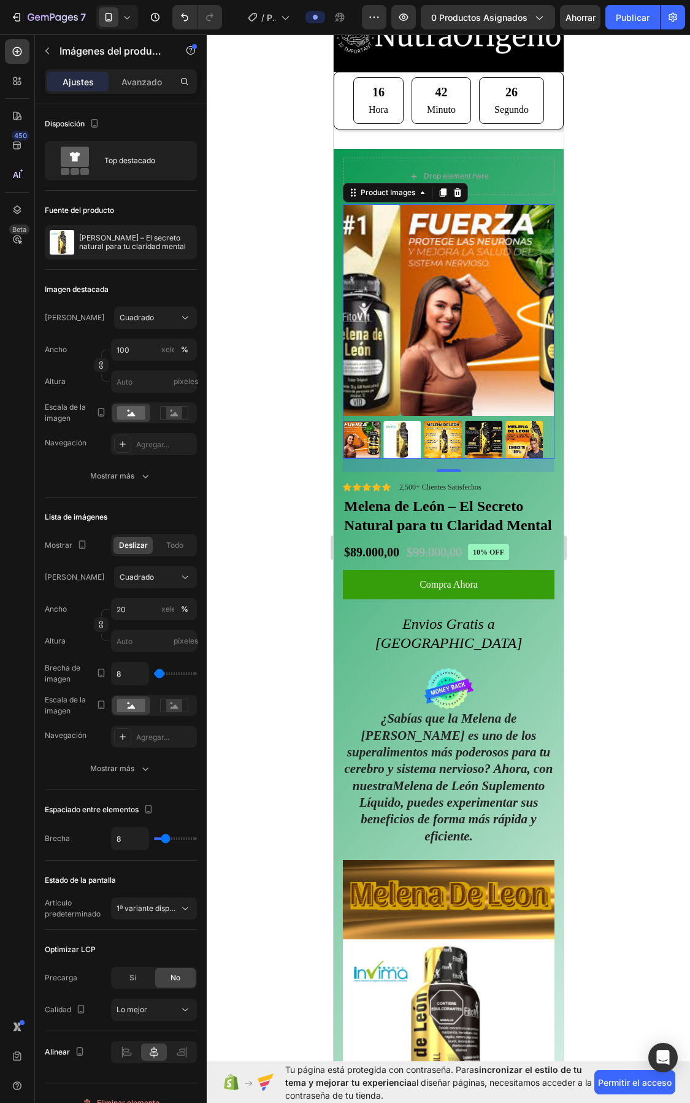
click at [398, 425] on img at bounding box center [401, 439] width 37 height 37
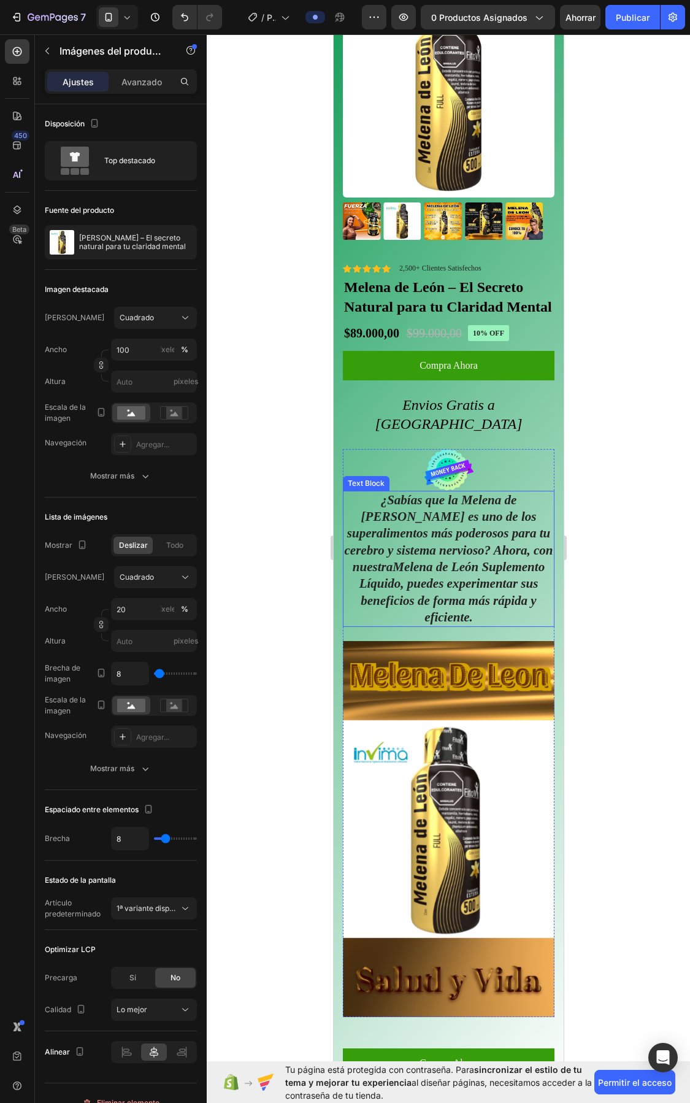
scroll to position [0, 0]
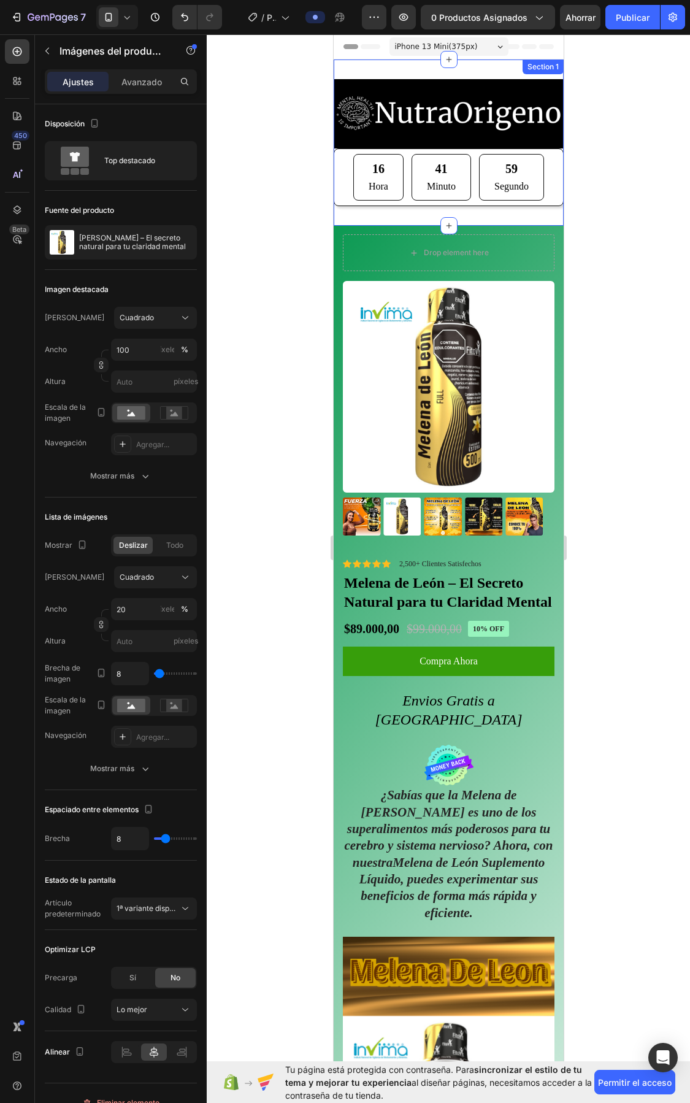
click at [535, 62] on div "Section 1" at bounding box center [542, 67] width 41 height 15
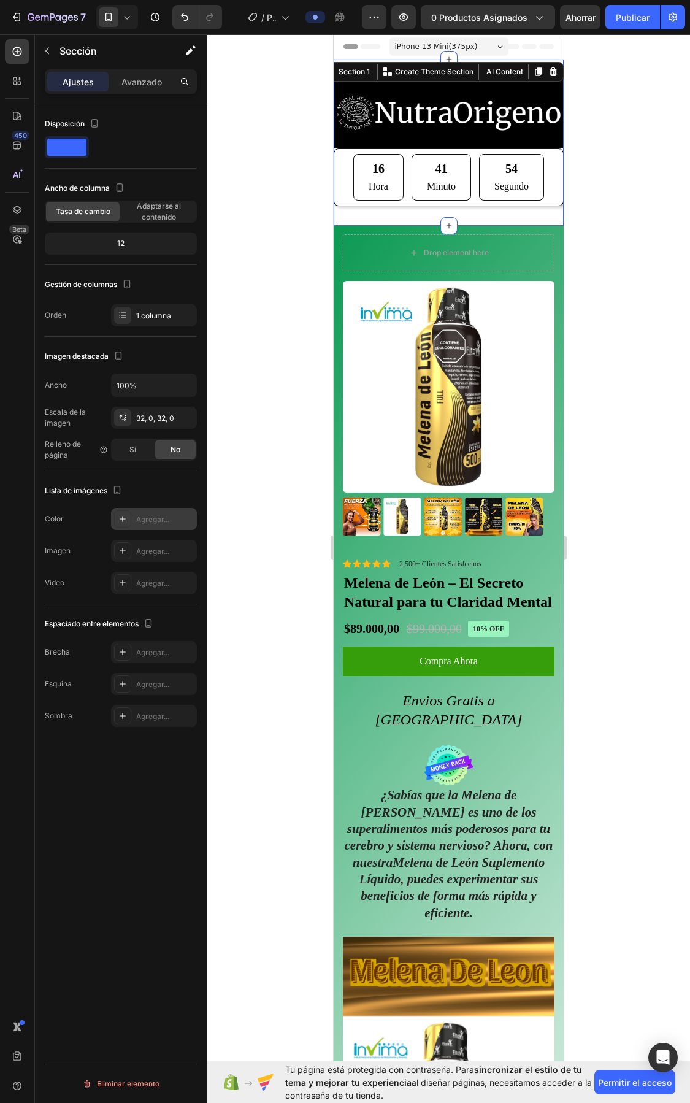
click at [123, 511] on div at bounding box center [122, 518] width 17 height 17
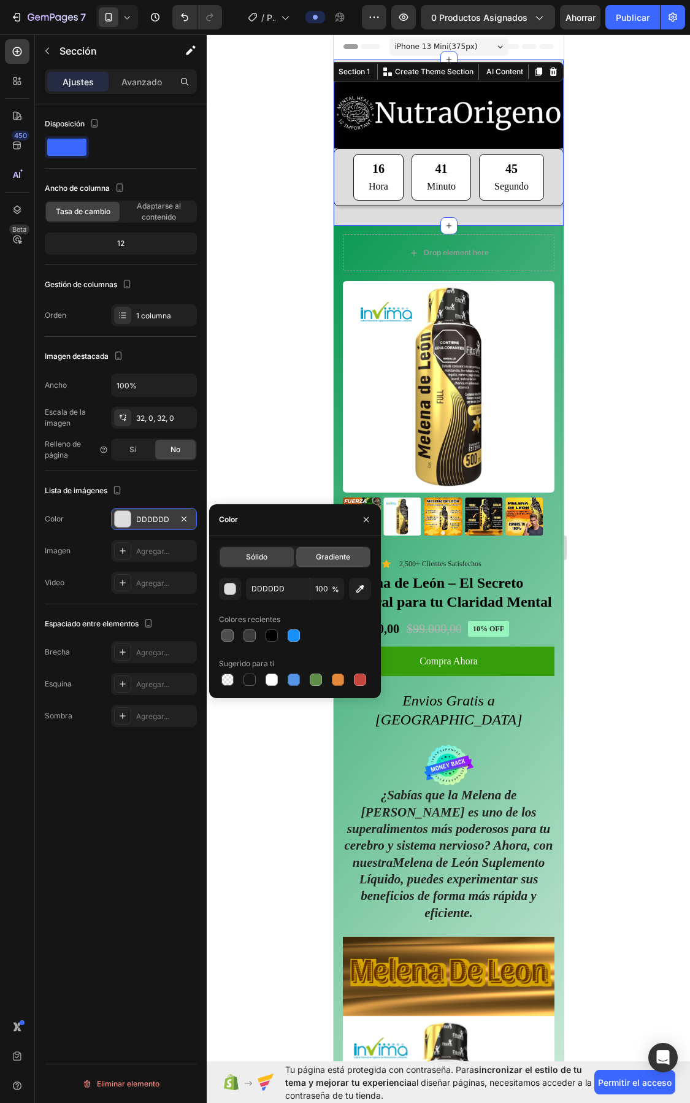
click at [335, 553] on font "Gradiente" at bounding box center [333, 556] width 34 height 9
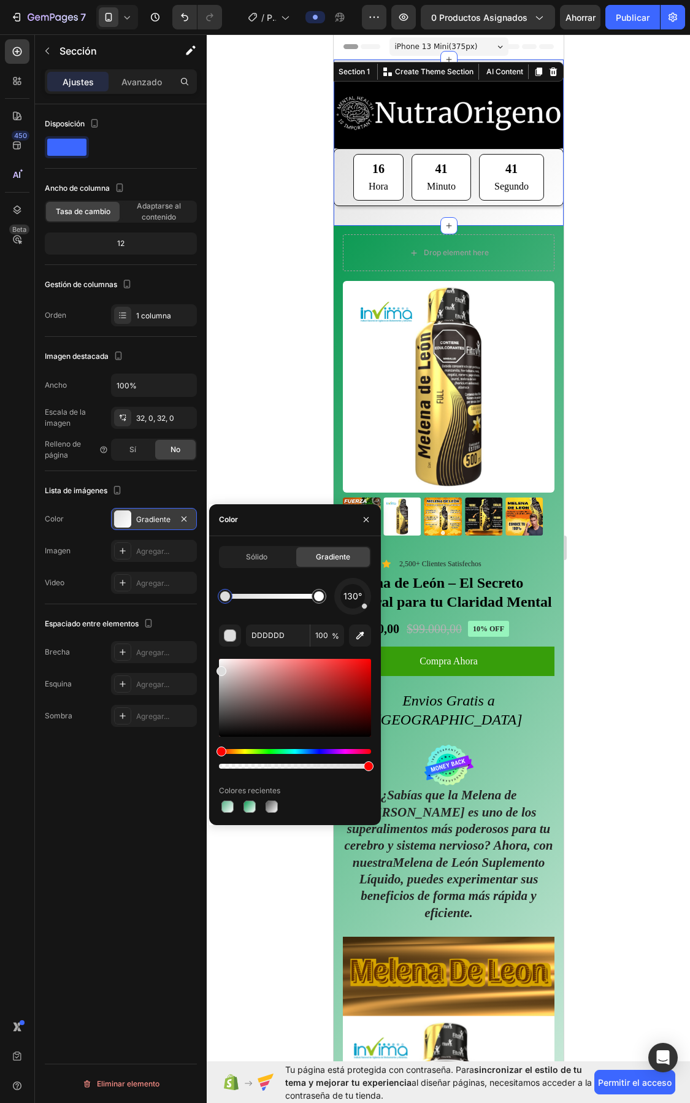
drag, startPoint x: 219, startPoint y: 747, endPoint x: 295, endPoint y: 746, distance: 76.1
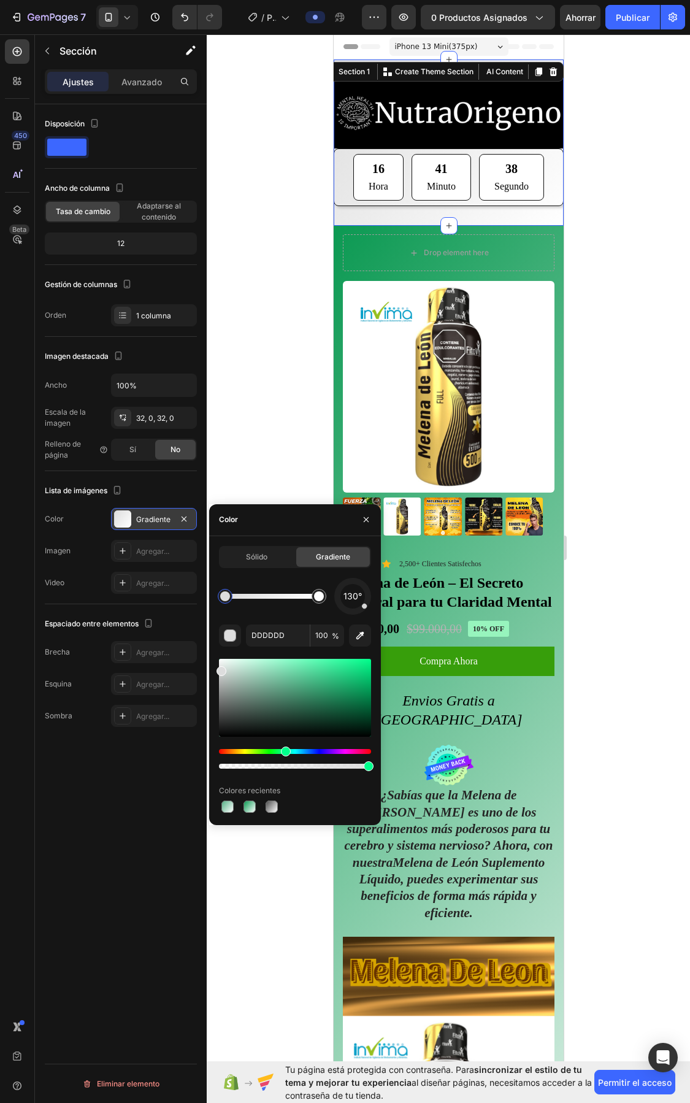
drag, startPoint x: 221, startPoint y: 750, endPoint x: 284, endPoint y: 743, distance: 63.6
click at [284, 743] on div at bounding box center [295, 714] width 152 height 115
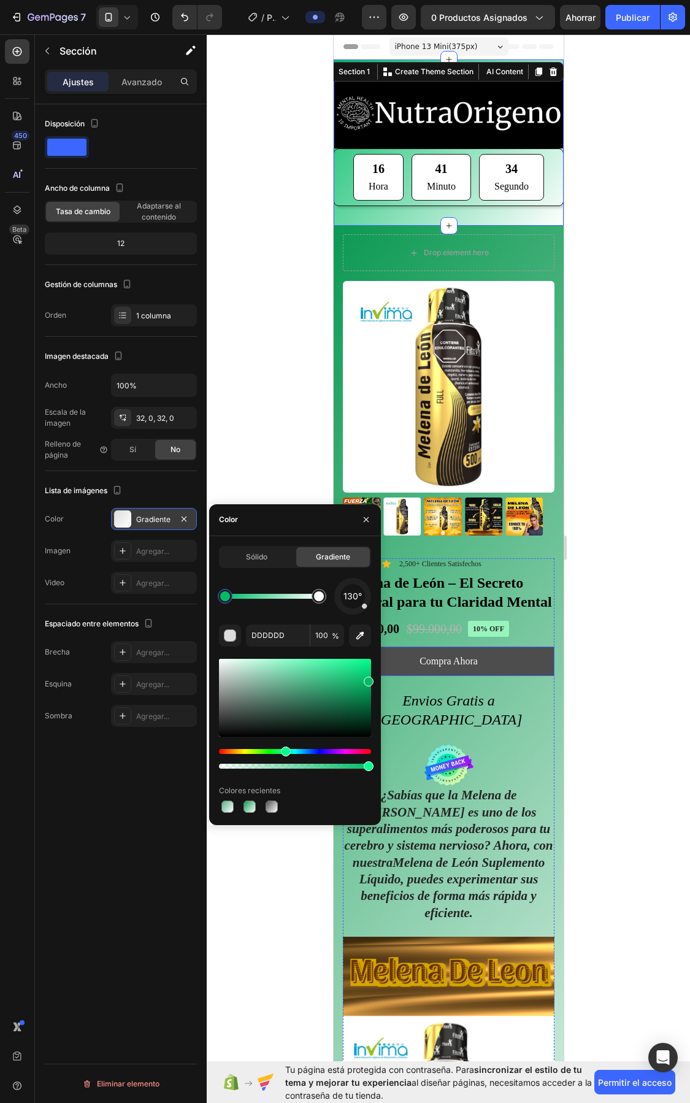
type input "00BC67"
drag, startPoint x: 225, startPoint y: 674, endPoint x: 279, endPoint y: 678, distance: 54.2
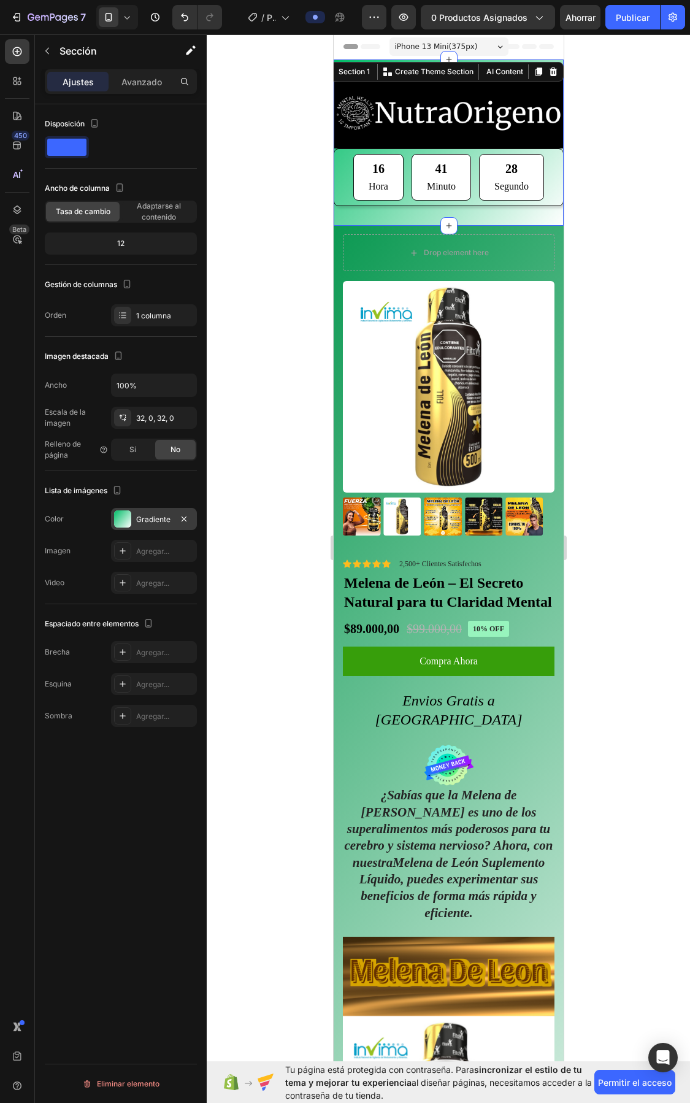
click at [606, 536] on div at bounding box center [449, 568] width 484 height 1069
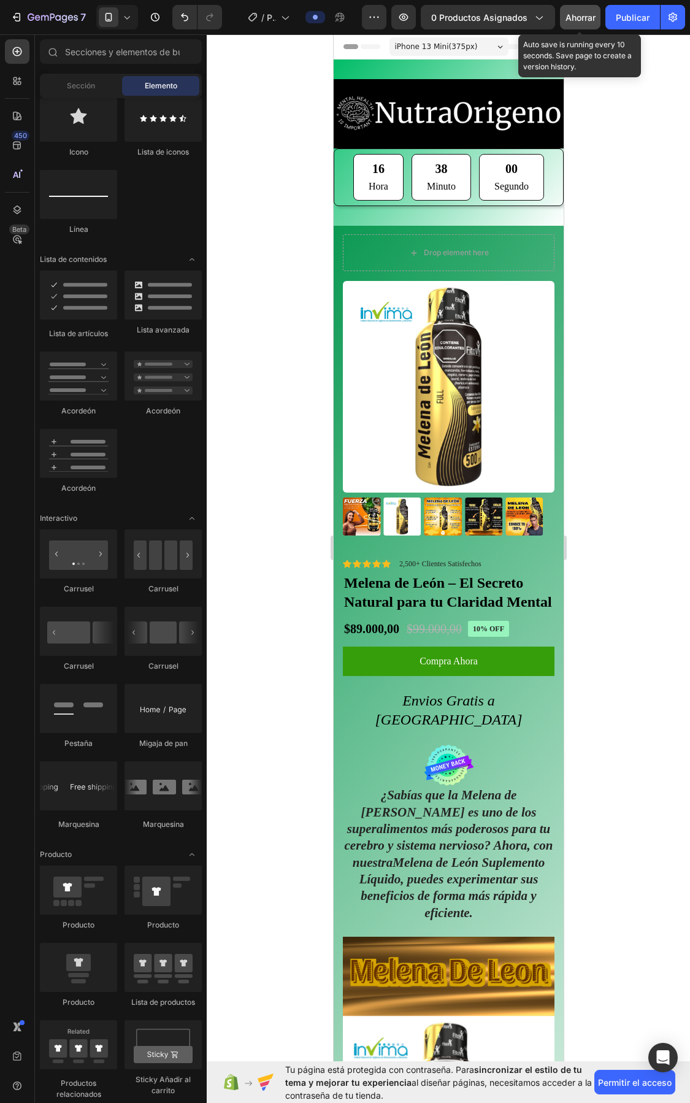
click at [582, 17] on font "Ahorrar" at bounding box center [581, 17] width 30 height 10
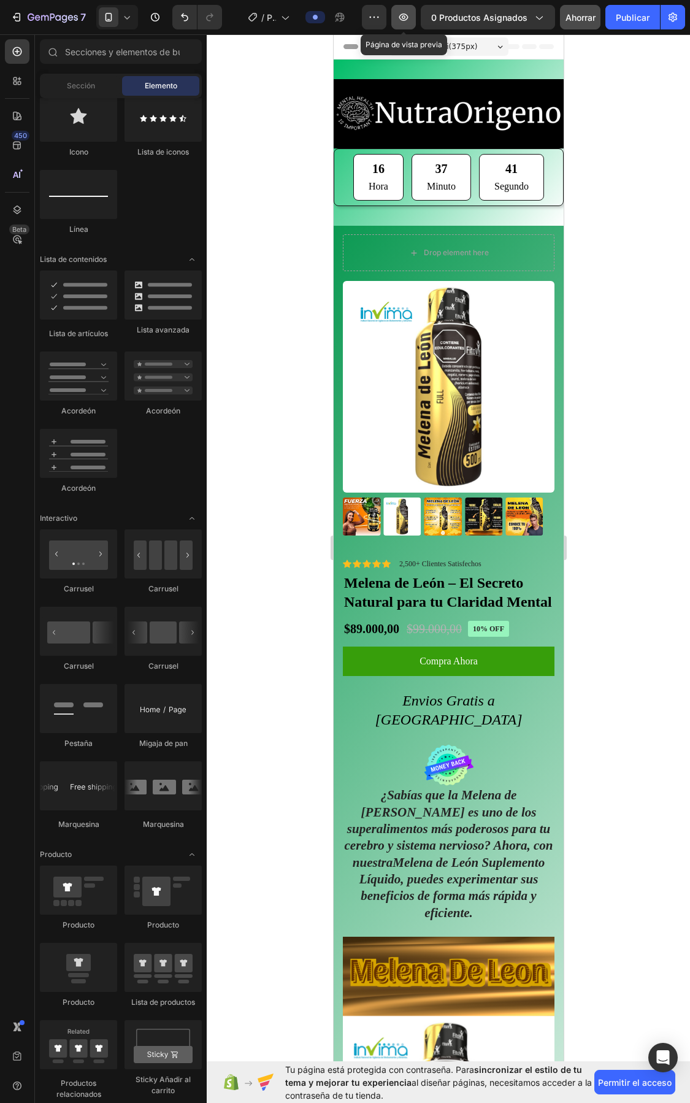
click at [414, 18] on button "button" at bounding box center [403, 17] width 25 height 25
click at [385, 13] on button "button" at bounding box center [374, 17] width 25 height 25
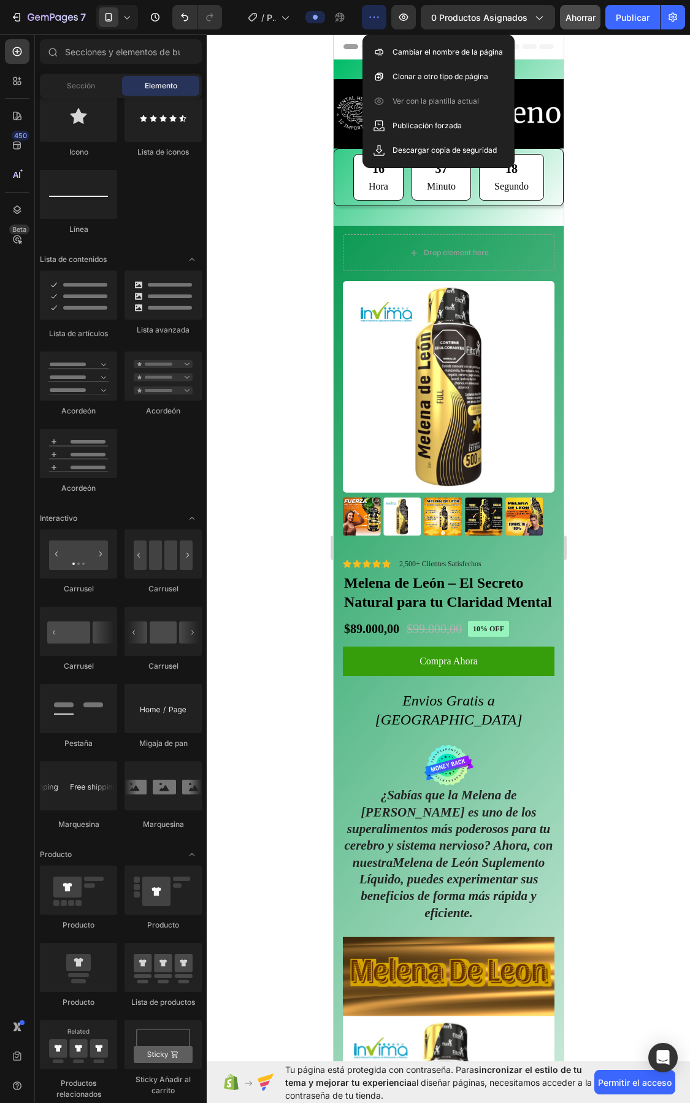
click at [283, 148] on div at bounding box center [449, 568] width 484 height 1069
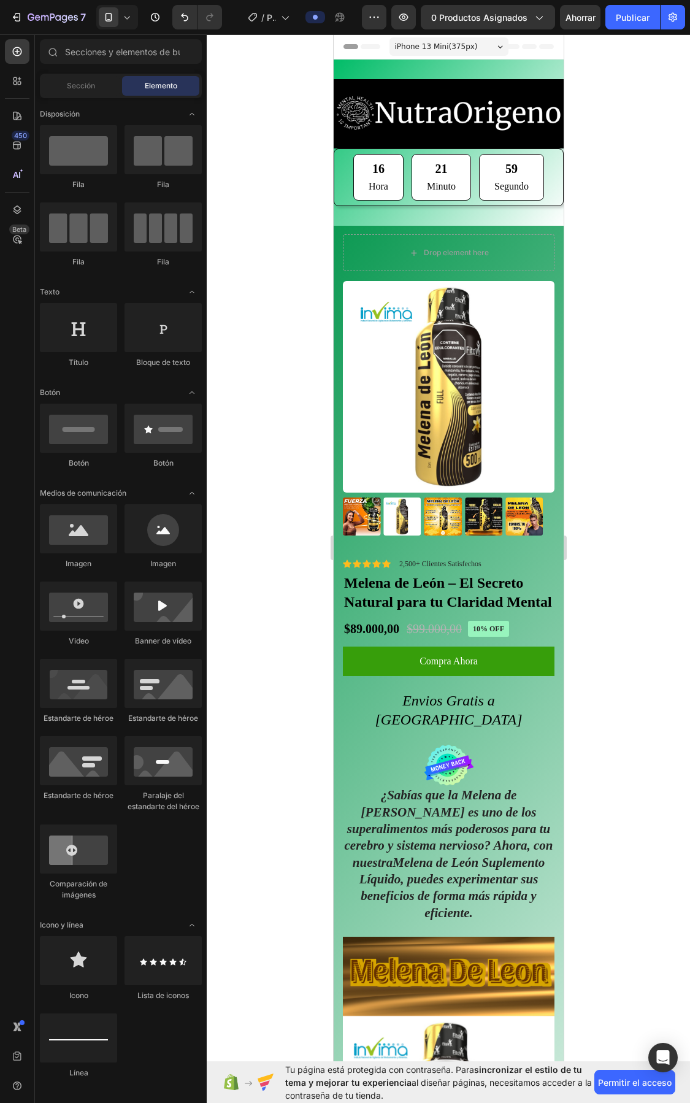
scroll to position [844, 0]
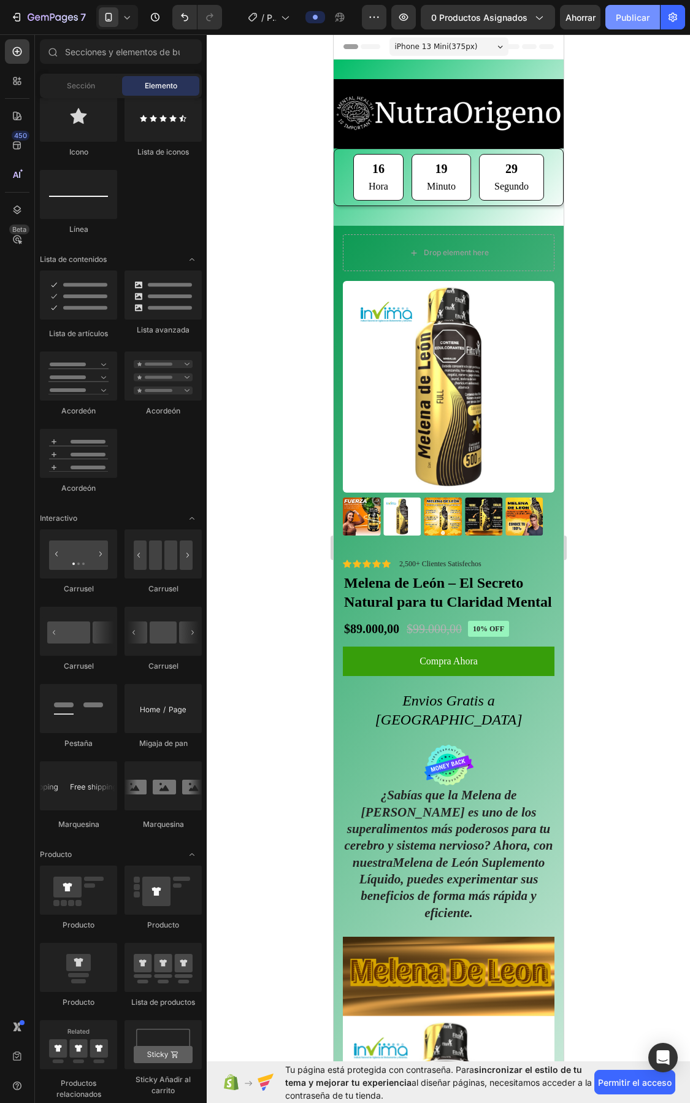
click at [643, 16] on font "Publicar" at bounding box center [633, 17] width 34 height 10
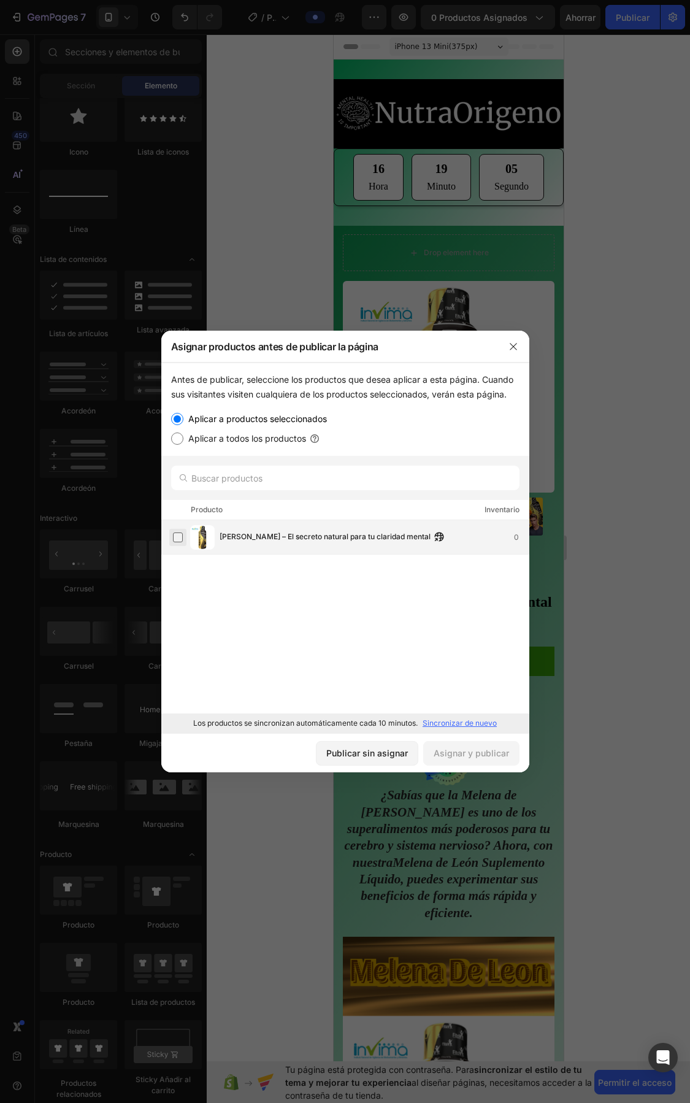
click at [173, 539] on label at bounding box center [178, 538] width 10 height 10
click at [179, 439] on input "Aplicar a todos los productos" at bounding box center [177, 439] width 12 height 12
radio input "true"
click at [175, 415] on input "Aplicar a productos seleccionados" at bounding box center [177, 419] width 12 height 12
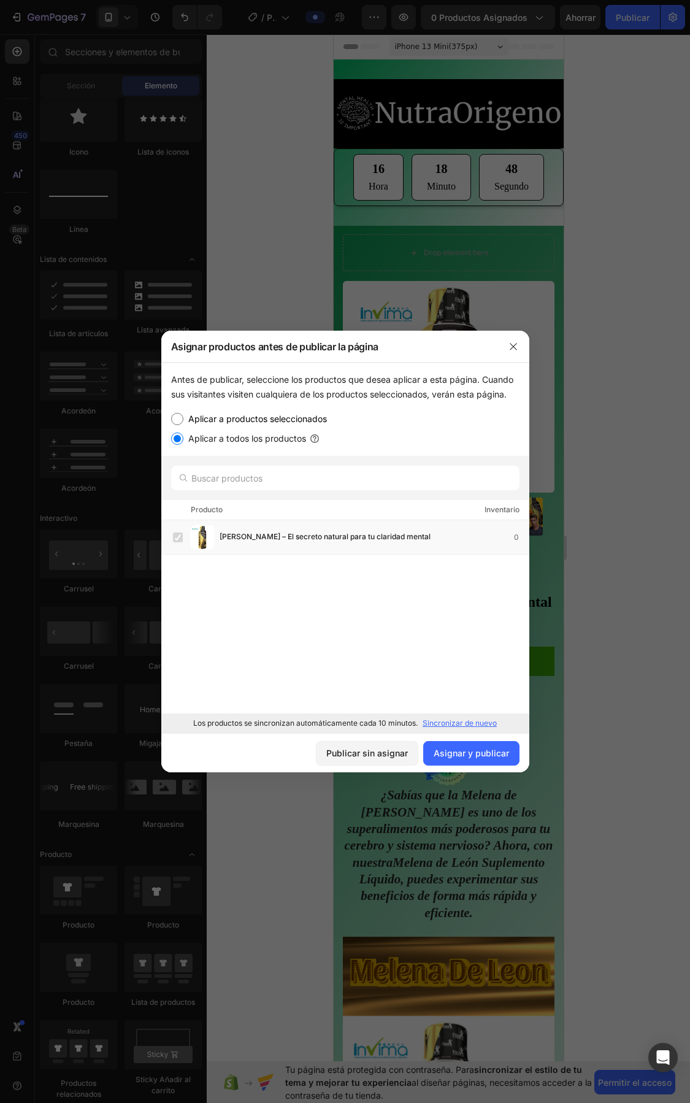
radio input "true"
click at [514, 349] on icon "button" at bounding box center [514, 347] width 10 height 10
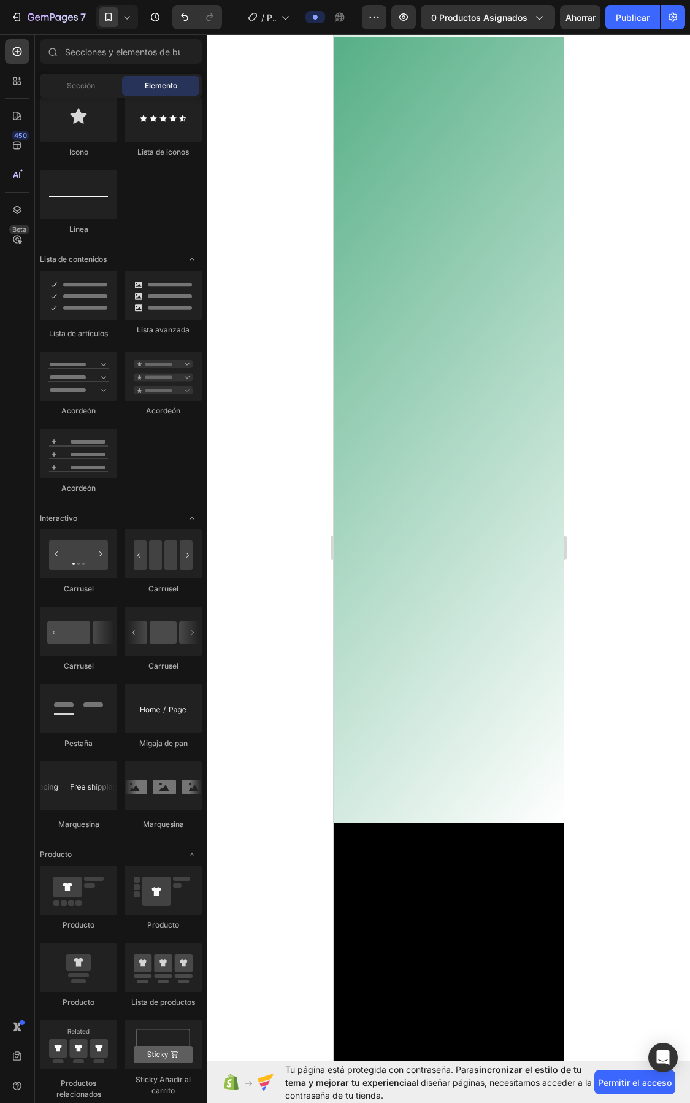
scroll to position [0, 0]
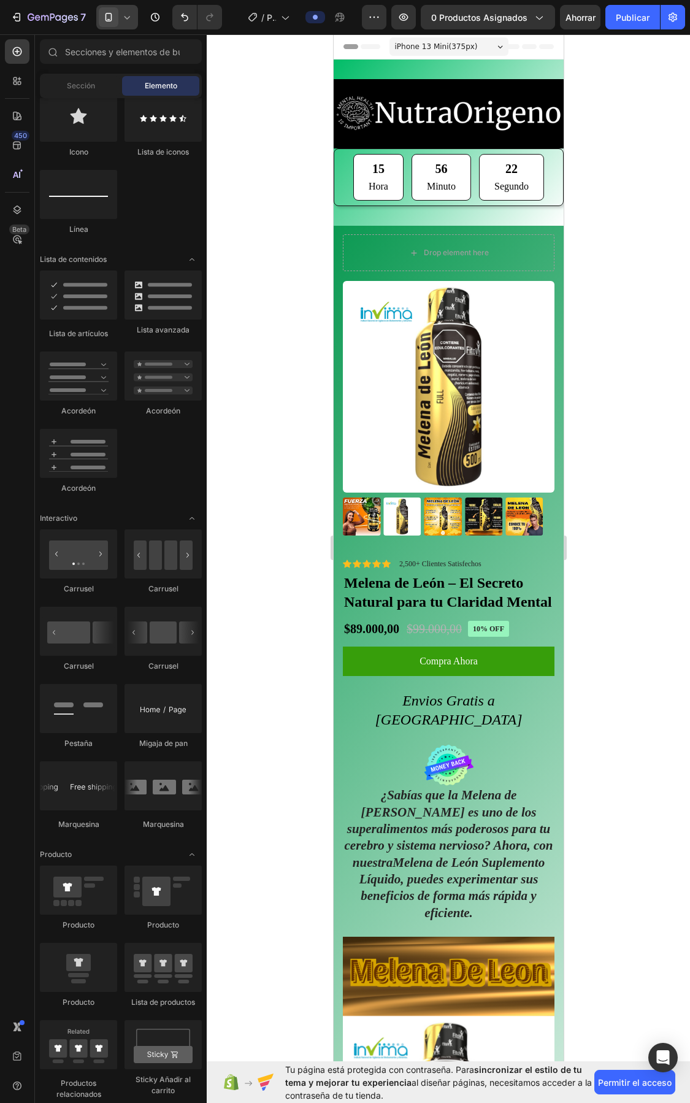
click at [130, 17] on icon at bounding box center [127, 17] width 12 height 12
click at [133, 60] on font "Tableta" at bounding box center [134, 63] width 26 height 9
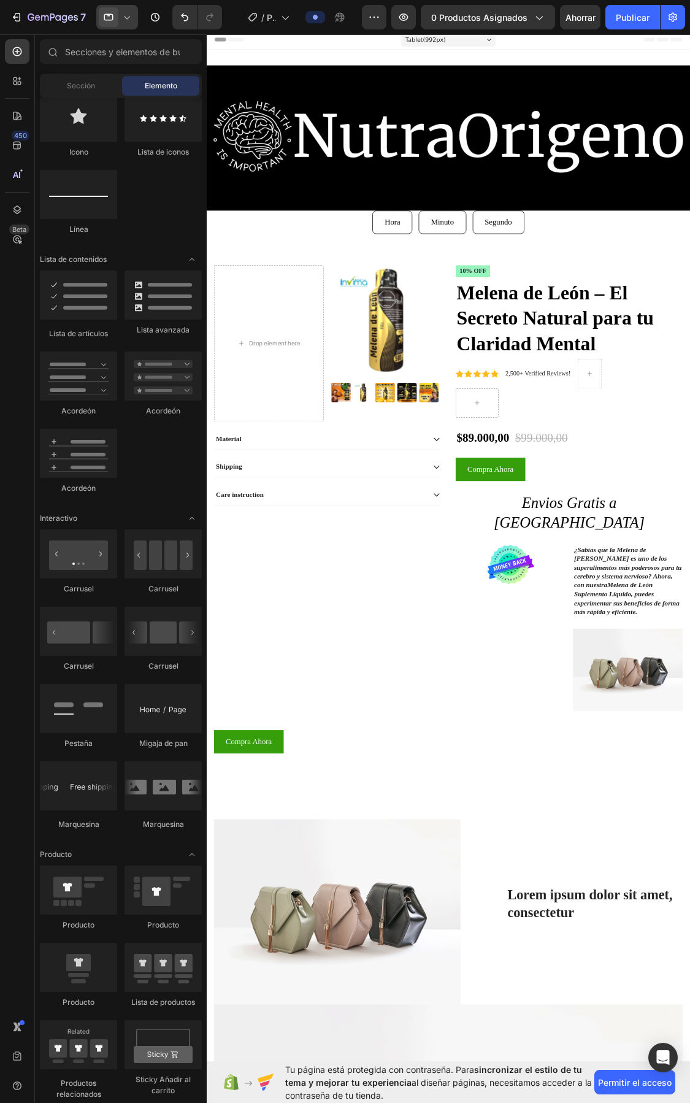
click at [123, 13] on icon at bounding box center [127, 17] width 12 height 12
click at [136, 77] on span "Mobile" at bounding box center [132, 83] width 23 height 12
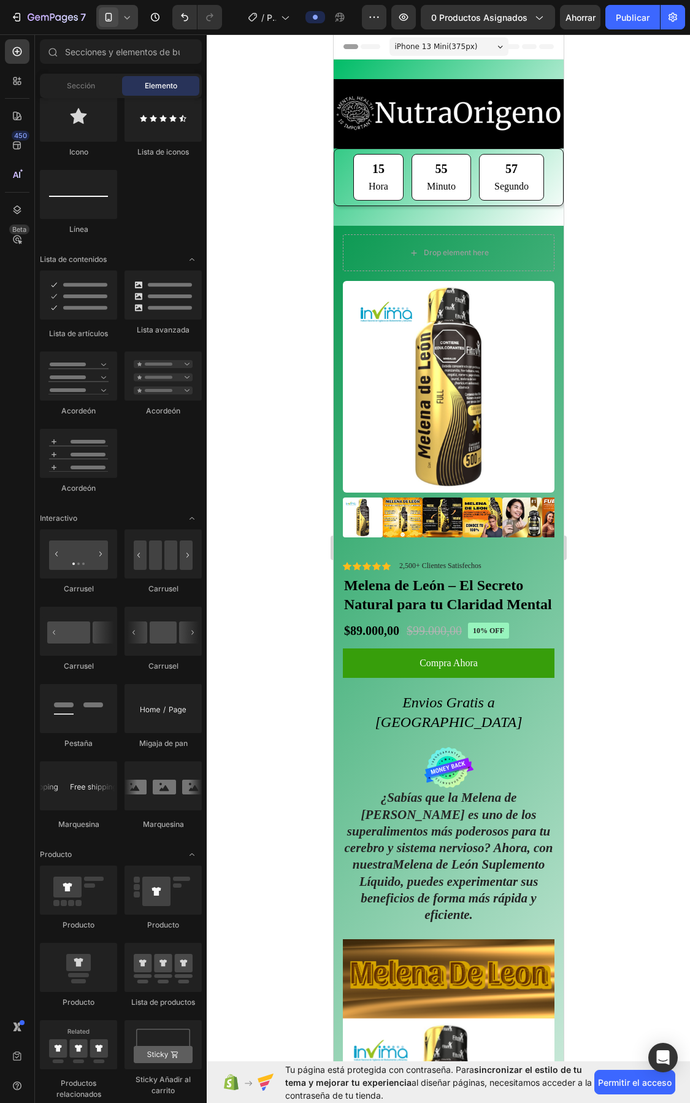
click at [129, 14] on icon at bounding box center [127, 17] width 12 height 12
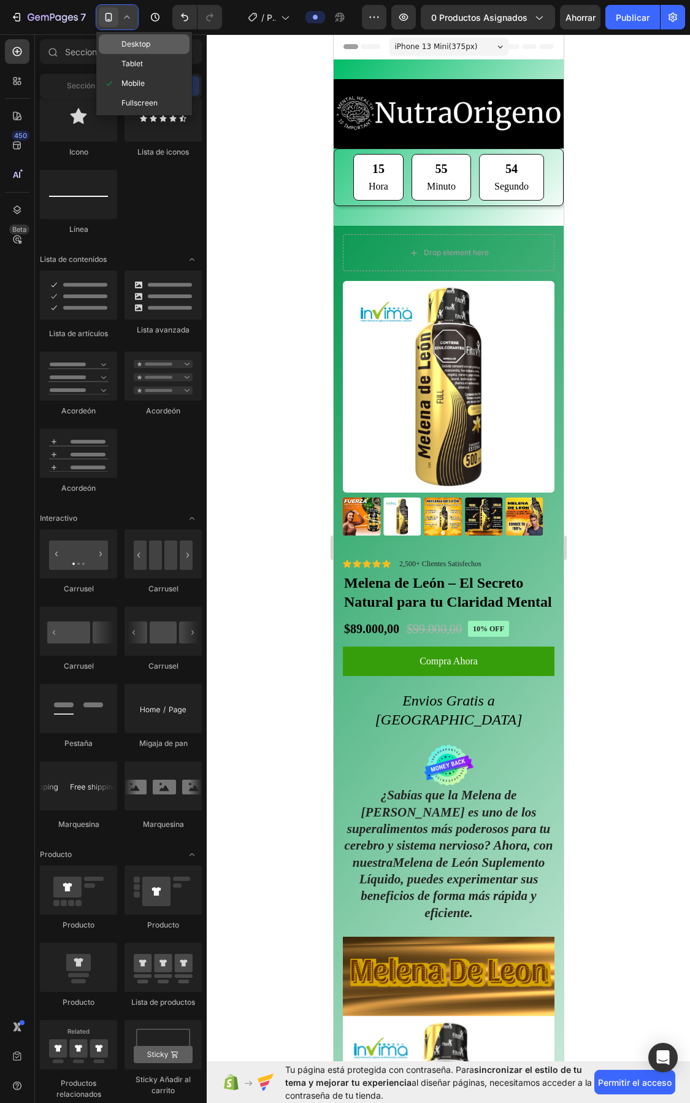
click at [134, 43] on span "Desktop" at bounding box center [135, 44] width 29 height 12
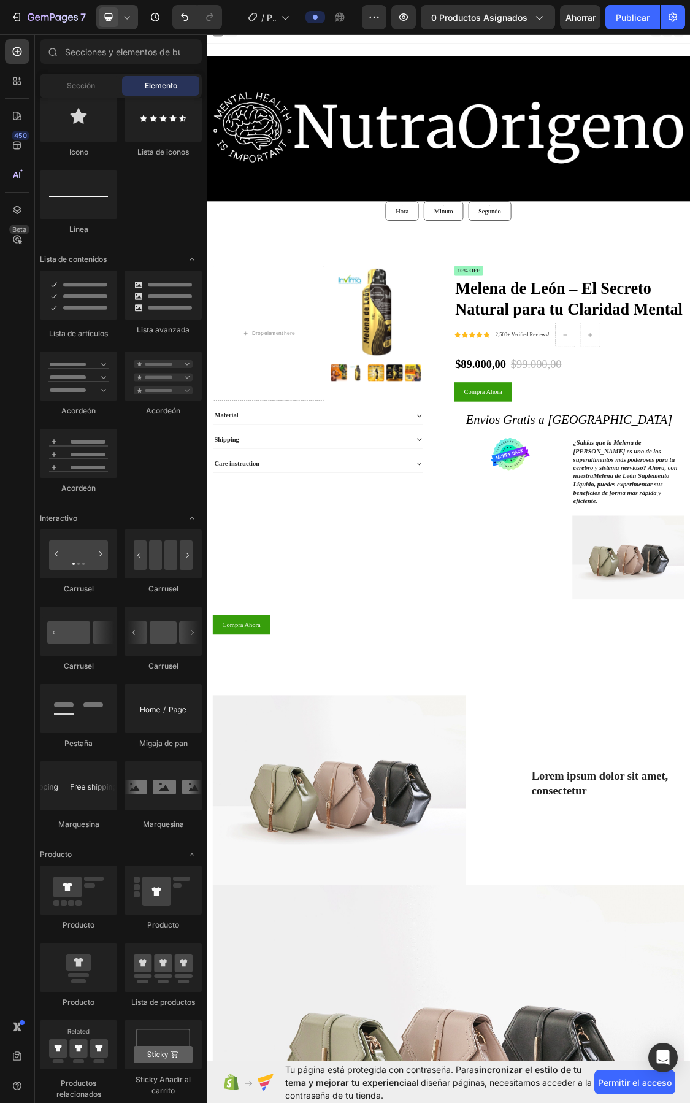
click at [126, 14] on icon at bounding box center [127, 17] width 12 height 12
click at [128, 78] on span "Mobile" at bounding box center [132, 83] width 23 height 12
